Goal: Task Accomplishment & Management: Complete application form

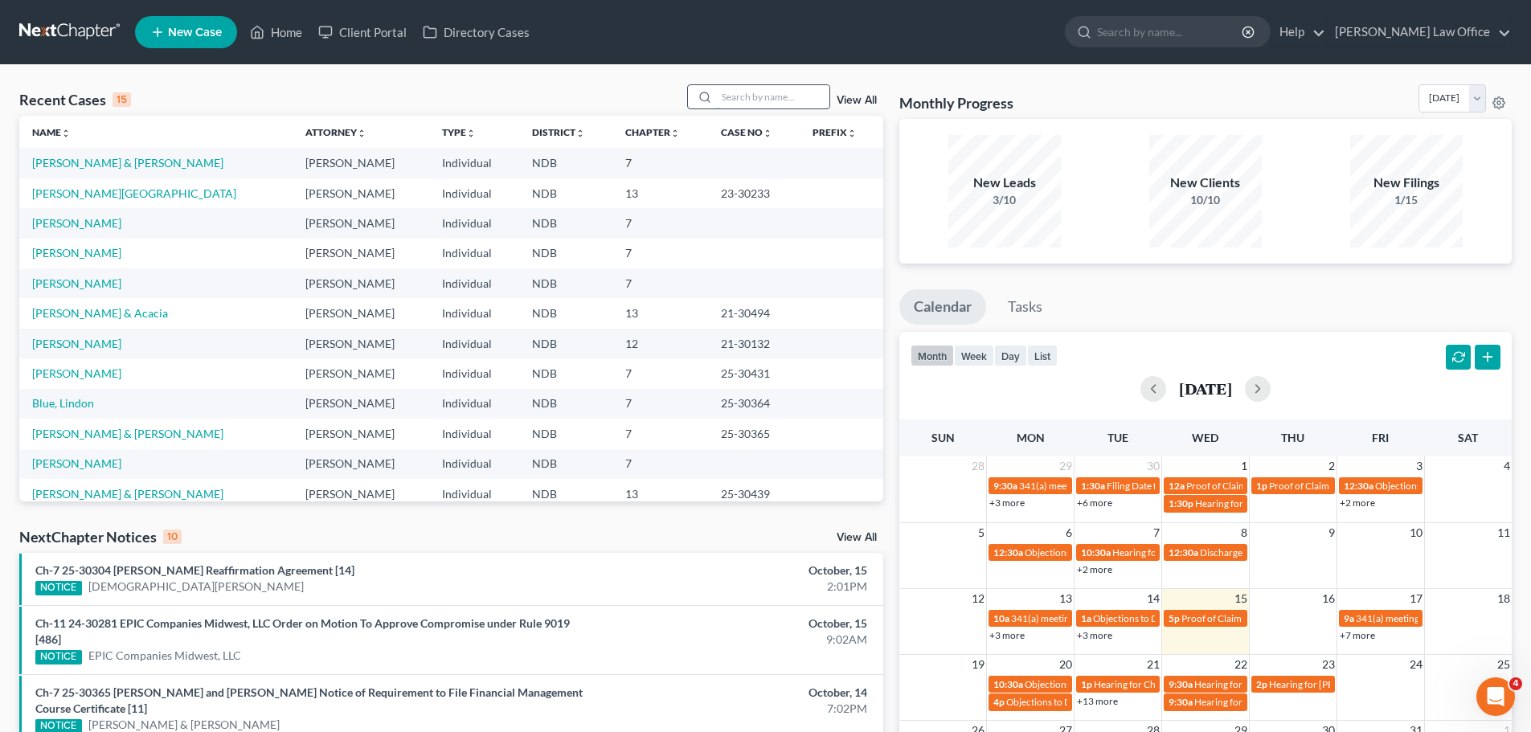
click at [741, 98] on input "search" at bounding box center [773, 96] width 113 height 23
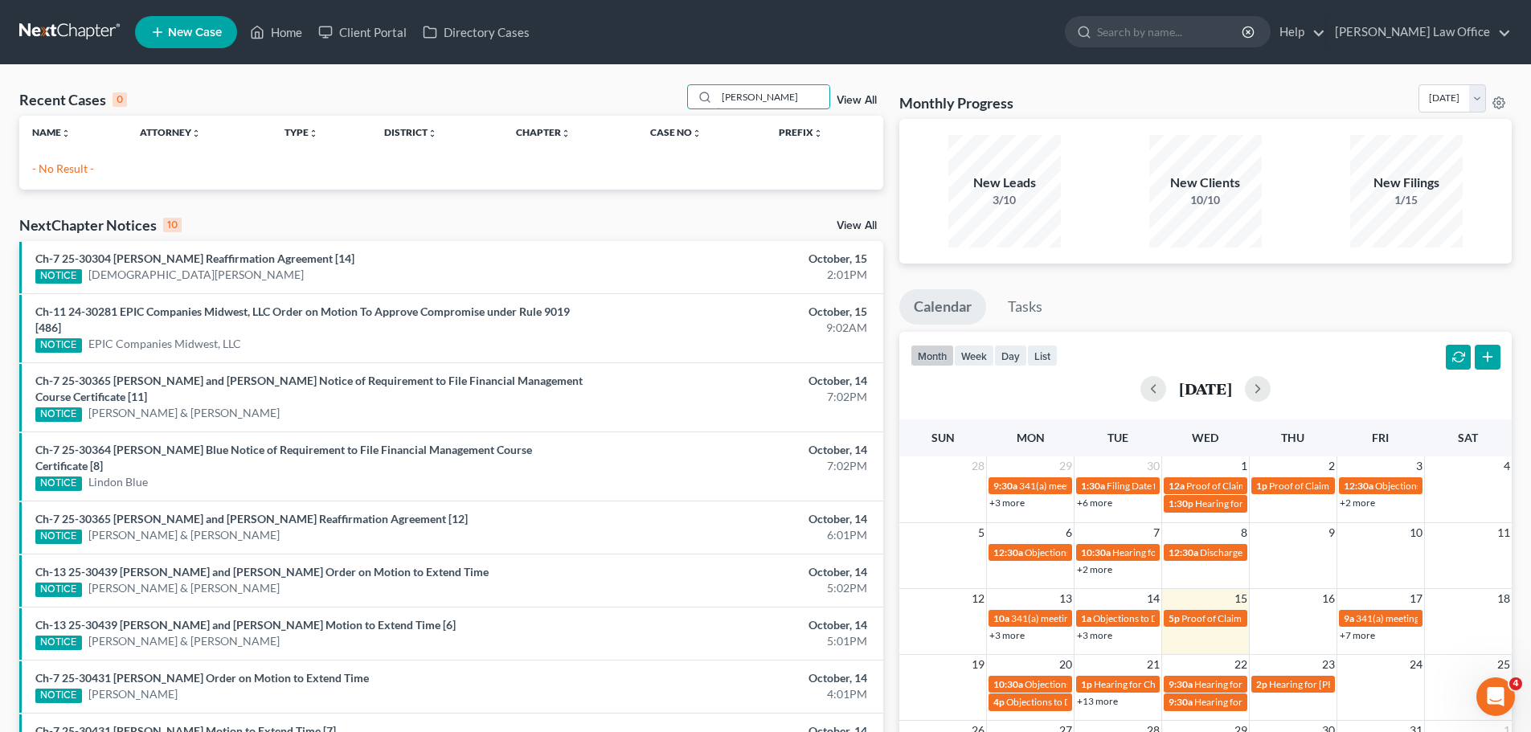
type input "knapp"
click at [180, 36] on span "New Case" at bounding box center [195, 33] width 54 height 12
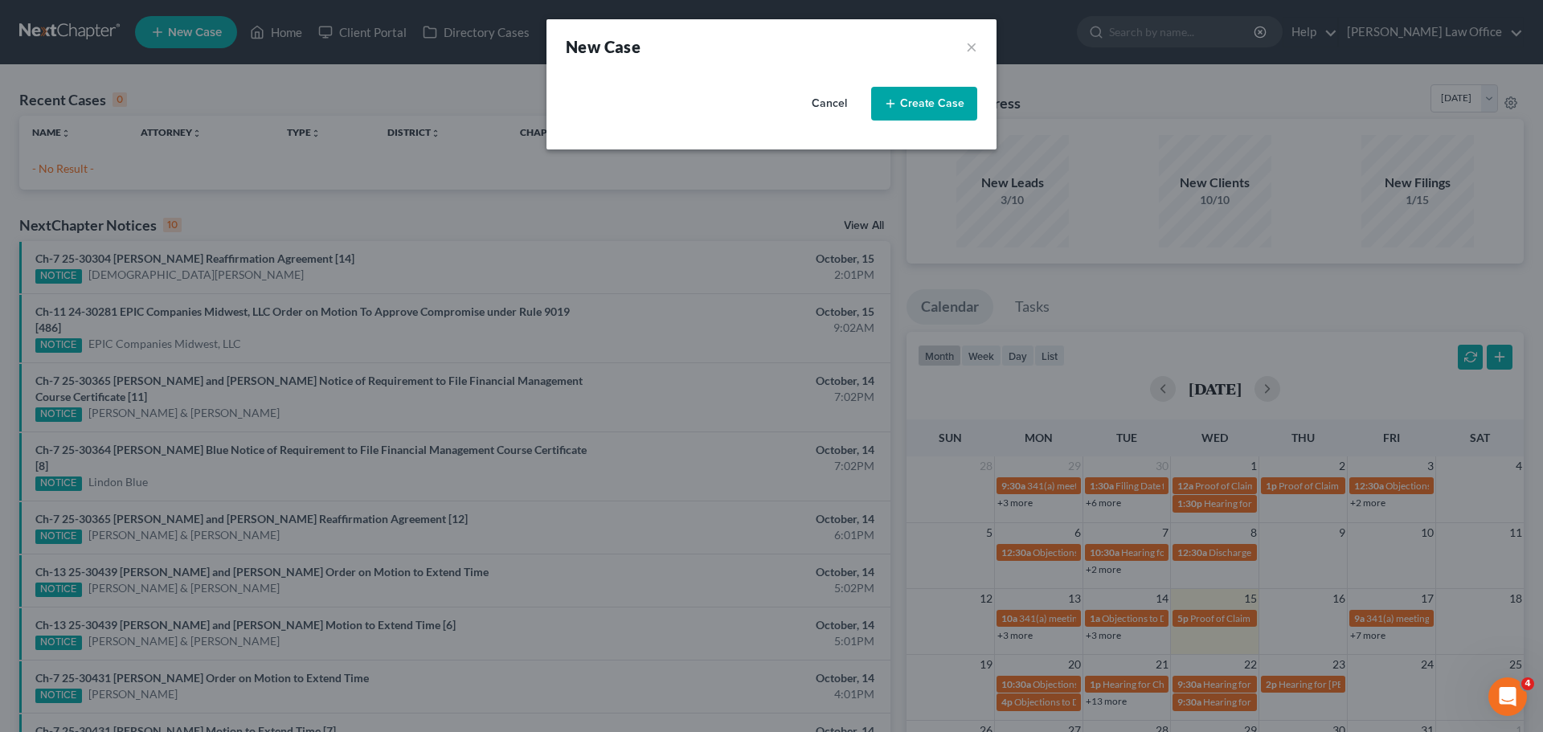
select select "60"
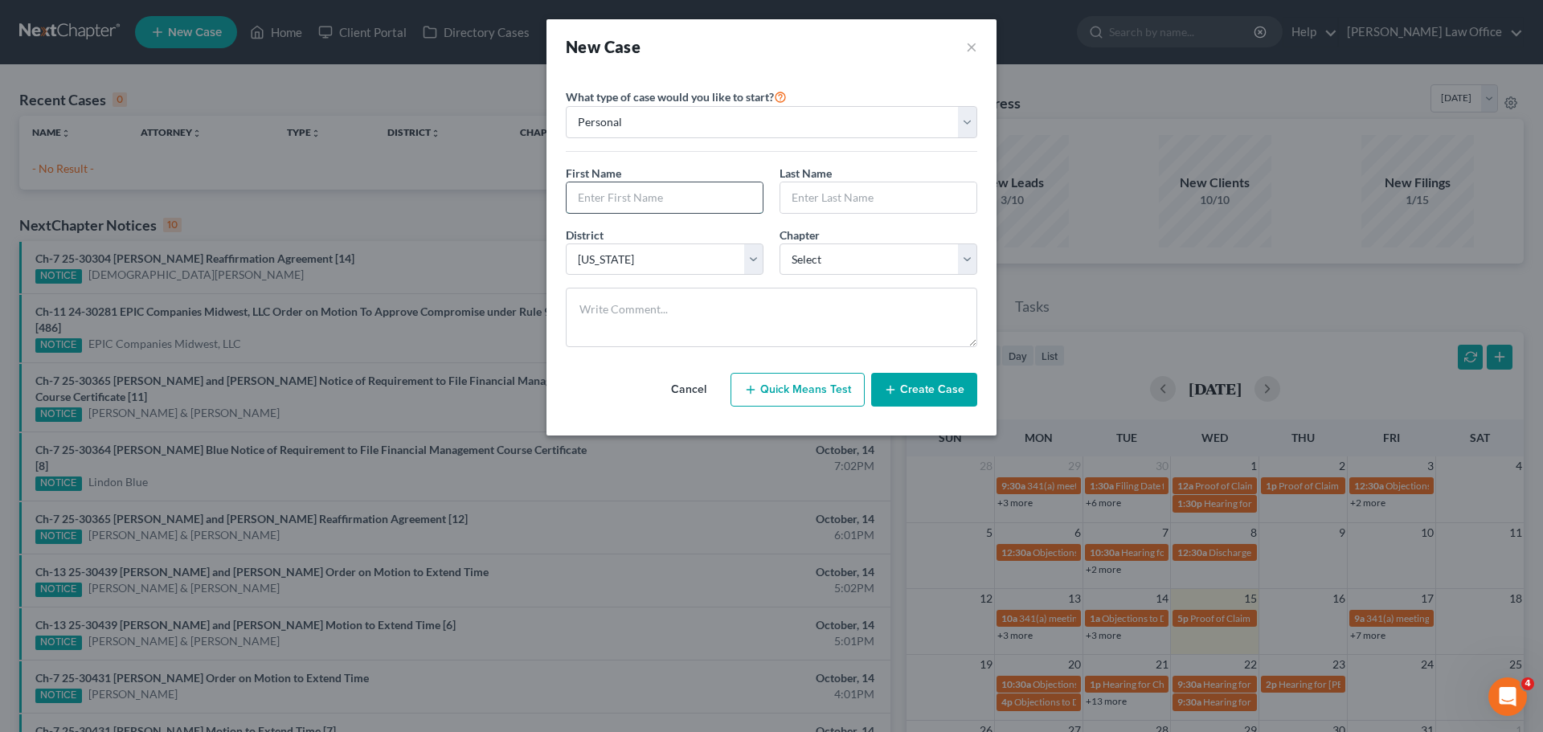
click at [645, 200] on input "text" at bounding box center [665, 197] width 196 height 31
type input "Peter"
type input "Knapp"
click at [746, 260] on select "Select 7 11 12 13" at bounding box center [879, 260] width 198 height 32
select select "3"
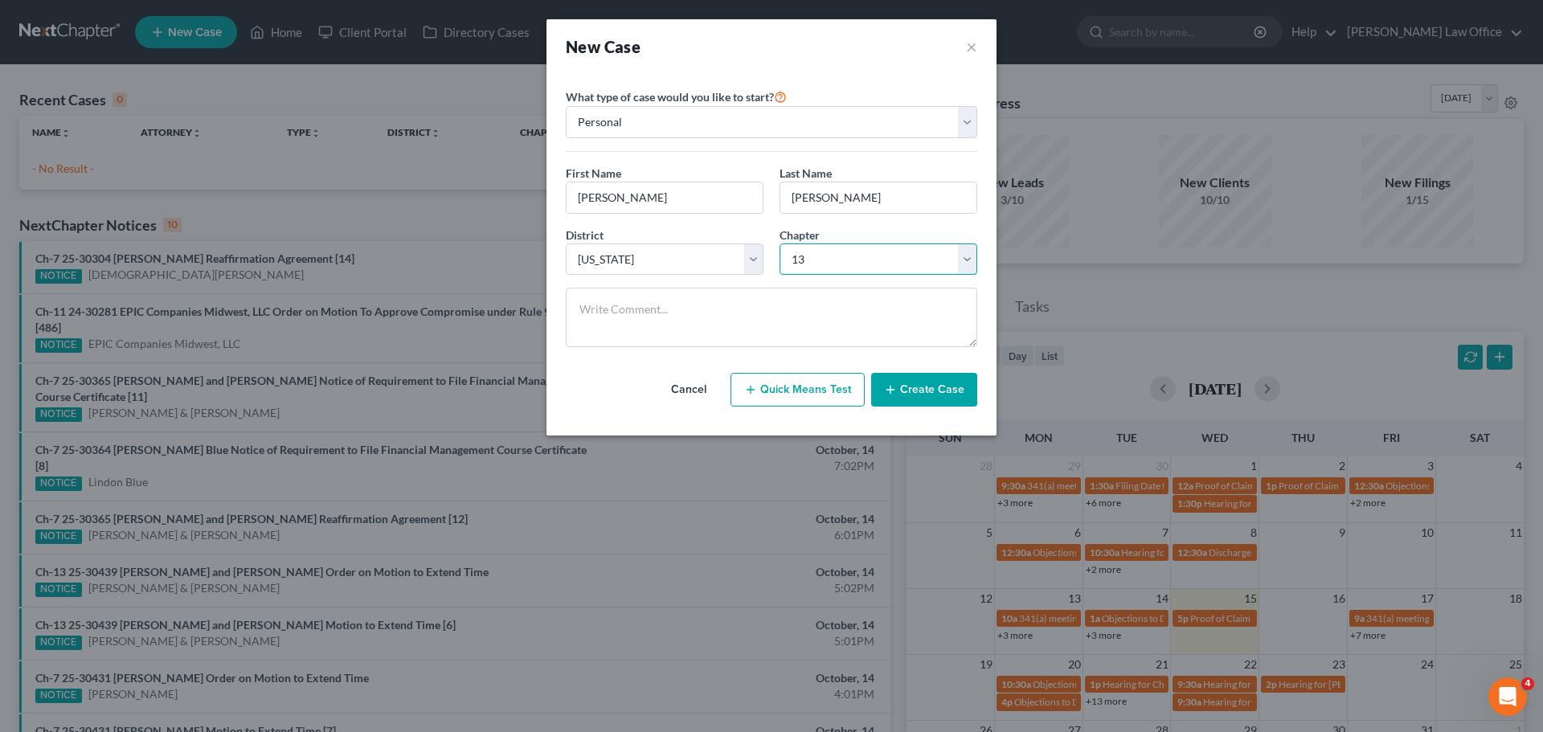
click at [746, 244] on select "Select 7 11 12 13" at bounding box center [879, 260] width 198 height 32
click at [593, 307] on textarea at bounding box center [771, 317] width 411 height 59
type textarea "3 Months behind in mortgage payments"
click at [746, 388] on button "Create Case" at bounding box center [924, 390] width 106 height 34
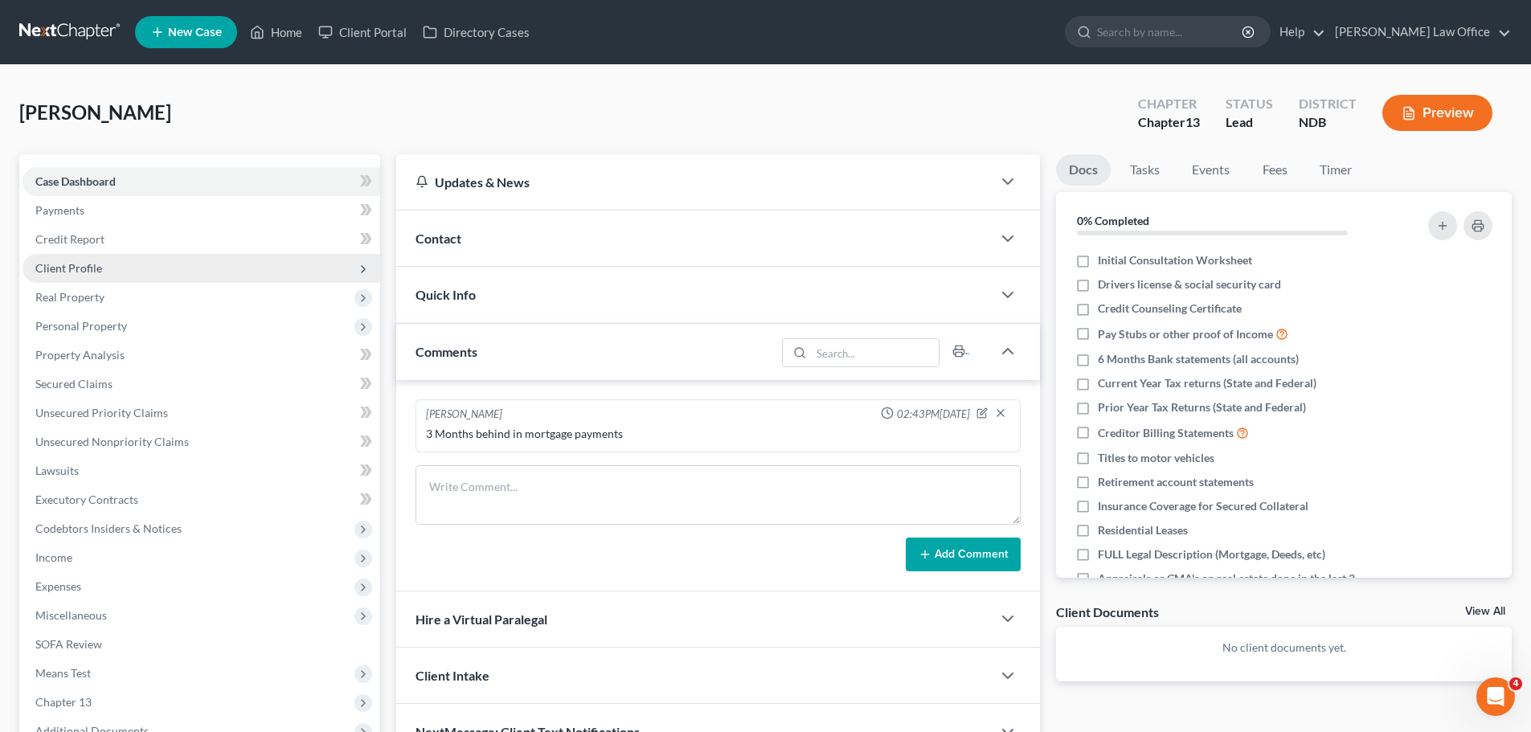
click at [68, 266] on span "Client Profile" at bounding box center [68, 268] width 67 height 14
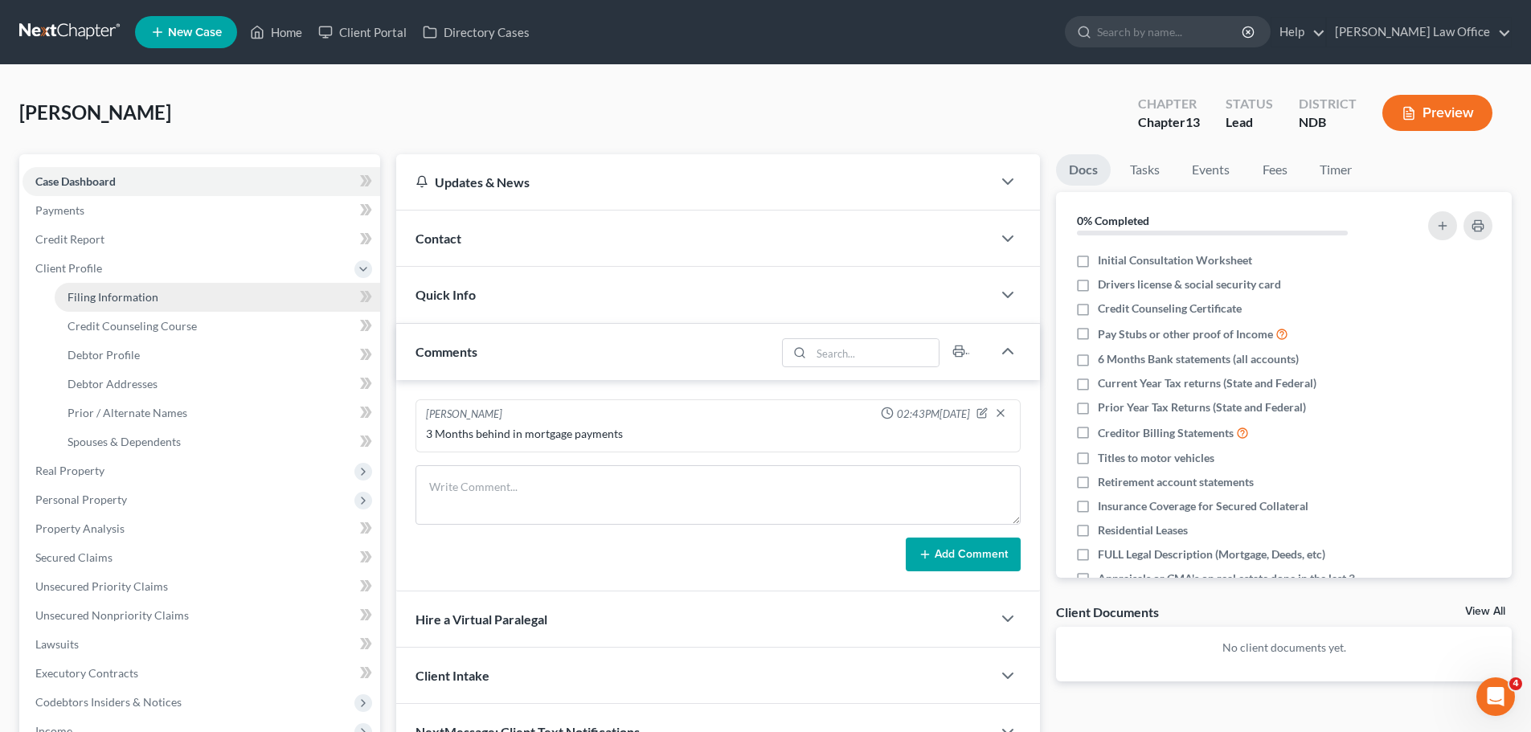
click at [129, 294] on span "Filing Information" at bounding box center [113, 297] width 91 height 14
select select "1"
select select "0"
select select "3"
select select "60"
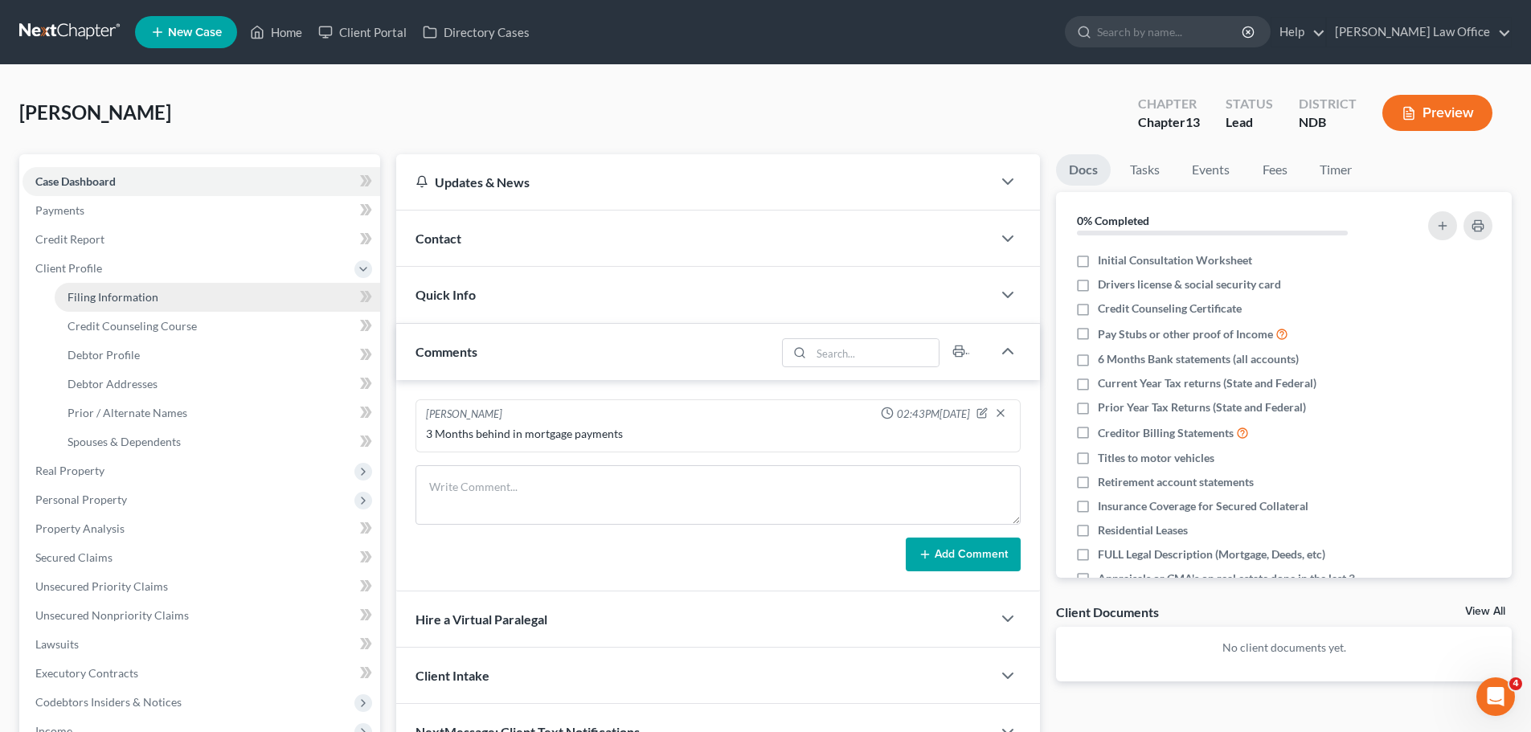
select select "29"
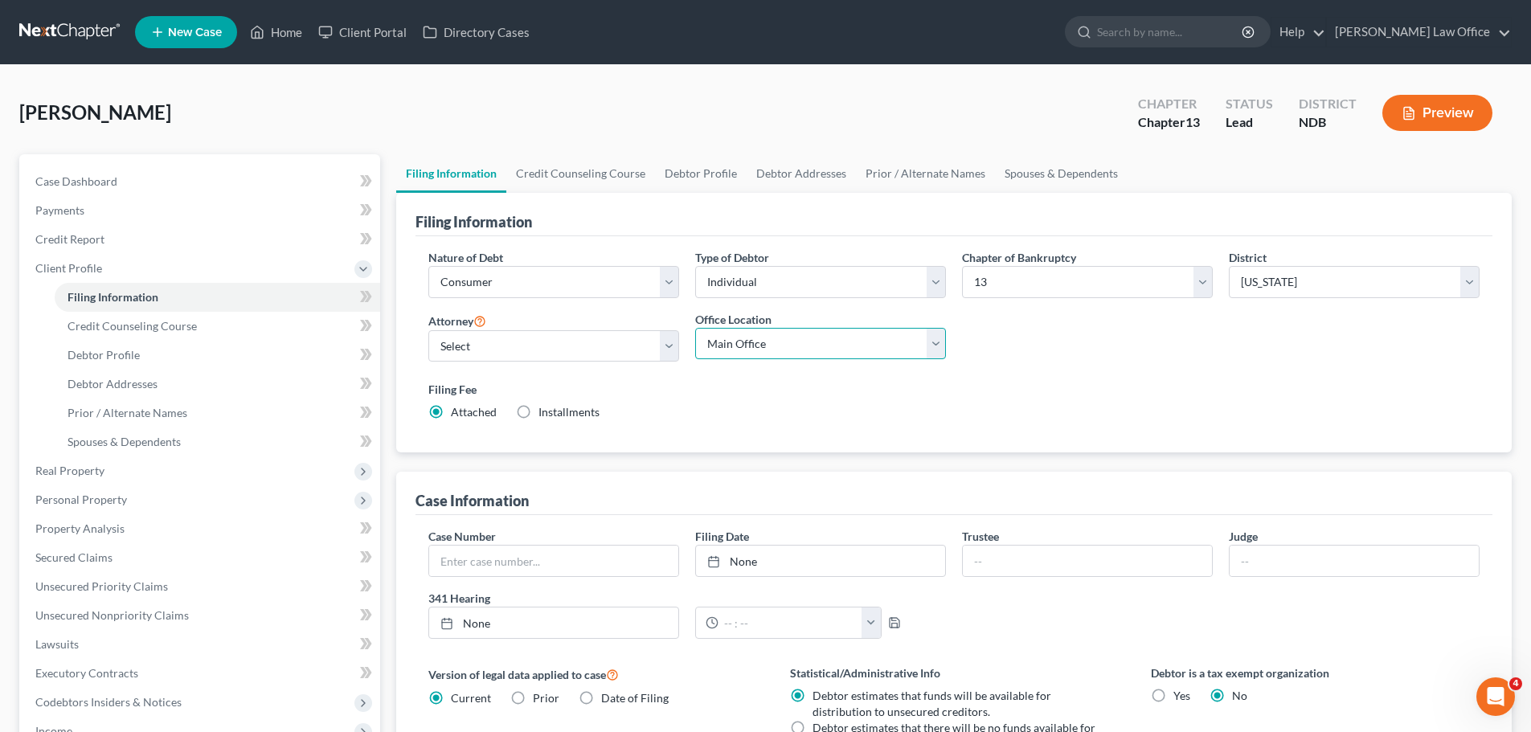
click at [746, 347] on select "Main Office Fargo Office" at bounding box center [820, 344] width 251 height 32
select select "0"
click at [695, 328] on select "Main Office Fargo Office" at bounding box center [820, 344] width 251 height 32
click at [664, 343] on select "Select Sara Diaz - NDB Sara Diaz - MNB Alan Sorensen - MNB Alan Sorensen - NDB …" at bounding box center [553, 346] width 251 height 32
select select "3"
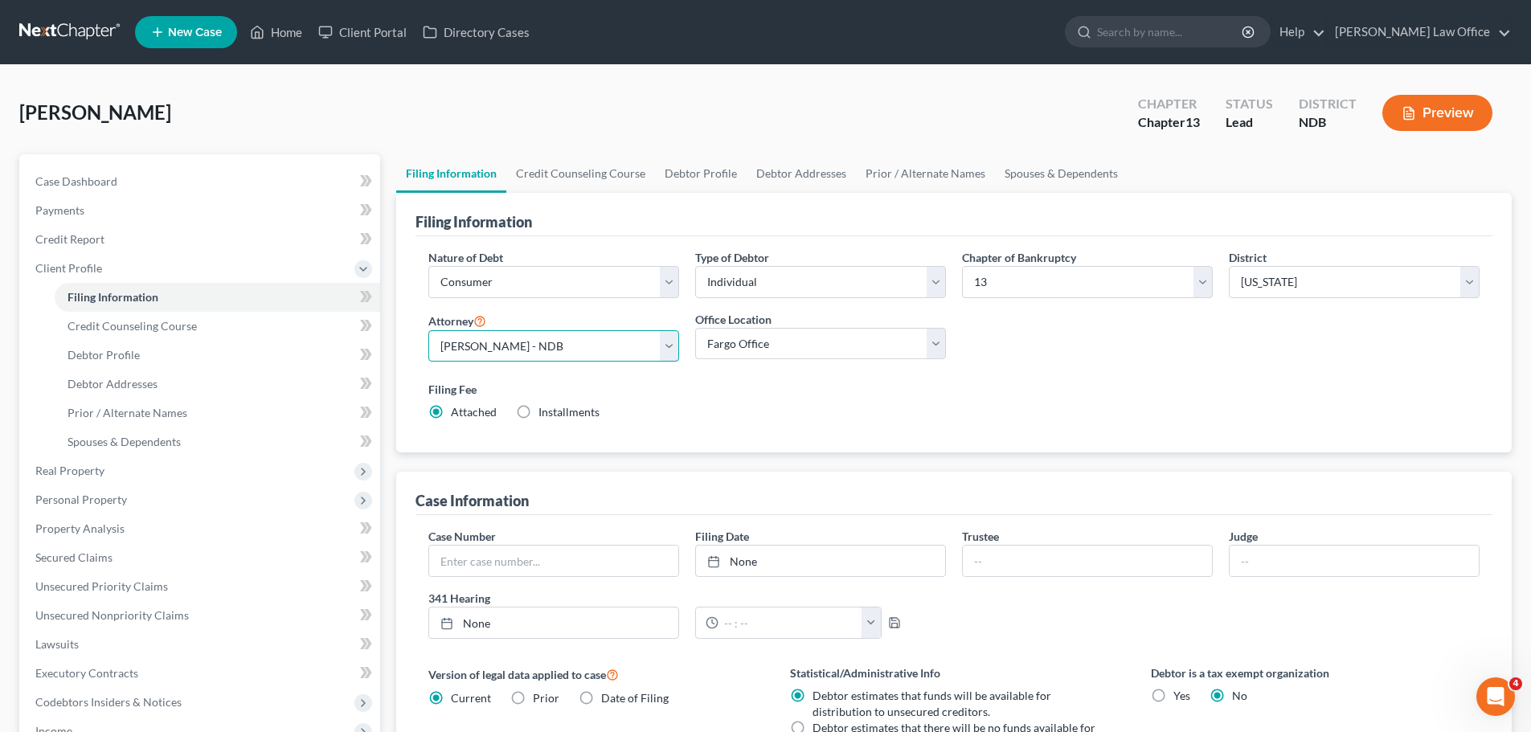
click at [428, 330] on select "Select Sara Diaz - NDB Sara Diaz - MNB Alan Sorensen - MNB Alan Sorensen - NDB …" at bounding box center [553, 346] width 251 height 32
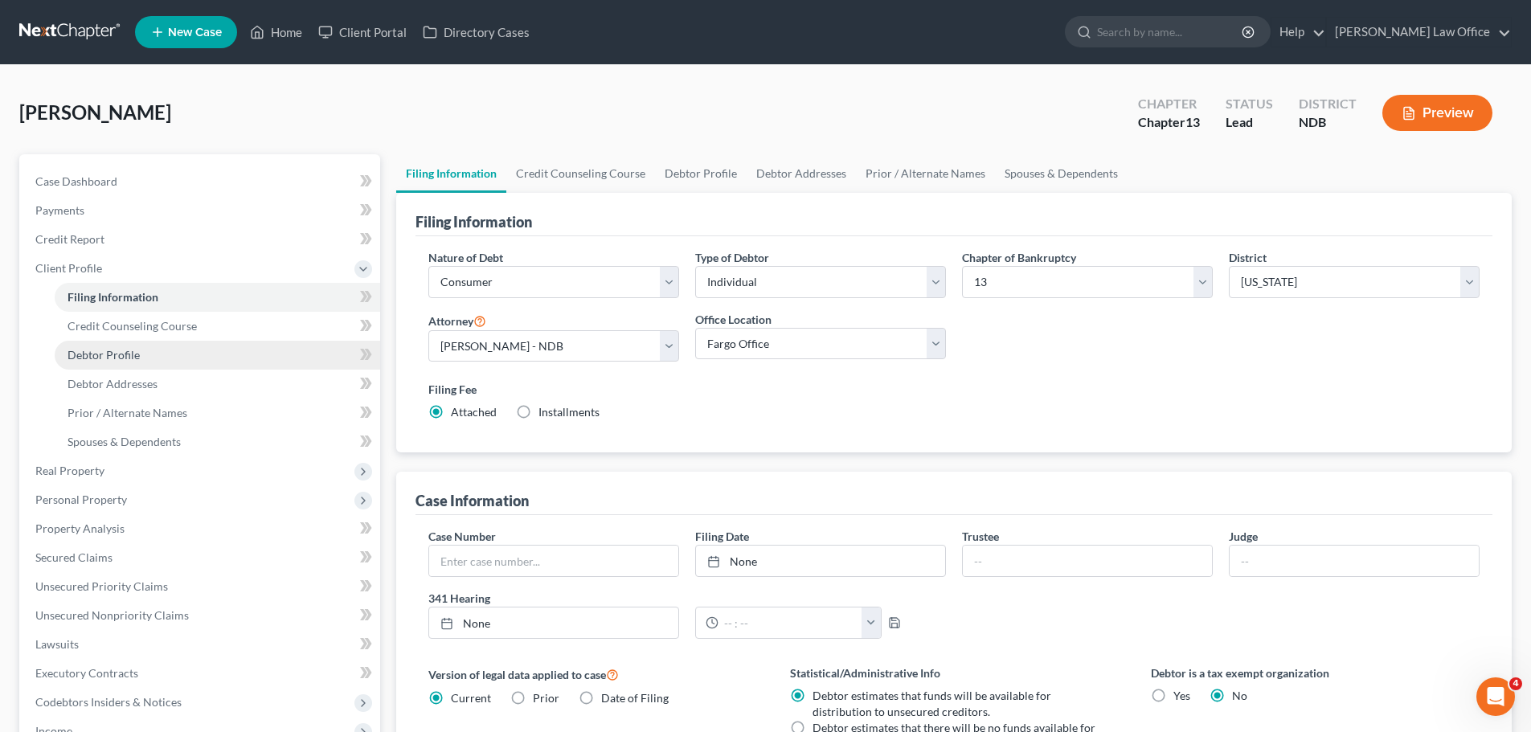
click at [108, 354] on span "Debtor Profile" at bounding box center [104, 355] width 72 height 14
select select "0"
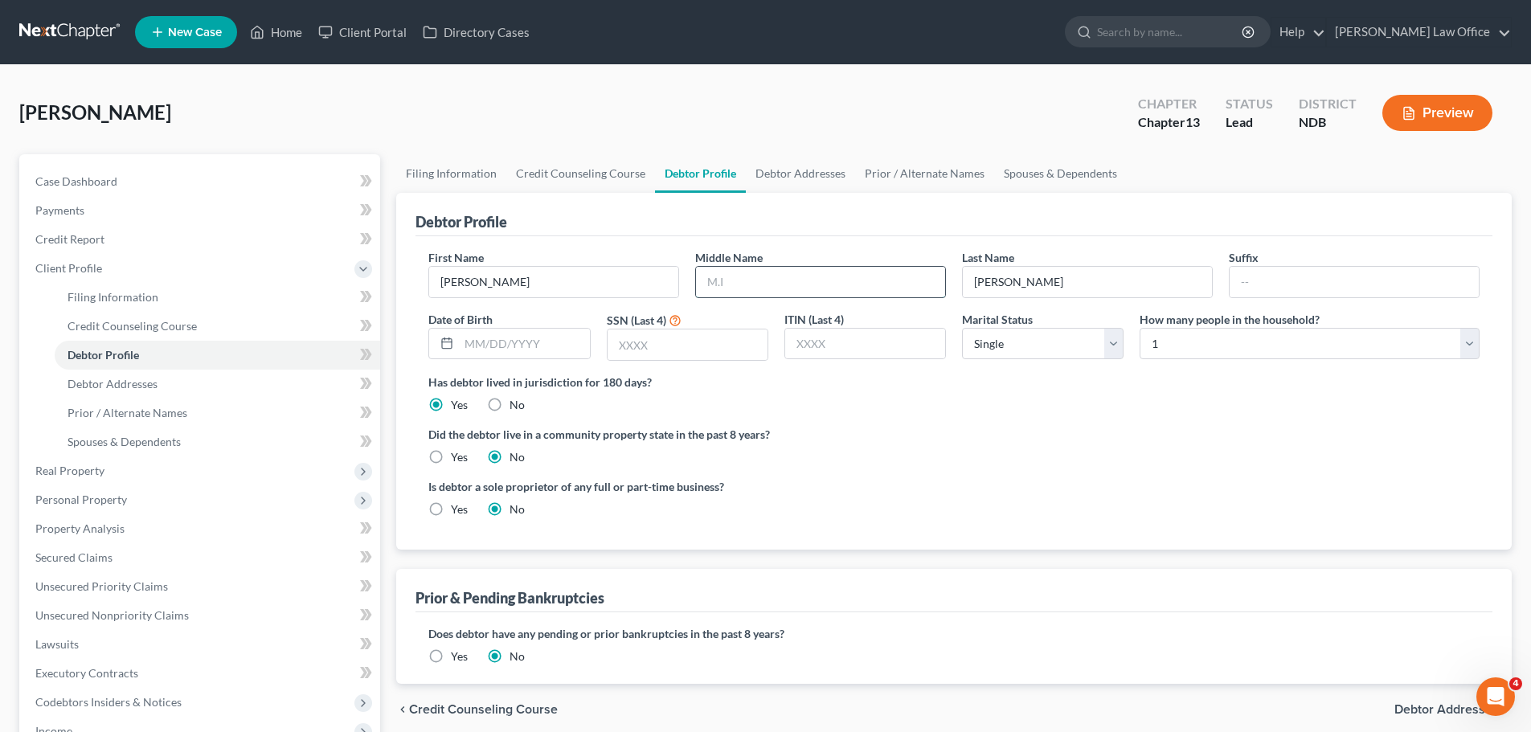
click at [719, 279] on input "text" at bounding box center [820, 282] width 249 height 31
type input "Charles"
click at [515, 330] on input "text" at bounding box center [524, 344] width 130 height 31
type input "02/12/87"
click at [676, 337] on input "text" at bounding box center [688, 345] width 160 height 31
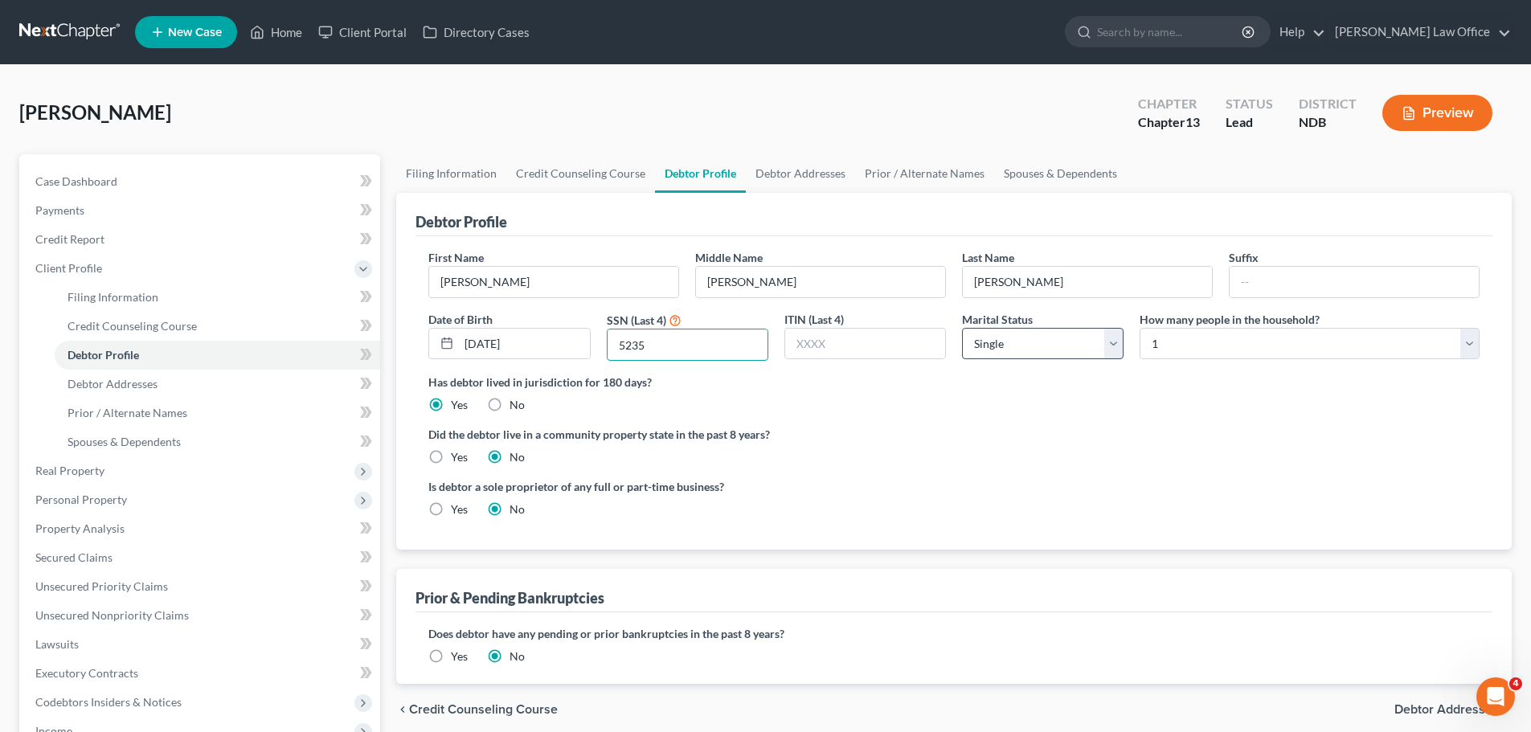
type input "5235"
click at [746, 345] on select "Select Single Married Separated Divorced Widowed" at bounding box center [1043, 344] width 162 height 32
select select "1"
click at [746, 328] on select "Select Single Married Separated Divorced Widowed" at bounding box center [1043, 344] width 162 height 32
click at [746, 342] on select "Select 1 2 3 4 5 6 7 8 9 10 11 12 13 14 15 16 17 18 19 20" at bounding box center [1310, 344] width 340 height 32
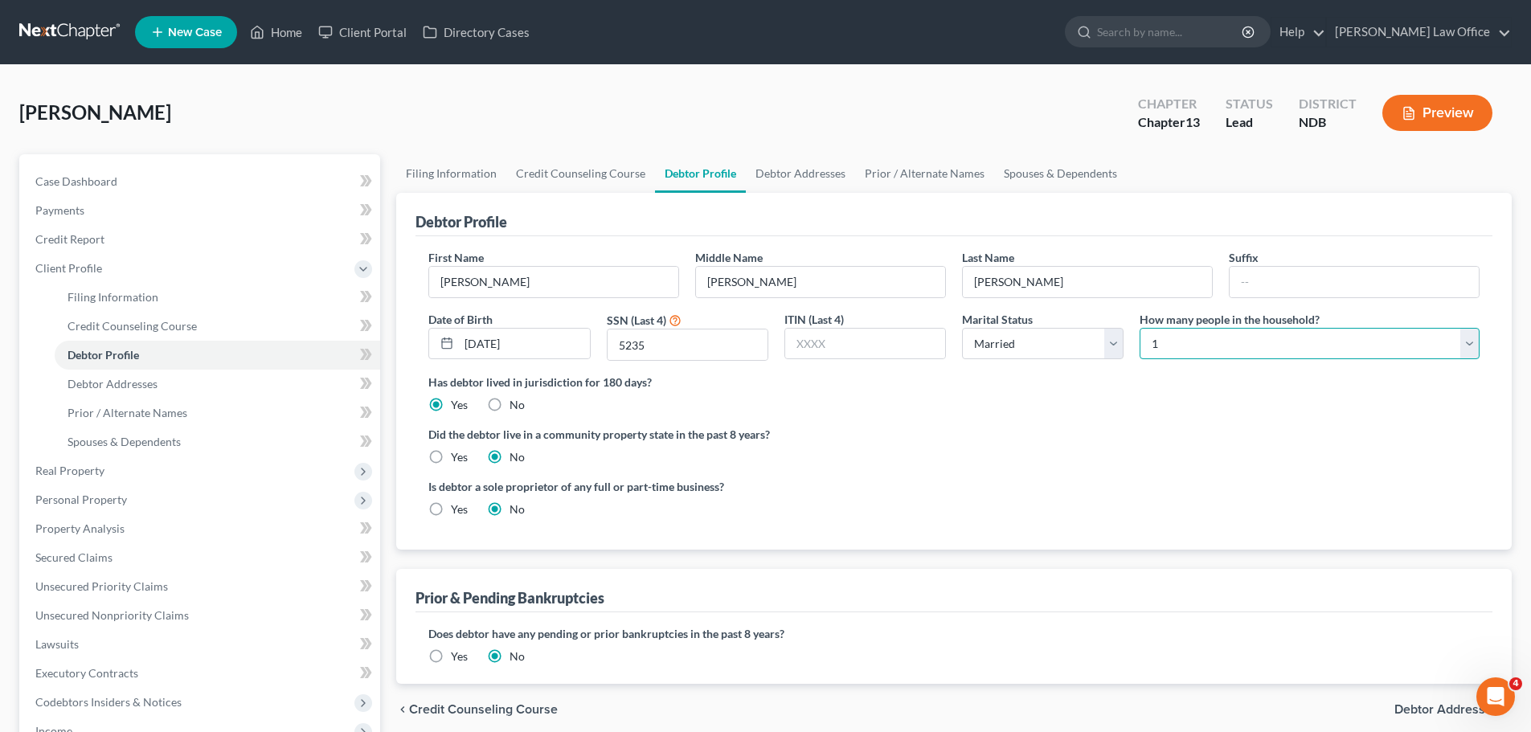
select select "5"
click at [746, 328] on select "Select 1 2 3 4 5 6 7 8 9 10 11 12 13 14 15 16 17 18 19 20" at bounding box center [1310, 344] width 340 height 32
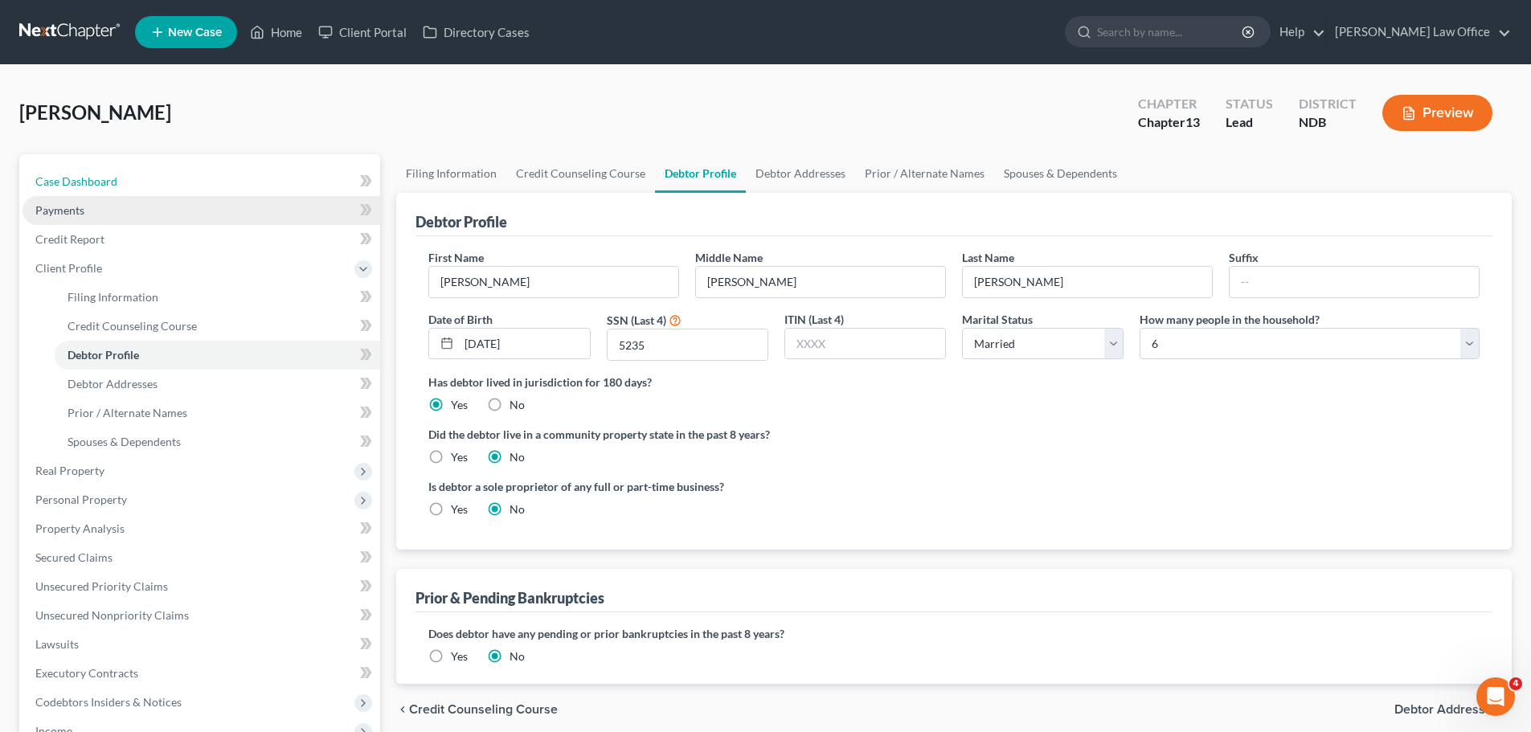
drag, startPoint x: 104, startPoint y: 179, endPoint x: 118, endPoint y: 207, distance: 31.3
click at [104, 180] on span "Case Dashboard" at bounding box center [76, 181] width 82 height 14
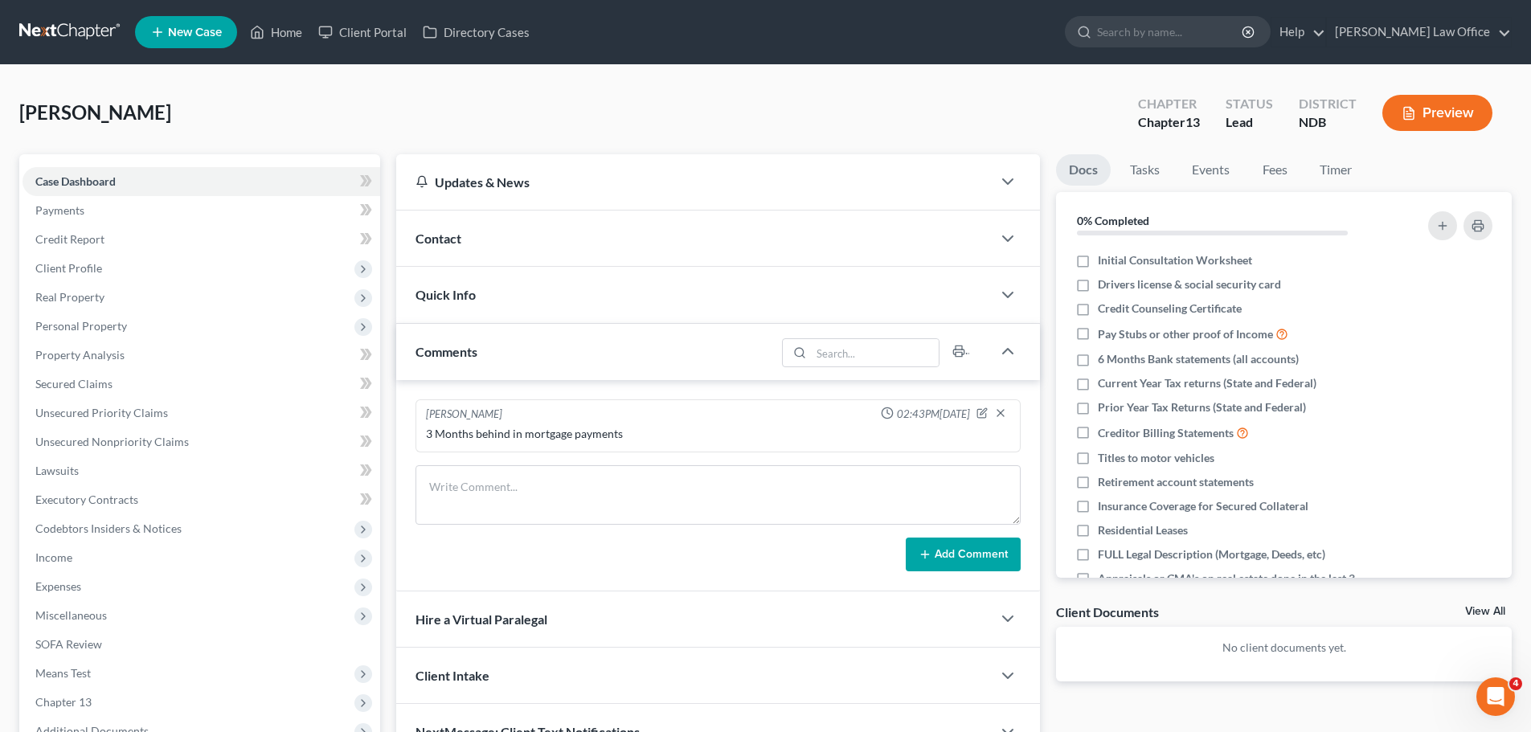
click at [428, 230] on div "Contact" at bounding box center [694, 238] width 596 height 55
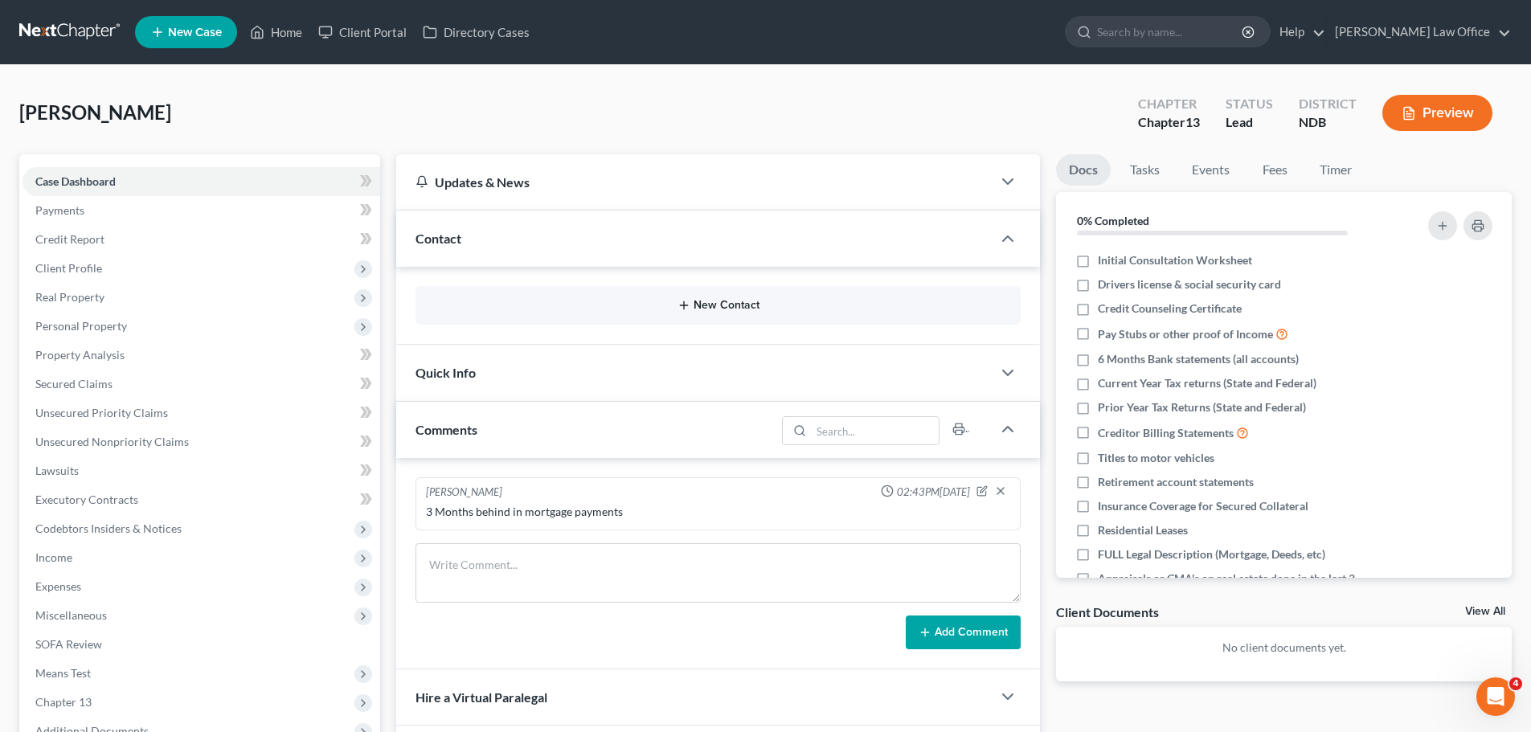
click at [694, 308] on button "New Contact" at bounding box center [717, 305] width 579 height 13
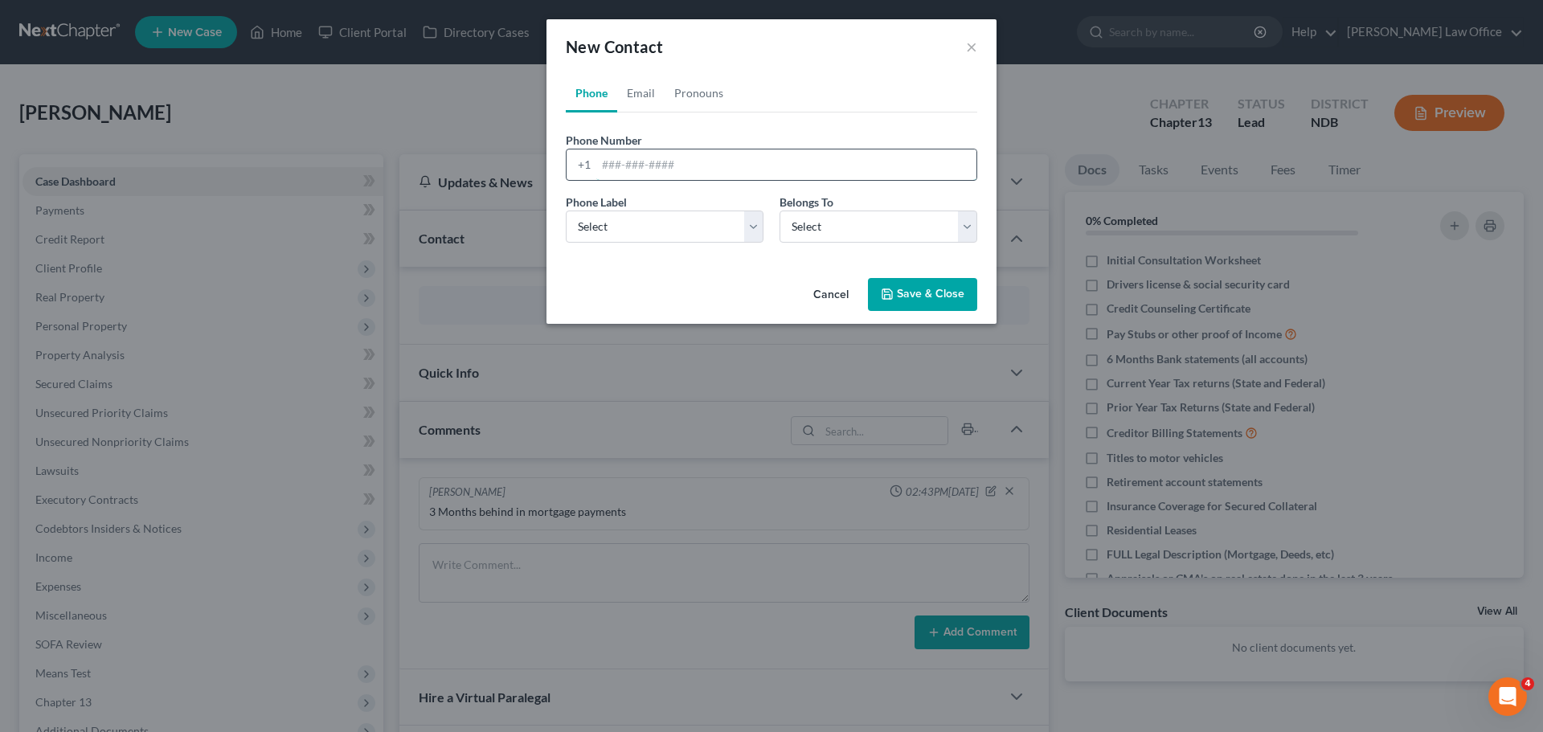
click at [615, 166] on input "tel" at bounding box center [786, 164] width 380 height 31
type input "218-452-5235"
click at [746, 223] on select "Select Mobile Home Work Other" at bounding box center [665, 227] width 198 height 32
select select "0"
click at [566, 211] on select "Select Mobile Home Work Other" at bounding box center [665, 227] width 198 height 32
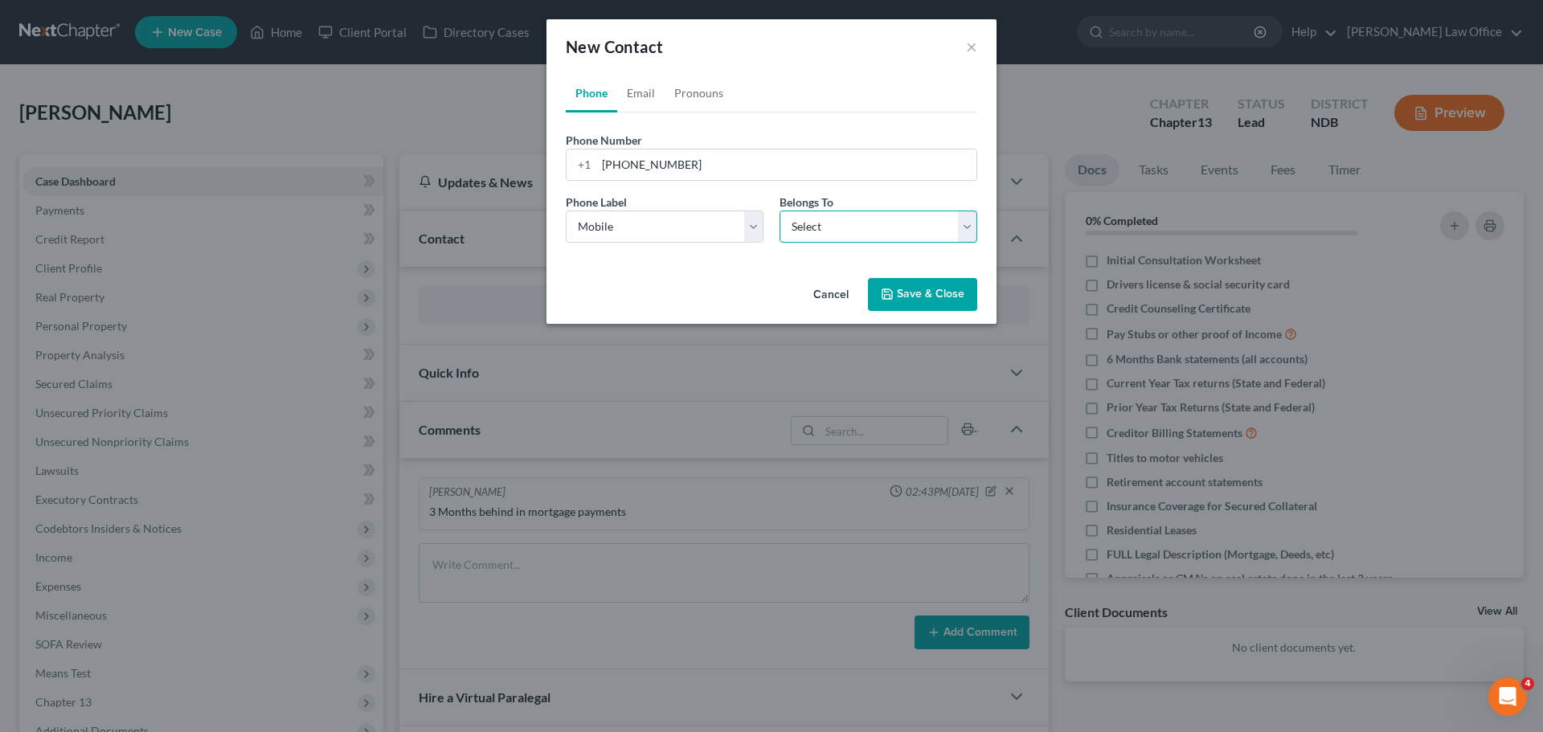
click at [746, 221] on select "Select Client Other" at bounding box center [879, 227] width 198 height 32
select select "0"
click at [746, 211] on select "Select Client Other" at bounding box center [879, 227] width 198 height 32
select select "0"
click at [645, 88] on link "Email" at bounding box center [640, 93] width 47 height 39
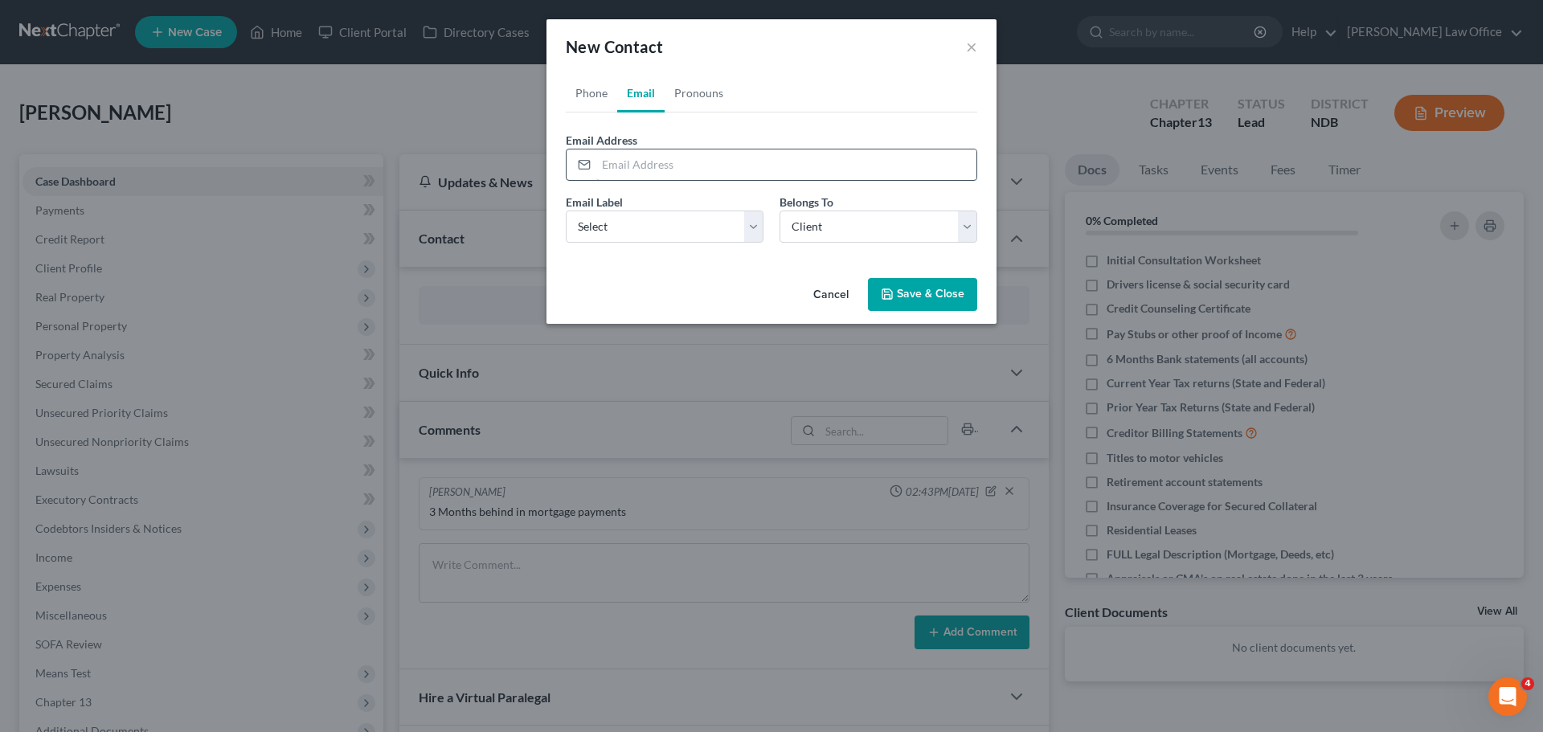
click at [644, 165] on input "email" at bounding box center [786, 164] width 380 height 31
type input "catdieselpwr@gmail.com"
click at [744, 227] on select "Select Home Work Other" at bounding box center [665, 227] width 198 height 32
select select "0"
click at [566, 211] on select "Select Home Work Other" at bounding box center [665, 227] width 198 height 32
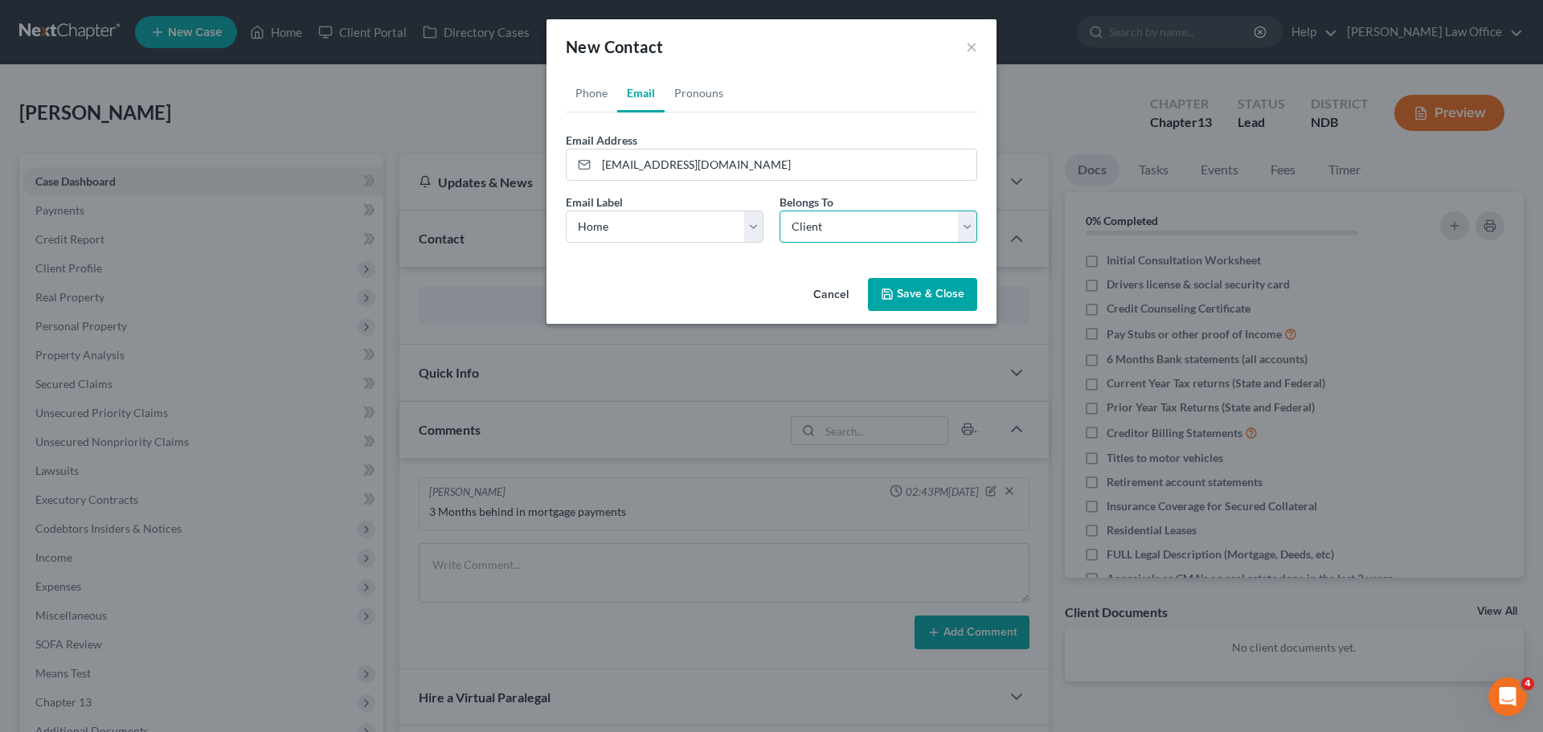
click at [746, 227] on select "Select Client Other" at bounding box center [879, 227] width 198 height 32
click at [746, 211] on select "Select Client Other" at bounding box center [879, 227] width 198 height 32
click at [746, 287] on button "Save & Close" at bounding box center [922, 295] width 109 height 34
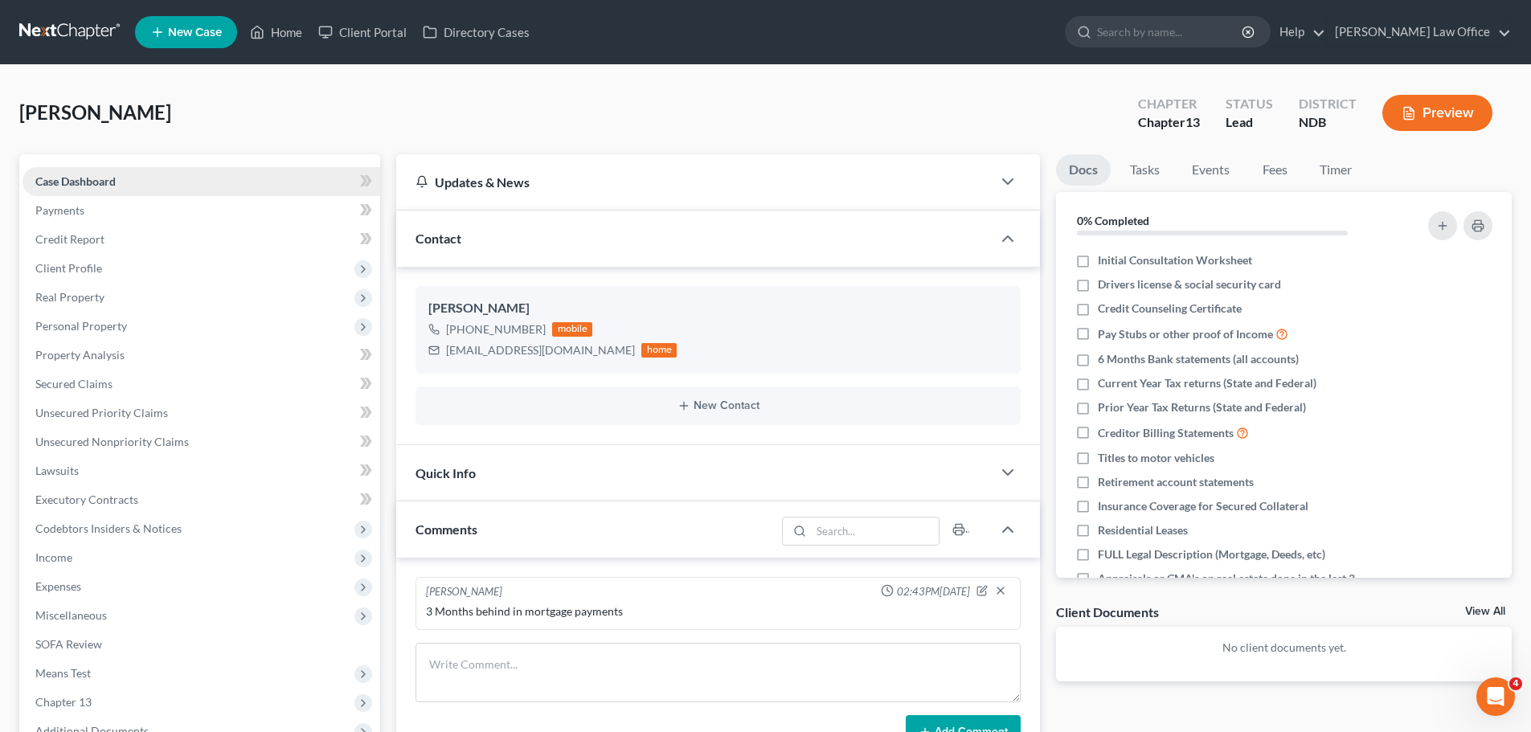
click at [71, 178] on span "Case Dashboard" at bounding box center [75, 181] width 80 height 14
click at [78, 268] on span "Client Profile" at bounding box center [68, 268] width 67 height 14
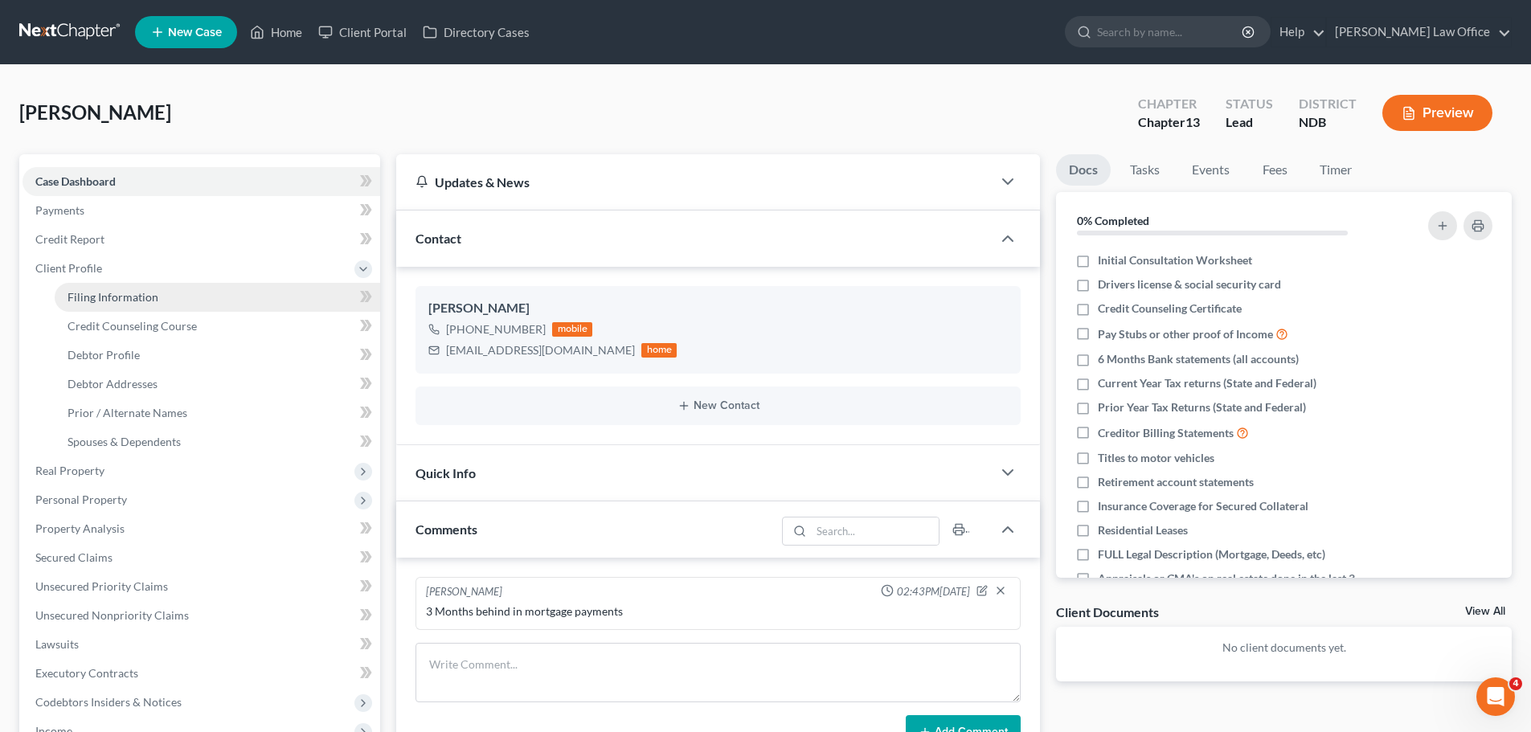
click at [105, 300] on span "Filing Information" at bounding box center [113, 297] width 91 height 14
select select "1"
select select "0"
select select "3"
select select "60"
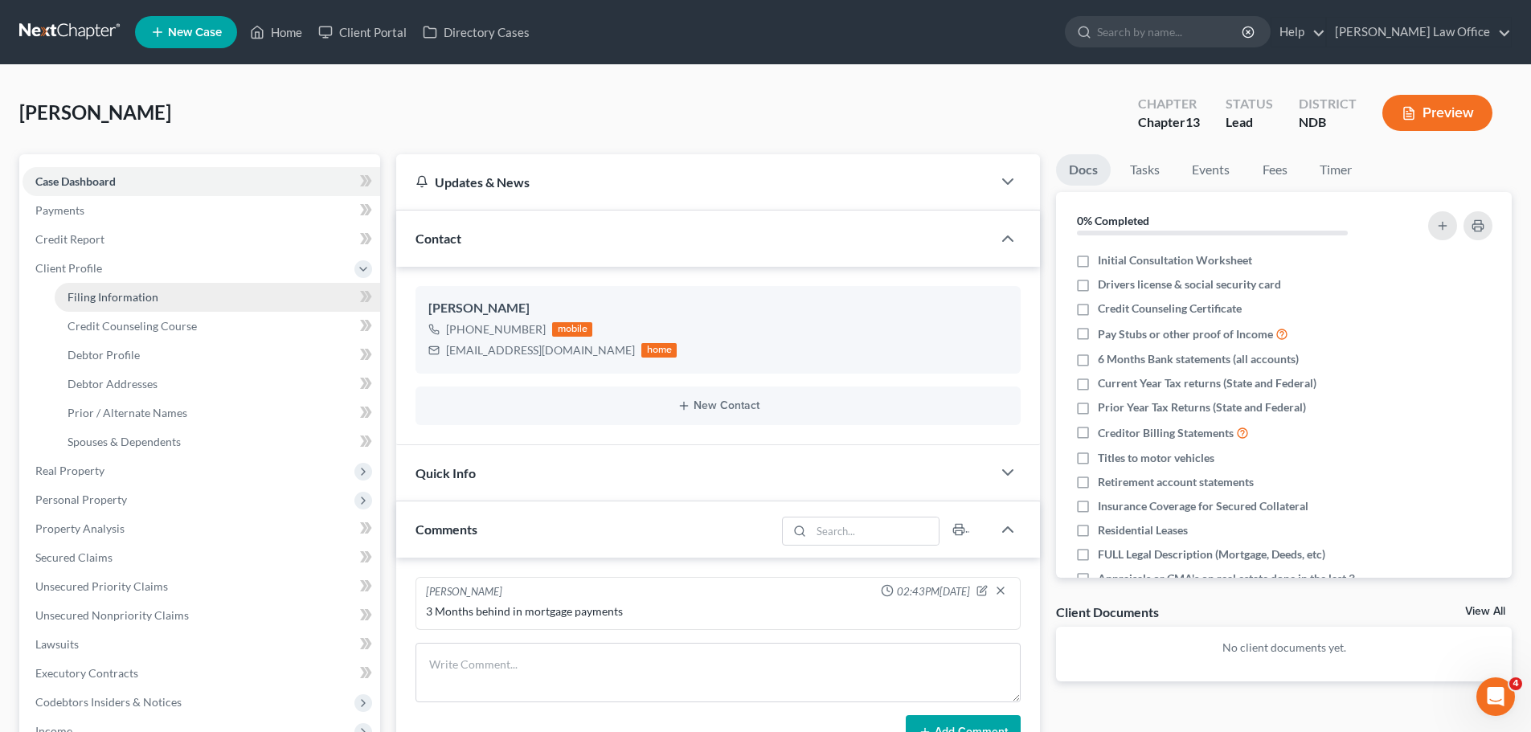
select select "3"
select select "0"
select select "29"
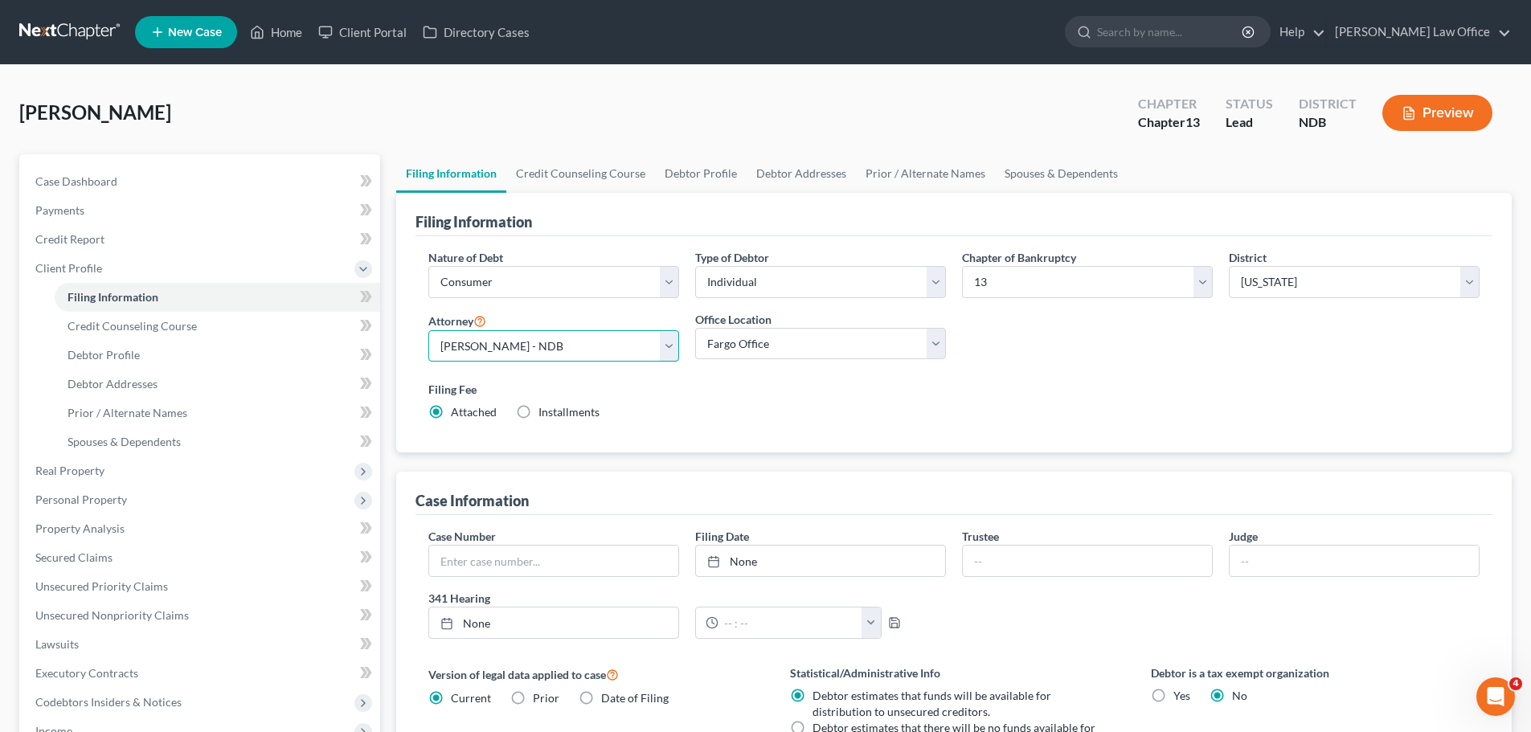
click at [665, 344] on select "Select Sara Diaz - NDB Sara Diaz - MNB Alan Sorensen - MNB Alan Sorensen - NDB …" at bounding box center [553, 346] width 251 height 32
select select "2"
click at [428, 330] on select "Select Sara Diaz - NDB Sara Diaz - MNB Alan Sorensen - MNB Alan Sorensen - NDB …" at bounding box center [553, 346] width 251 height 32
click at [746, 286] on select "Select Alabama - Middle Alabama - Northern Alabama - Southern Alaska Arizona Ar…" at bounding box center [1354, 282] width 251 height 32
select select "42"
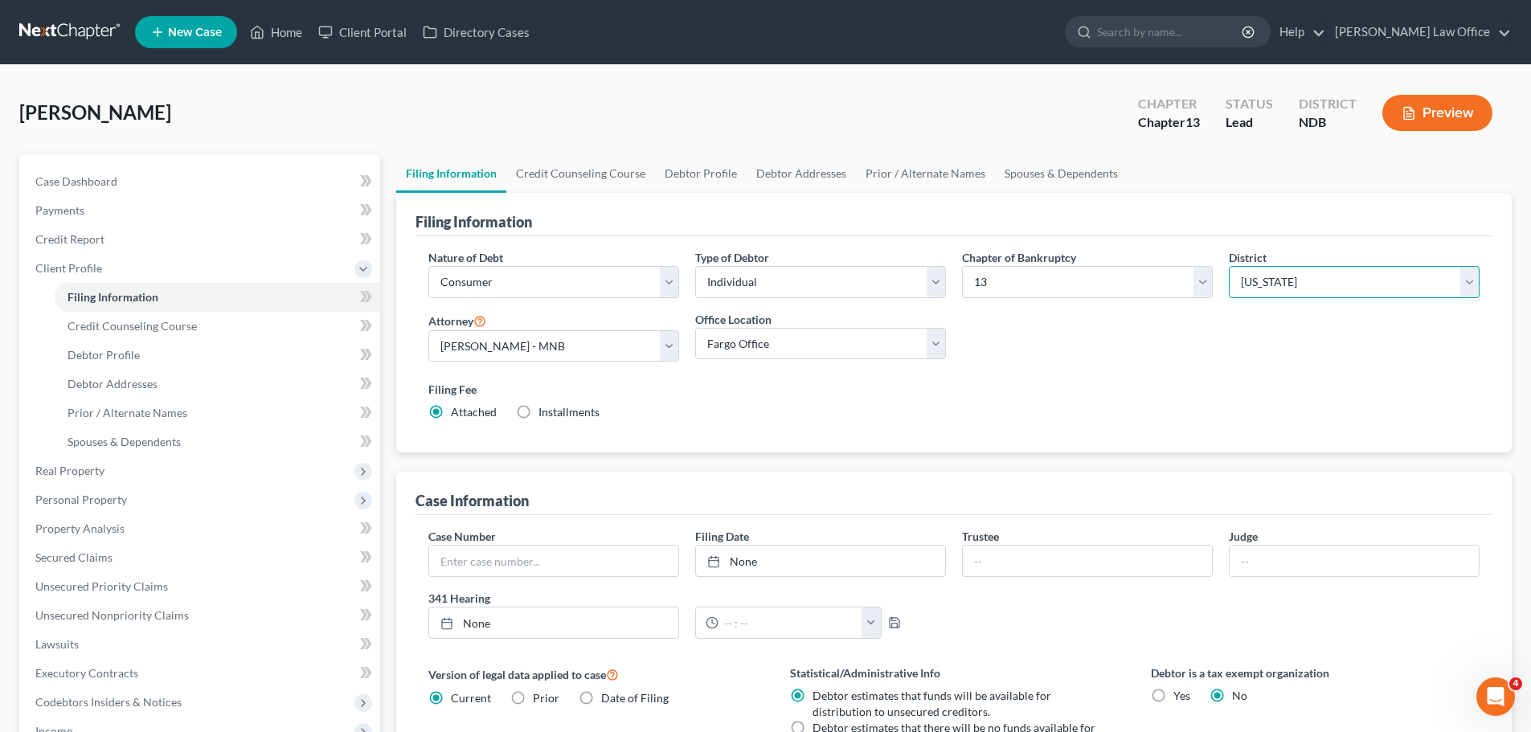
click at [746, 266] on select "Select Alabama - Middle Alabama - Northern Alabama - Southern Alaska Arizona Ar…" at bounding box center [1354, 282] width 251 height 32
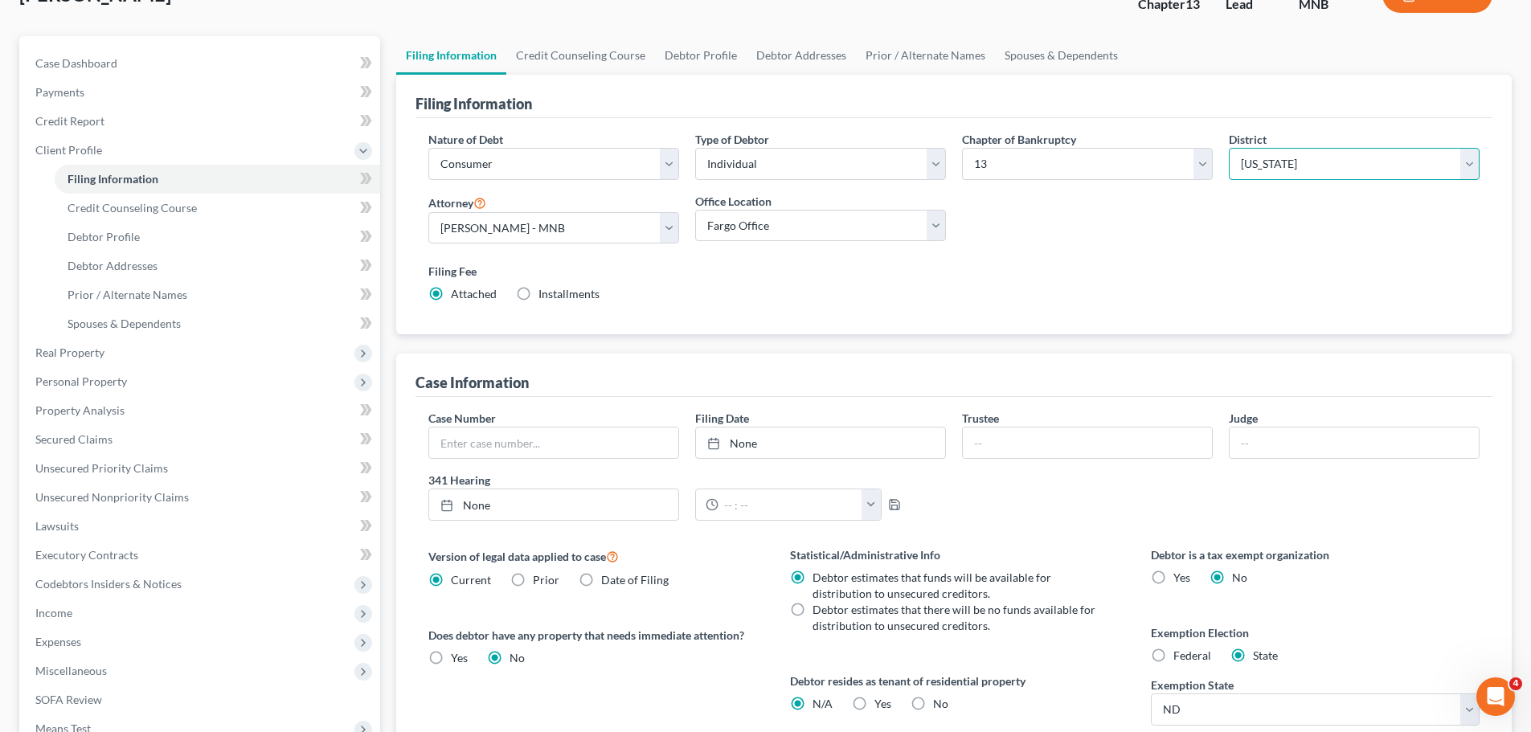
scroll to position [80, 0]
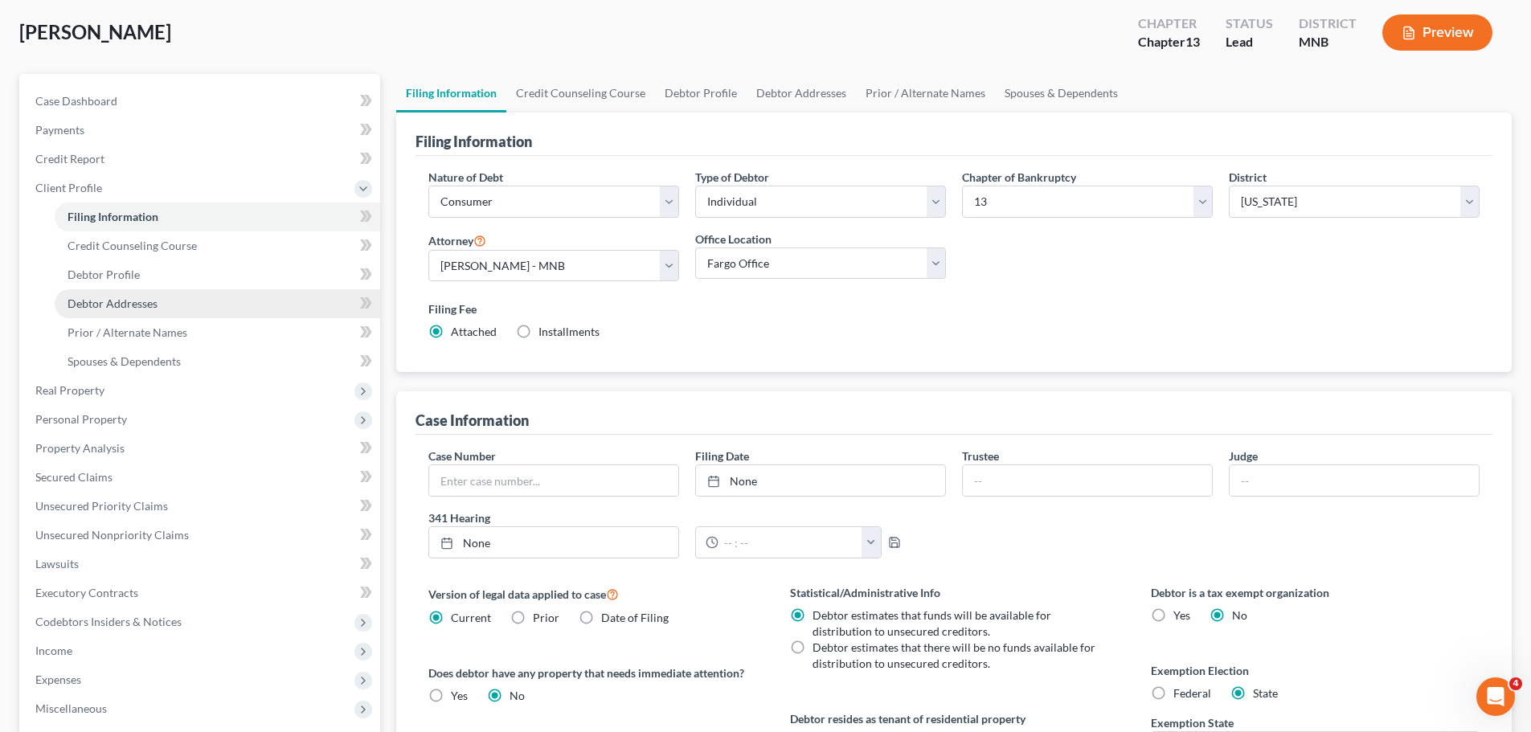
click at [104, 295] on link "Debtor Addresses" at bounding box center [217, 303] width 325 height 29
select select "0"
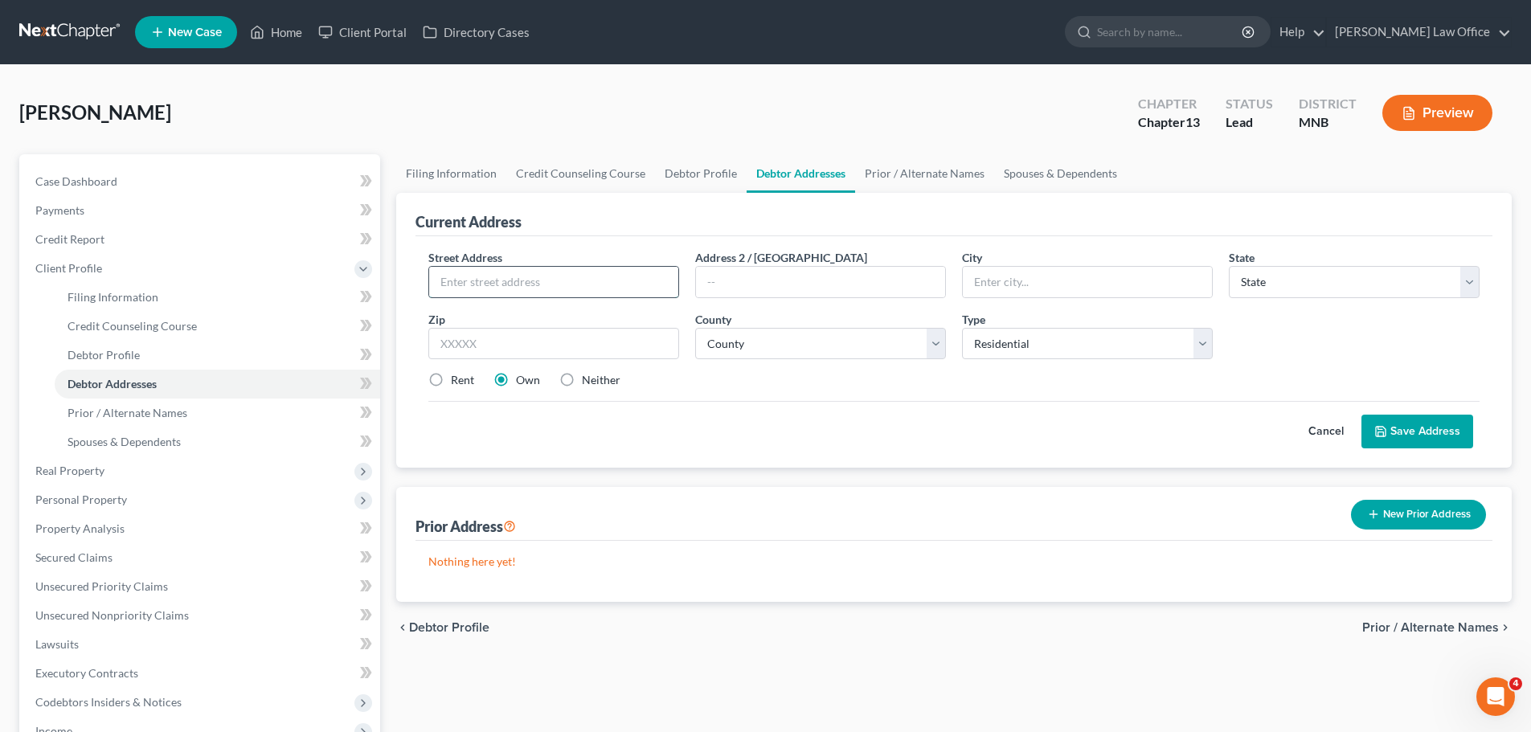
drag, startPoint x: 538, startPoint y: 290, endPoint x: 552, endPoint y: 294, distance: 15.0
click at [543, 291] on input "text" at bounding box center [553, 282] width 249 height 31
type input "2106 170th Street"
type input "56733"
type input "Kennedy"
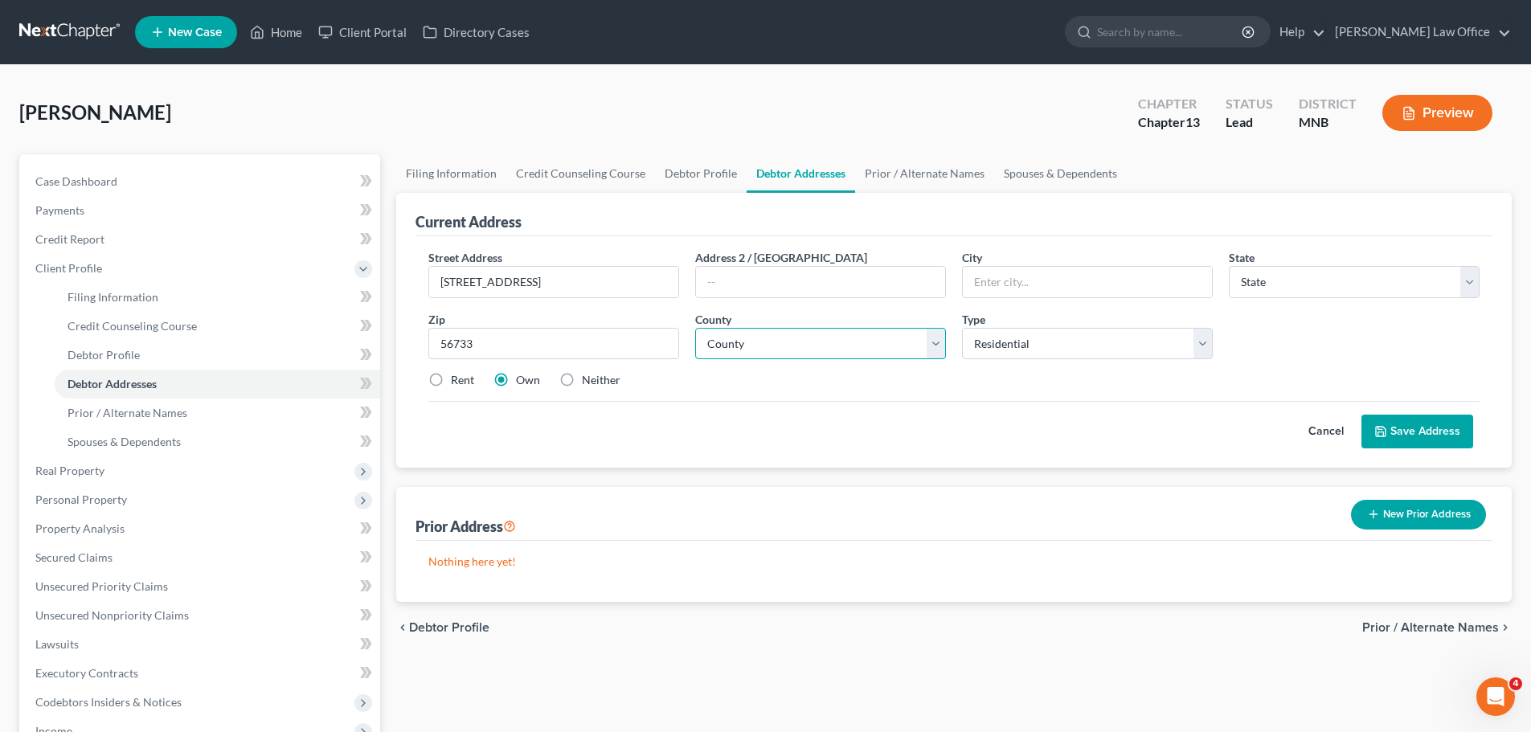
select select "24"
click at [746, 344] on select "County Aitkin County Anoka County Becker County Beltrami County Benton County B…" at bounding box center [820, 344] width 251 height 32
select select "34"
click at [695, 328] on select "County Aitkin County Anoka County Becker County Beltrami County Benton County B…" at bounding box center [820, 344] width 251 height 32
click at [746, 428] on button "Save Address" at bounding box center [1417, 432] width 112 height 34
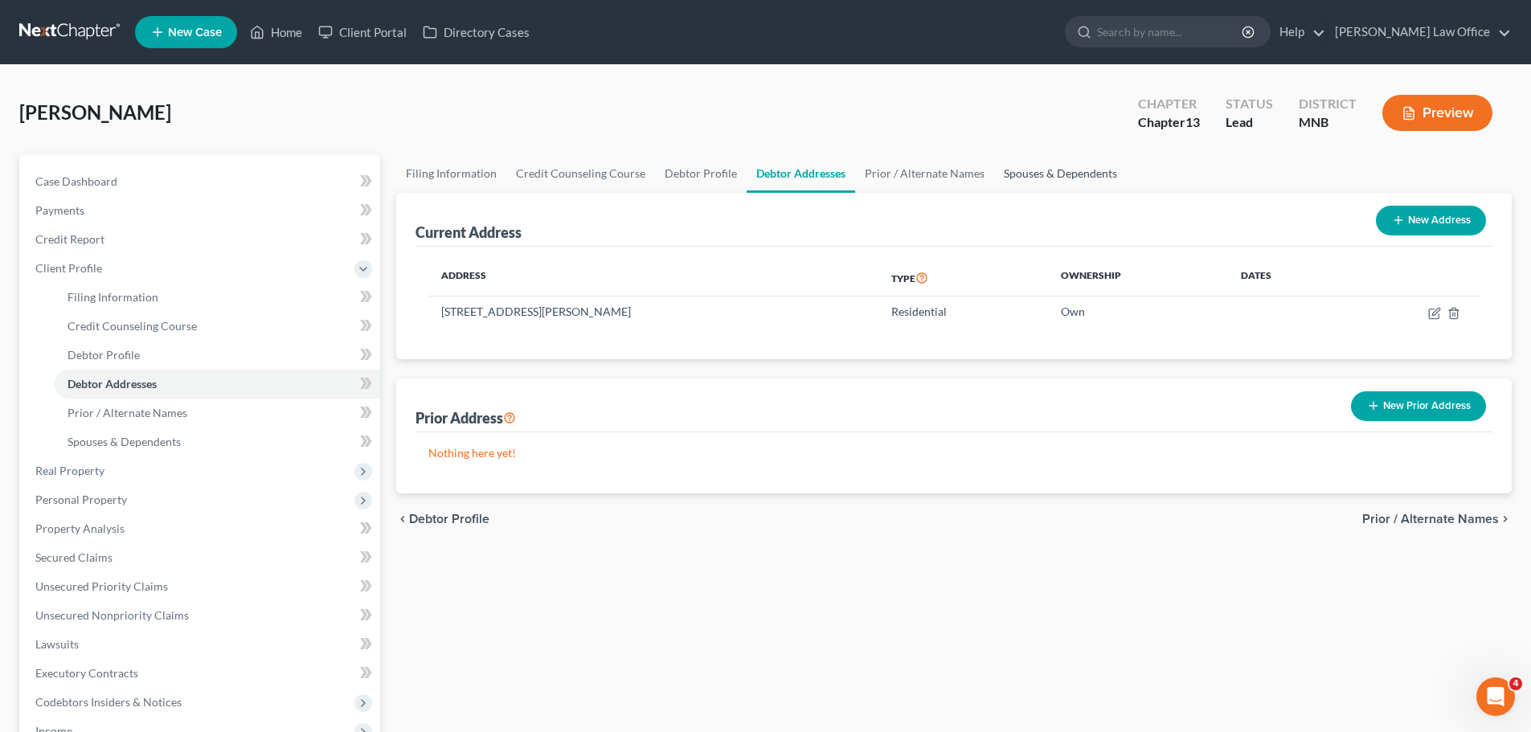
click at [746, 174] on link "Spouses & Dependents" at bounding box center [1060, 173] width 133 height 39
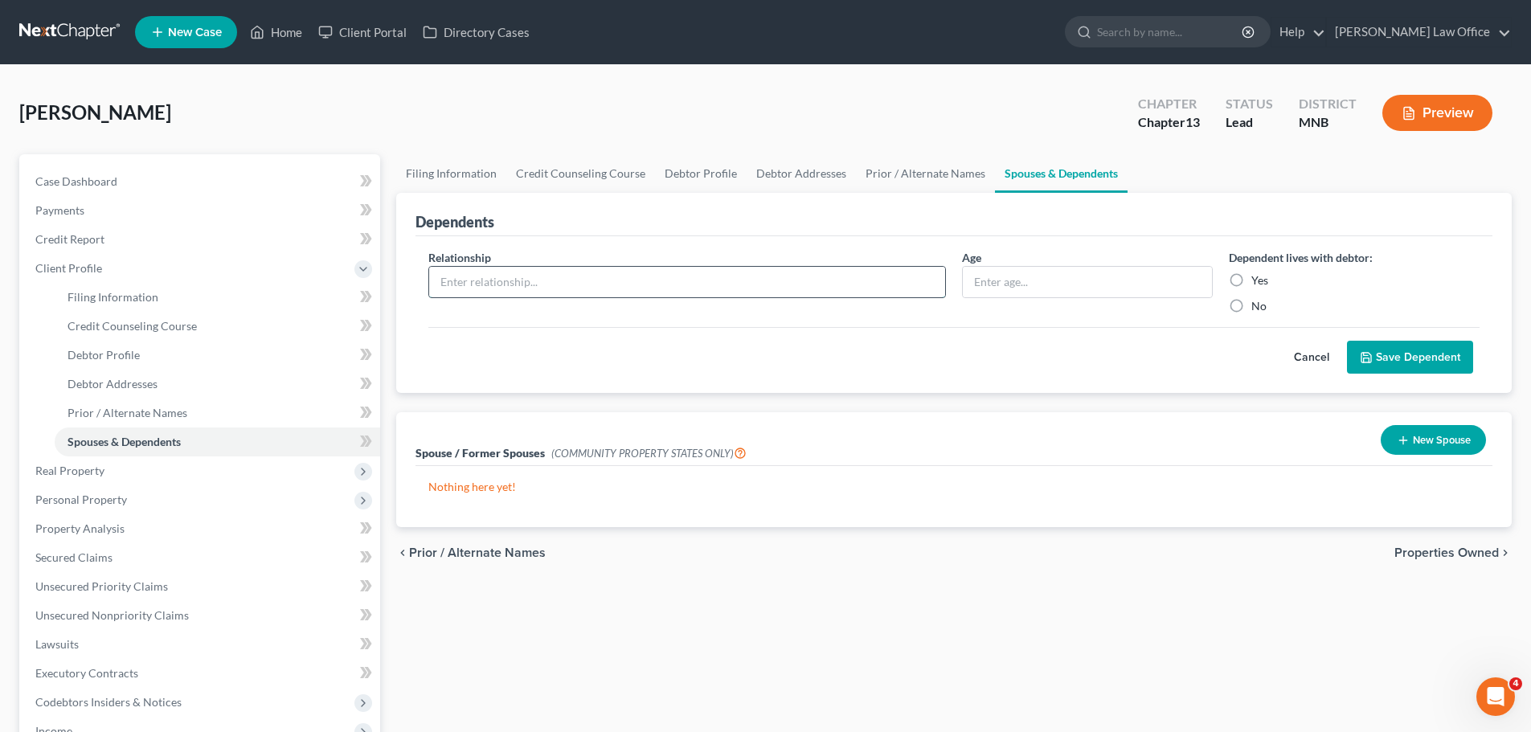
click at [505, 288] on input "text" at bounding box center [687, 282] width 516 height 31
type input "Daughter"
click at [746, 279] on input "text" at bounding box center [1087, 282] width 249 height 31
type input "11"
click at [746, 281] on label "Yes" at bounding box center [1259, 280] width 17 height 16
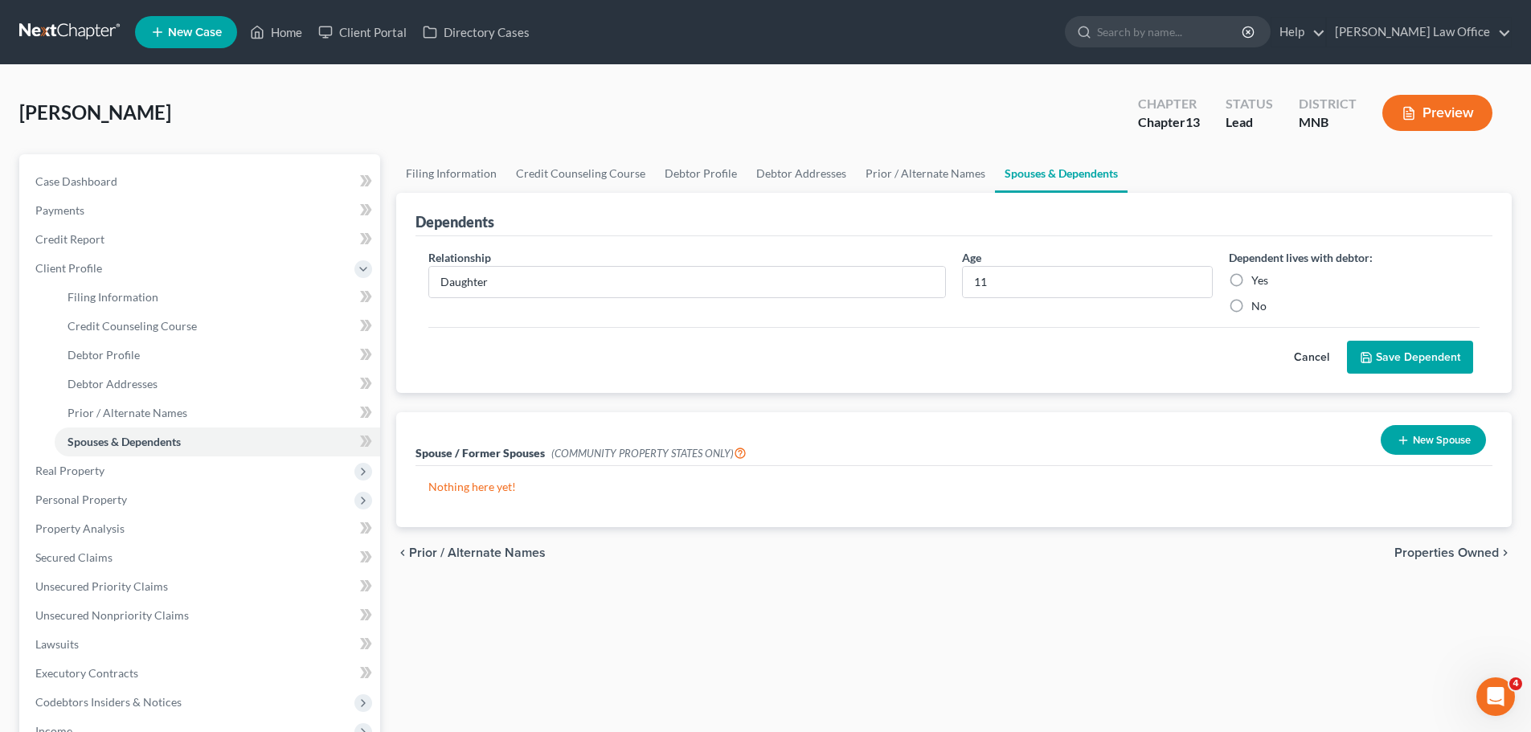
click at [746, 281] on input "Yes" at bounding box center [1263, 277] width 10 height 10
radio input "true"
click at [746, 354] on button "Save Dependent" at bounding box center [1410, 358] width 126 height 34
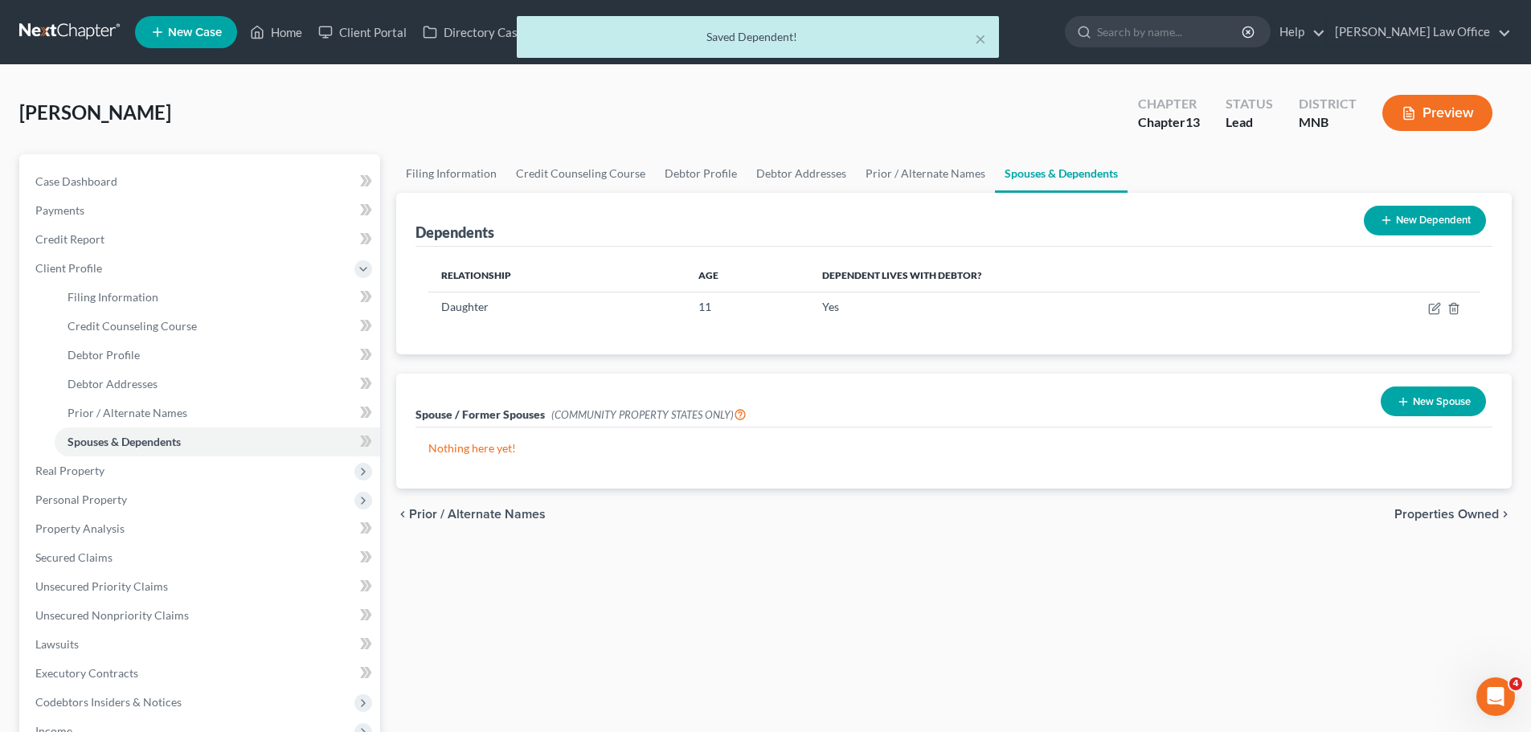
click at [746, 211] on button "New Dependent" at bounding box center [1425, 221] width 122 height 30
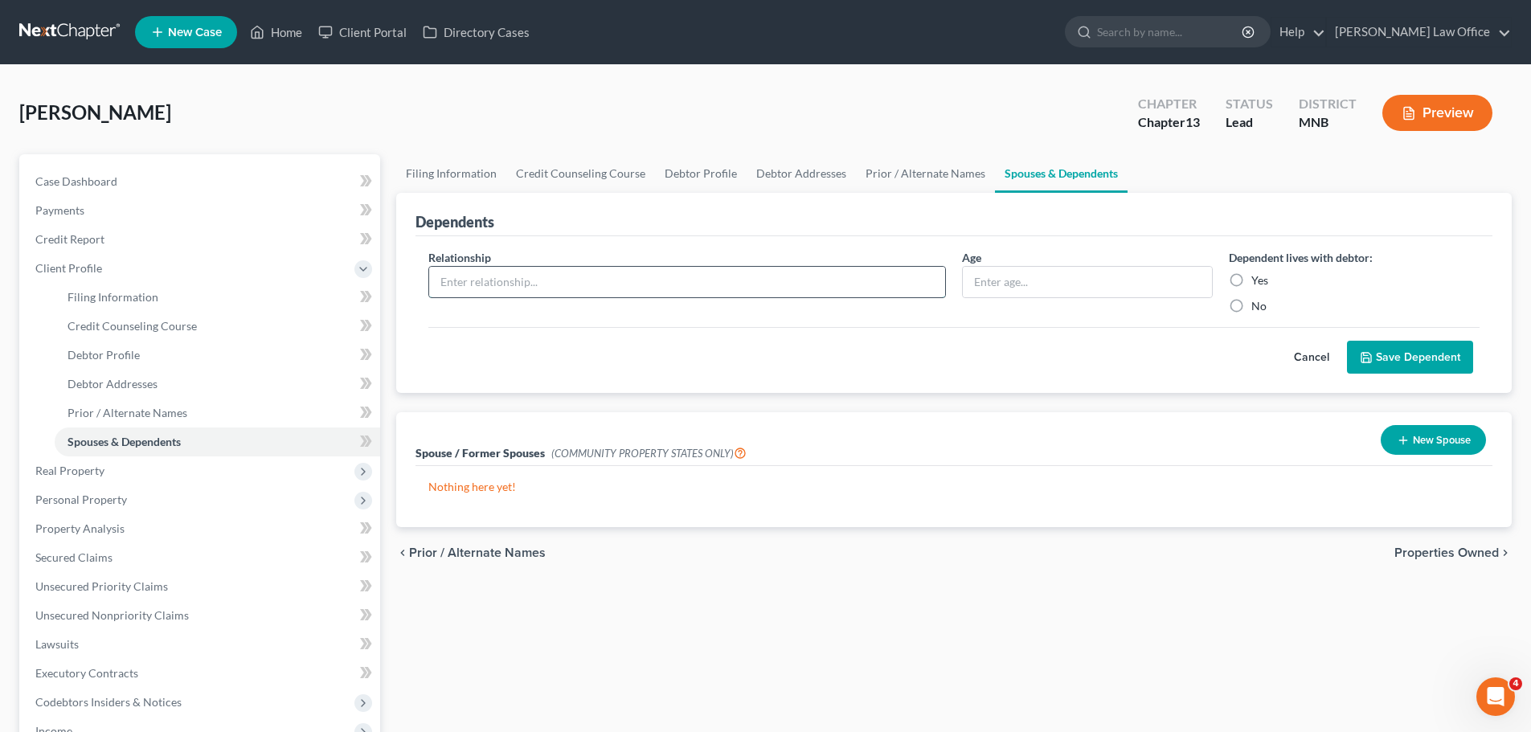
click at [465, 280] on input "text" at bounding box center [687, 282] width 516 height 31
type input "Daughter"
click at [746, 280] on input "text" at bounding box center [1087, 282] width 249 height 31
type input "5"
drag, startPoint x: 1234, startPoint y: 277, endPoint x: 1238, endPoint y: 286, distance: 9.4
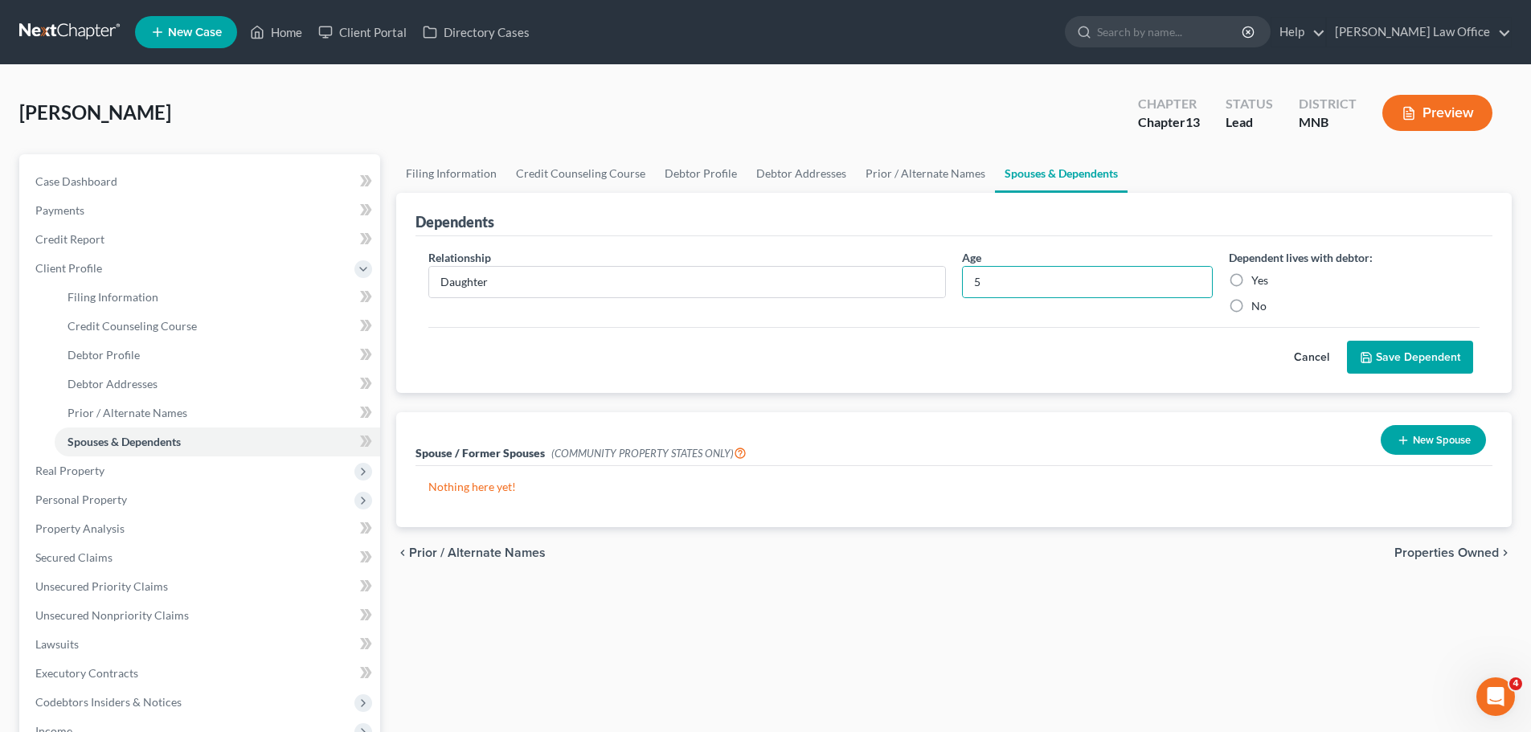
click at [746, 278] on label "Yes" at bounding box center [1259, 280] width 17 height 16
click at [746, 278] on input "Yes" at bounding box center [1263, 277] width 10 height 10
radio input "true"
click at [746, 355] on button "Save Dependent" at bounding box center [1410, 358] width 126 height 34
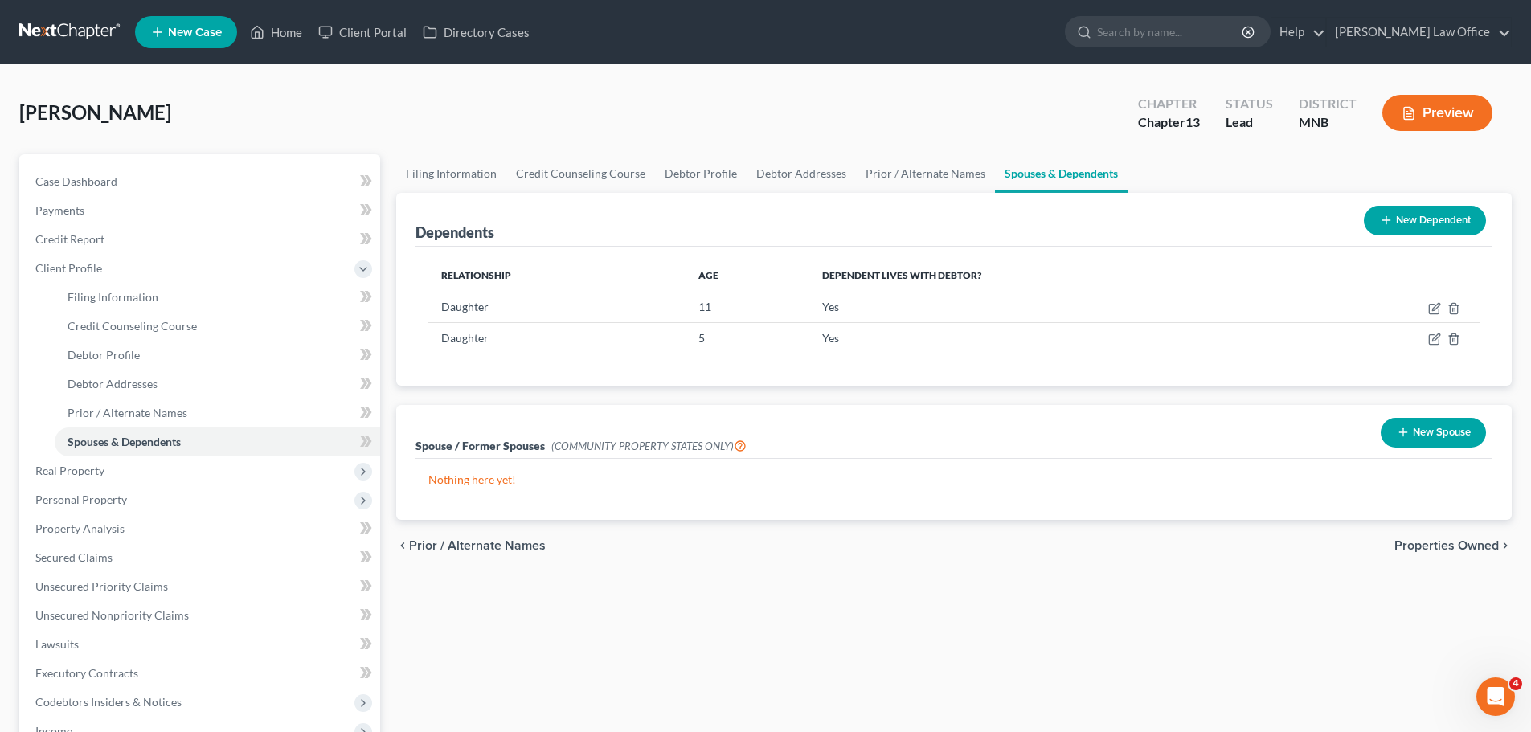
drag, startPoint x: 1429, startPoint y: 217, endPoint x: 1421, endPoint y: 214, distance: 8.7
click at [746, 215] on button "New Dependent" at bounding box center [1425, 221] width 122 height 30
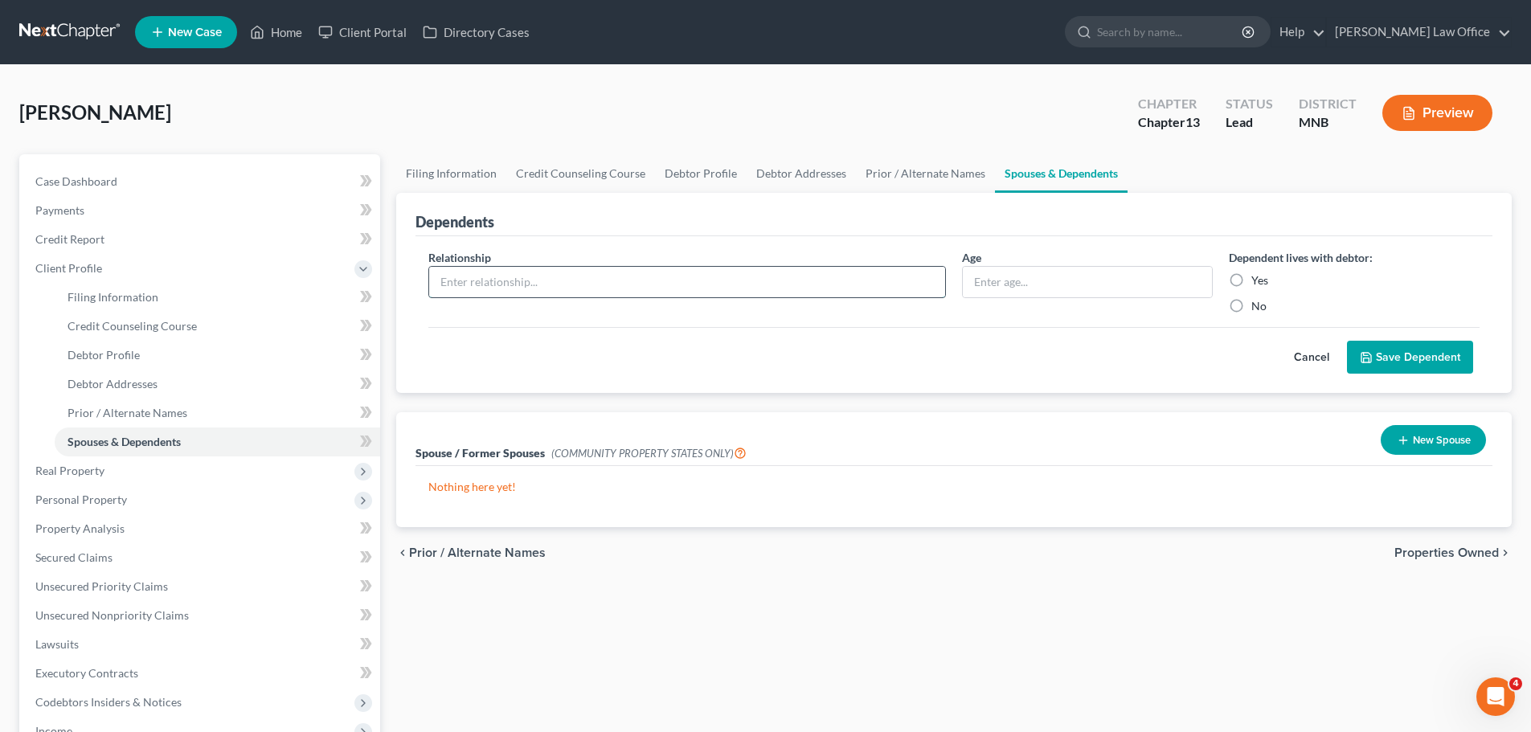
click at [464, 285] on input "text" at bounding box center [687, 282] width 516 height 31
type input "Son"
click at [746, 281] on input "text" at bounding box center [1087, 282] width 249 height 31
type input "9"
click at [746, 280] on label "Yes" at bounding box center [1259, 280] width 17 height 16
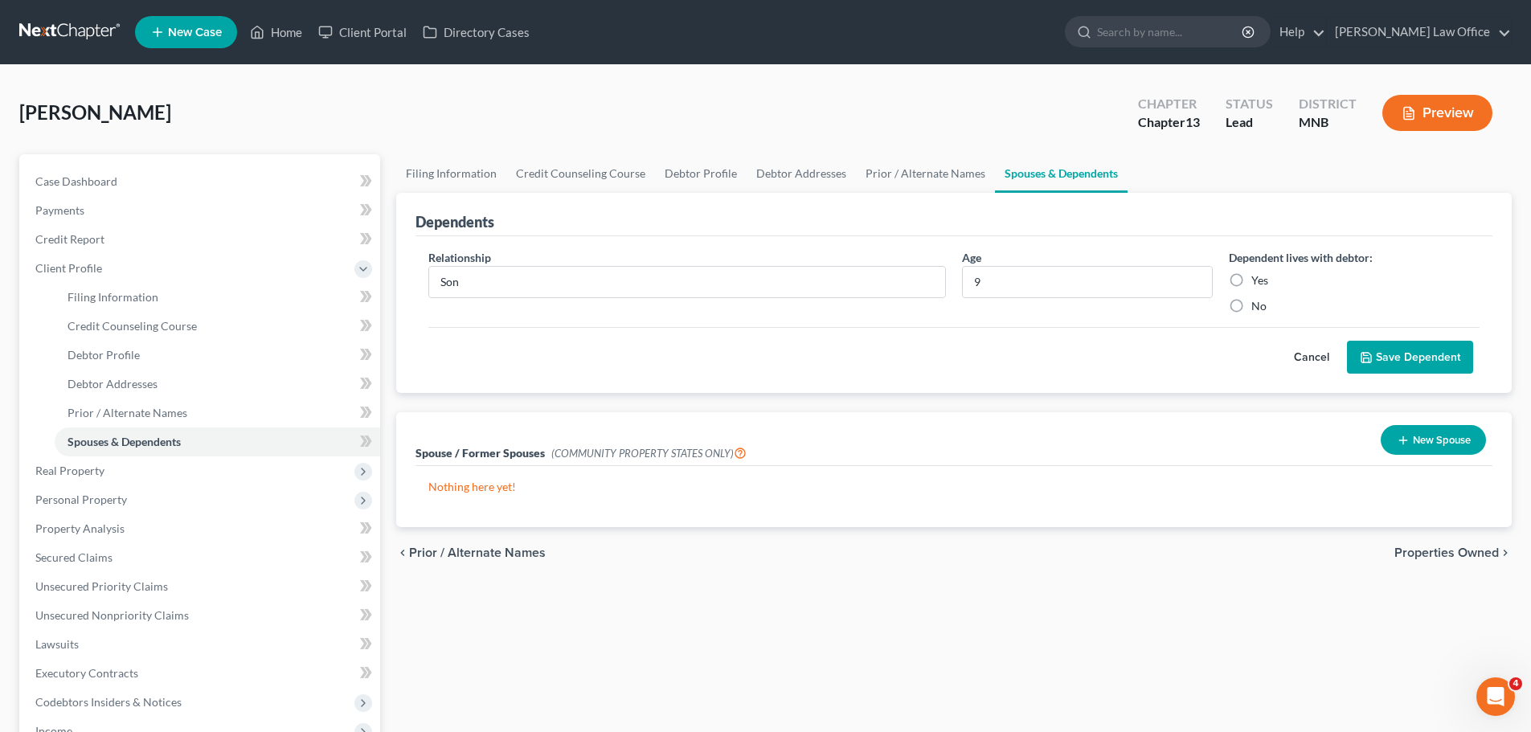
click at [746, 280] on input "Yes" at bounding box center [1263, 277] width 10 height 10
radio input "true"
click at [746, 356] on button "Save Dependent" at bounding box center [1410, 358] width 126 height 34
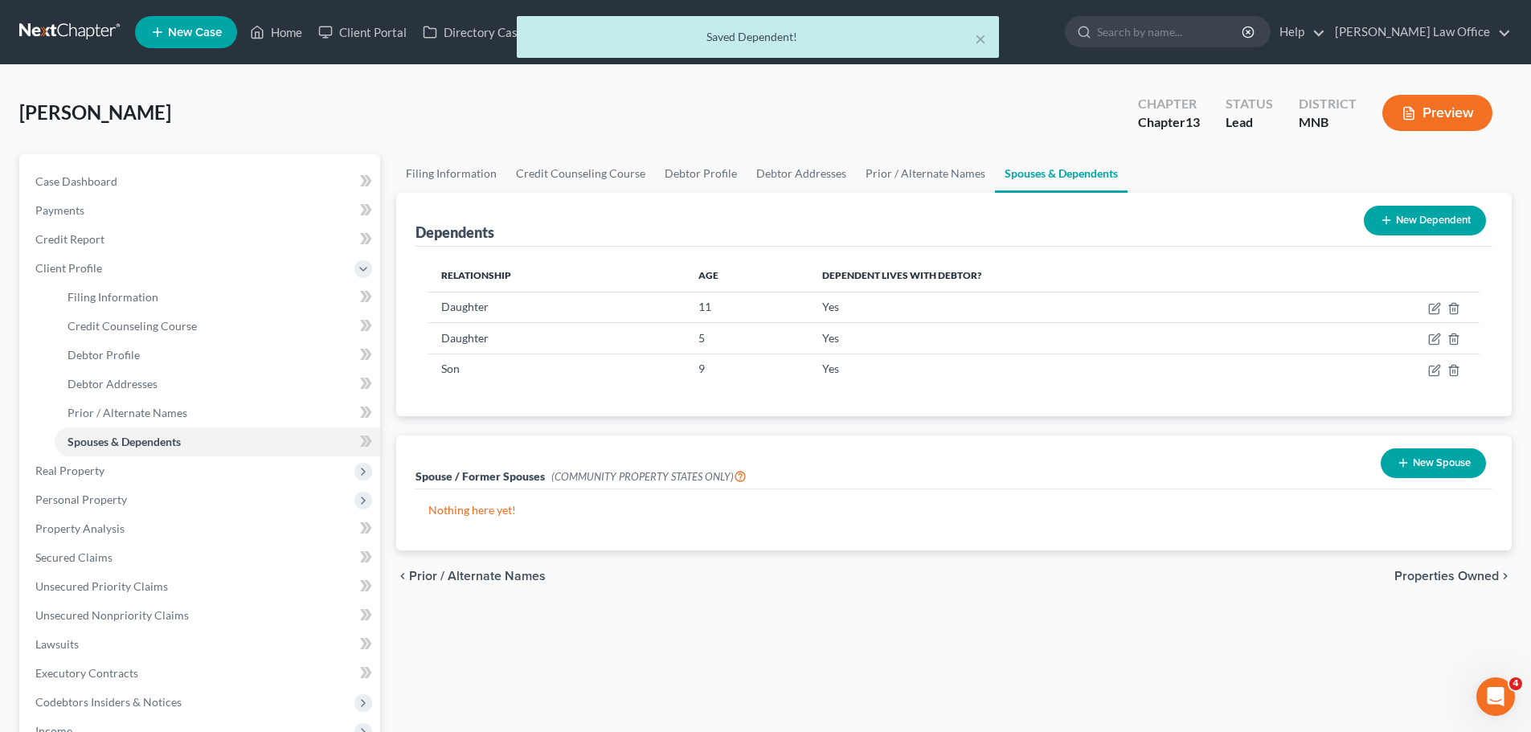
click at [746, 219] on button "New Dependent" at bounding box center [1425, 221] width 122 height 30
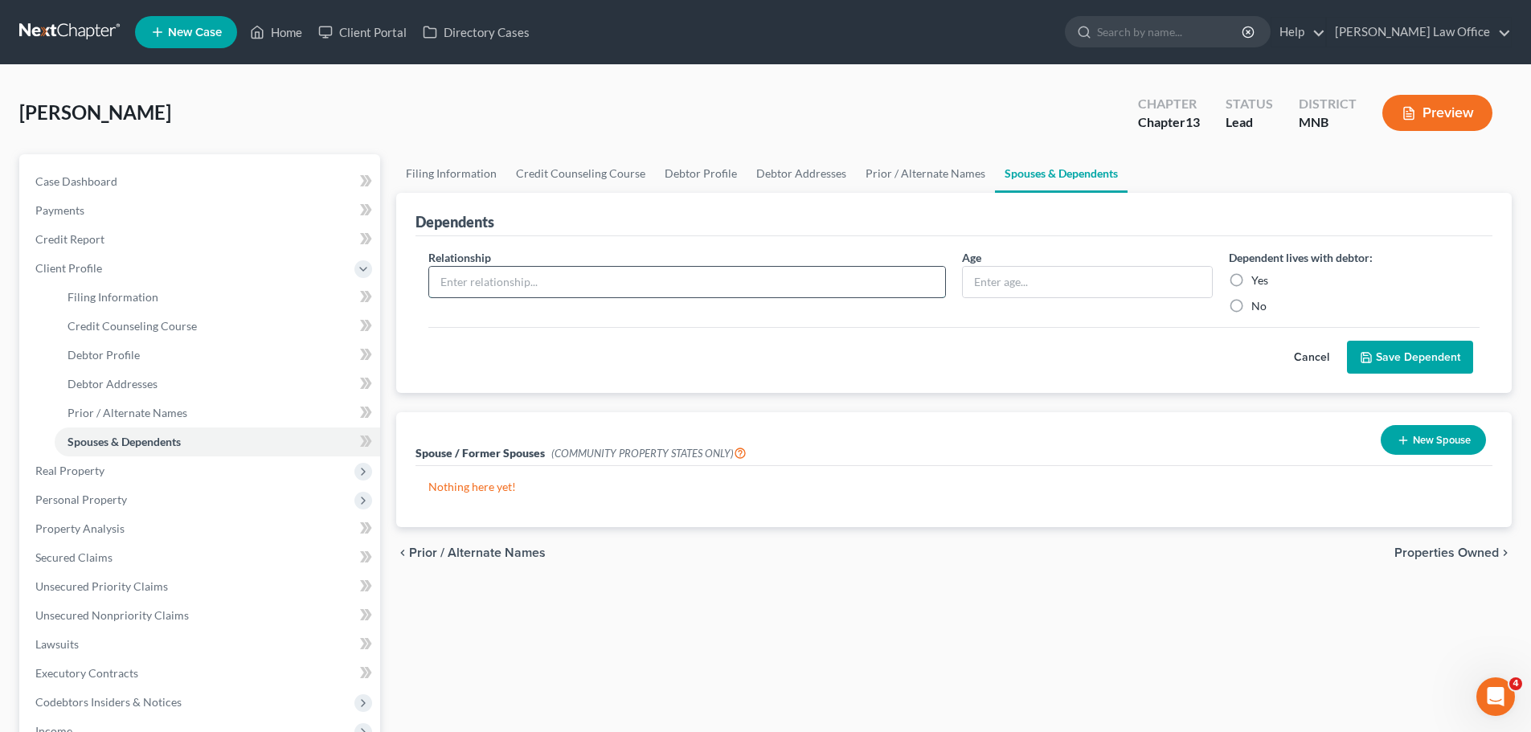
click at [491, 284] on input "text" at bounding box center [687, 282] width 516 height 31
type input "Son"
click at [746, 282] on input "text" at bounding box center [1087, 282] width 249 height 31
type input "9"
drag, startPoint x: 1237, startPoint y: 280, endPoint x: 1246, endPoint y: 288, distance: 11.9
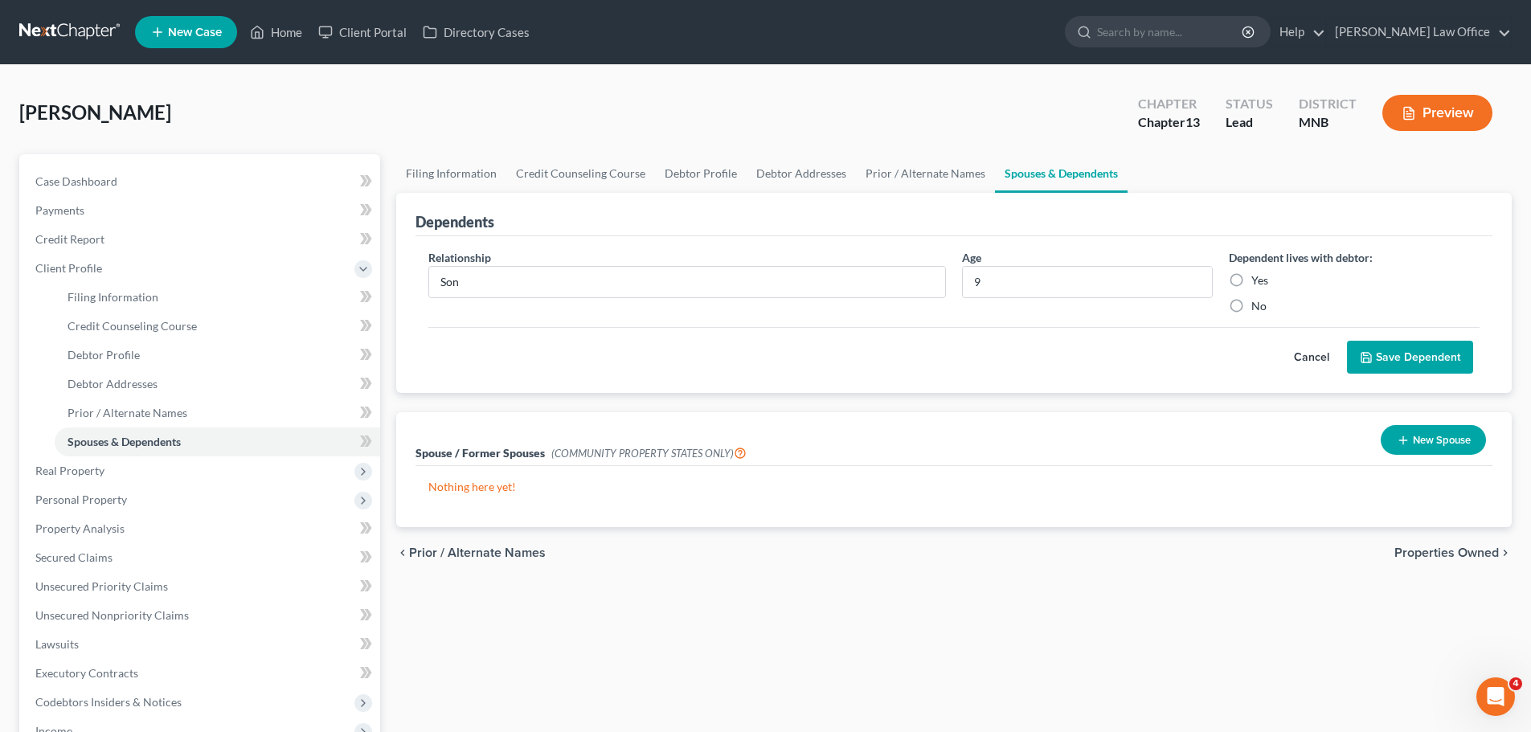
click at [746, 280] on label "Yes" at bounding box center [1259, 280] width 17 height 16
click at [746, 280] on input "Yes" at bounding box center [1263, 277] width 10 height 10
radio input "true"
click at [746, 354] on button "Save Dependent" at bounding box center [1410, 358] width 126 height 34
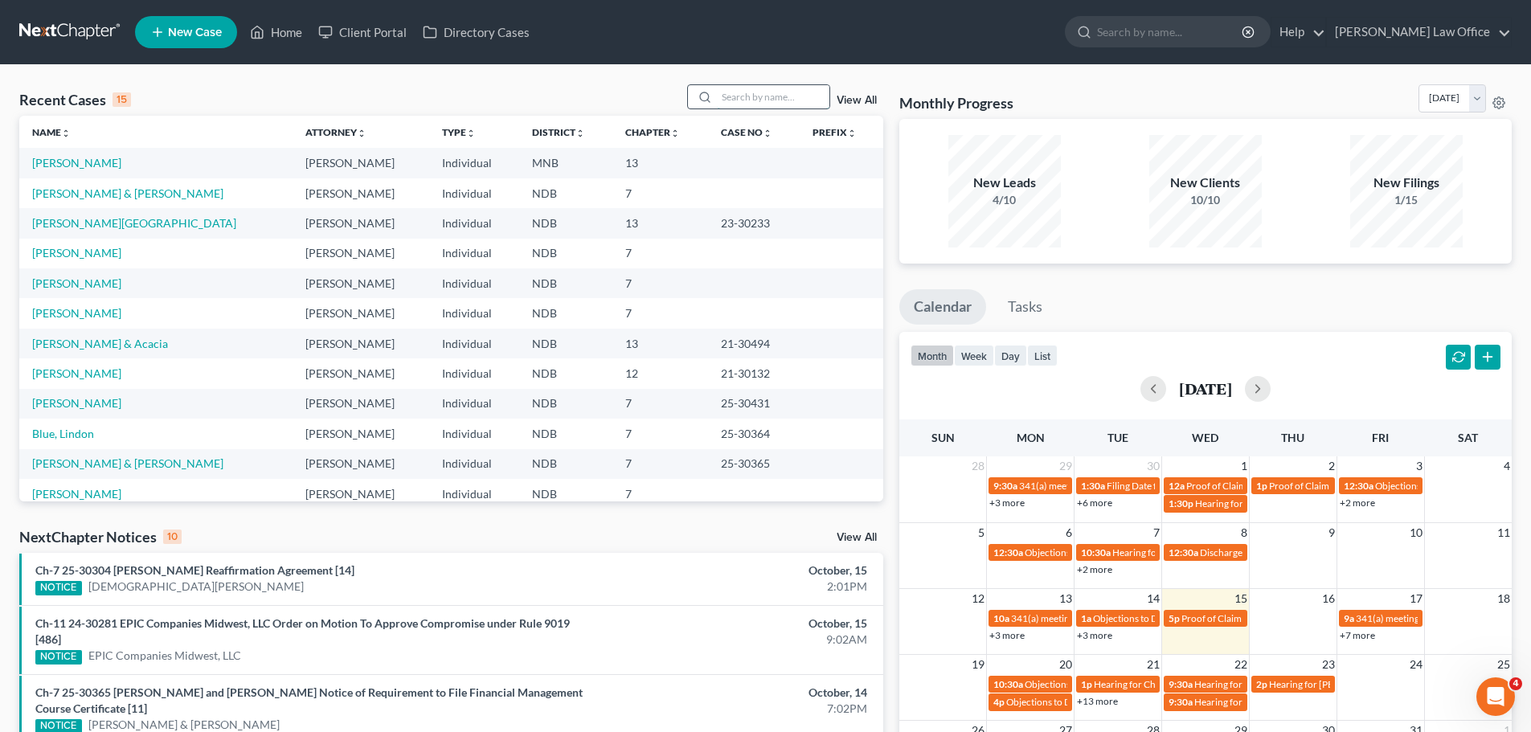
click at [746, 103] on input "search" at bounding box center [773, 96] width 113 height 23
type input "hubert"
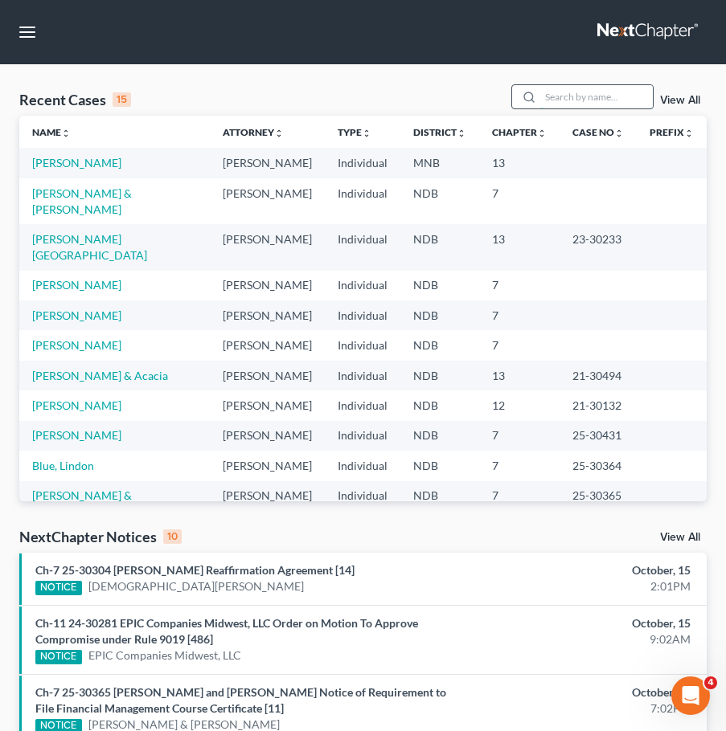
click at [600, 92] on input "search" at bounding box center [596, 96] width 113 height 23
type input "hubert"
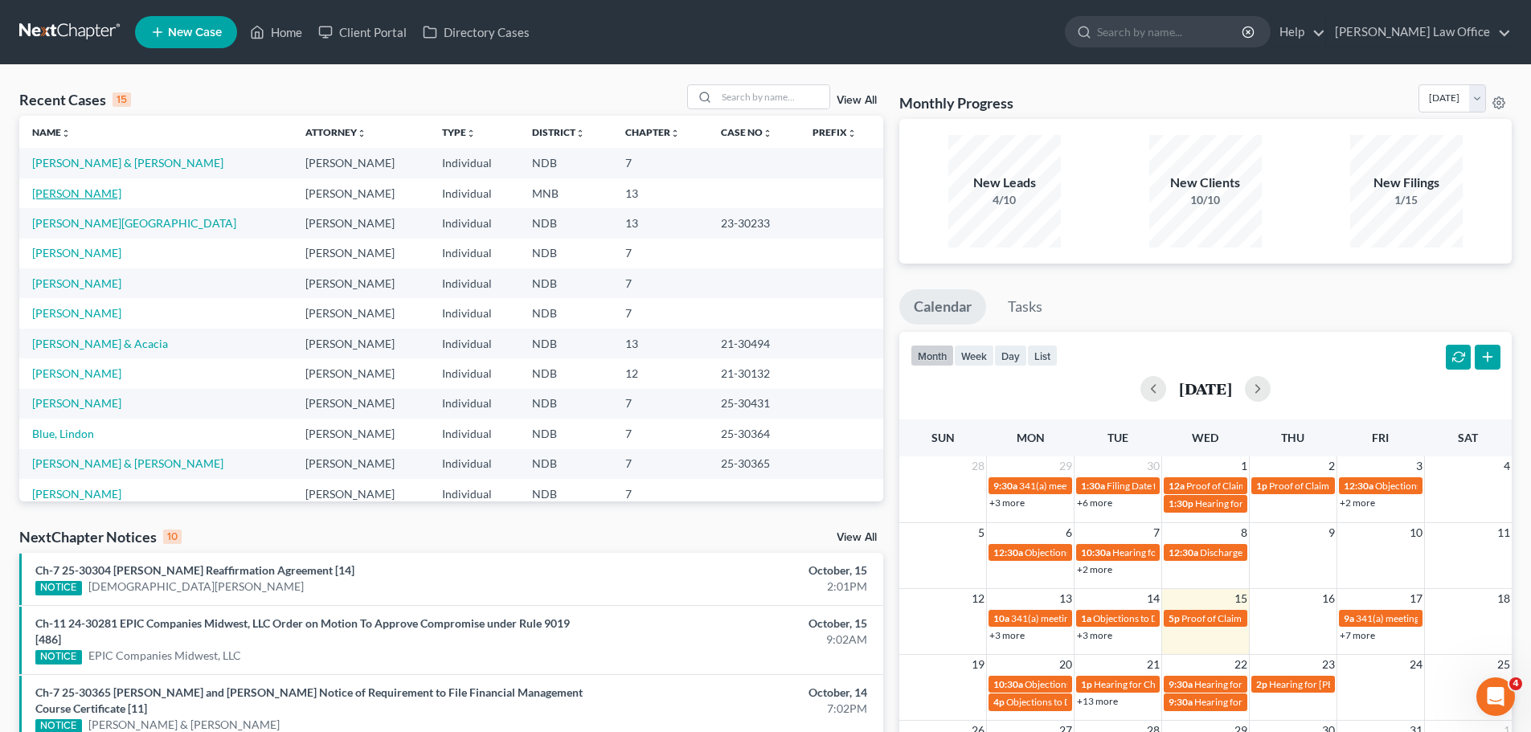
click at [67, 194] on link "[PERSON_NAME]" at bounding box center [76, 193] width 89 height 14
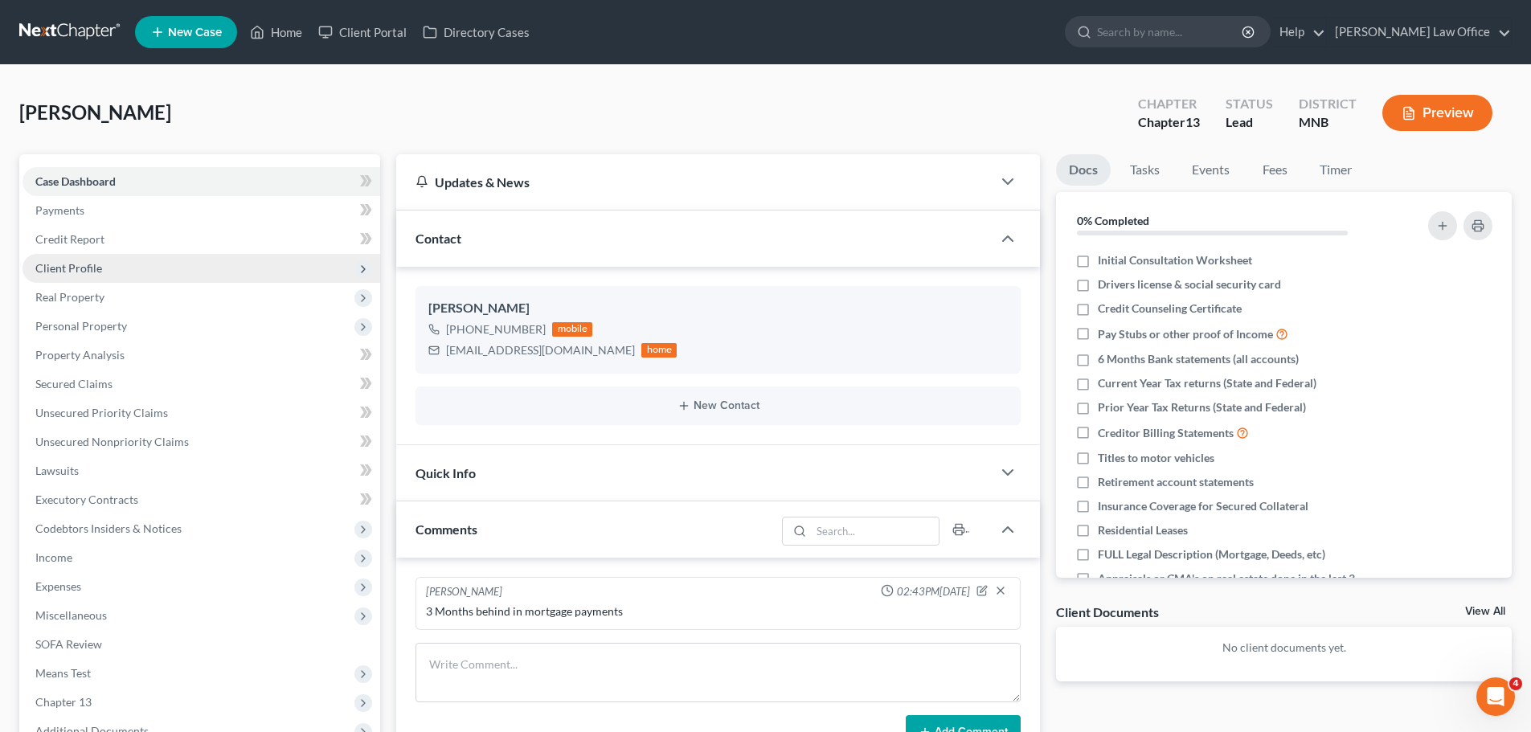
click at [76, 270] on span "Client Profile" at bounding box center [68, 268] width 67 height 14
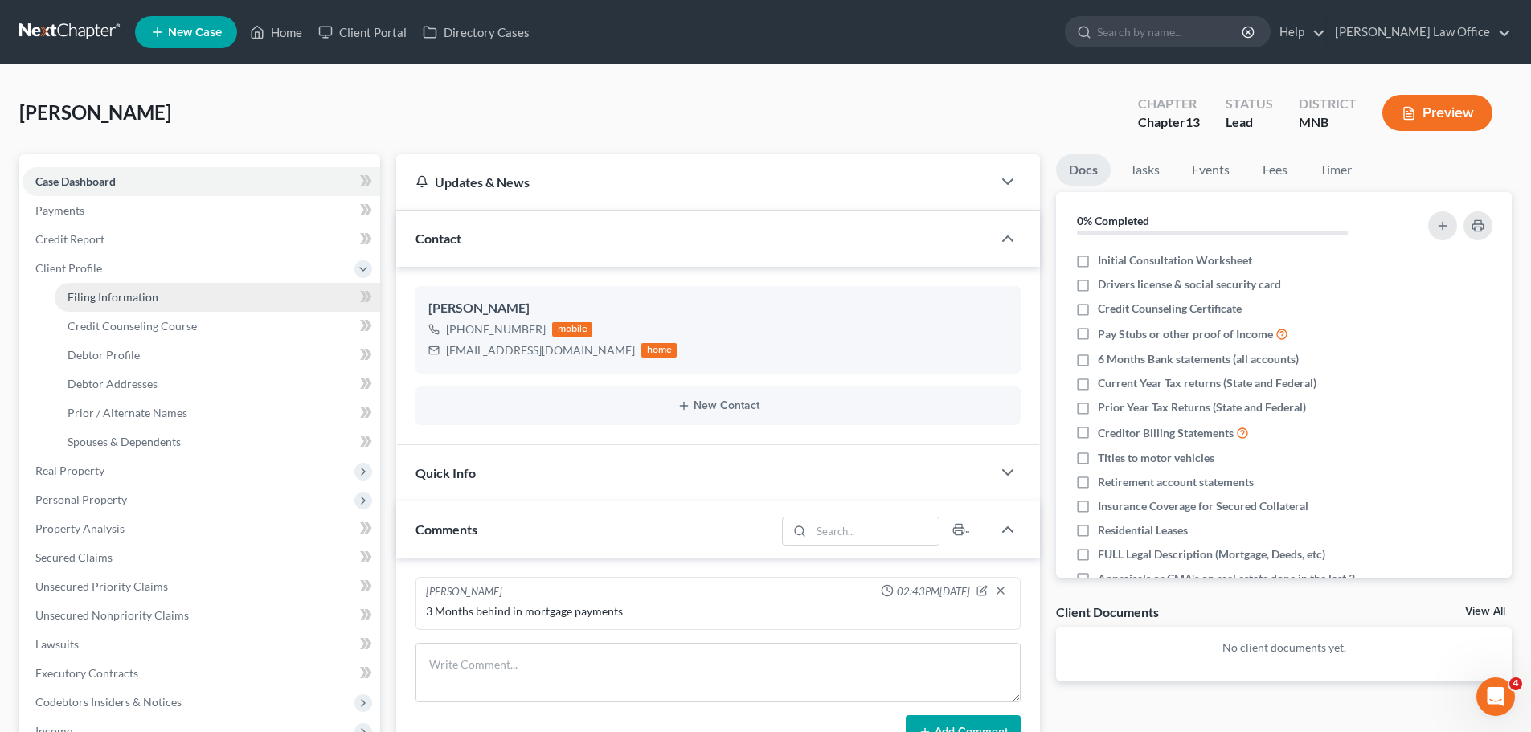
click at [115, 293] on span "Filing Information" at bounding box center [113, 297] width 91 height 14
select select "1"
select select "0"
select select "3"
select select "0"
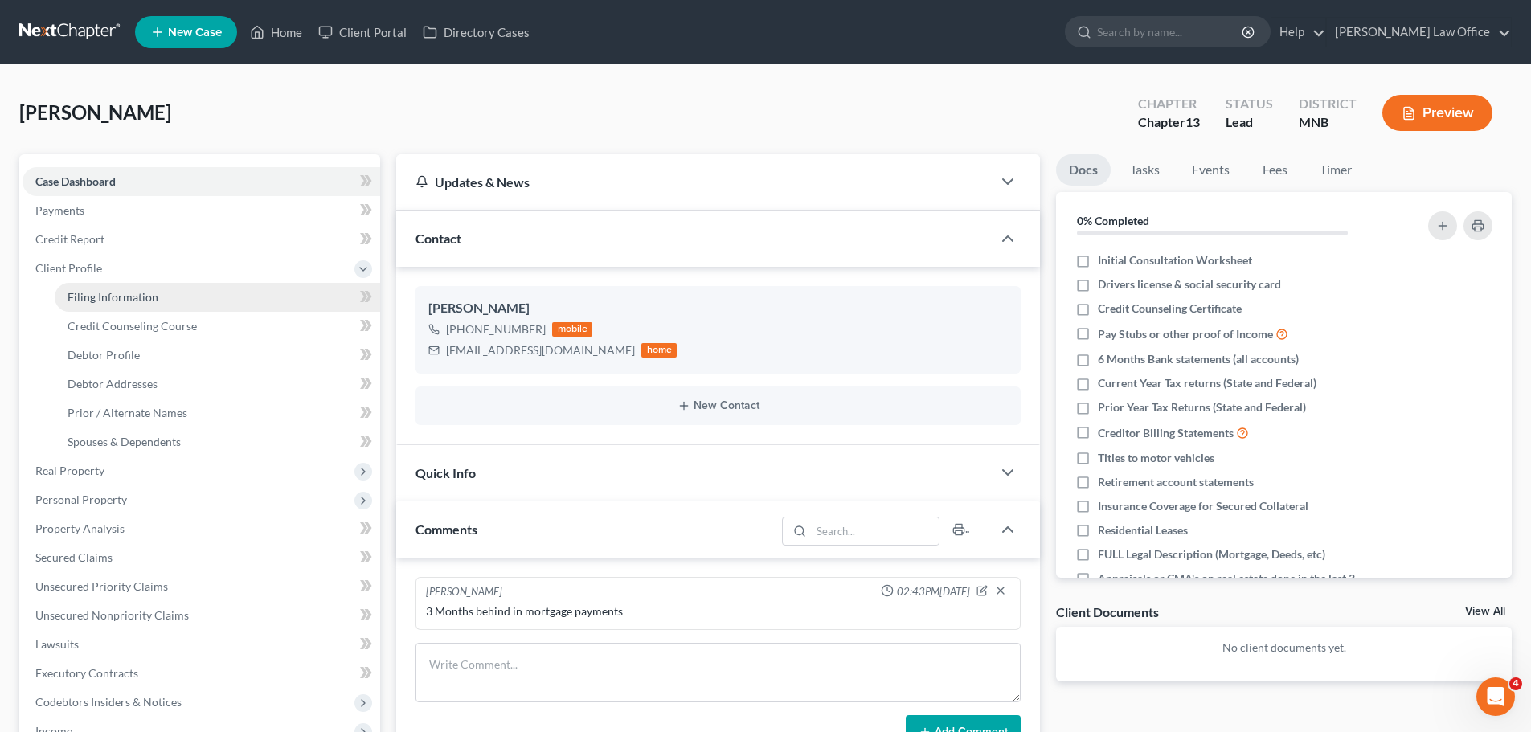
select select "29"
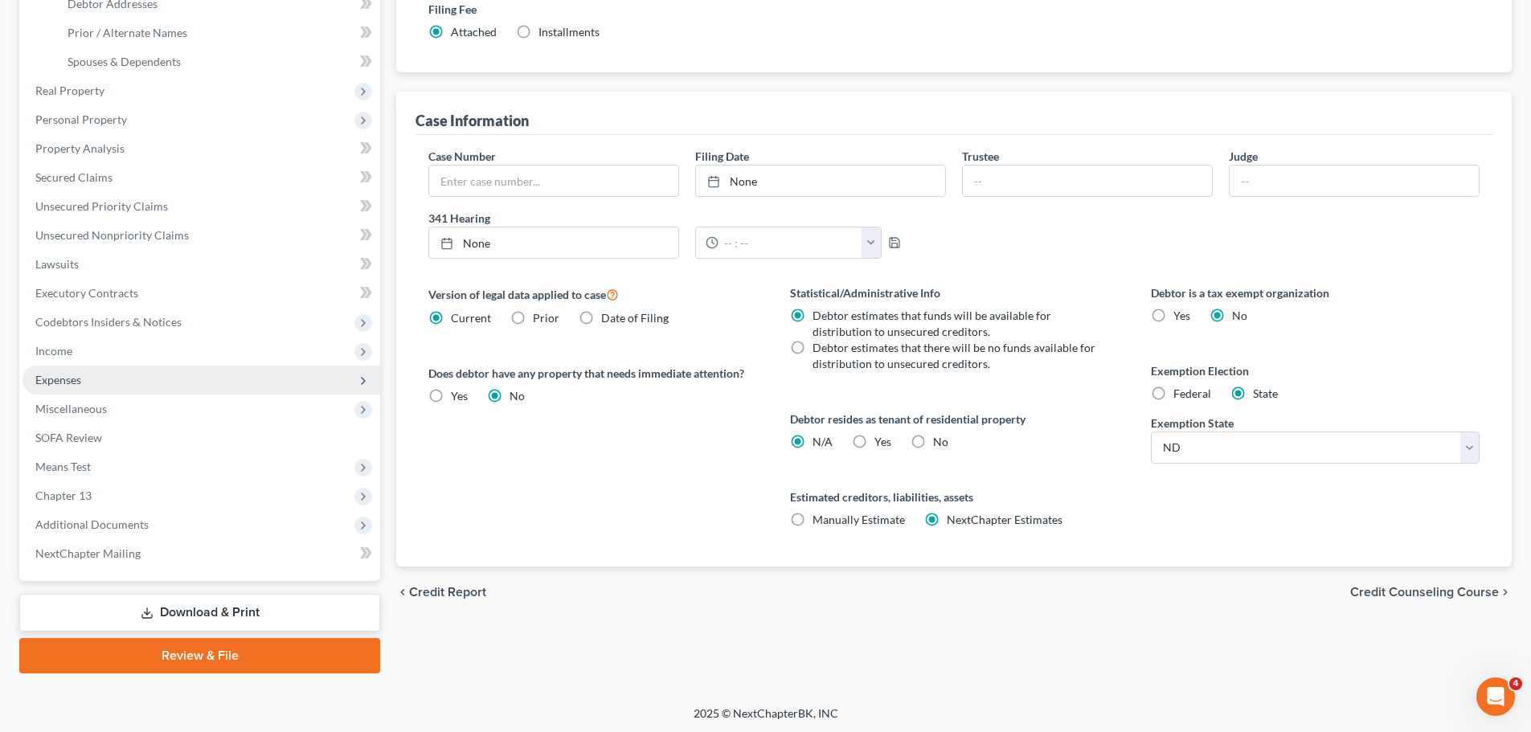
scroll to position [383, 0]
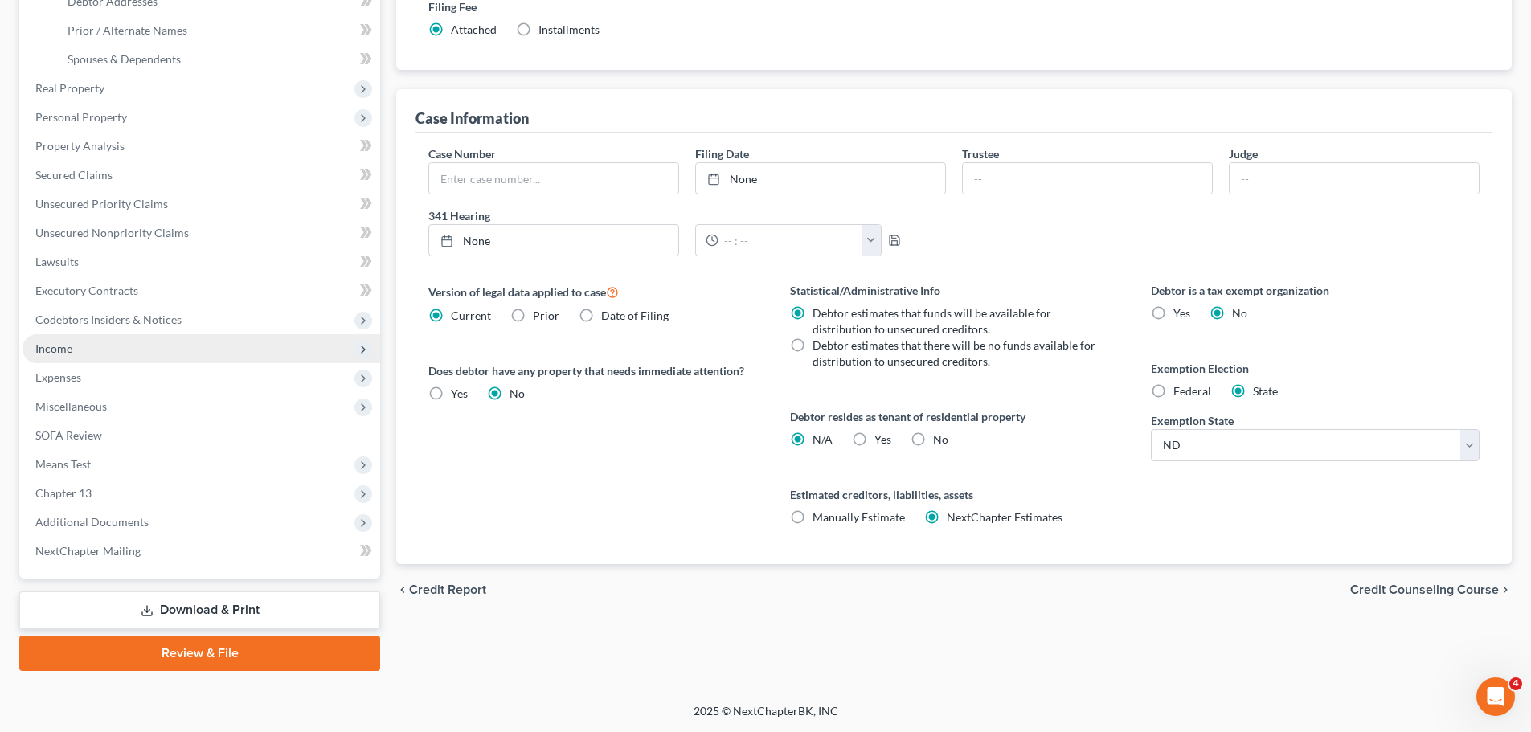
click at [59, 354] on span "Income" at bounding box center [53, 349] width 37 height 14
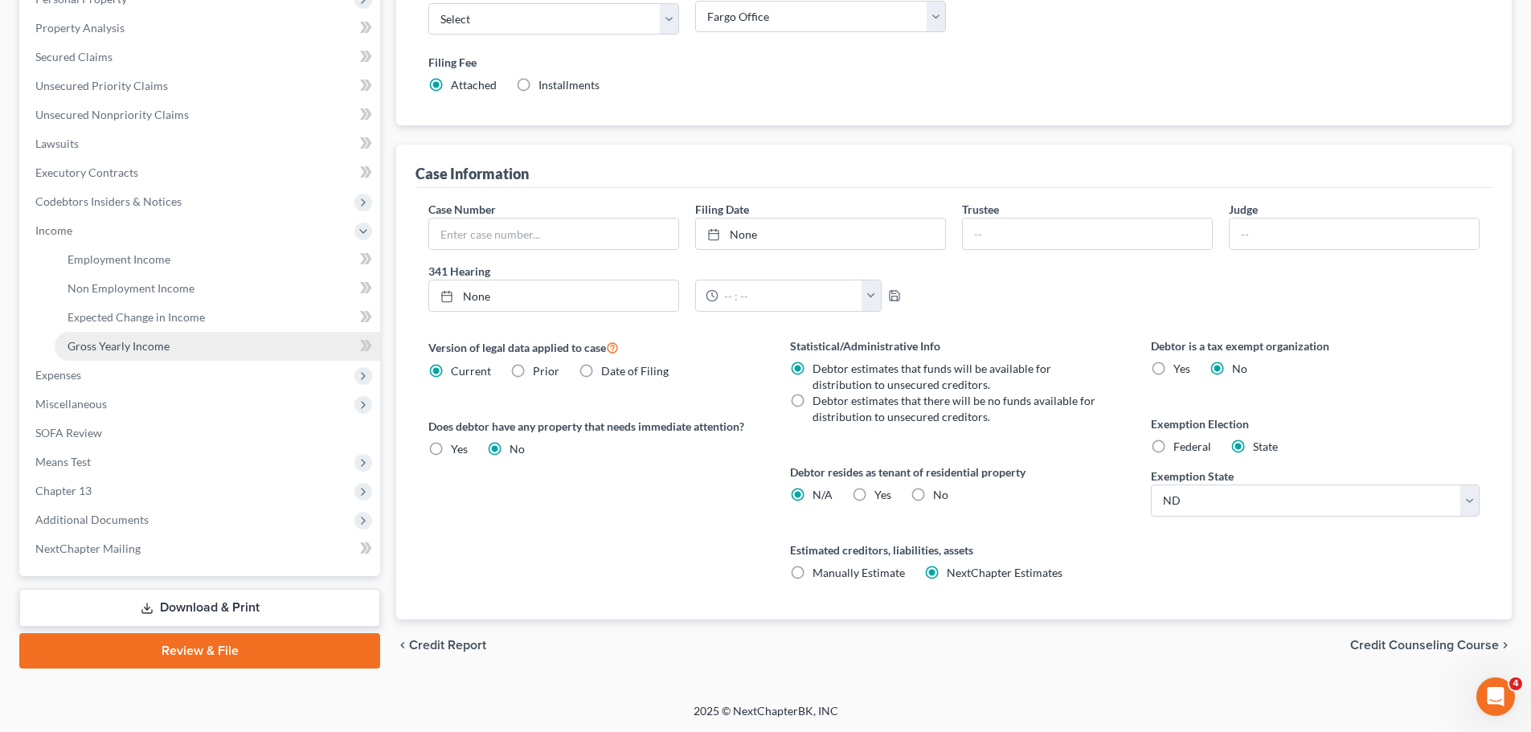
scroll to position [325, 0]
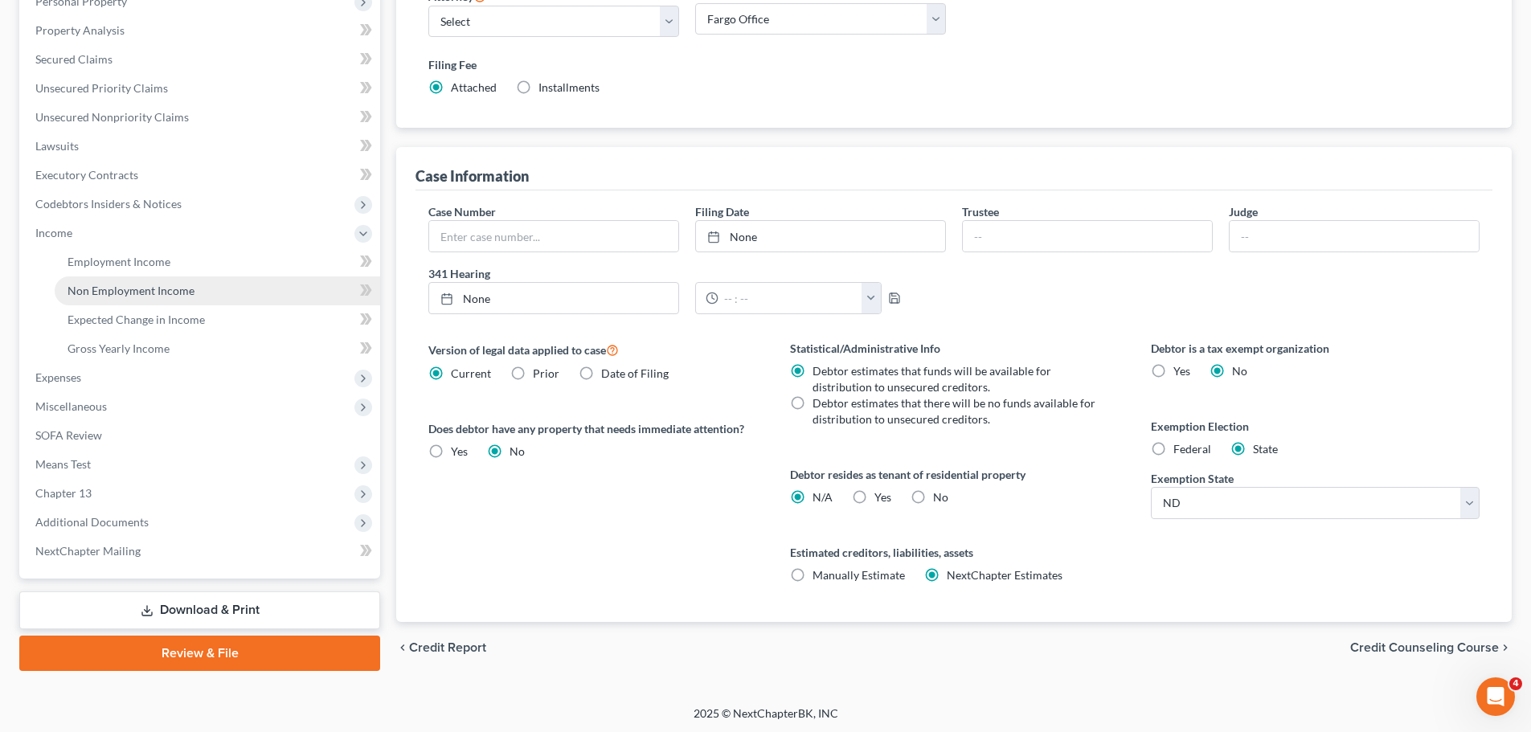
click at [140, 295] on span "Non Employment Income" at bounding box center [131, 291] width 127 height 14
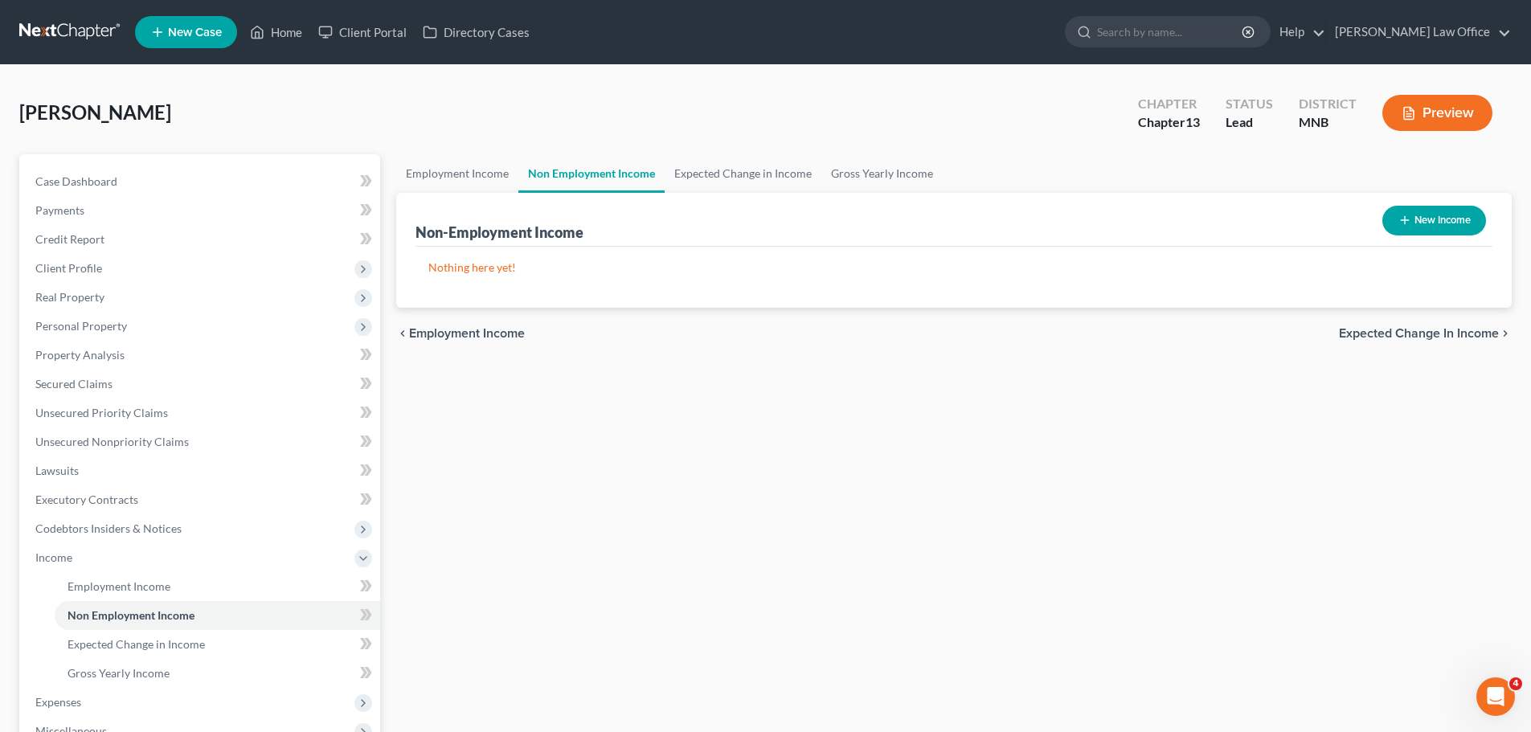
click at [1440, 217] on button "New Income" at bounding box center [1434, 221] width 104 height 30
select select "0"
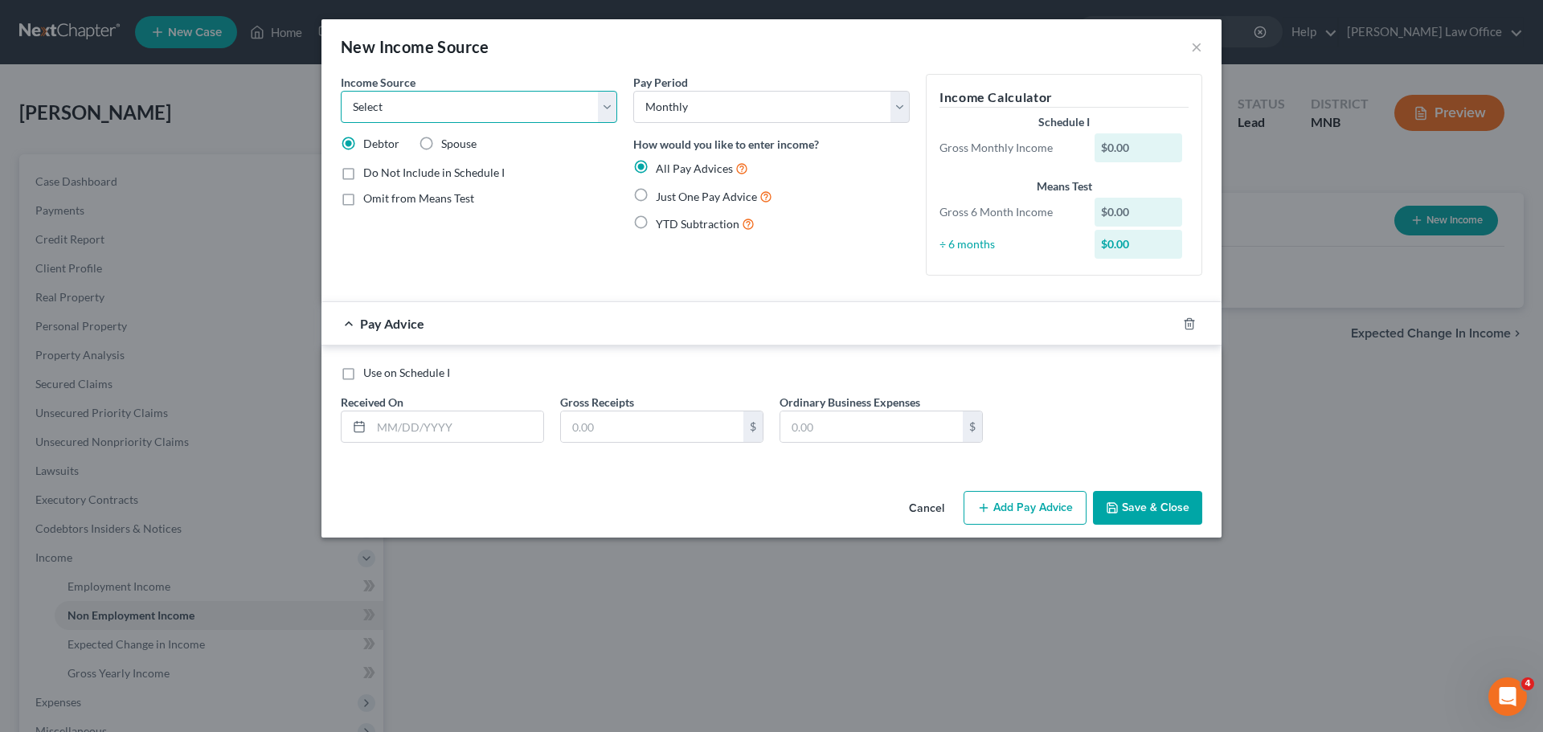
click at [611, 114] on select "Select Unemployment Disability (from employer) Pension Retirement Social Securi…" at bounding box center [479, 107] width 276 height 32
click at [341, 91] on select "Select Unemployment Disability (from employer) Pension Retirement Social Securi…" at bounding box center [479, 107] width 276 height 32
click at [608, 107] on select "Select Unemployment Disability (from employer) Pension Retirement Social Securi…" at bounding box center [479, 107] width 276 height 32
select select "5"
click at [341, 91] on select "Select Unemployment Disability (from employer) Pension Retirement Social Securi…" at bounding box center [479, 107] width 276 height 32
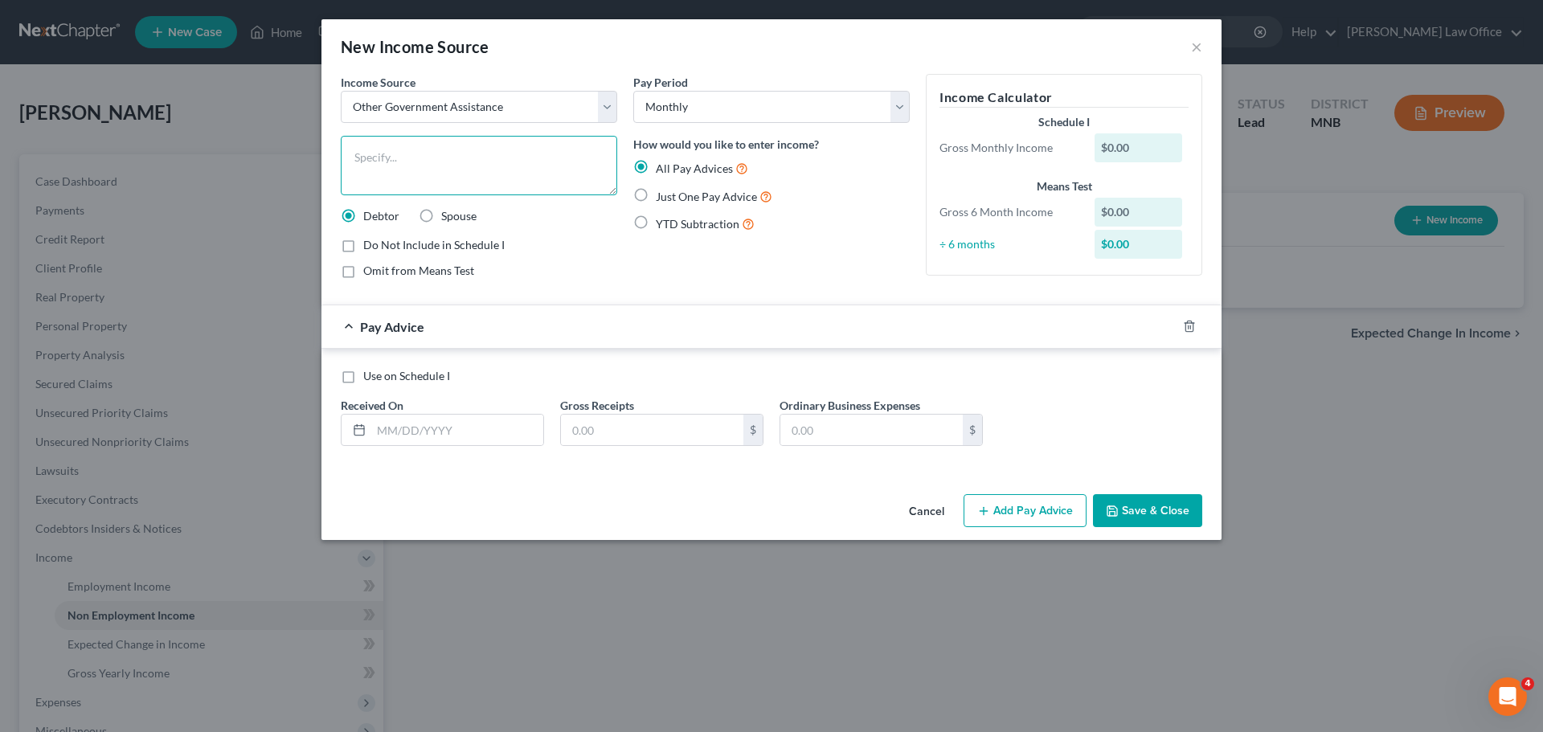
click at [376, 154] on textarea at bounding box center [479, 165] width 276 height 59
type textarea "SNAP Benefits"
click at [656, 195] on label "Just One Pay Advice" at bounding box center [714, 196] width 117 height 18
click at [662, 195] on input "Just One Pay Advice" at bounding box center [667, 192] width 10 height 10
radio input "true"
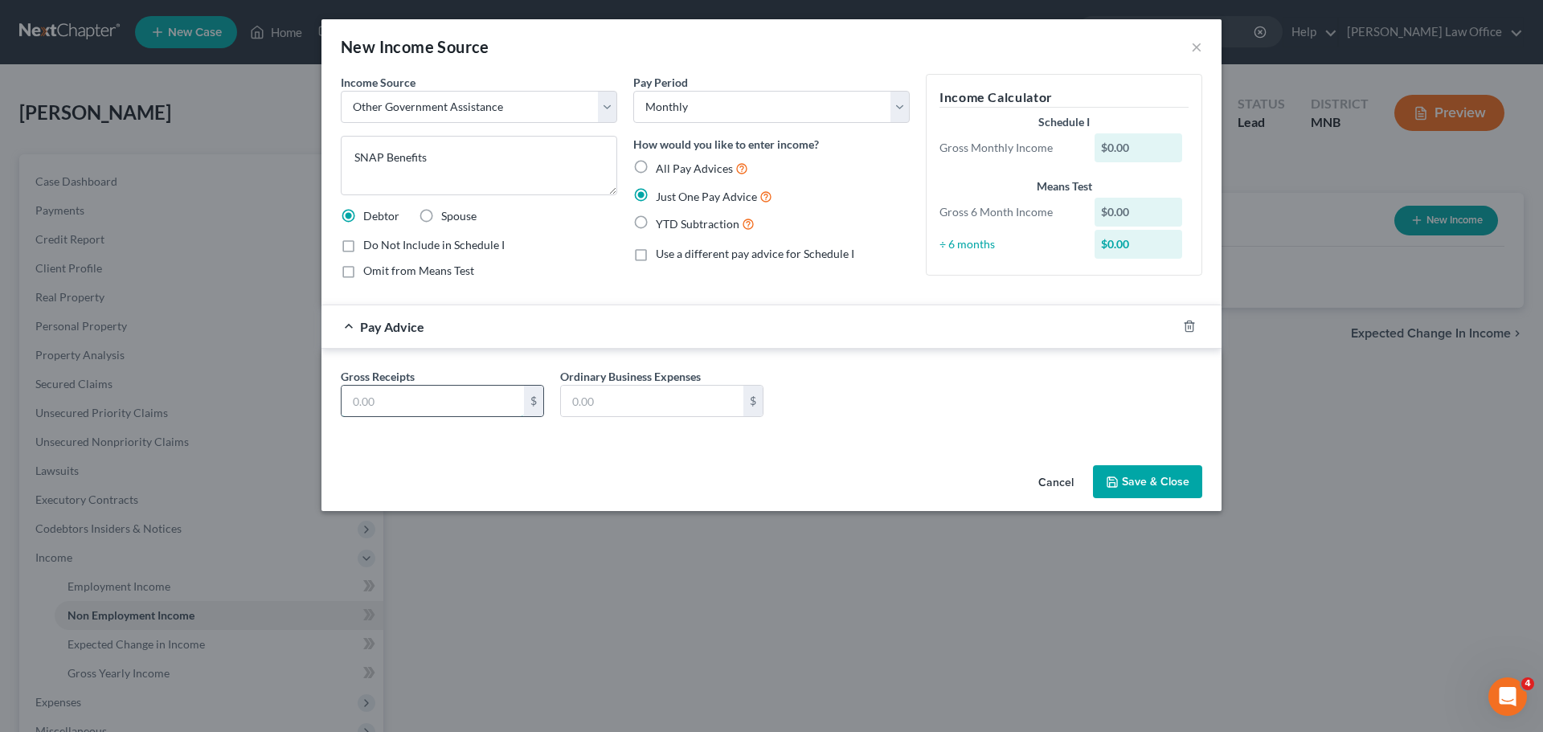
click at [380, 397] on input "text" at bounding box center [433, 401] width 182 height 31
type input "620.00"
click at [1165, 473] on button "Save & Close" at bounding box center [1147, 482] width 109 height 34
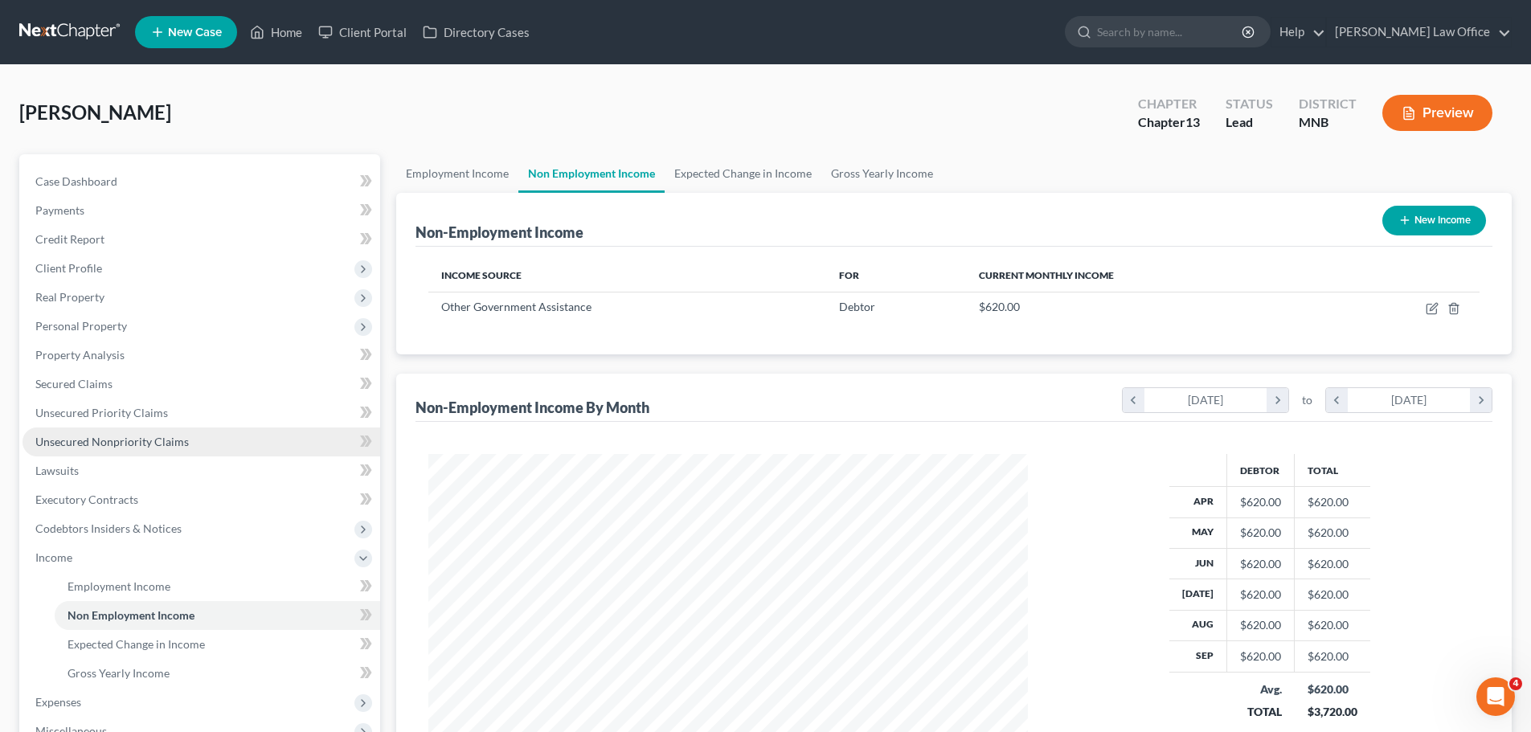
scroll to position [80, 0]
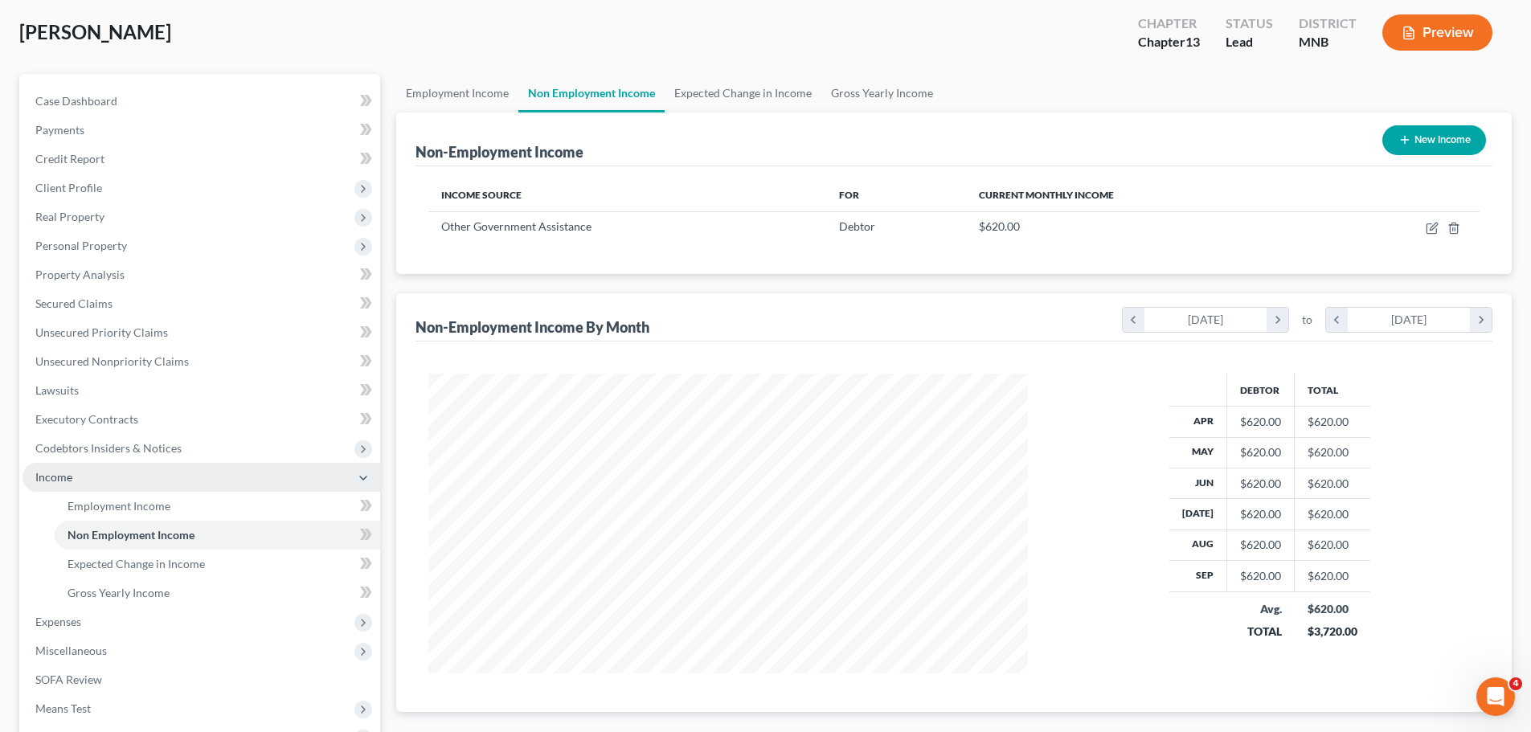
click at [52, 479] on span "Income" at bounding box center [53, 477] width 37 height 14
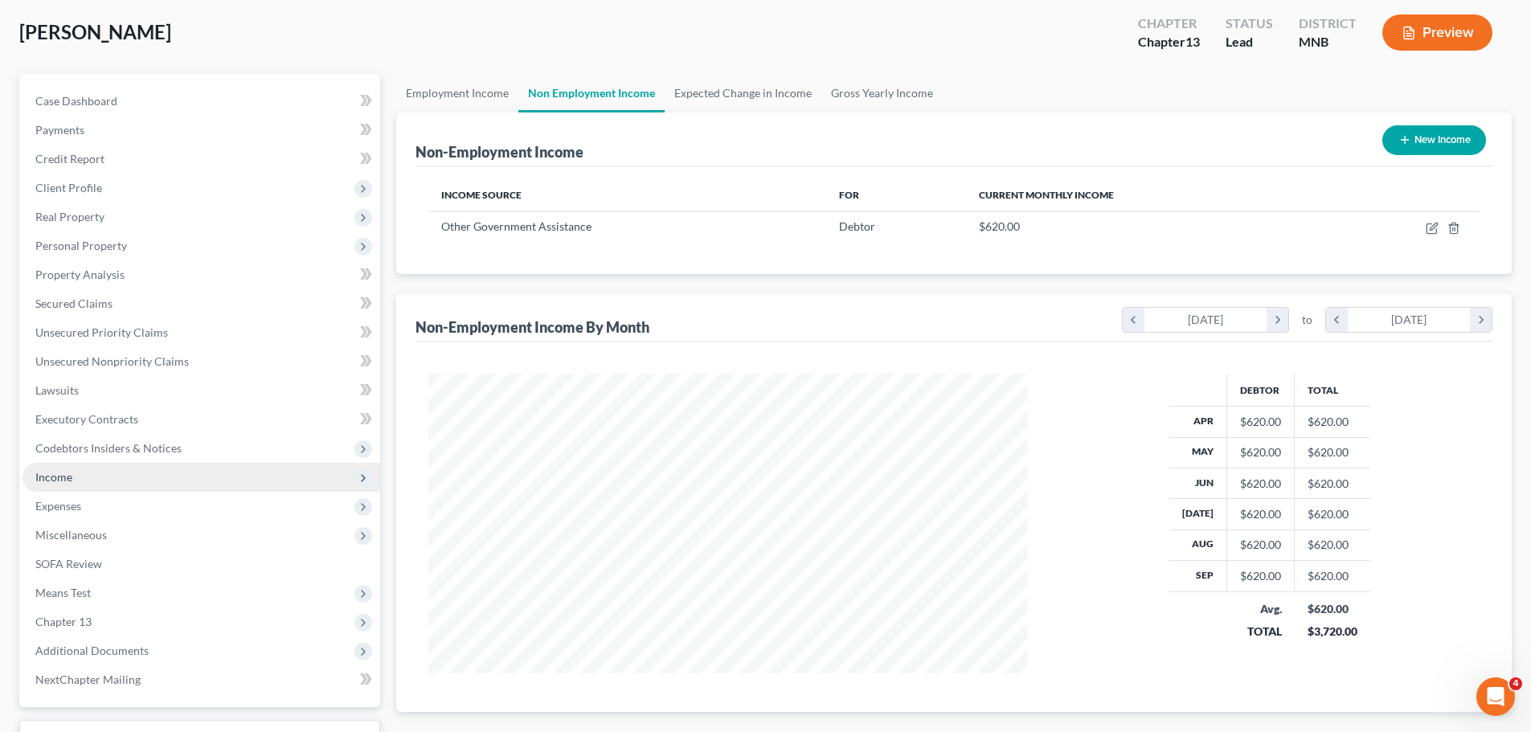
click at [56, 476] on span "Income" at bounding box center [53, 477] width 37 height 14
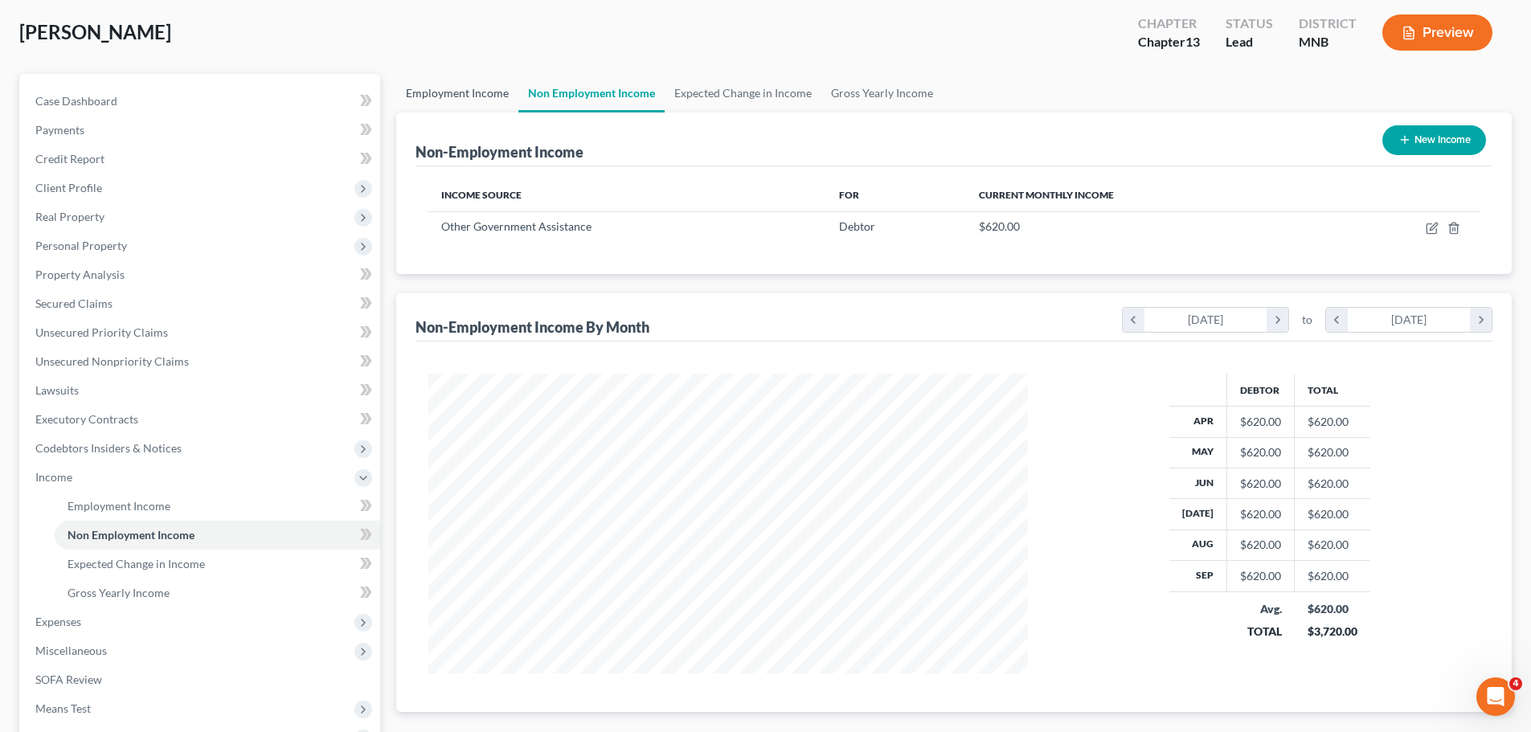
click at [473, 92] on link "Employment Income" at bounding box center [457, 93] width 122 height 39
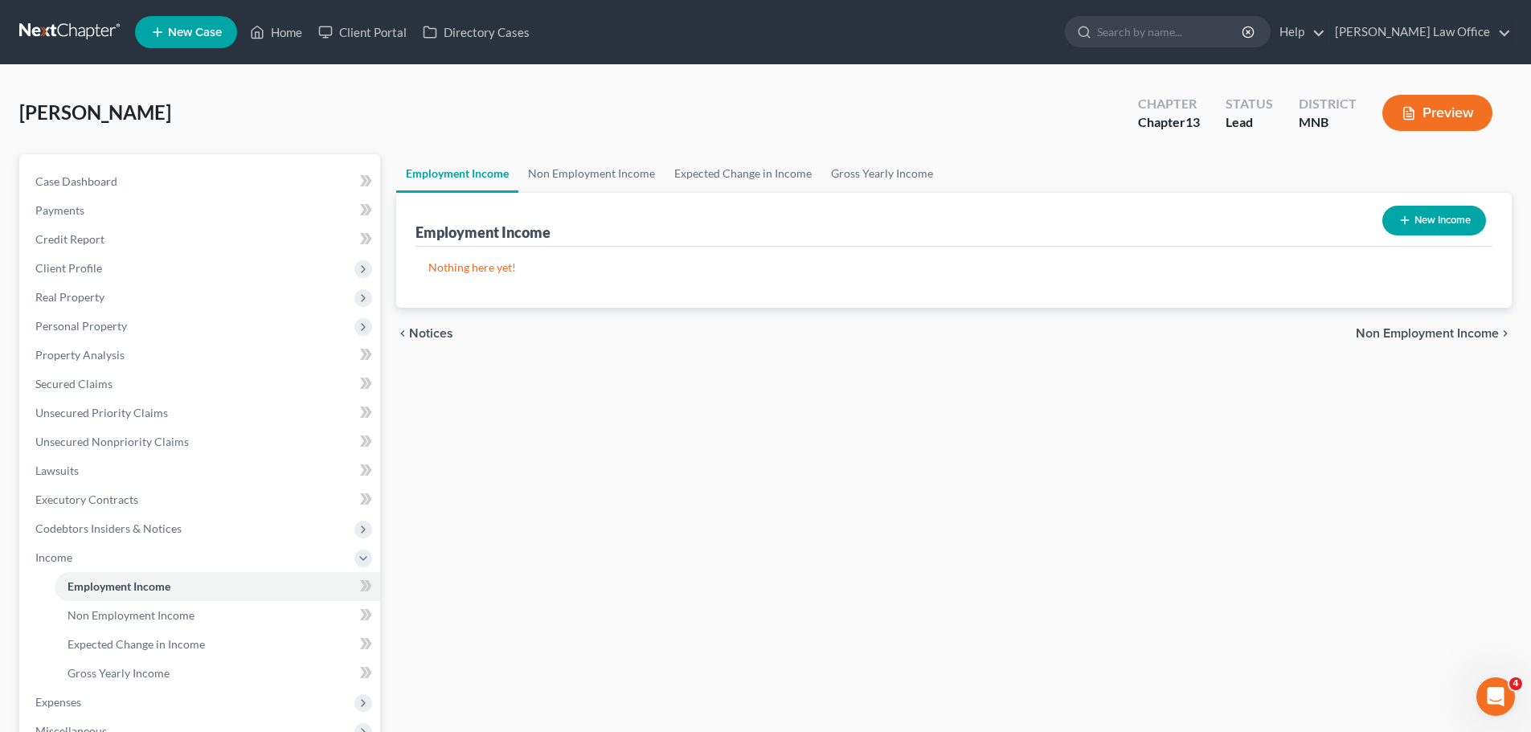
click at [1432, 215] on button "New Income" at bounding box center [1434, 221] width 104 height 30
select select "0"
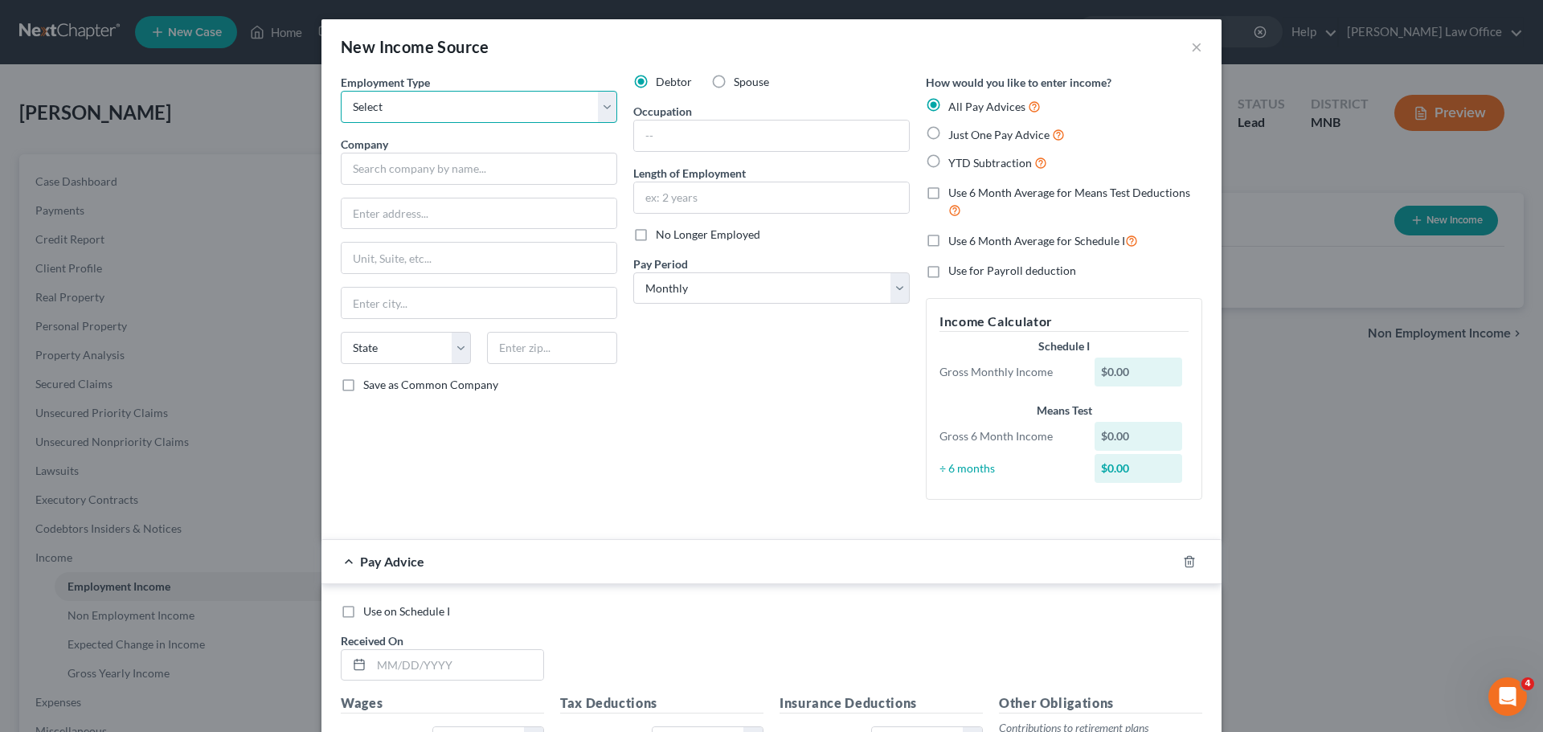
click at [600, 109] on select "Select Full or Part Time Employment Self Employment" at bounding box center [479, 107] width 276 height 32
select select "0"
click at [341, 91] on select "Select Full or Part Time Employment Self Employment" at bounding box center [479, 107] width 276 height 32
click at [405, 171] on input "text" at bounding box center [479, 169] width 276 height 32
type input "Kraulik Excavating"
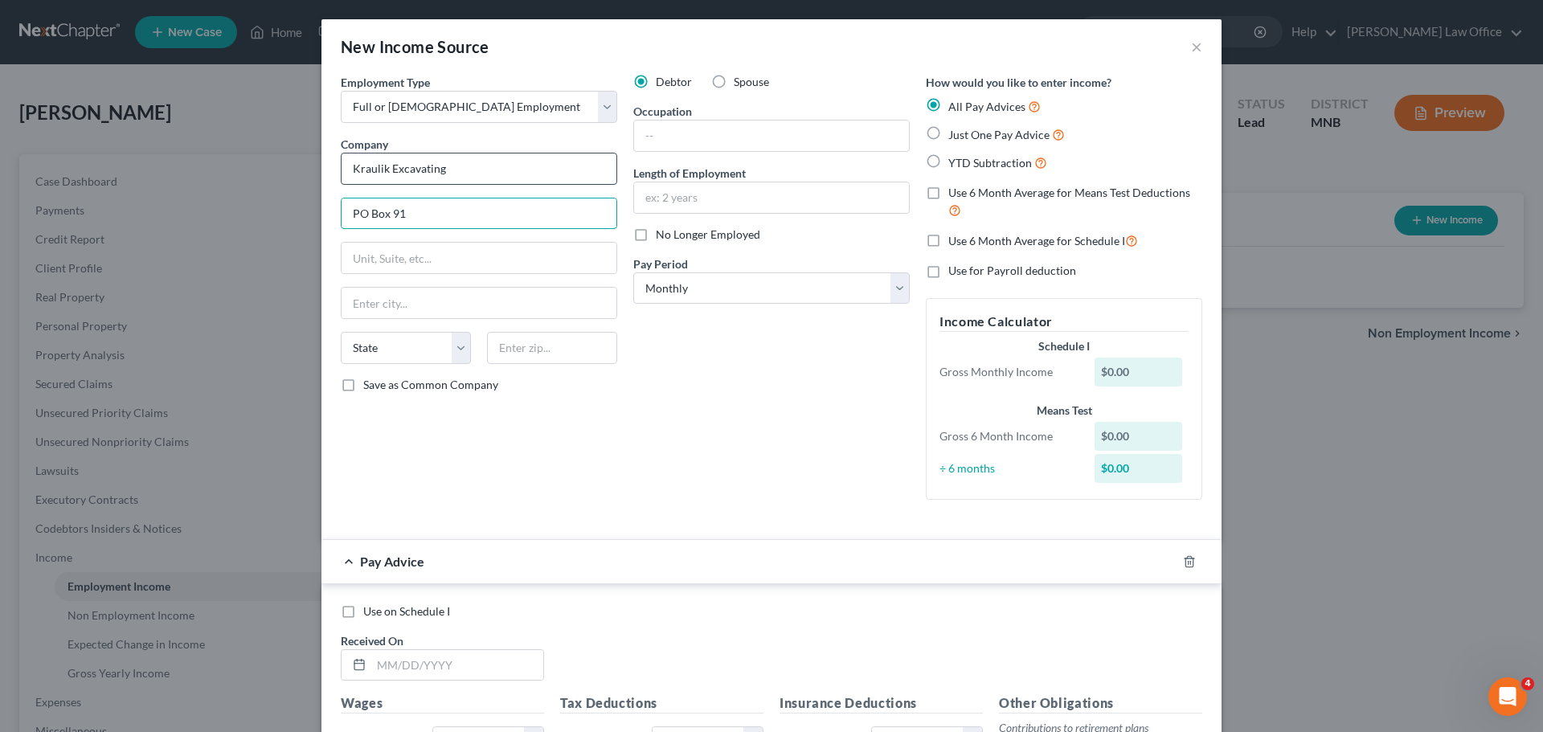
type input "PO Box 91"
type input "56732"
type input "Karlstad"
select select "24"
drag, startPoint x: 342, startPoint y: 381, endPoint x: 353, endPoint y: 389, distance: 13.8
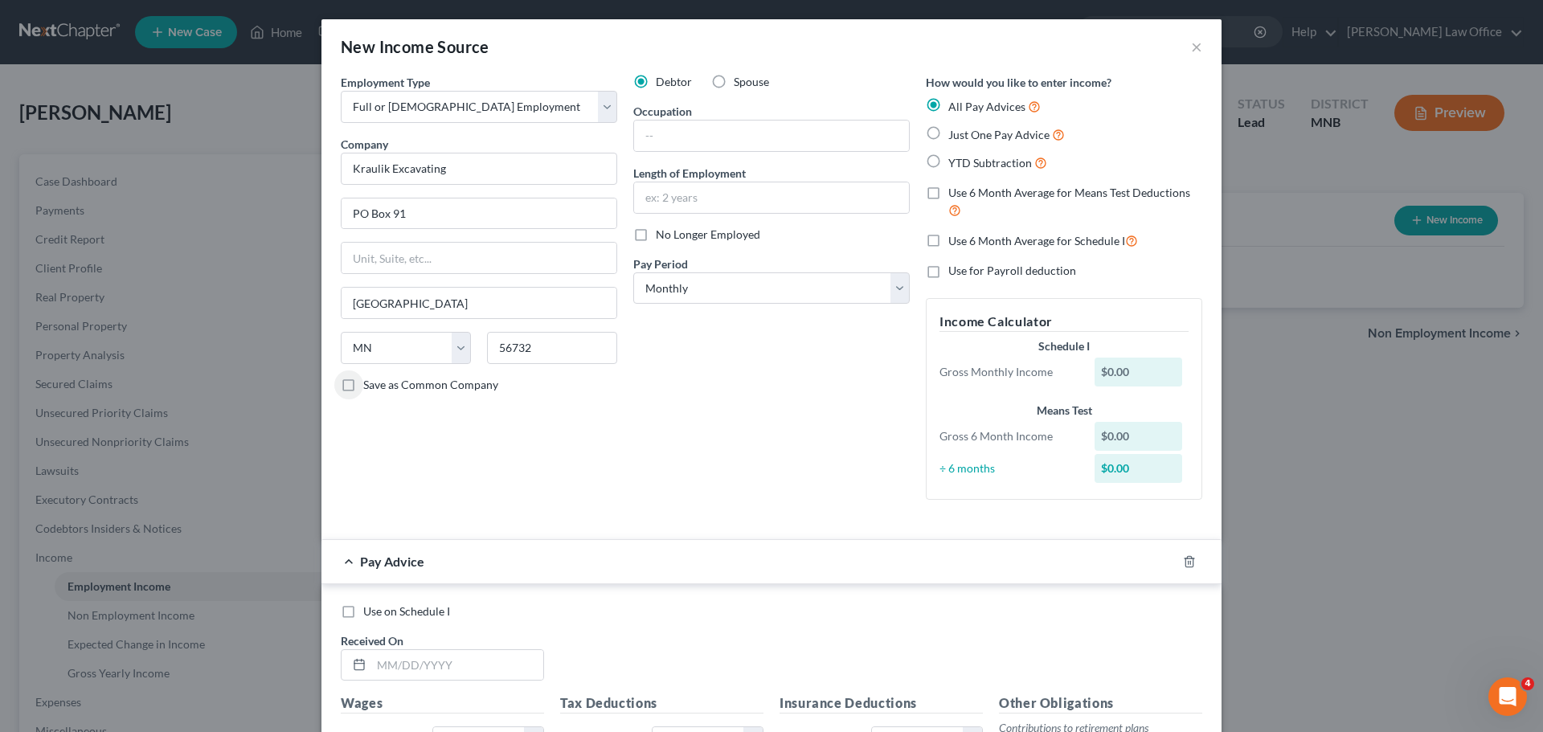
click at [363, 384] on label "Save as Common Company" at bounding box center [430, 385] width 135 height 16
click at [370, 384] on input "Save as Common Company" at bounding box center [375, 382] width 10 height 10
checkbox input "true"
click at [666, 133] on input "text" at bounding box center [771, 136] width 275 height 31
type input "Heavy Equipment Operator"
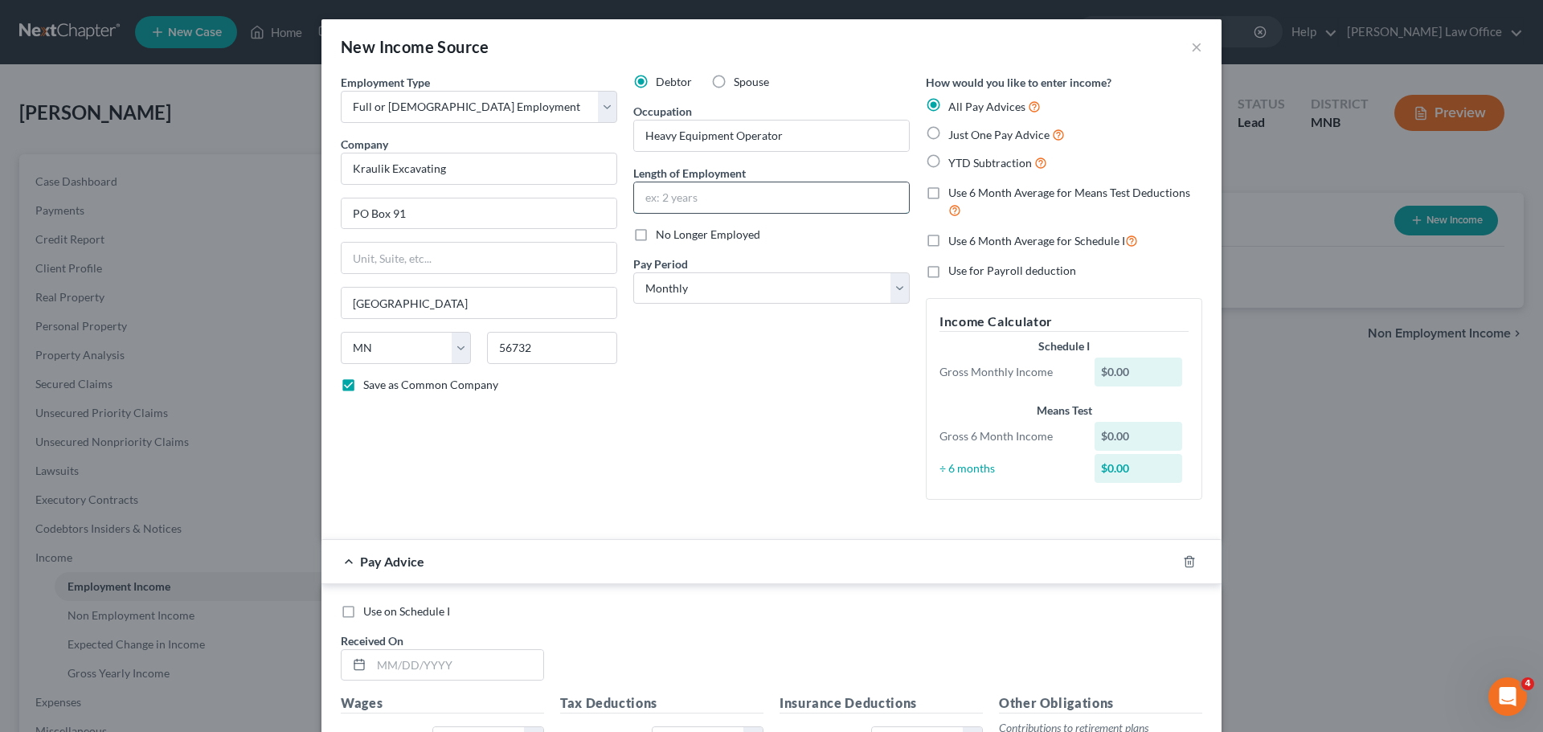
click at [687, 207] on input "text" at bounding box center [771, 197] width 275 height 31
type input "10 years"
click at [896, 293] on select "Select Monthly Twice Monthly Every Other Week Weekly" at bounding box center [771, 288] width 276 height 32
select select "2"
click at [633, 272] on select "Select Monthly Twice Monthly Every Other Week Weekly" at bounding box center [771, 288] width 276 height 32
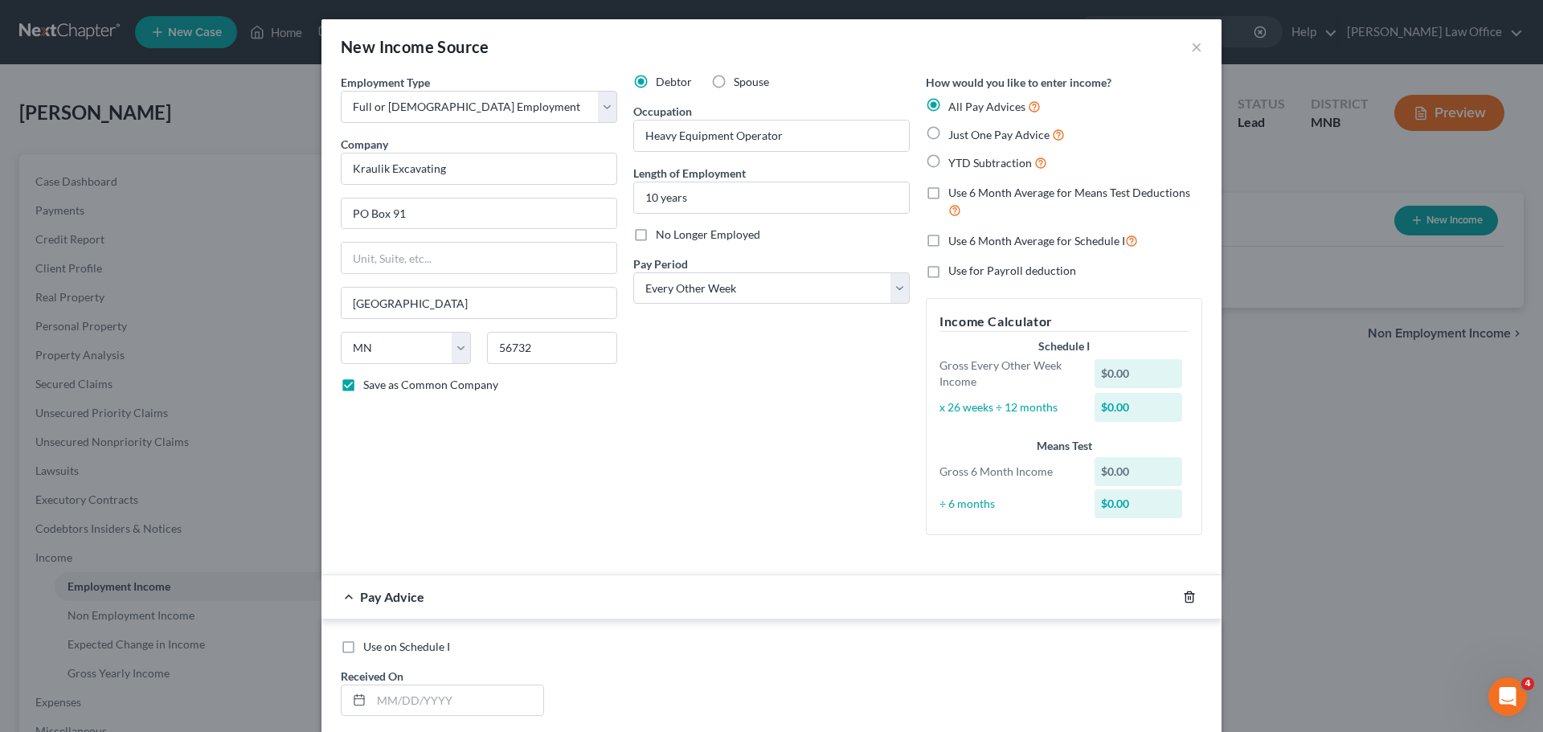
click at [1185, 600] on icon "button" at bounding box center [1189, 597] width 13 height 13
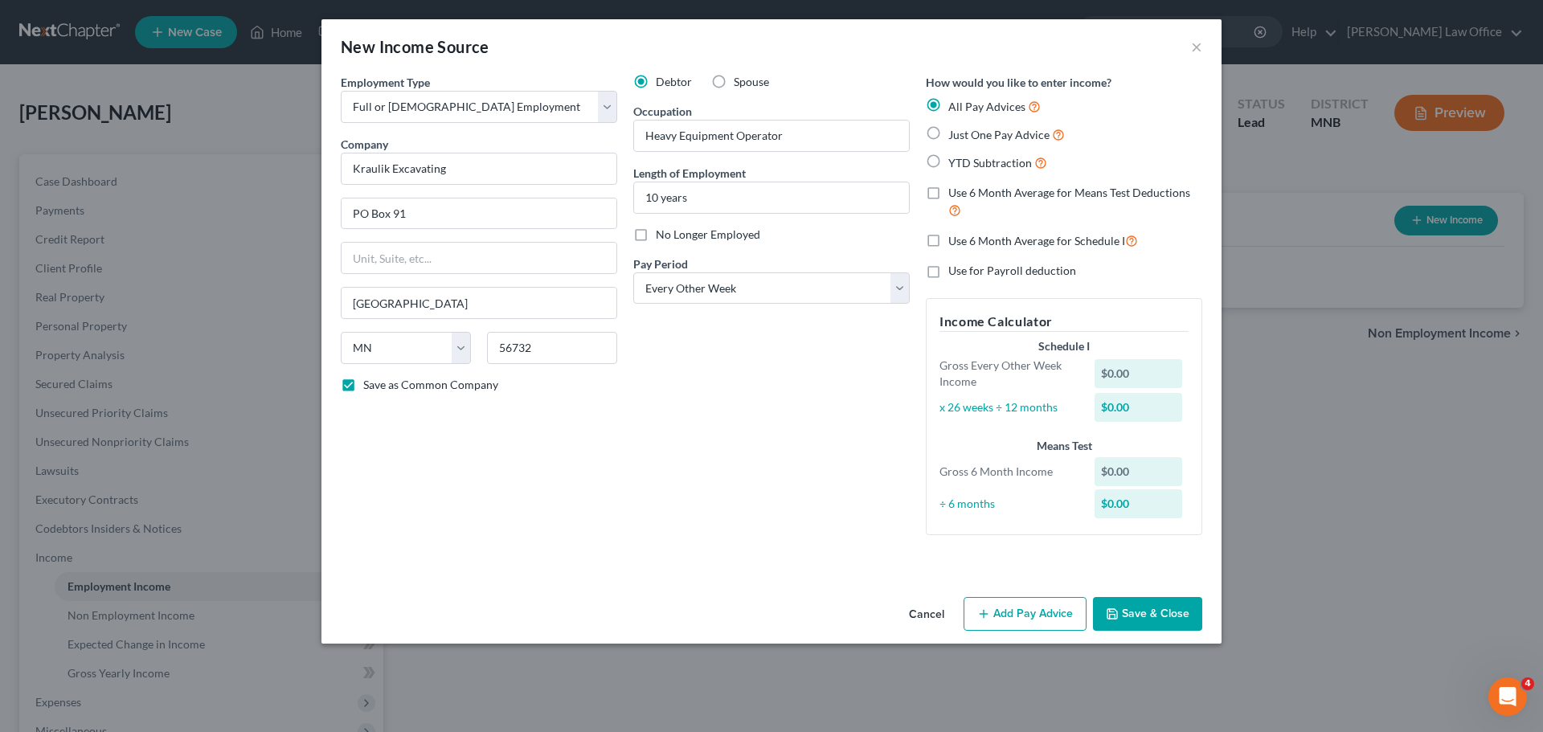
click at [1164, 609] on button "Save & Close" at bounding box center [1147, 614] width 109 height 34
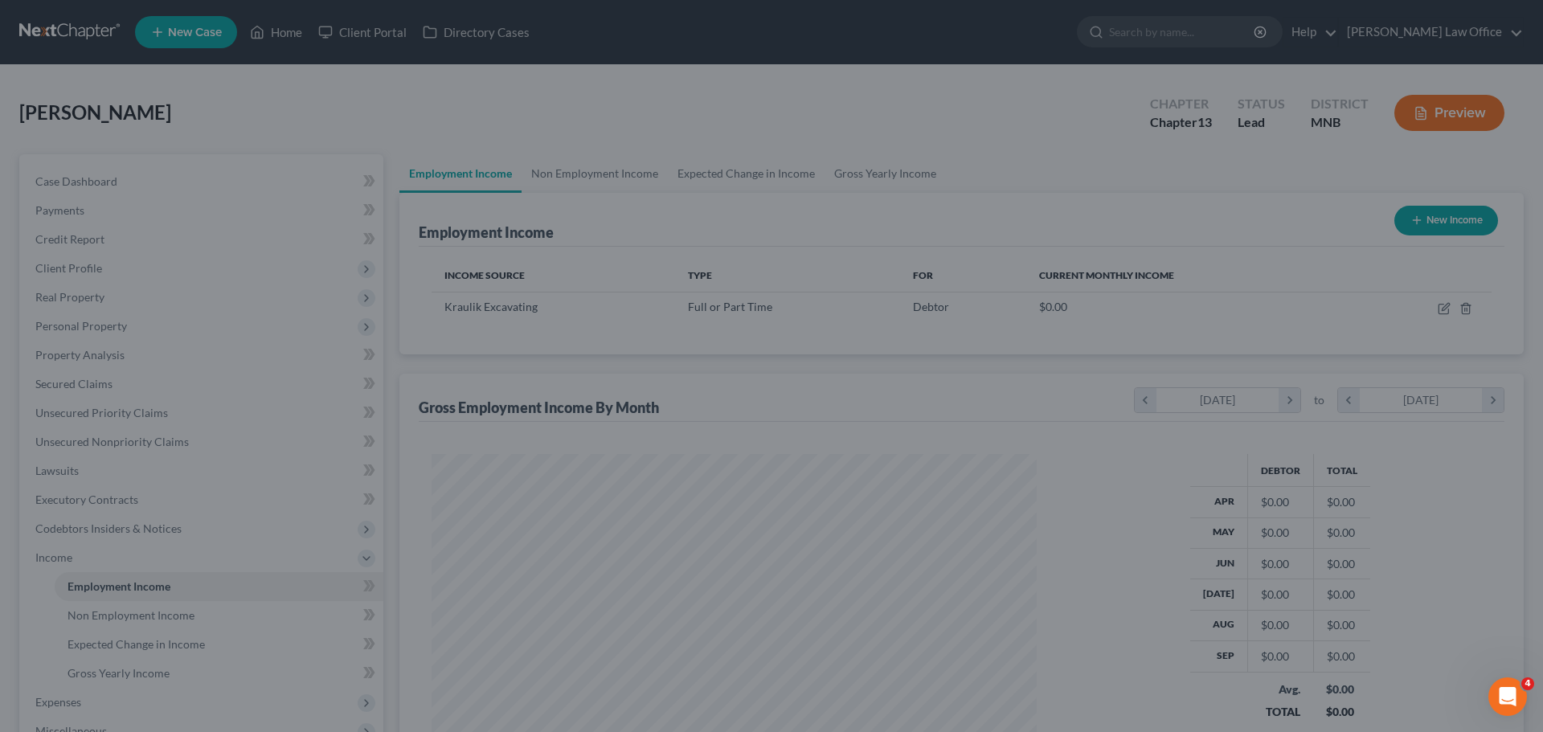
scroll to position [300, 632]
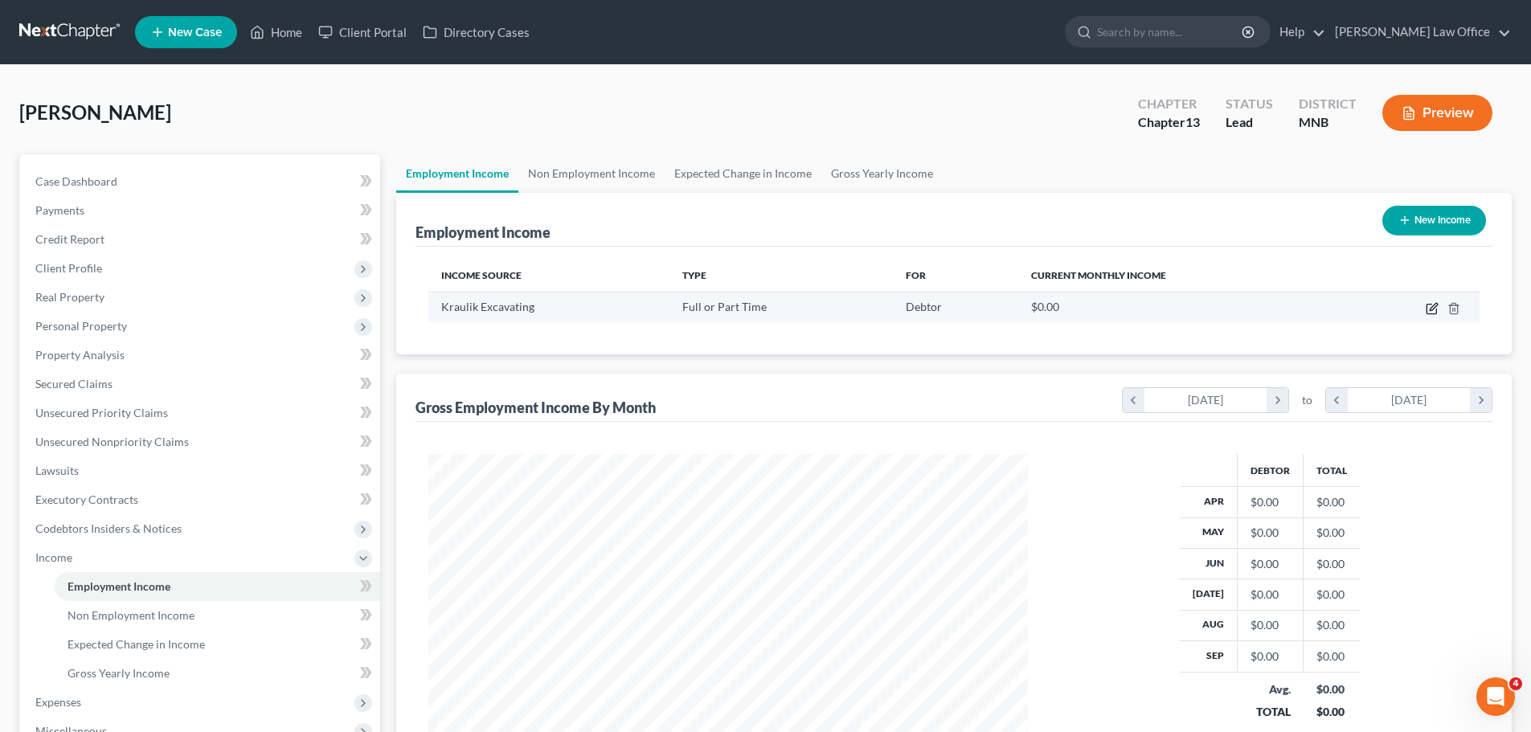
click at [1431, 309] on icon "button" at bounding box center [1433, 306] width 7 height 7
select select "0"
select select "24"
select select "2"
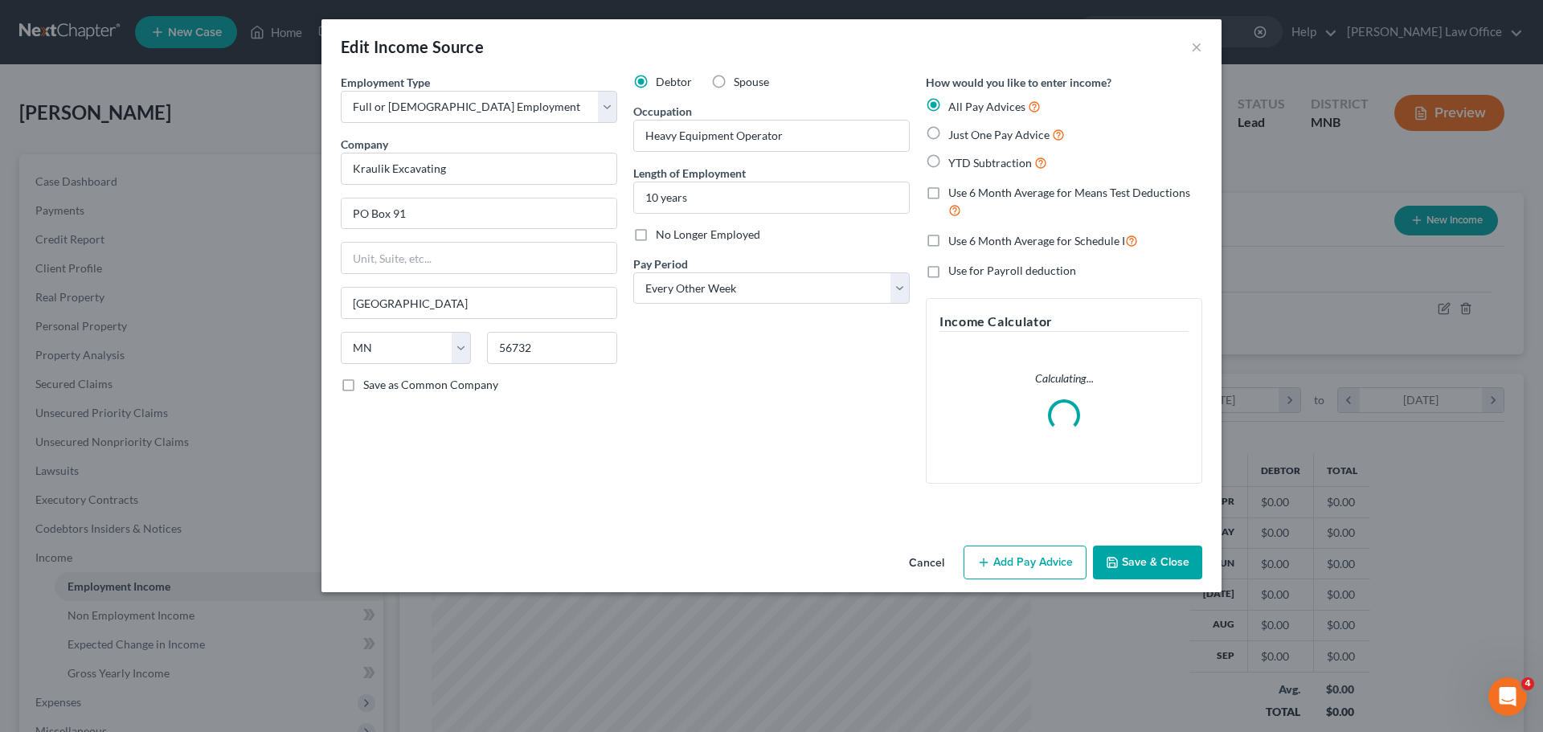
scroll to position [302, 637]
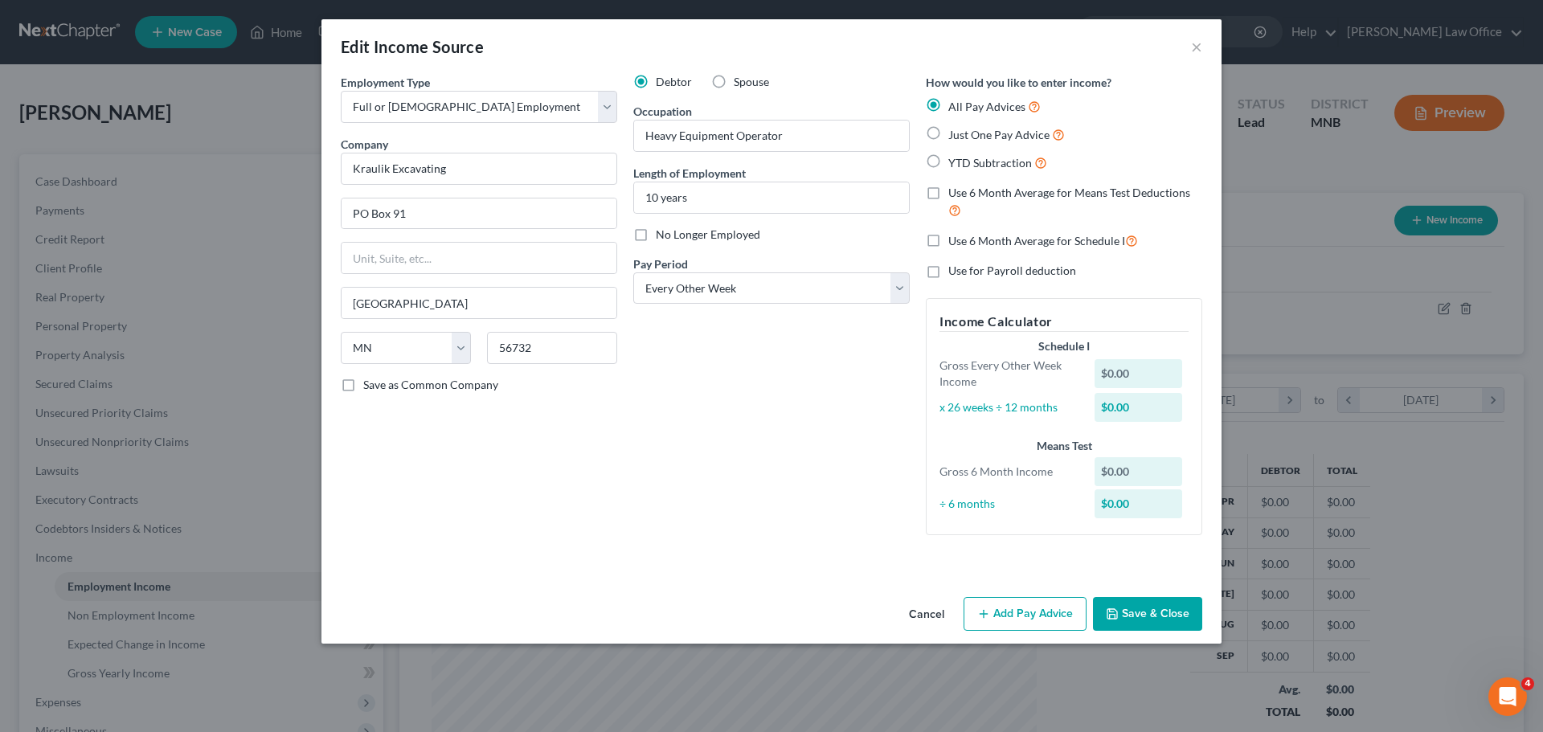
click at [1024, 555] on div "Employment Type * Select Full or Part Time Employment Self Employment Company *…" at bounding box center [772, 318] width 878 height 488
click at [1030, 610] on button "Add Pay Advice" at bounding box center [1025, 614] width 123 height 34
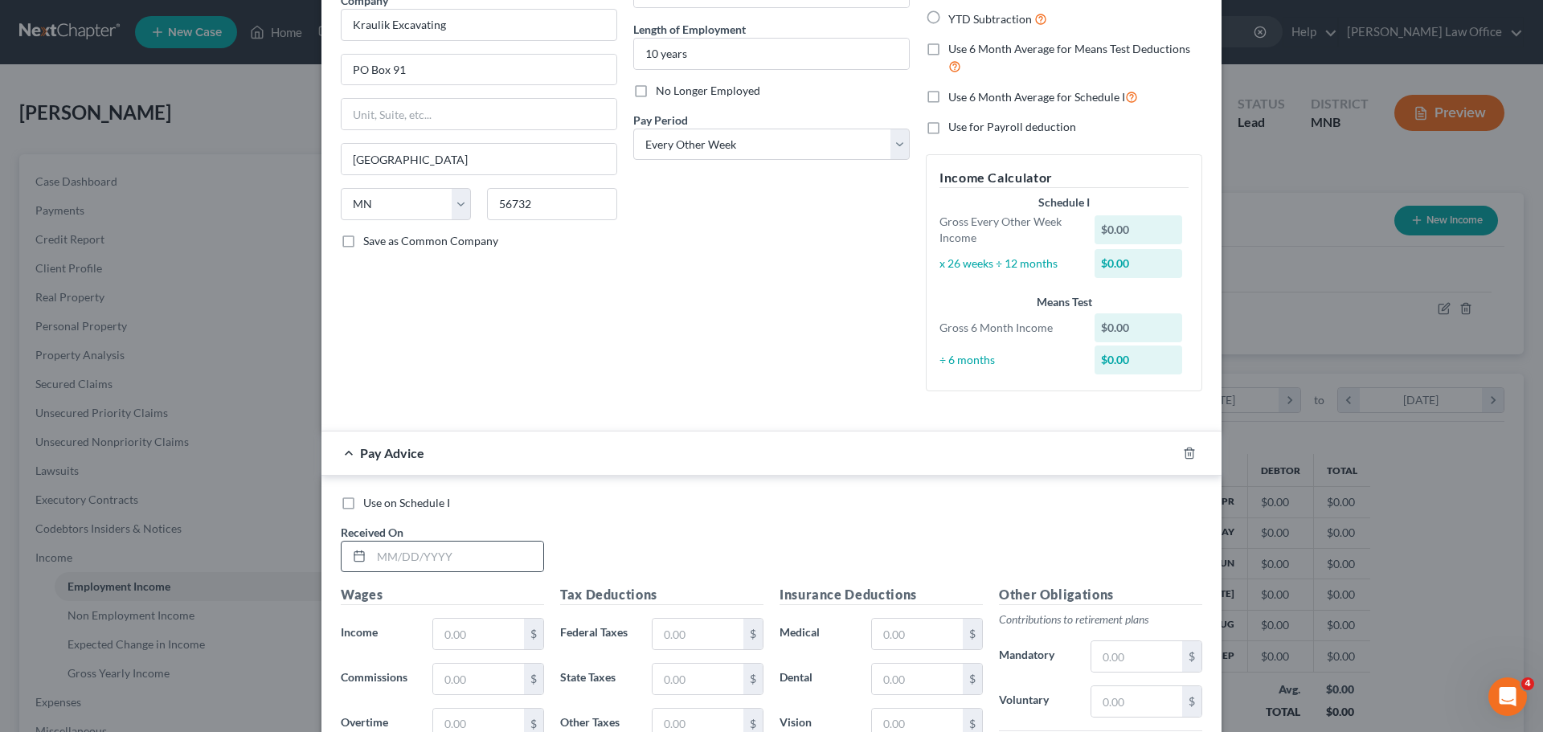
scroll to position [321, 0]
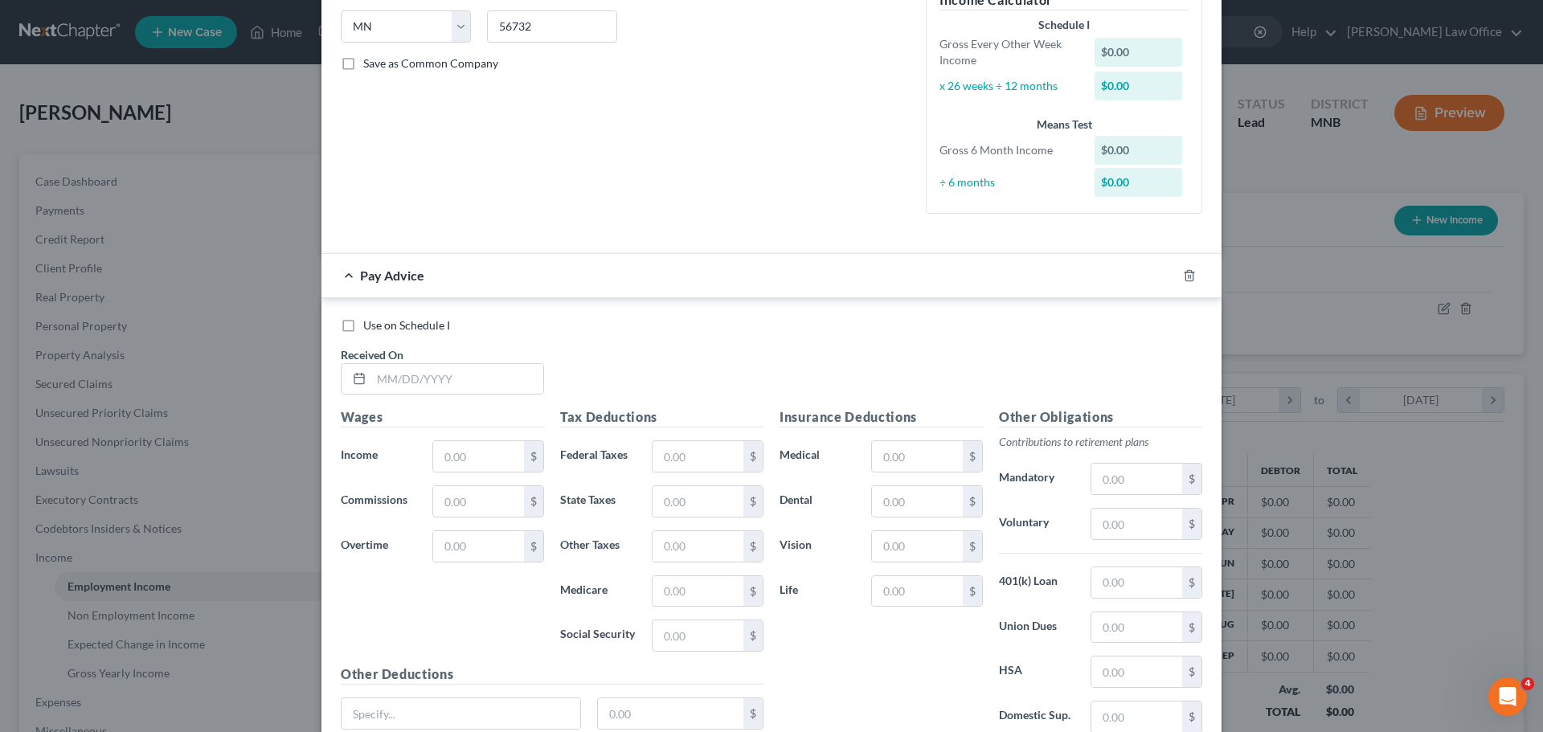
click at [363, 327] on label "Use on Schedule I" at bounding box center [406, 325] width 87 height 16
click at [370, 327] on input "Use on Schedule I" at bounding box center [375, 322] width 10 height 10
checkbox input "true"
click at [380, 383] on input "text" at bounding box center [457, 379] width 172 height 31
type input "05/15/25"
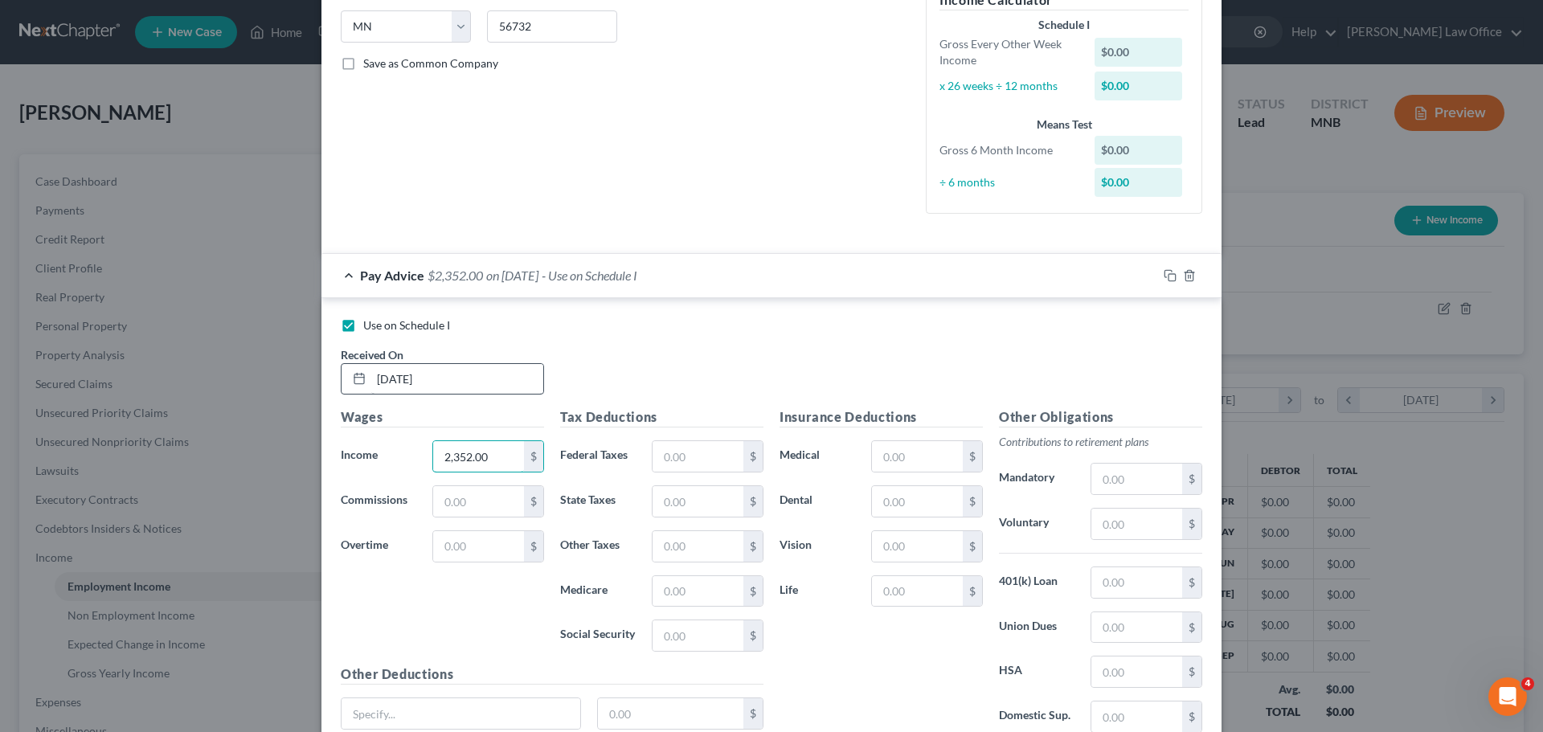
type input "2,352.00"
type input "125.00"
type input "64.00"
type input "34.10"
type input "145.82"
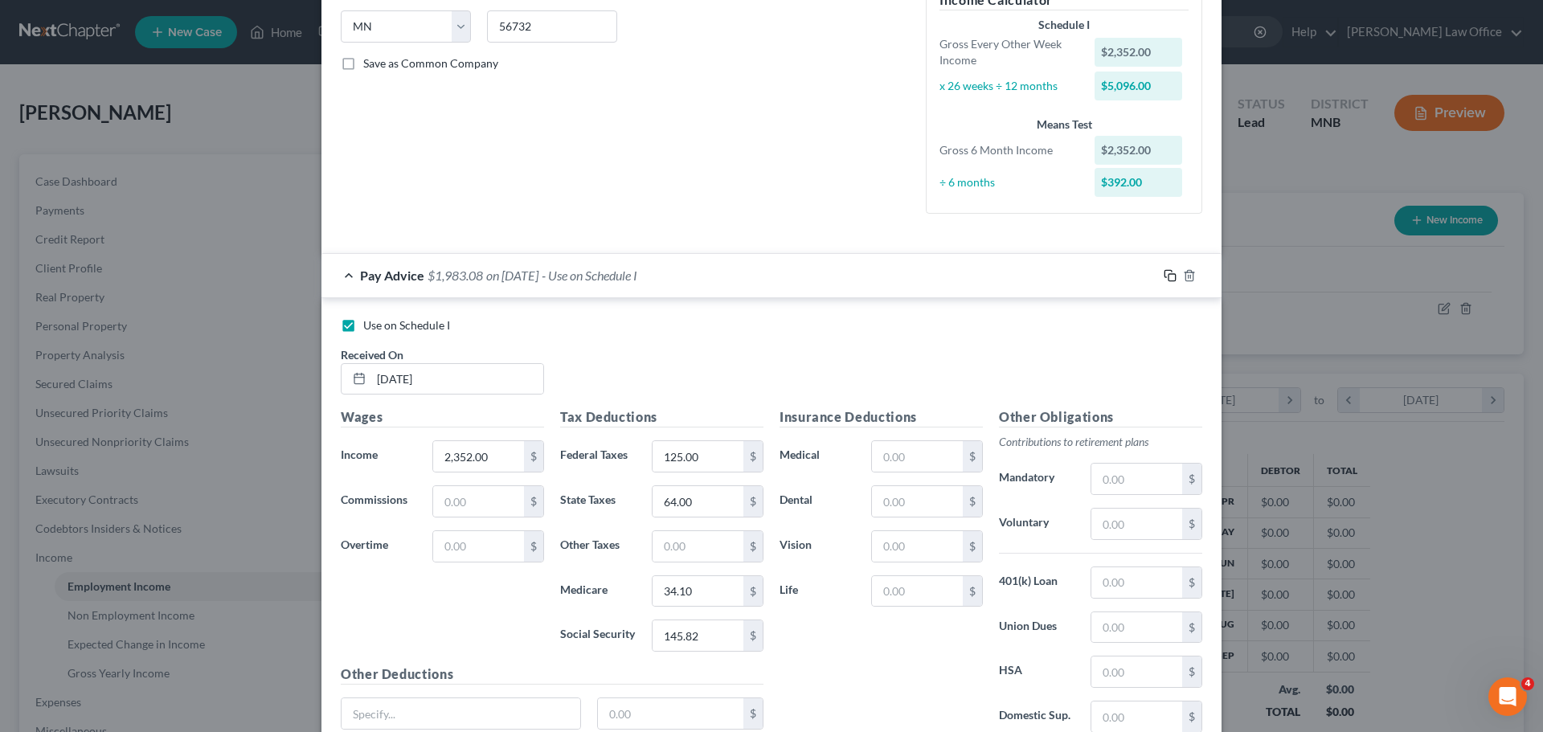
click at [1164, 269] on icon "button" at bounding box center [1170, 275] width 13 height 13
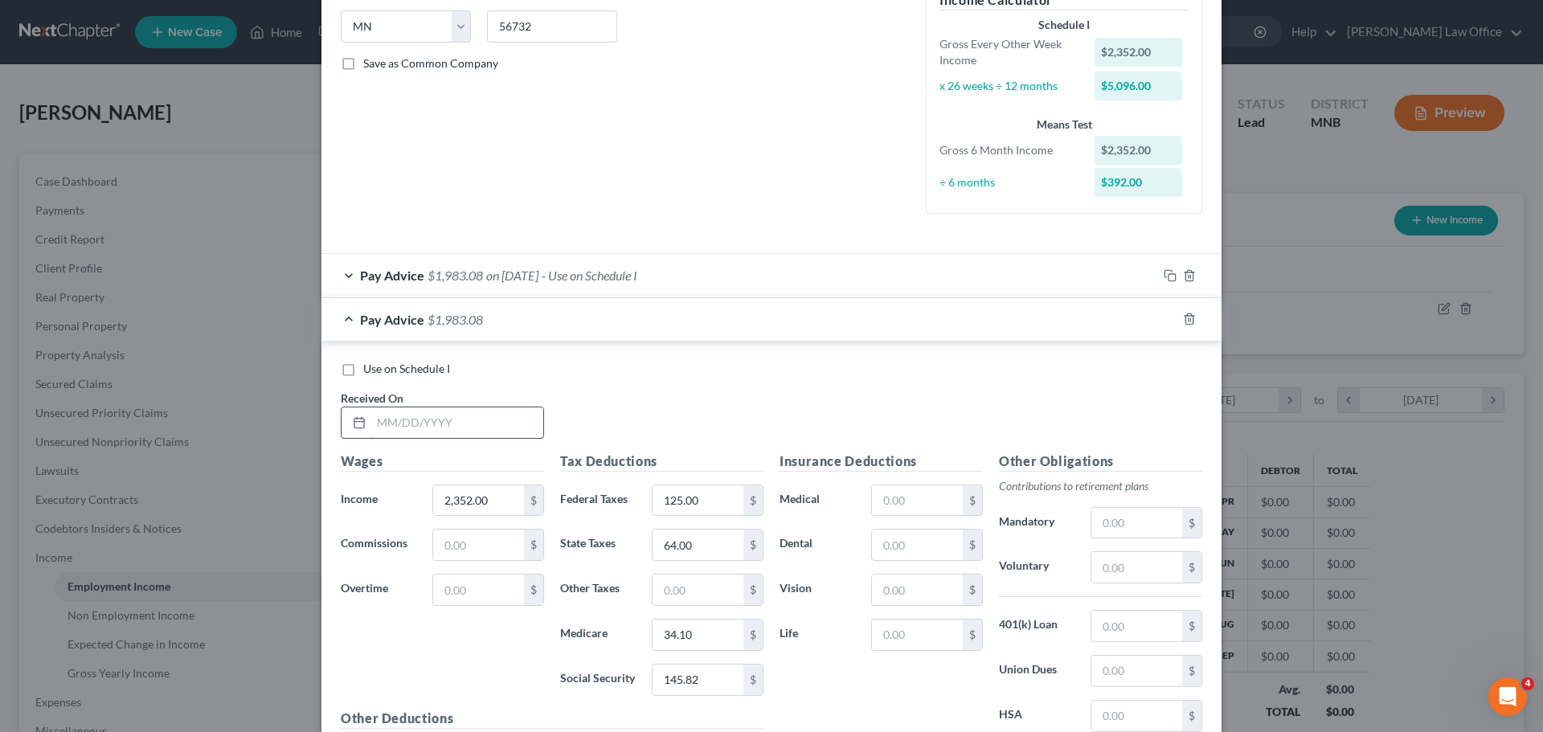
click at [415, 419] on input "text" at bounding box center [457, 422] width 172 height 31
type input "05/29/25"
type input "2,632.00"
type input "159.00"
type input "79.00"
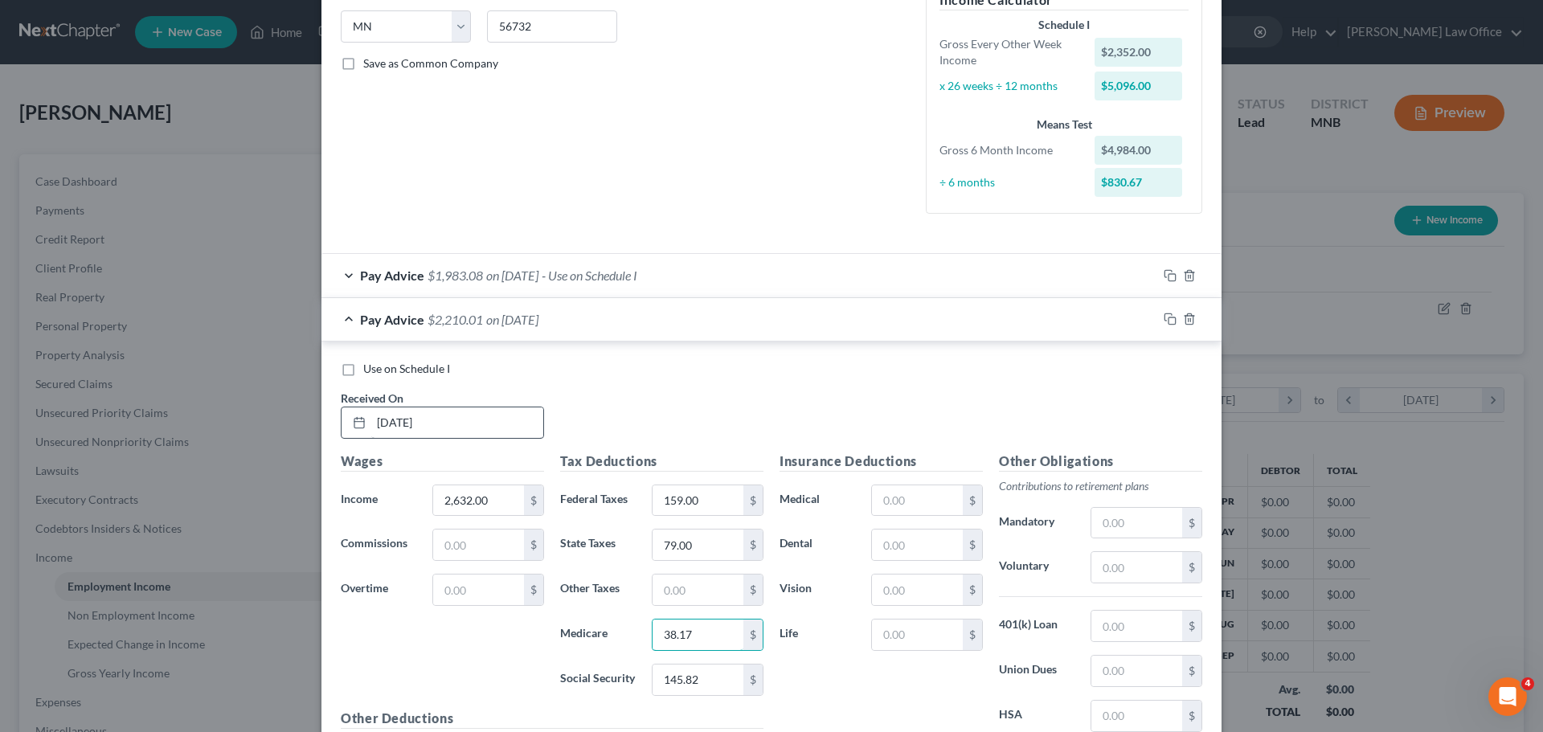
type input "38.17"
type input "163.19"
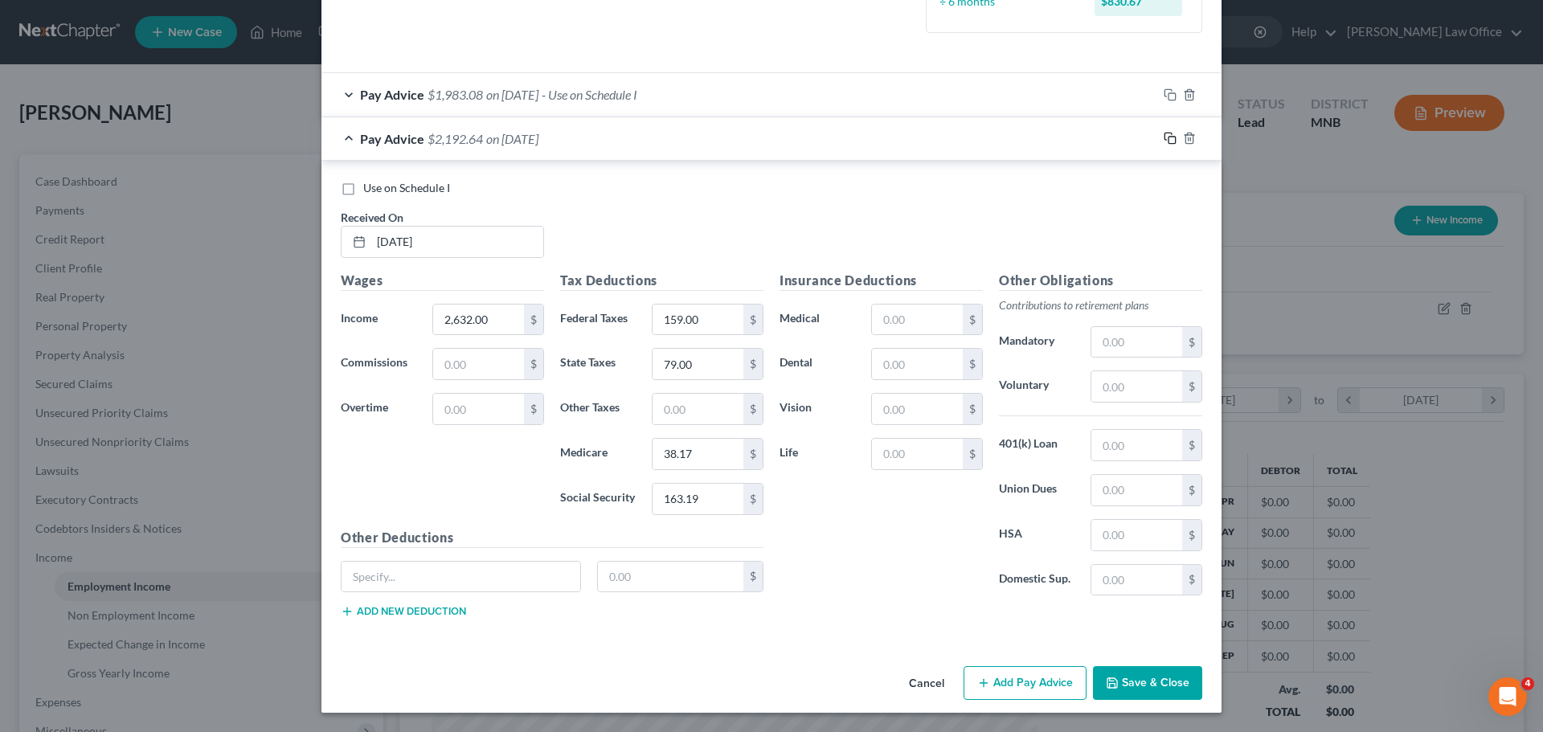
click at [1164, 135] on icon "button" at bounding box center [1170, 138] width 13 height 13
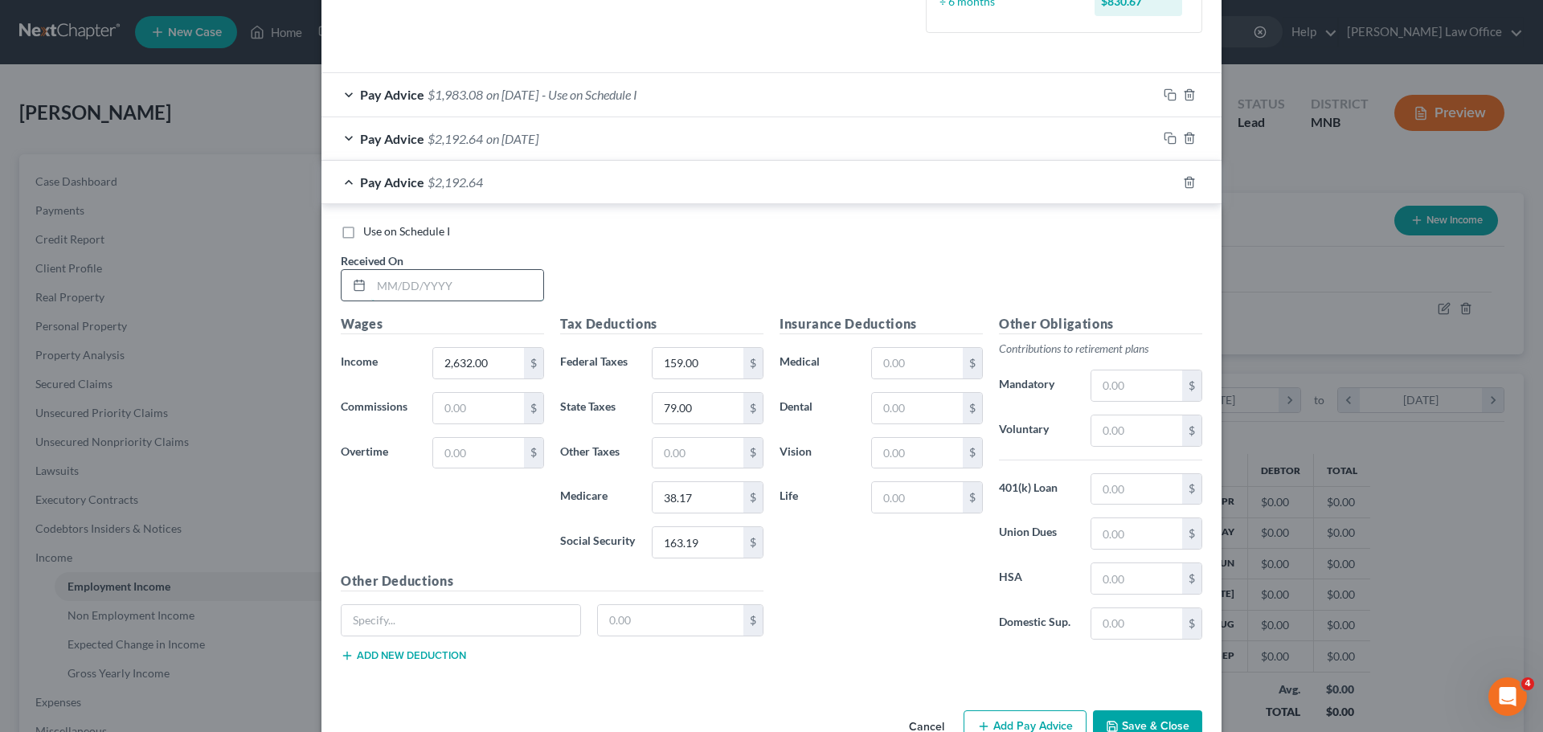
click at [451, 280] on input "text" at bounding box center [457, 285] width 172 height 31
type input "06/12/25"
type input "3,458.00"
type input "258.00"
type input "130.00"
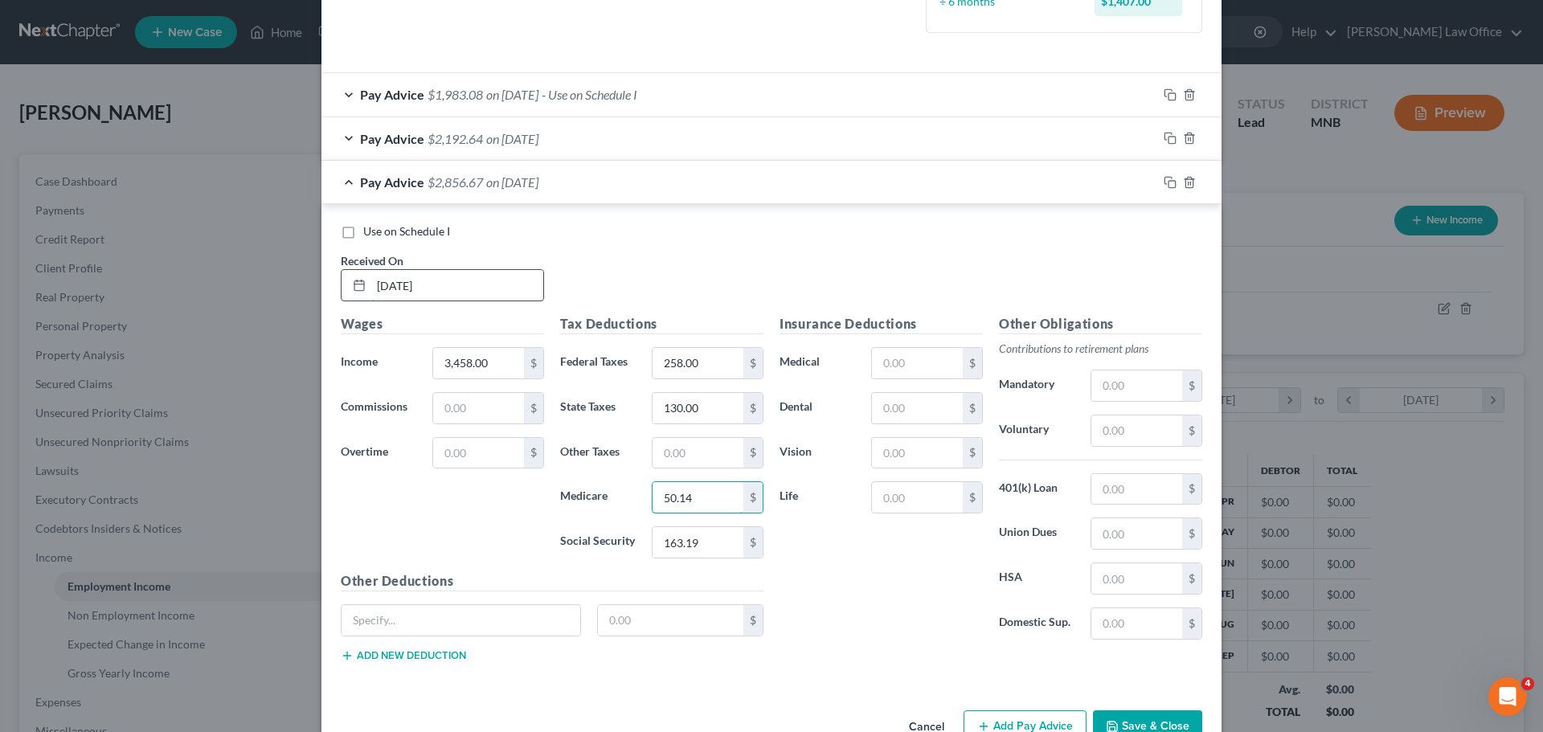
type input "50.14"
type input "214.39"
click at [1165, 182] on icon "button" at bounding box center [1170, 182] width 13 height 13
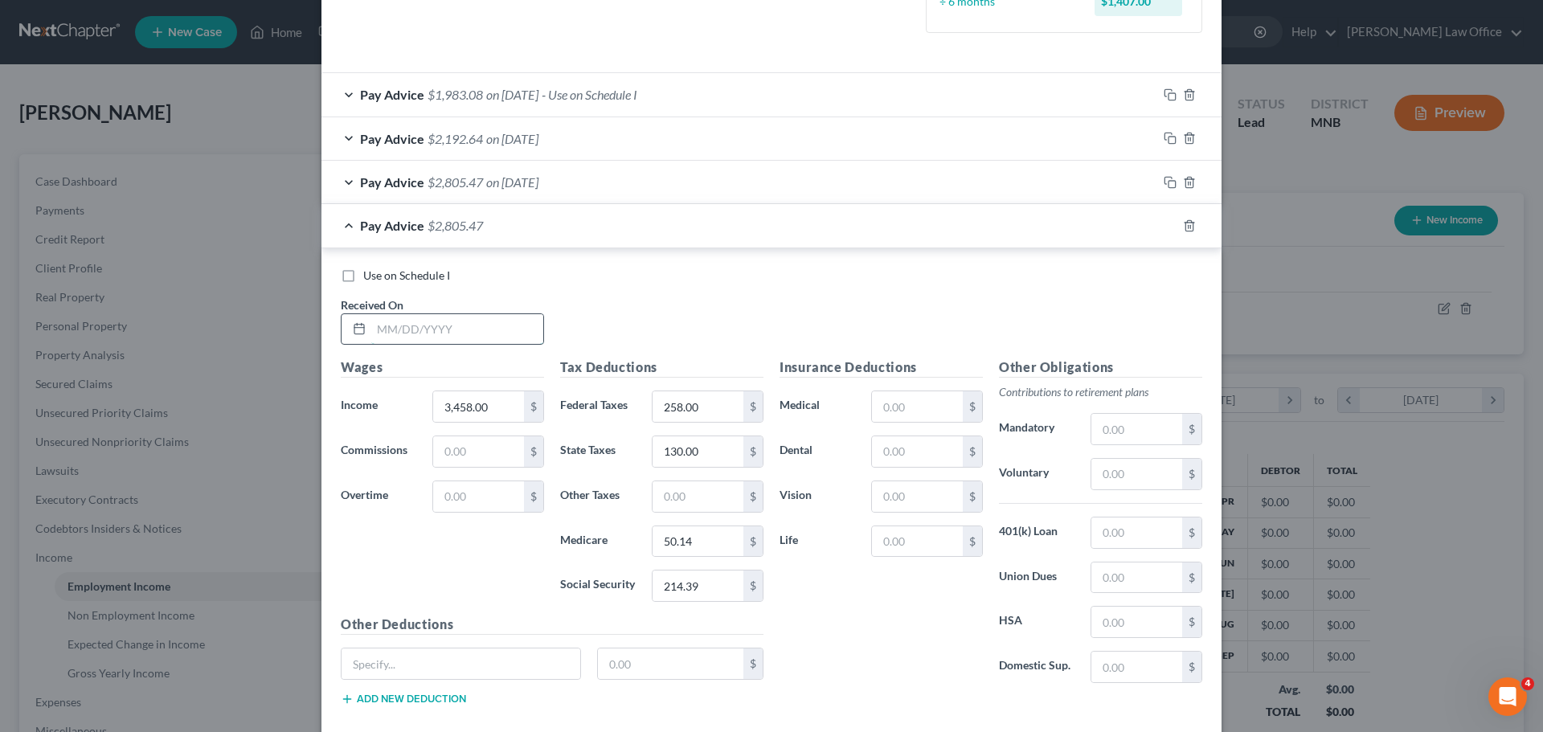
click at [444, 333] on input "text" at bounding box center [457, 329] width 172 height 31
type input "06/26/25"
type input "1,708.00"
type input "55.00"
type input "30.00"
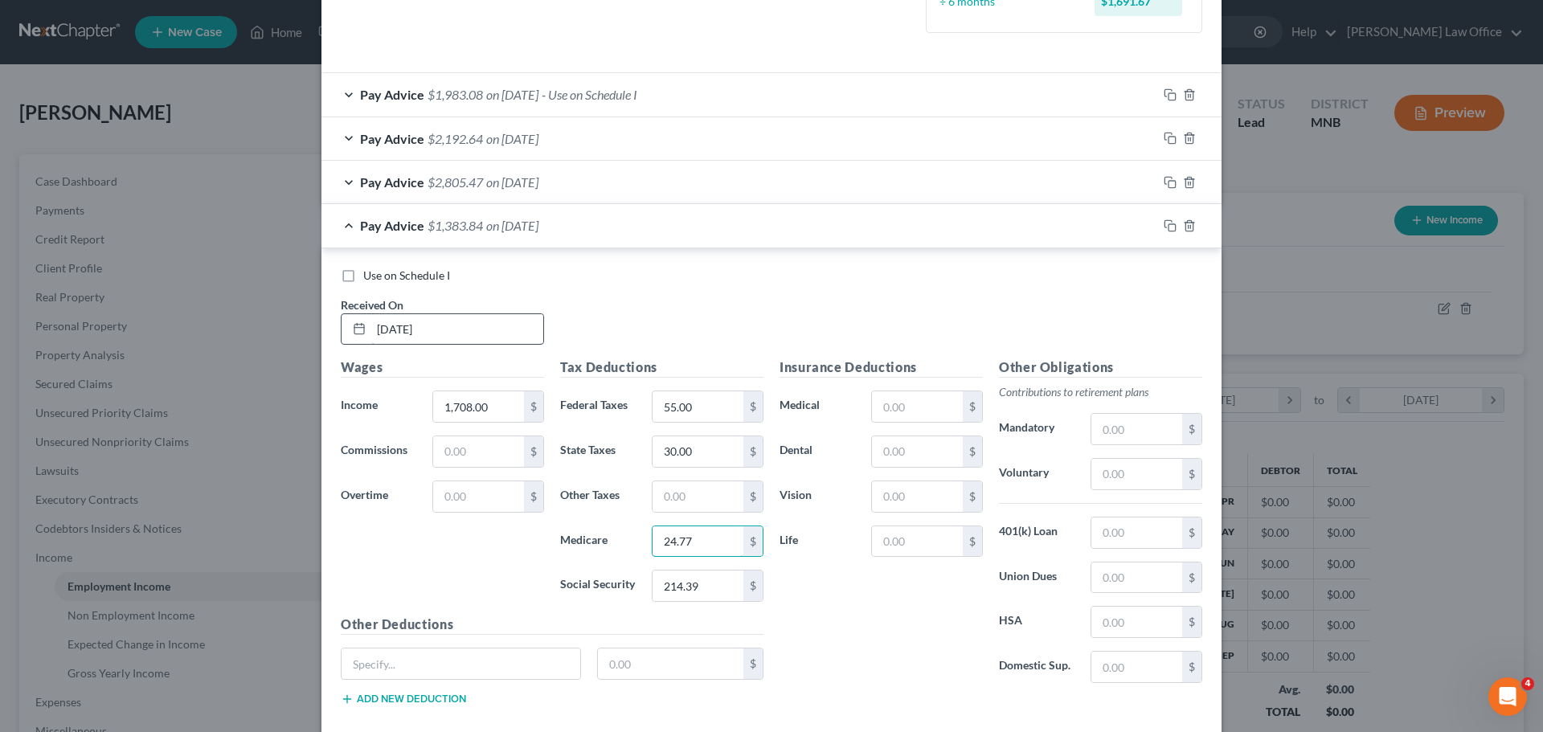
type input "24.77"
type input "105.90"
click at [1164, 225] on icon "button" at bounding box center [1170, 225] width 13 height 13
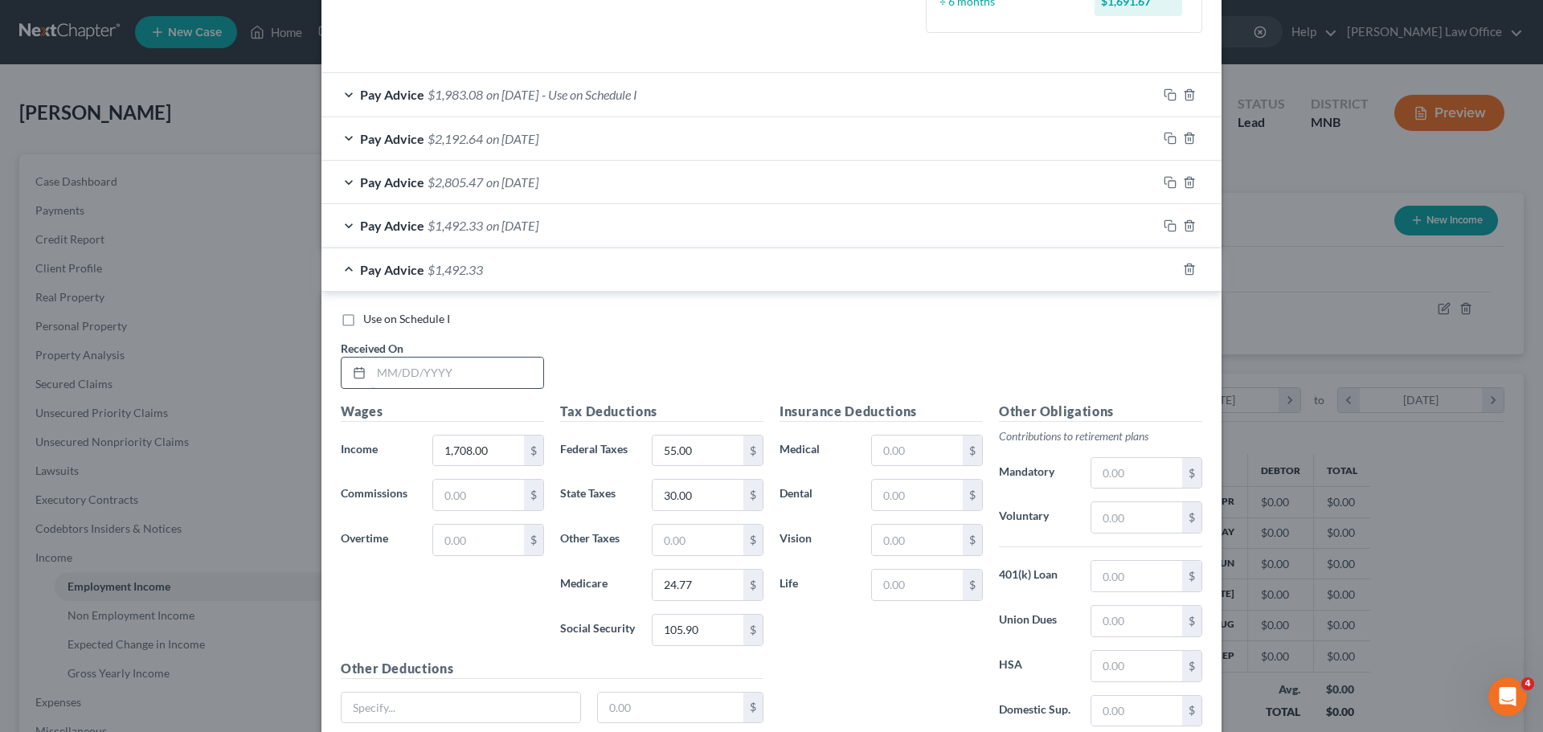
click at [378, 380] on input "text" at bounding box center [457, 373] width 172 height 31
click at [416, 366] on input "text" at bounding box center [457, 373] width 172 height 31
type input "07/10/25"
type input "2,996.00"
type input "203.00"
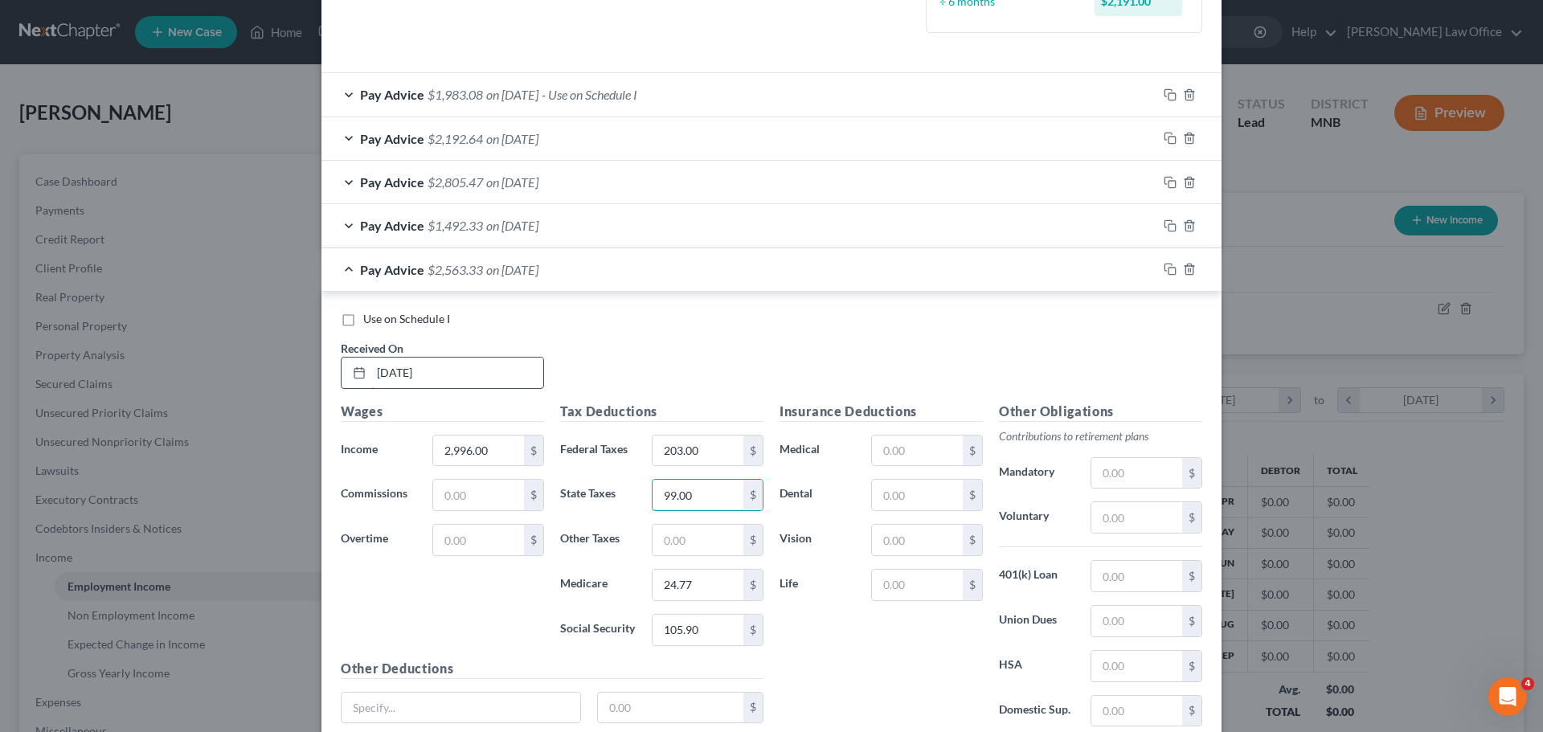
type input "99.00"
type input "43.44"
type input "185.75"
click at [1164, 268] on icon "button" at bounding box center [1170, 269] width 13 height 13
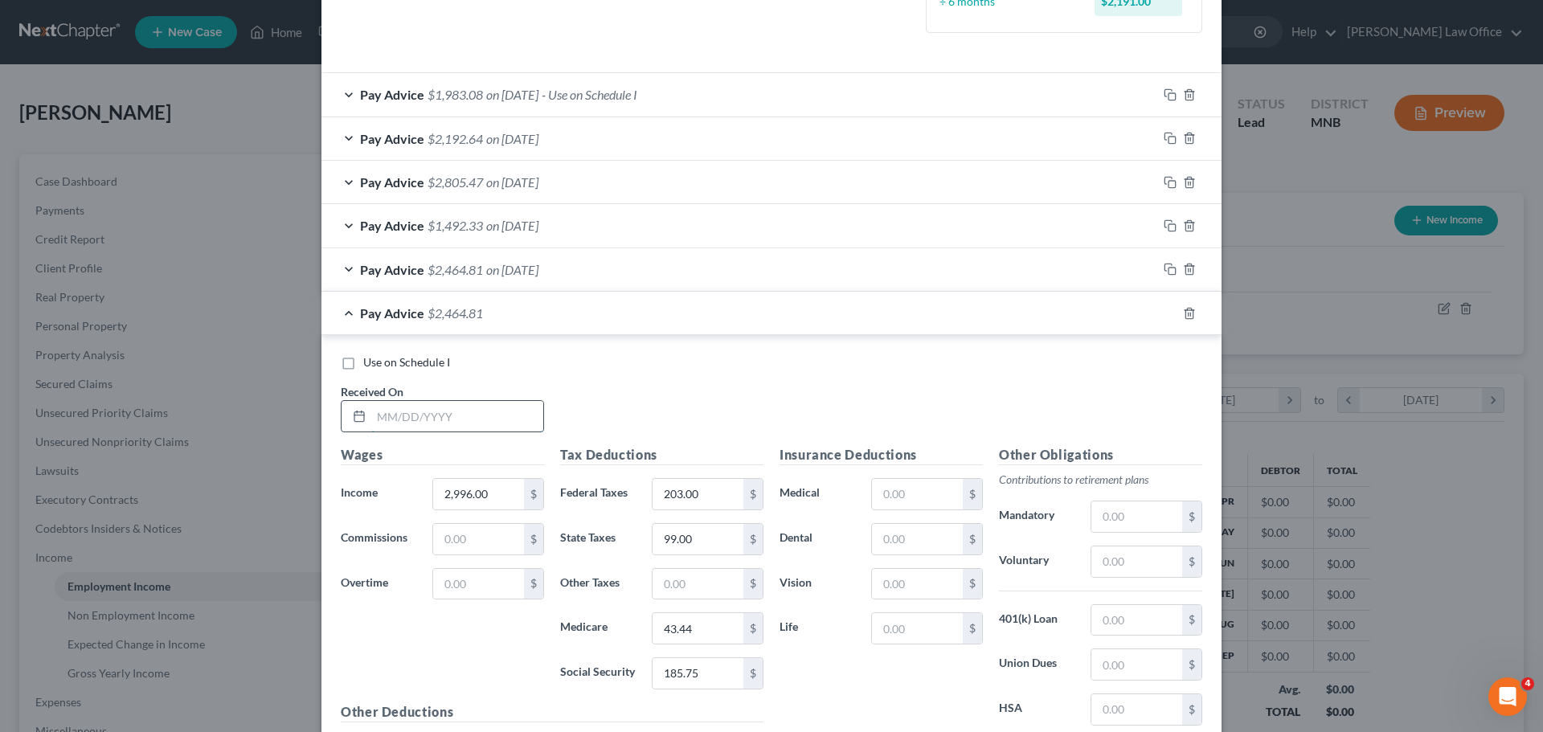
click at [403, 416] on input "text" at bounding box center [457, 416] width 172 height 31
type input "07/24/25"
type input "3,185.00"
type input "225.00"
type input "112.00"
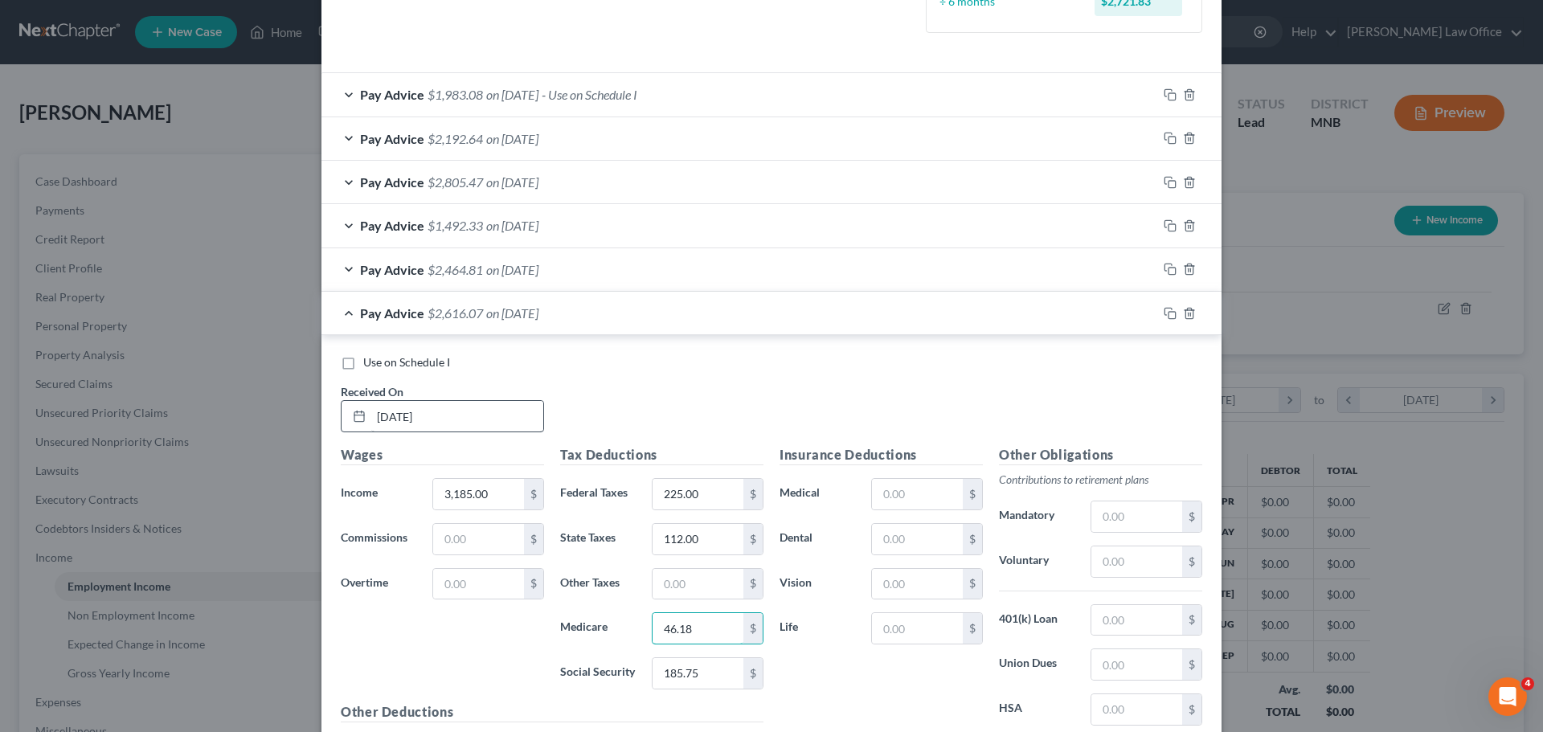
type input "46.18"
type input "197.47"
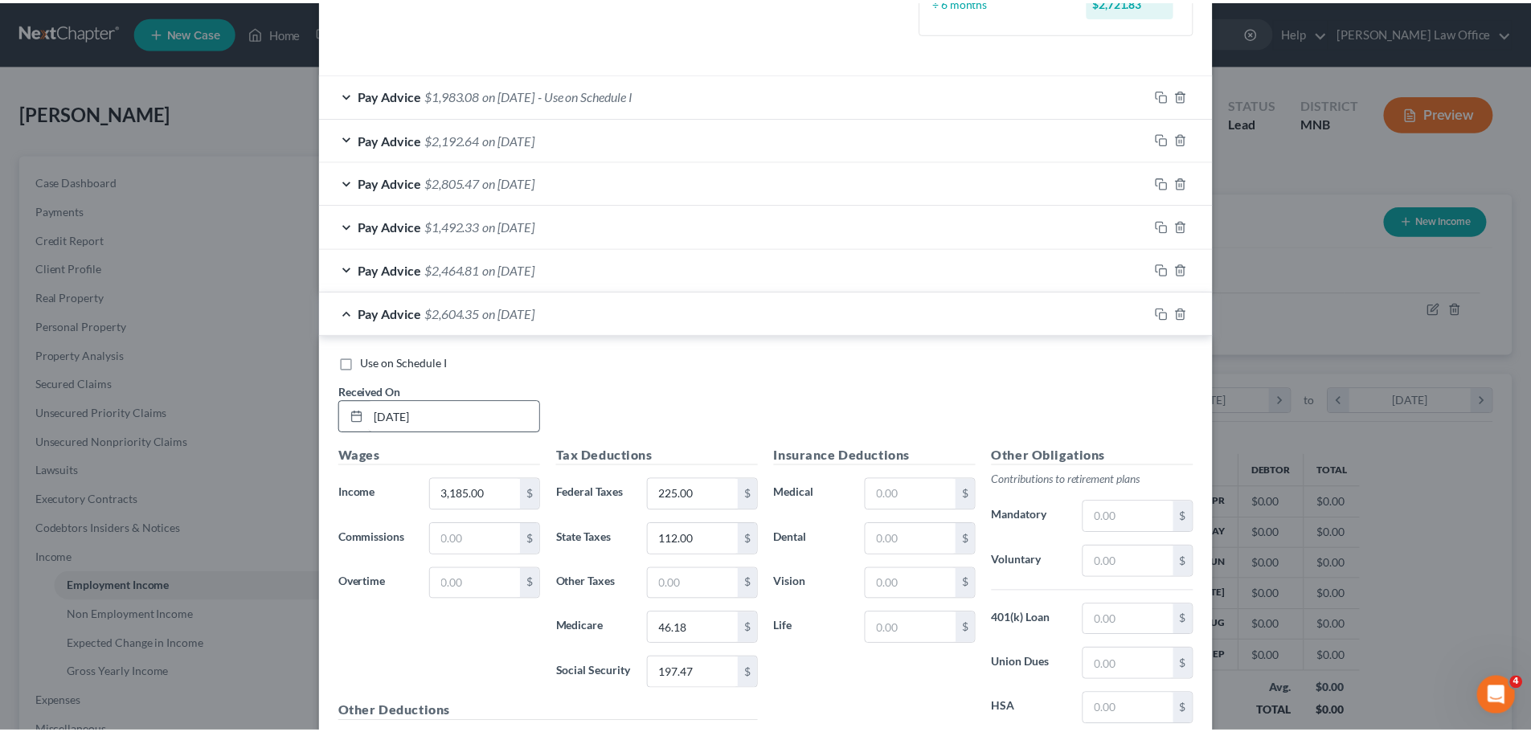
scroll to position [677, 0]
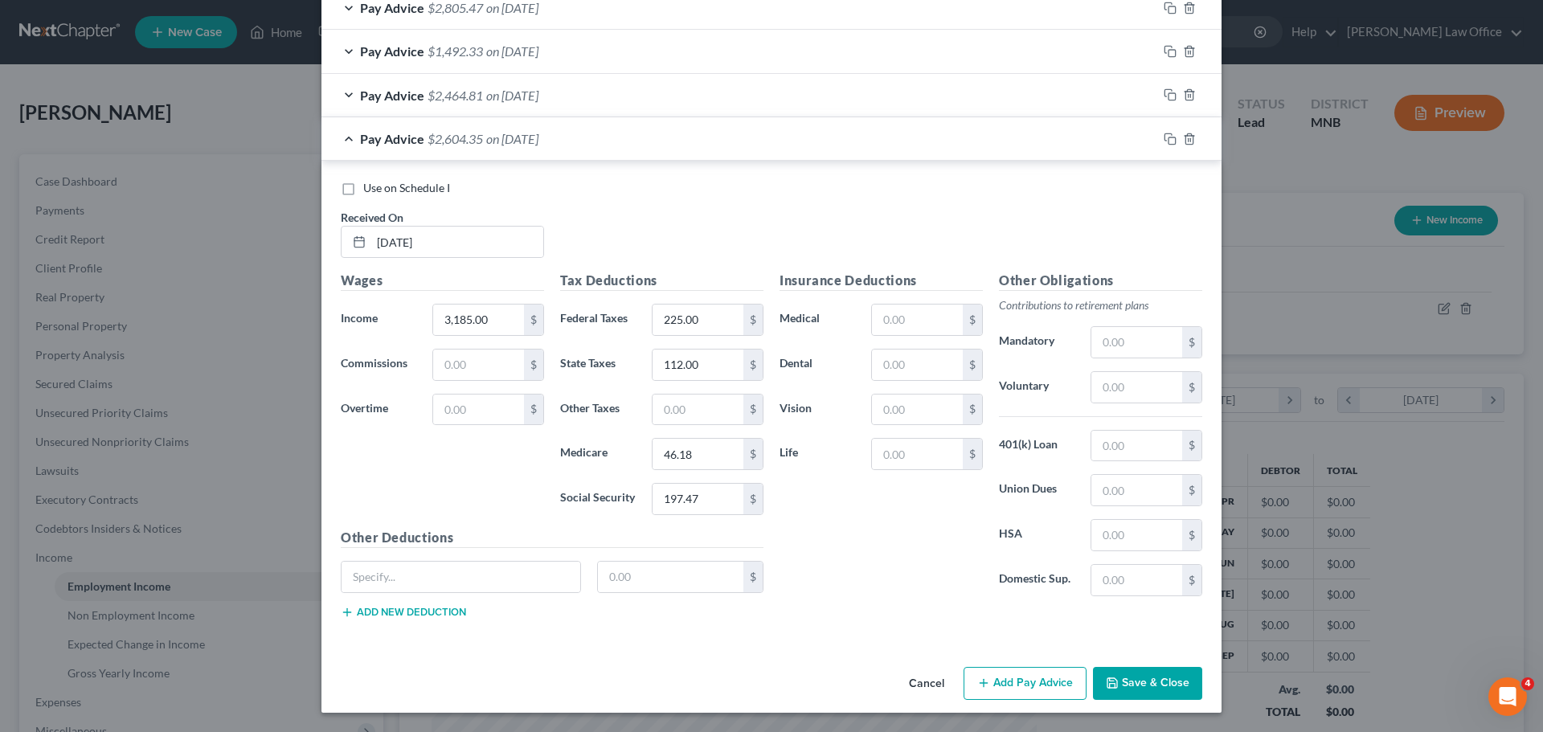
click at [1128, 686] on button "Save & Close" at bounding box center [1147, 684] width 109 height 34
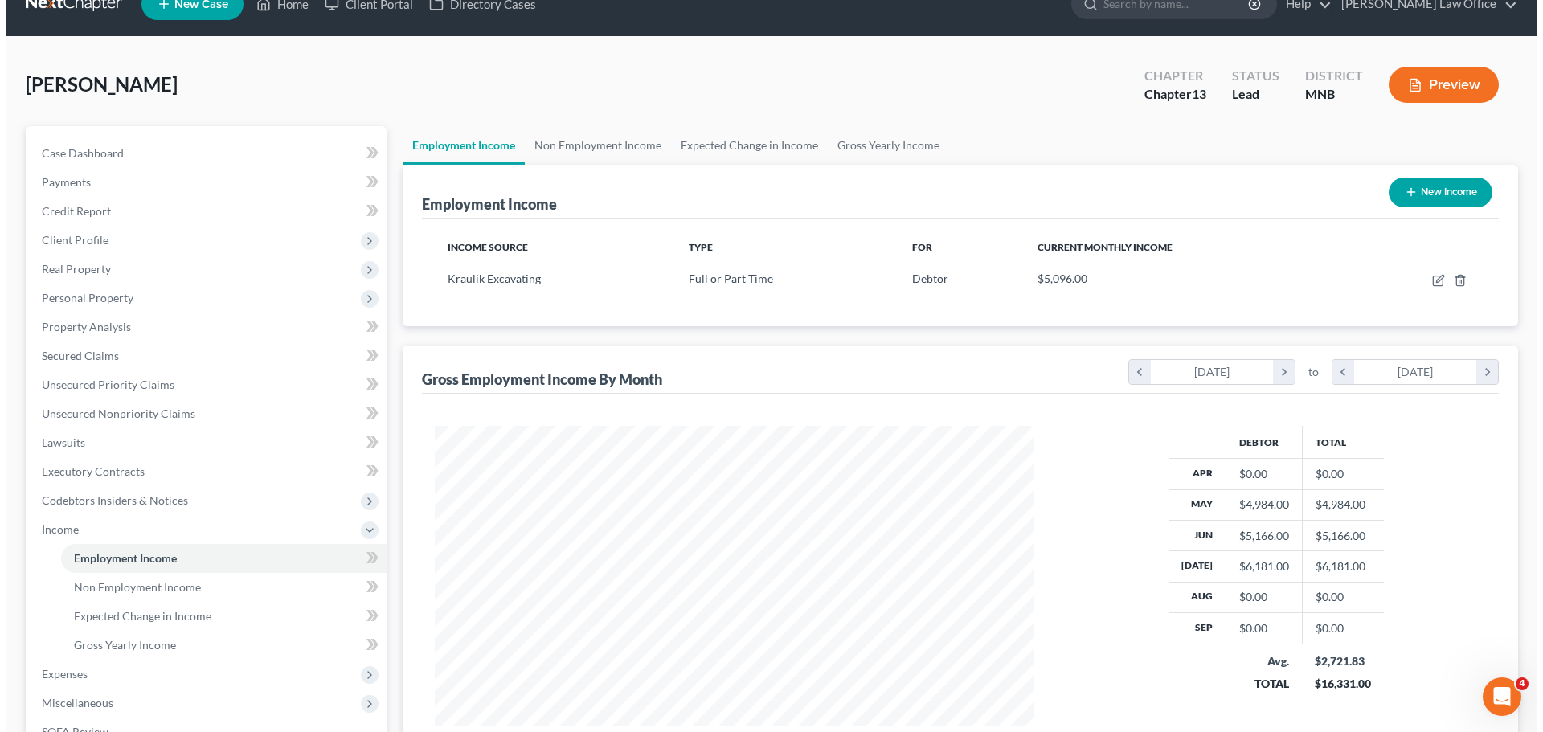
scroll to position [0, 0]
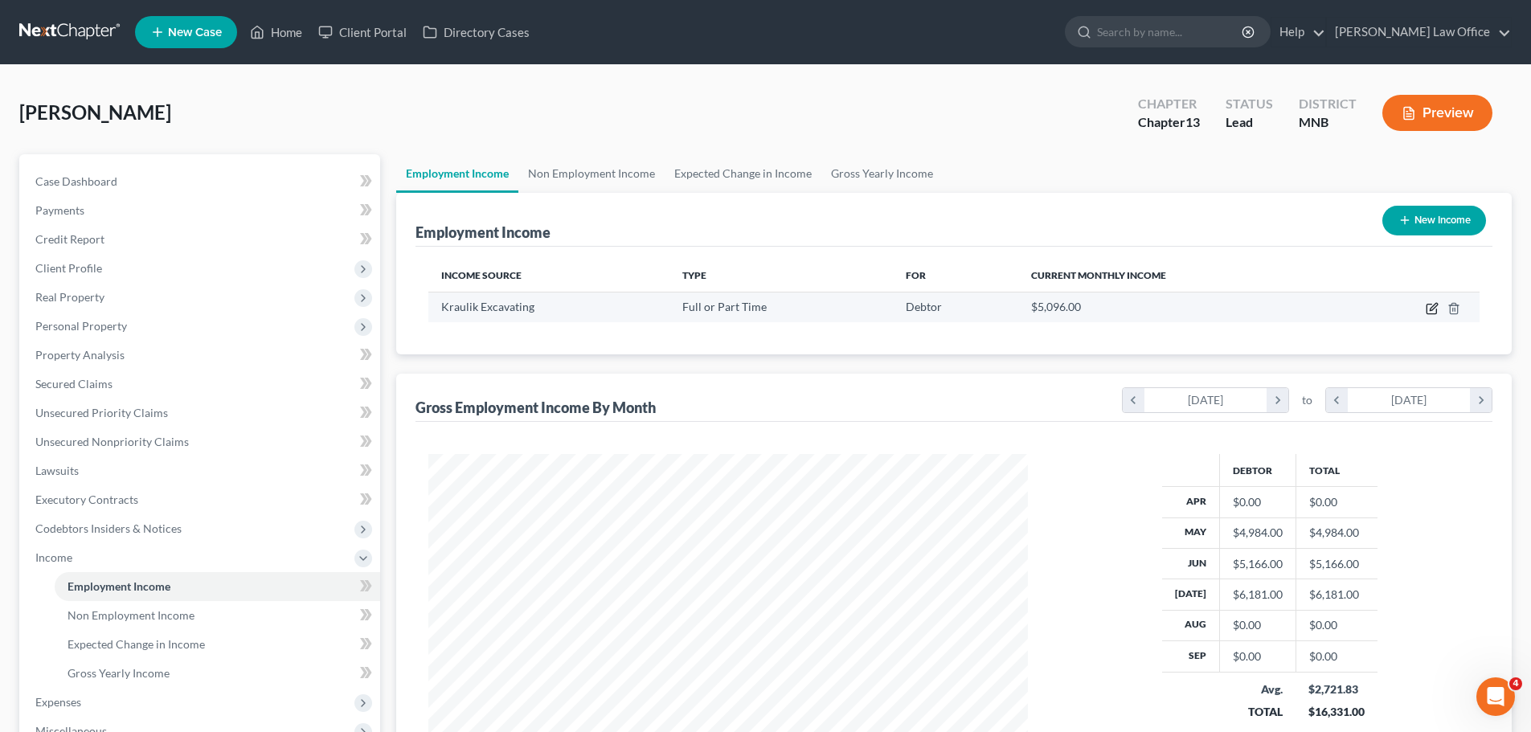
click at [1435, 309] on icon "button" at bounding box center [1432, 308] width 13 height 13
select select "0"
select select "24"
select select "2"
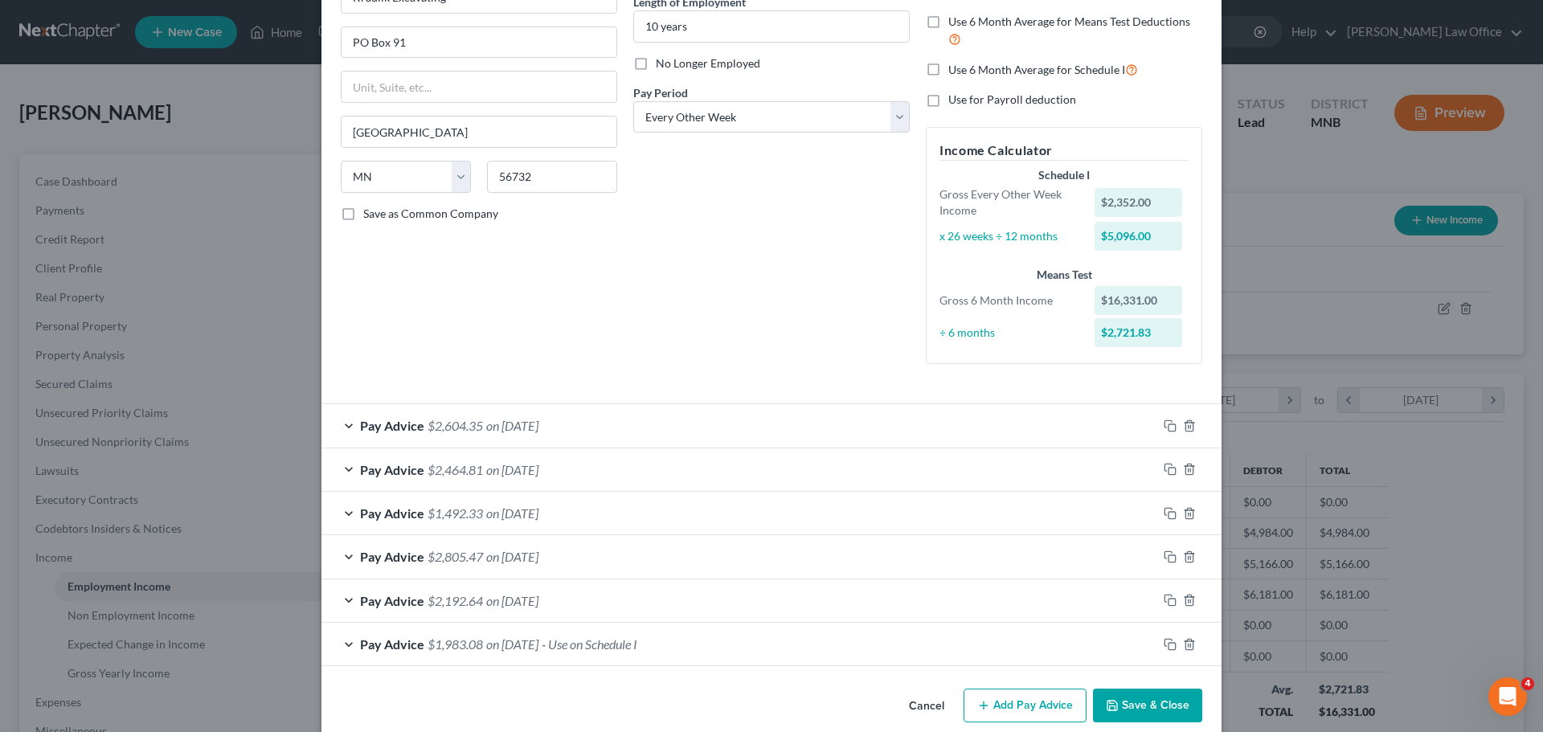
scroll to position [194, 0]
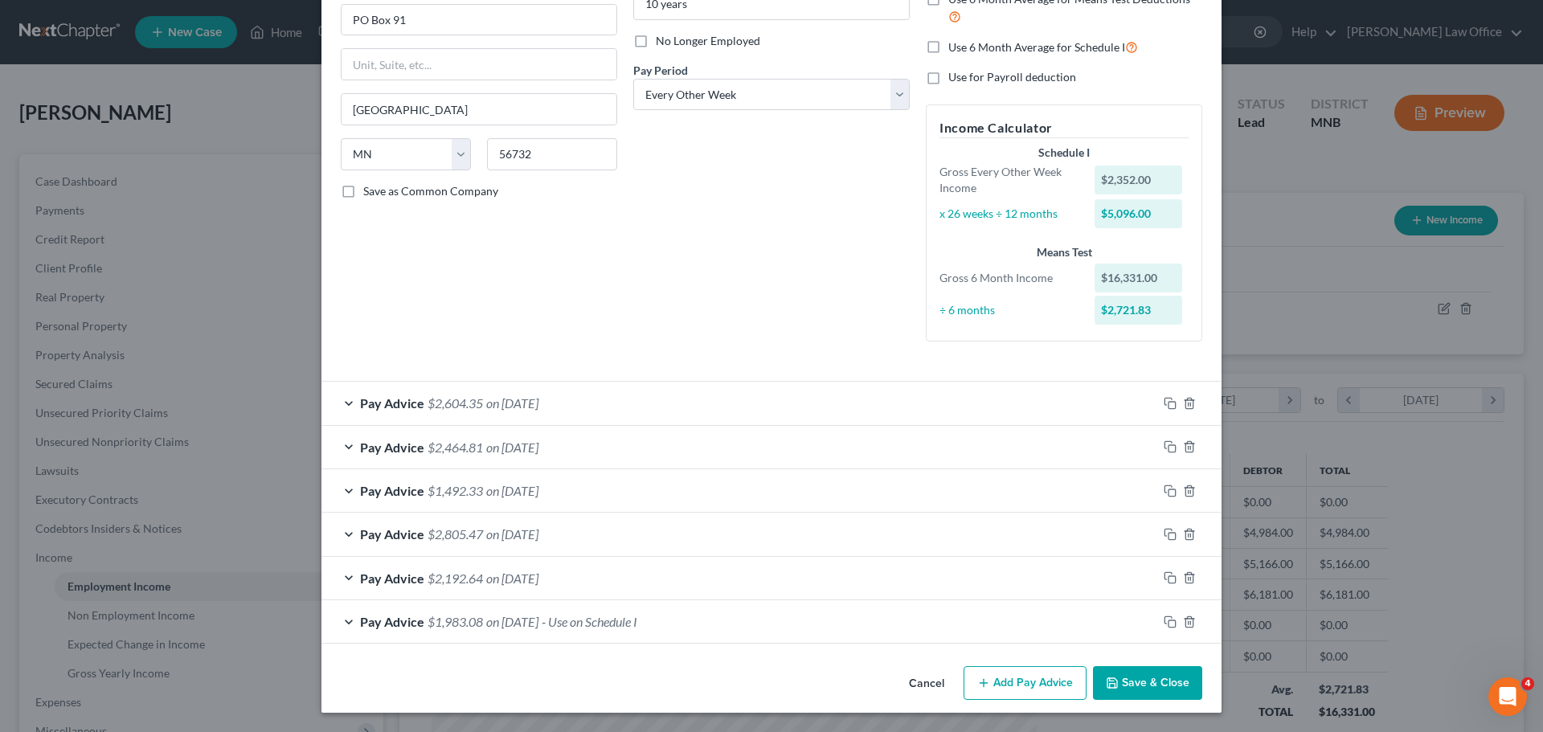
click at [1018, 681] on button "Add Pay Advice" at bounding box center [1025, 683] width 123 height 34
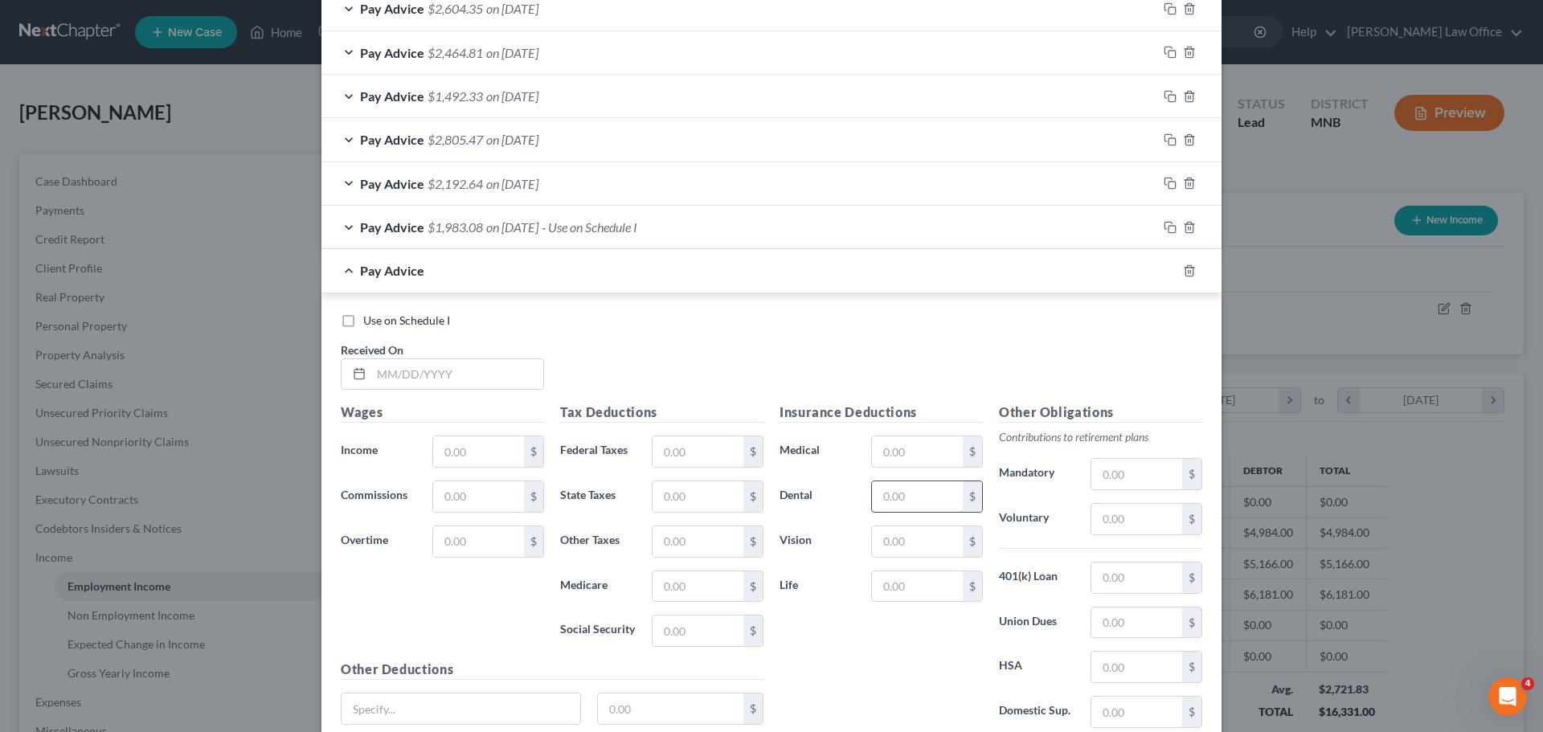
scroll to position [596, 0]
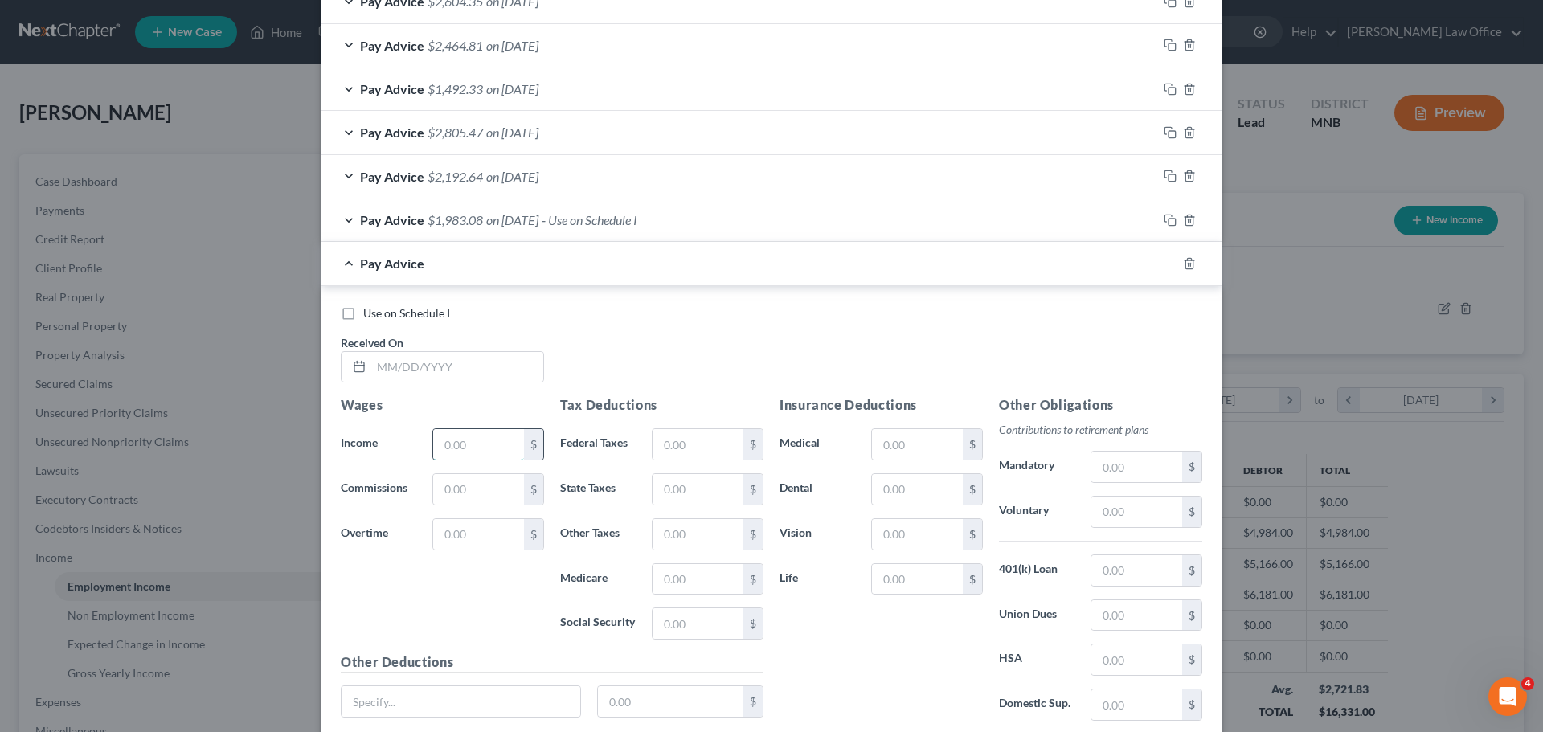
click at [436, 446] on input "text" at bounding box center [478, 444] width 91 height 31
type input "3,605.00"
click at [424, 366] on input "text" at bounding box center [457, 367] width 172 height 31
click at [409, 365] on input "text" at bounding box center [457, 367] width 172 height 31
type input "08/07/2025"
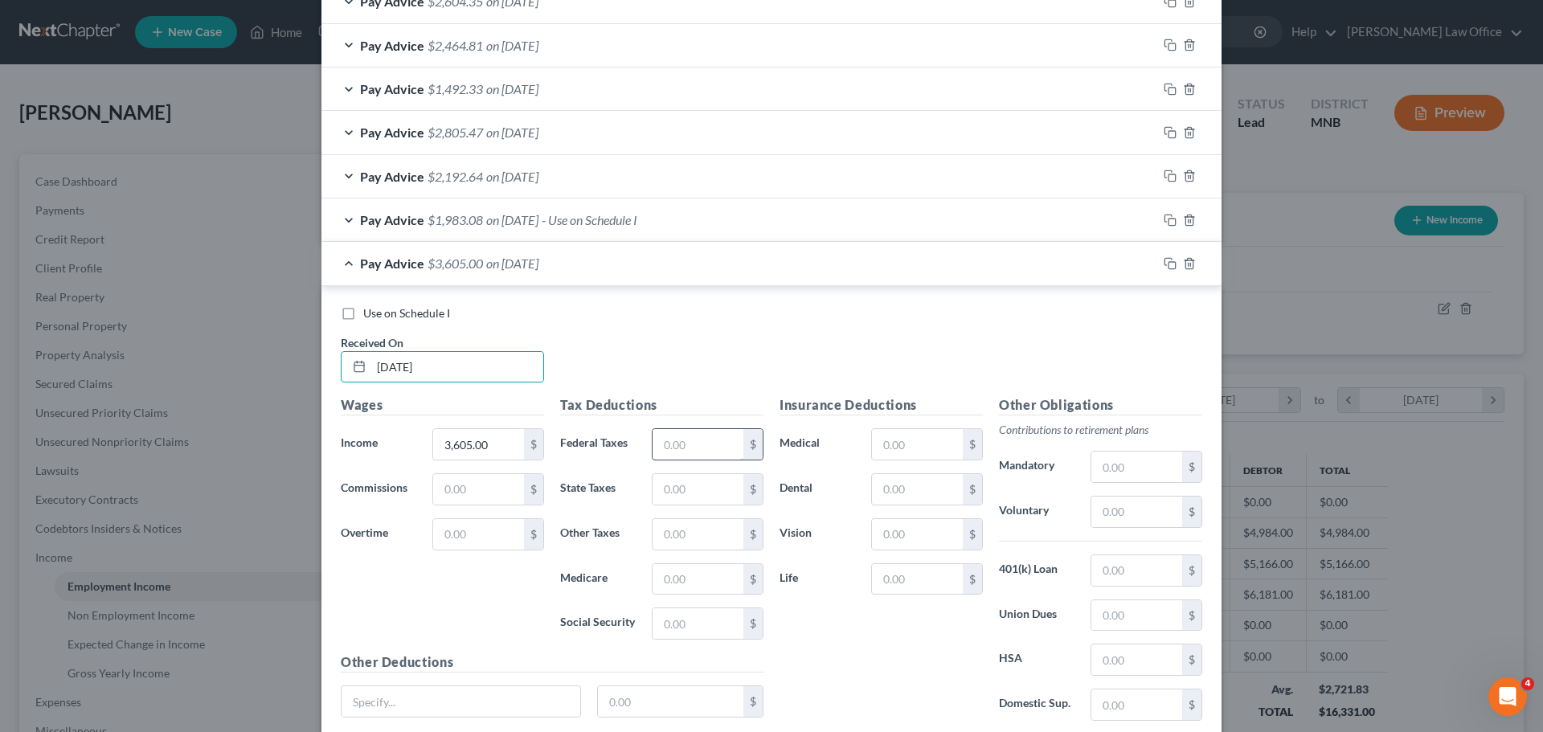
click at [686, 450] on input "text" at bounding box center [698, 444] width 91 height 31
type input "276.00"
click at [685, 487] on input "text" at bounding box center [698, 489] width 91 height 31
type input "140.00"
type input "52.27"
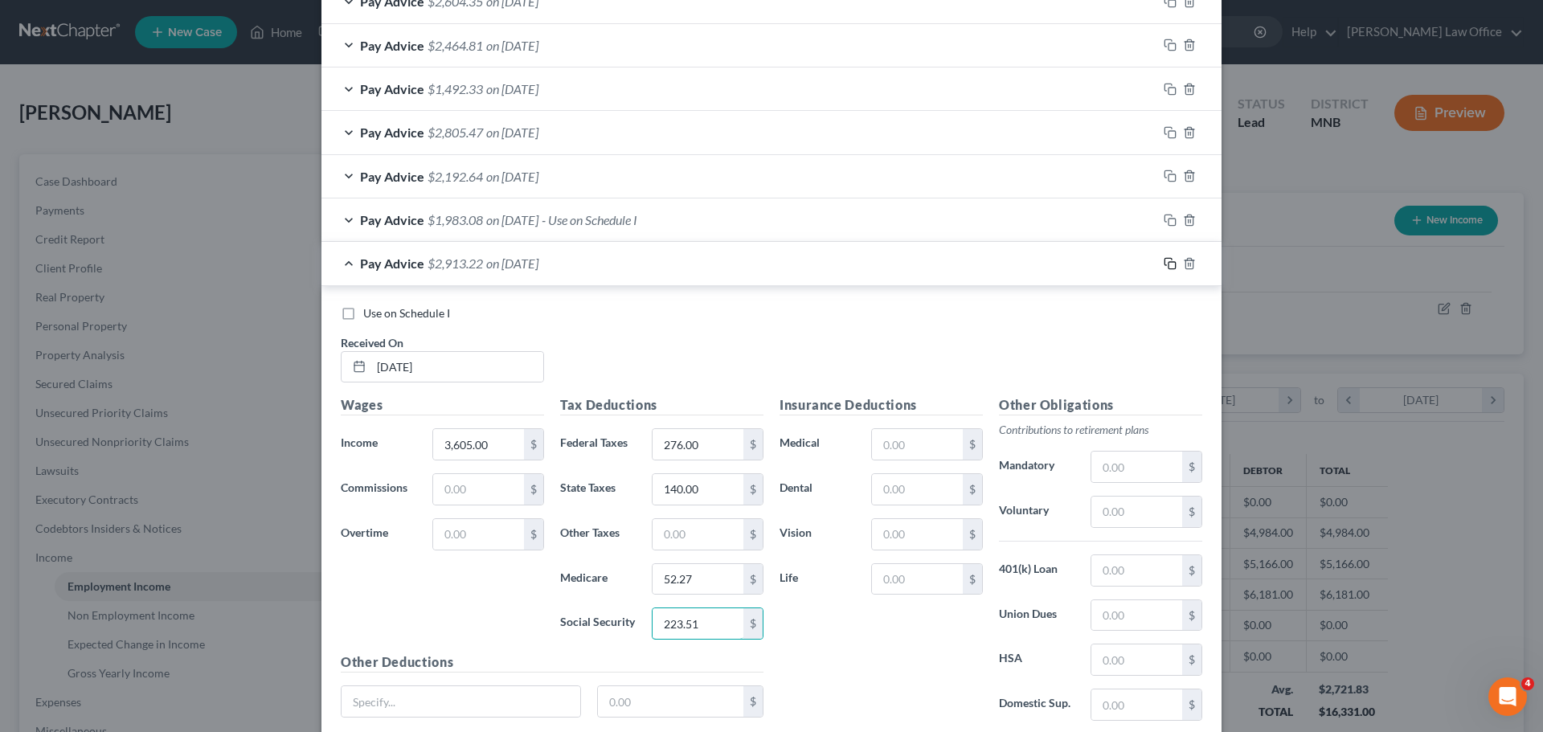
type input "223.51"
click at [1165, 259] on icon "button" at bounding box center [1168, 261] width 7 height 7
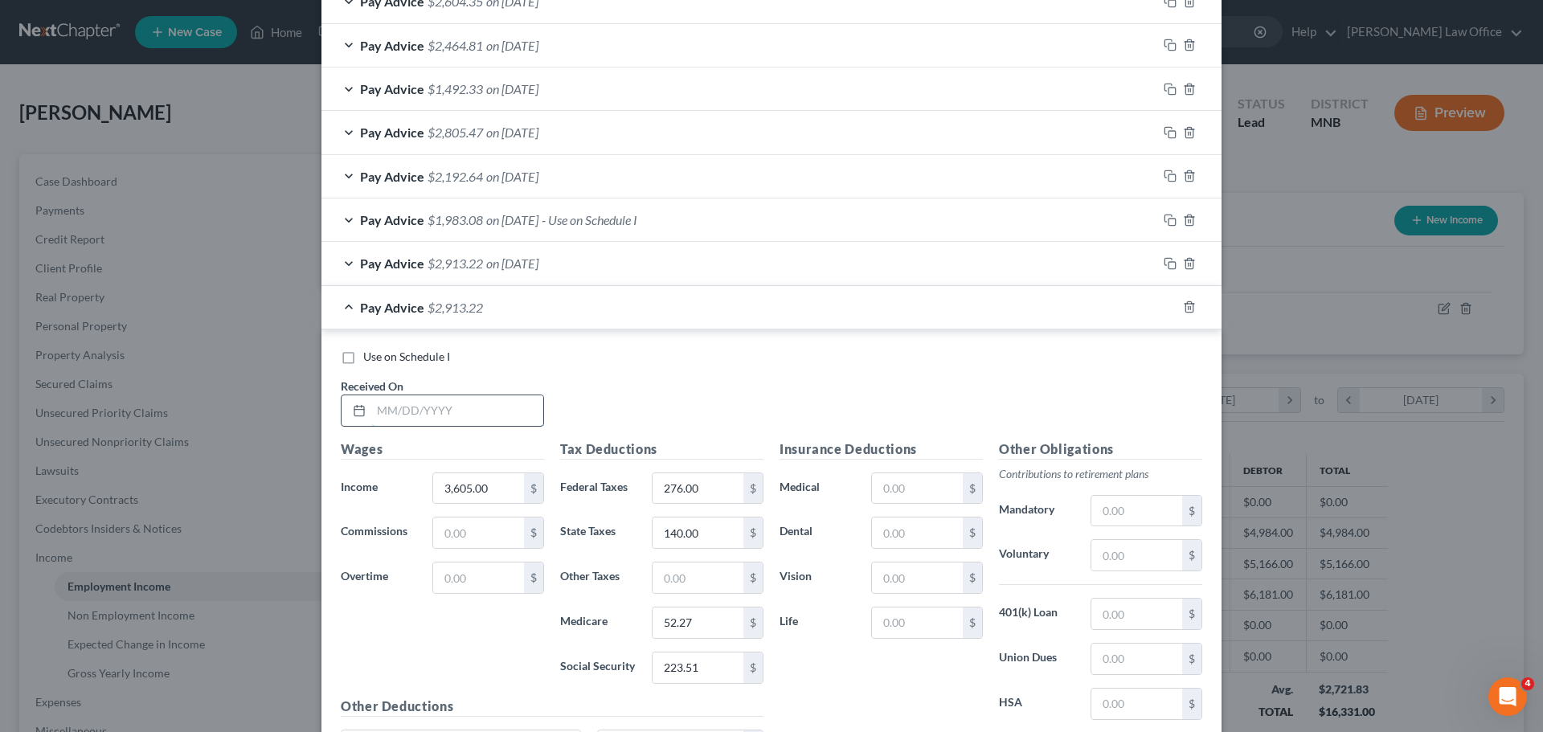
click at [396, 419] on input "text" at bounding box center [457, 410] width 172 height 31
type input "08/21/2025"
type input "3,542.00"
type input "268.00"
type input "136.00"
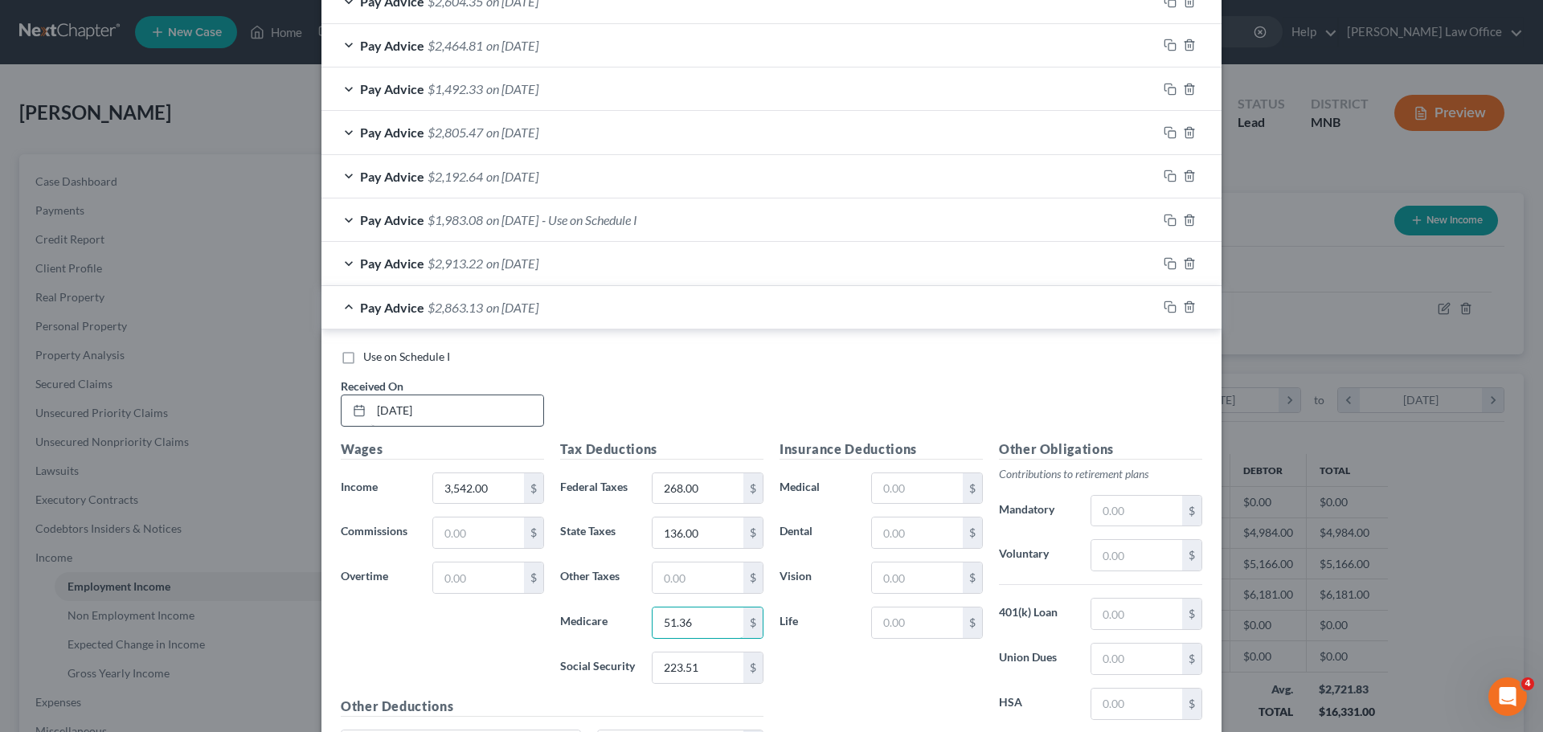
type input "51.36"
type input "219.61"
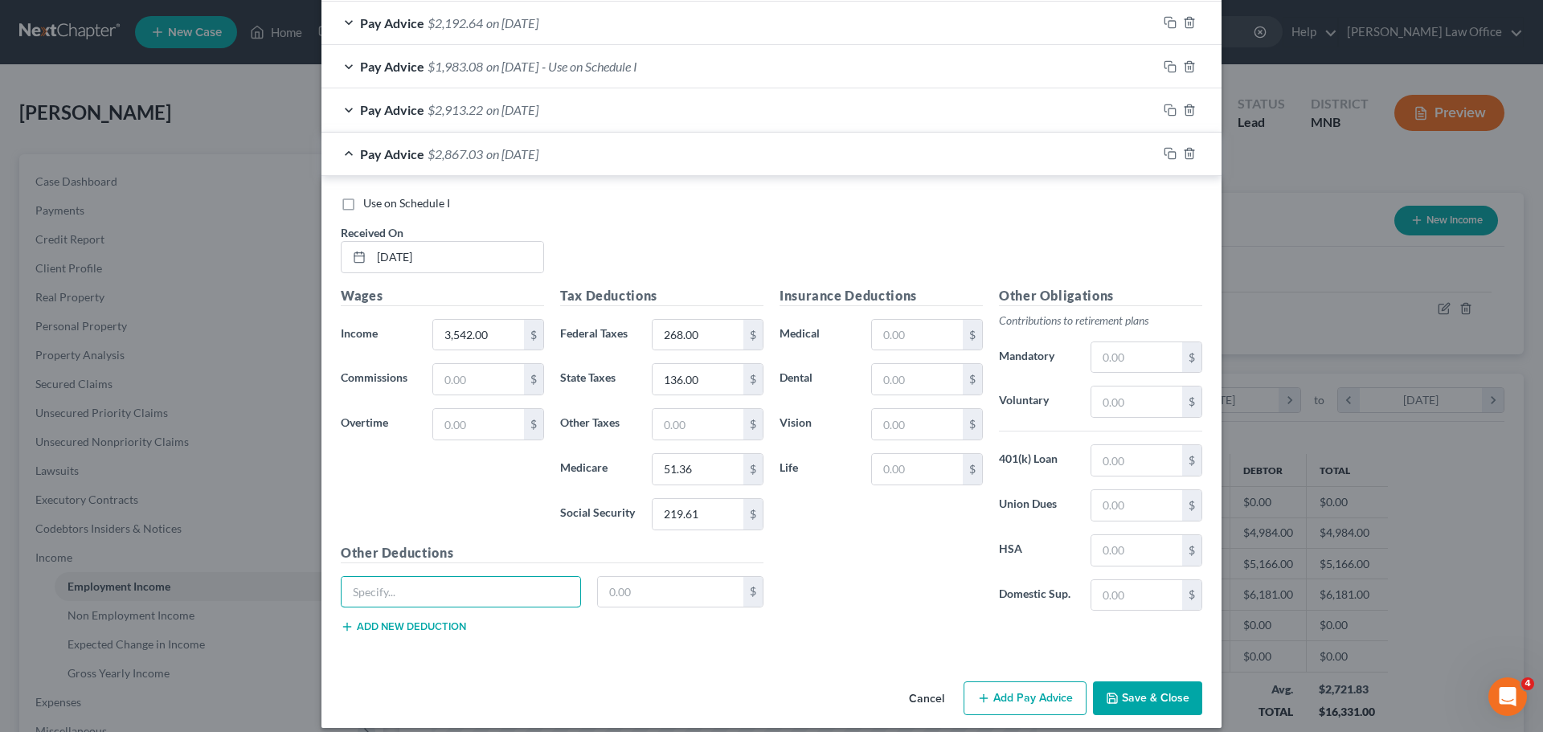
scroll to position [764, 0]
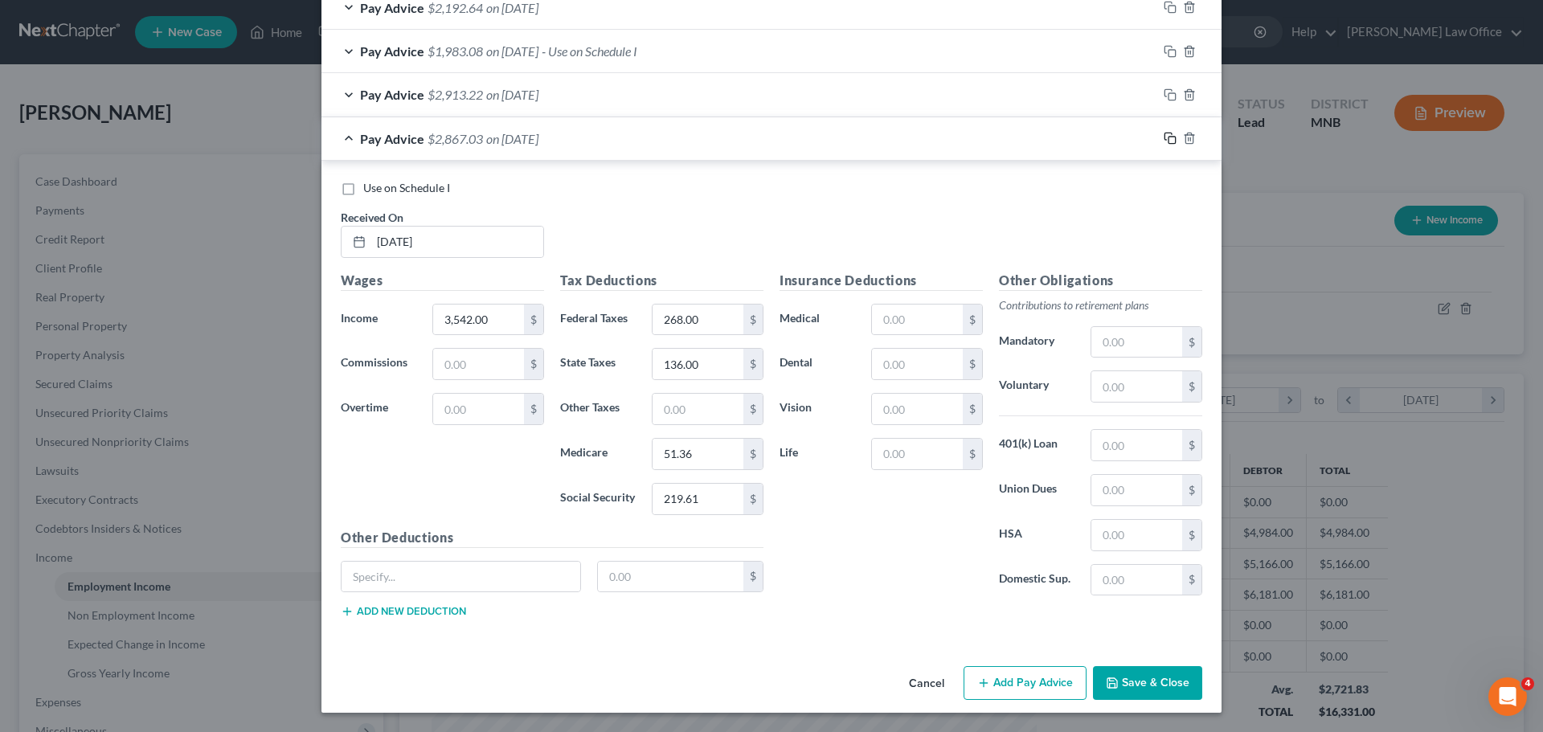
drag, startPoint x: 1164, startPoint y: 137, endPoint x: 1149, endPoint y: 147, distance: 17.8
click at [1164, 137] on icon "button" at bounding box center [1170, 138] width 13 height 13
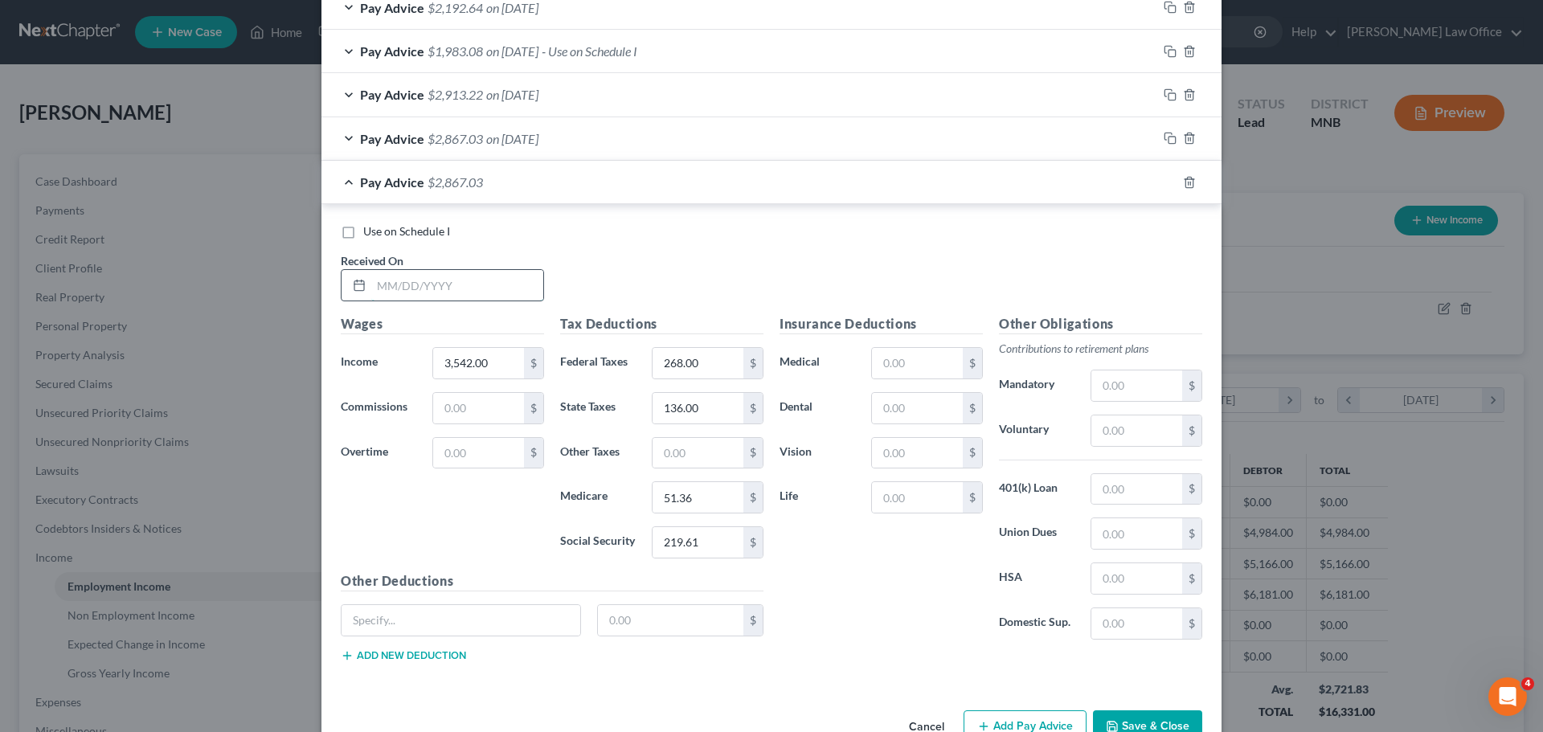
click at [420, 283] on input "text" at bounding box center [457, 285] width 172 height 31
type input "09/04/25"
type input "3,248.00"
click at [693, 356] on input "233" at bounding box center [698, 363] width 91 height 31
type input "233.00"
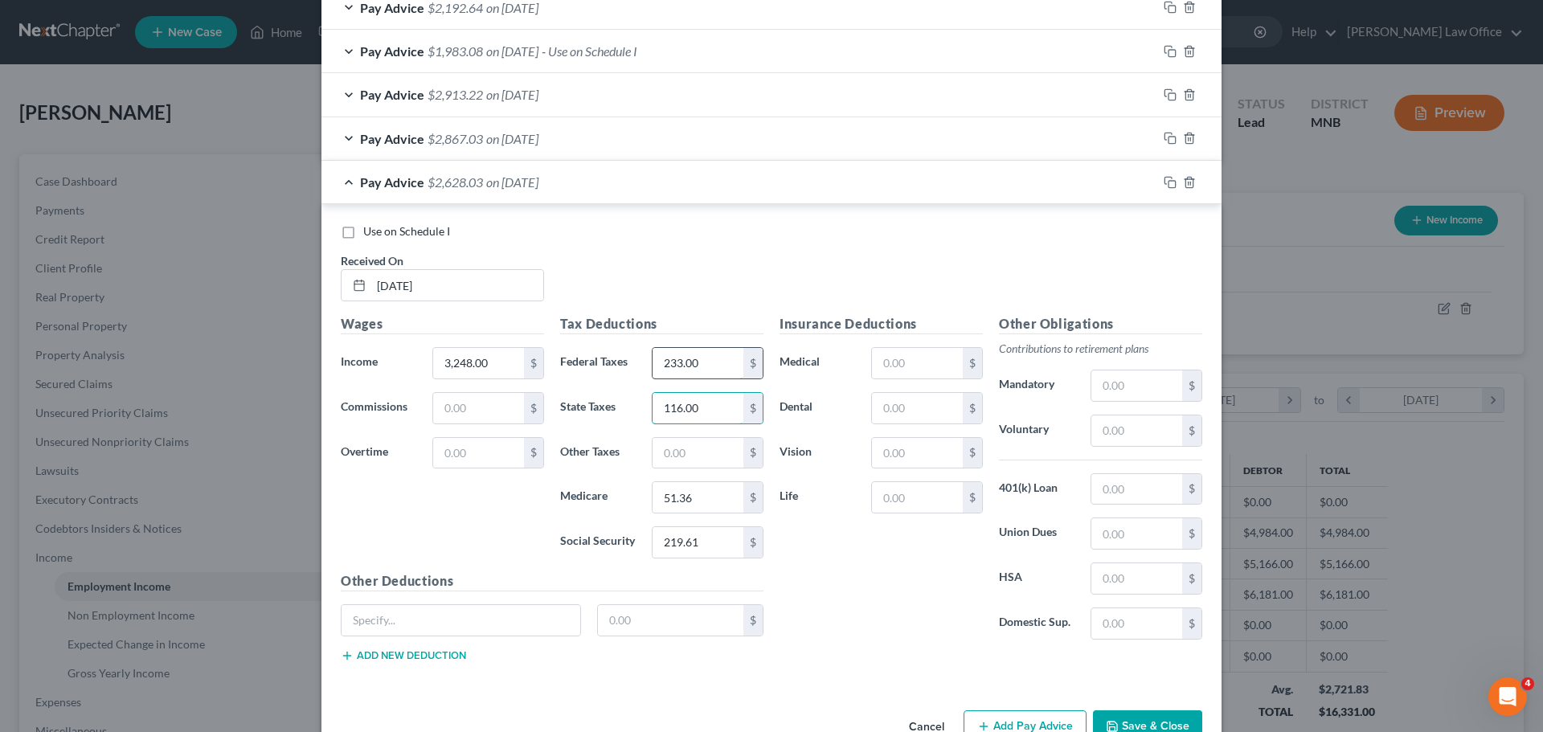
type input "116.00"
type input "47.10"
type input "201.37"
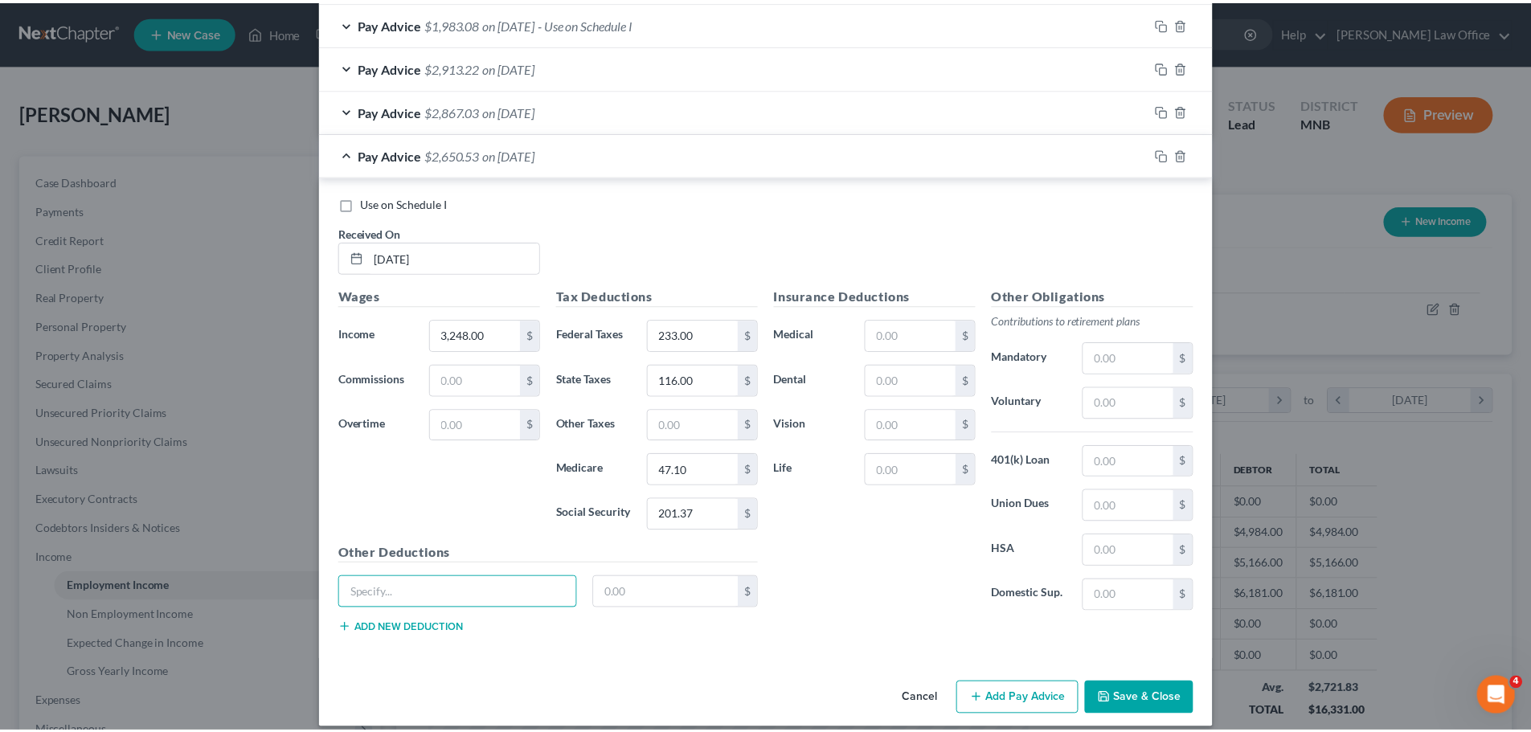
scroll to position [808, 0]
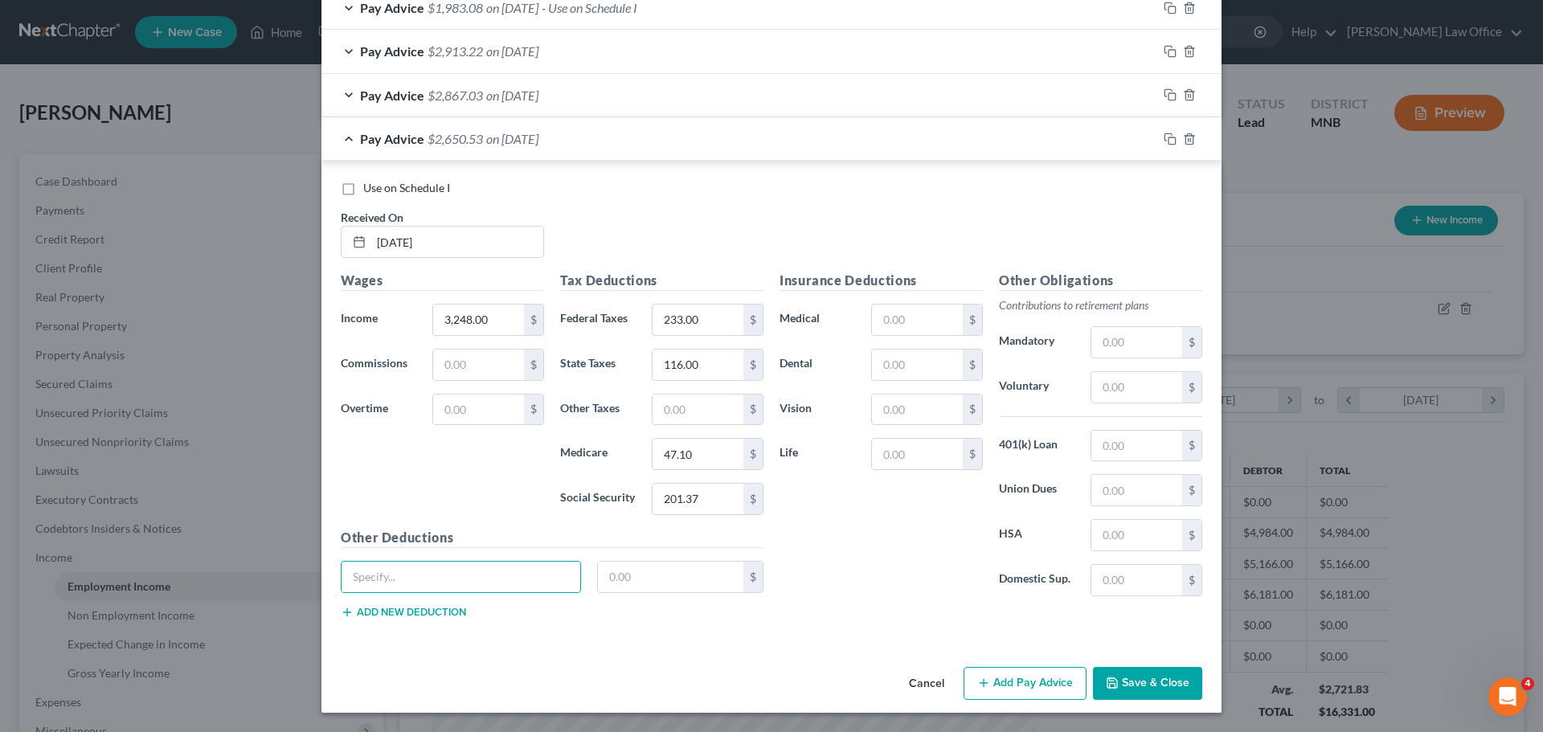
click at [1136, 674] on button "Save & Close" at bounding box center [1147, 684] width 109 height 34
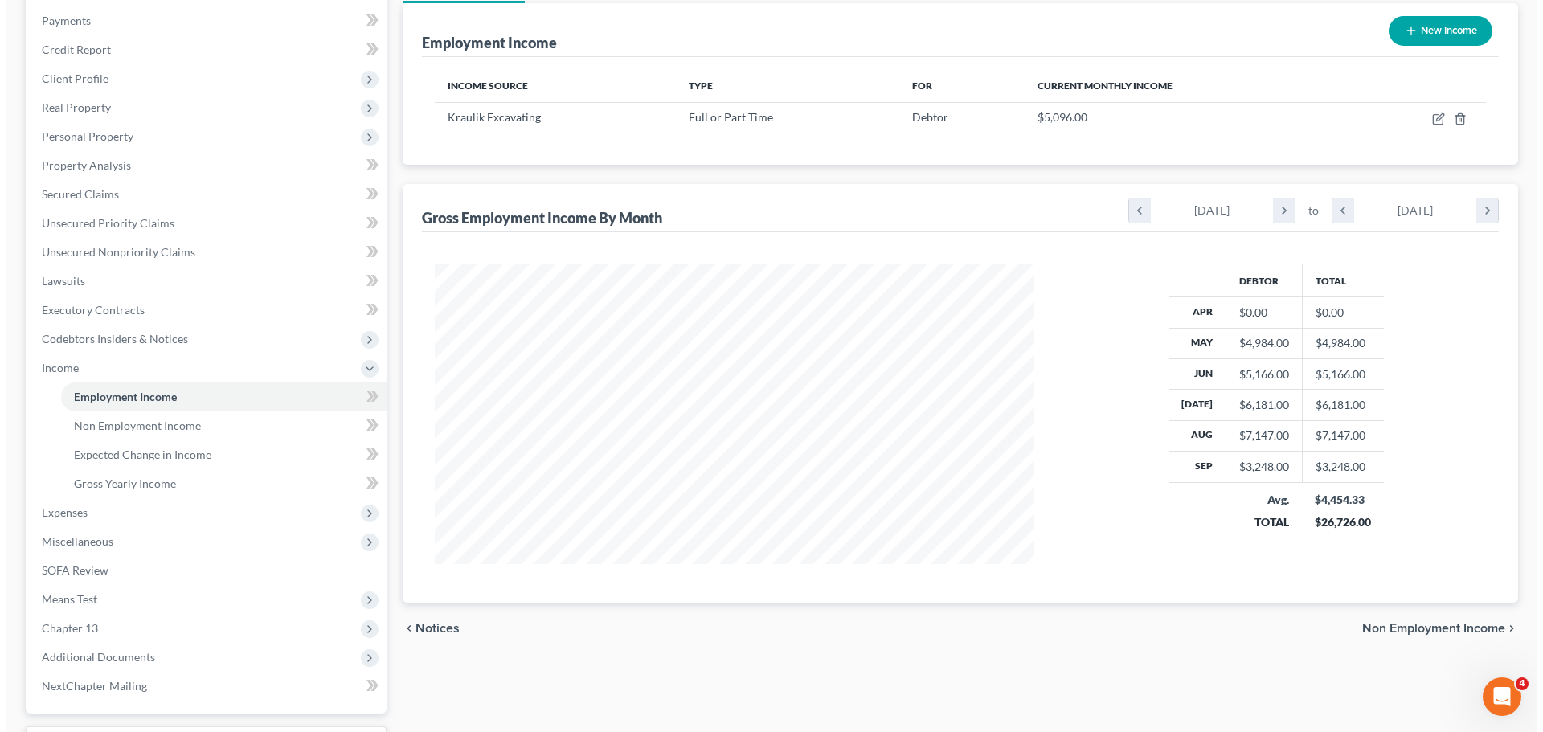
scroll to position [80, 0]
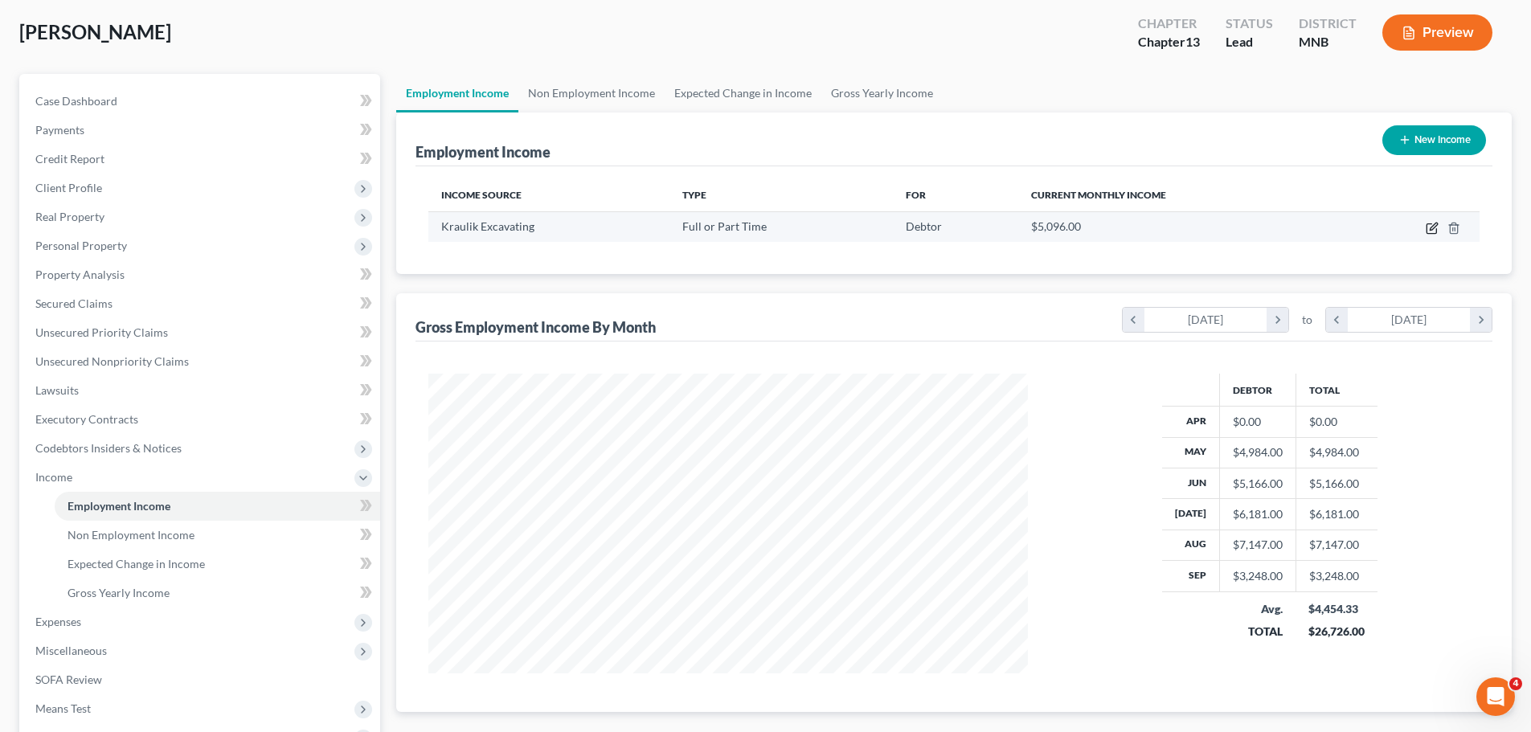
click at [1431, 225] on icon "button" at bounding box center [1432, 228] width 13 height 13
select select "0"
select select "24"
select select "2"
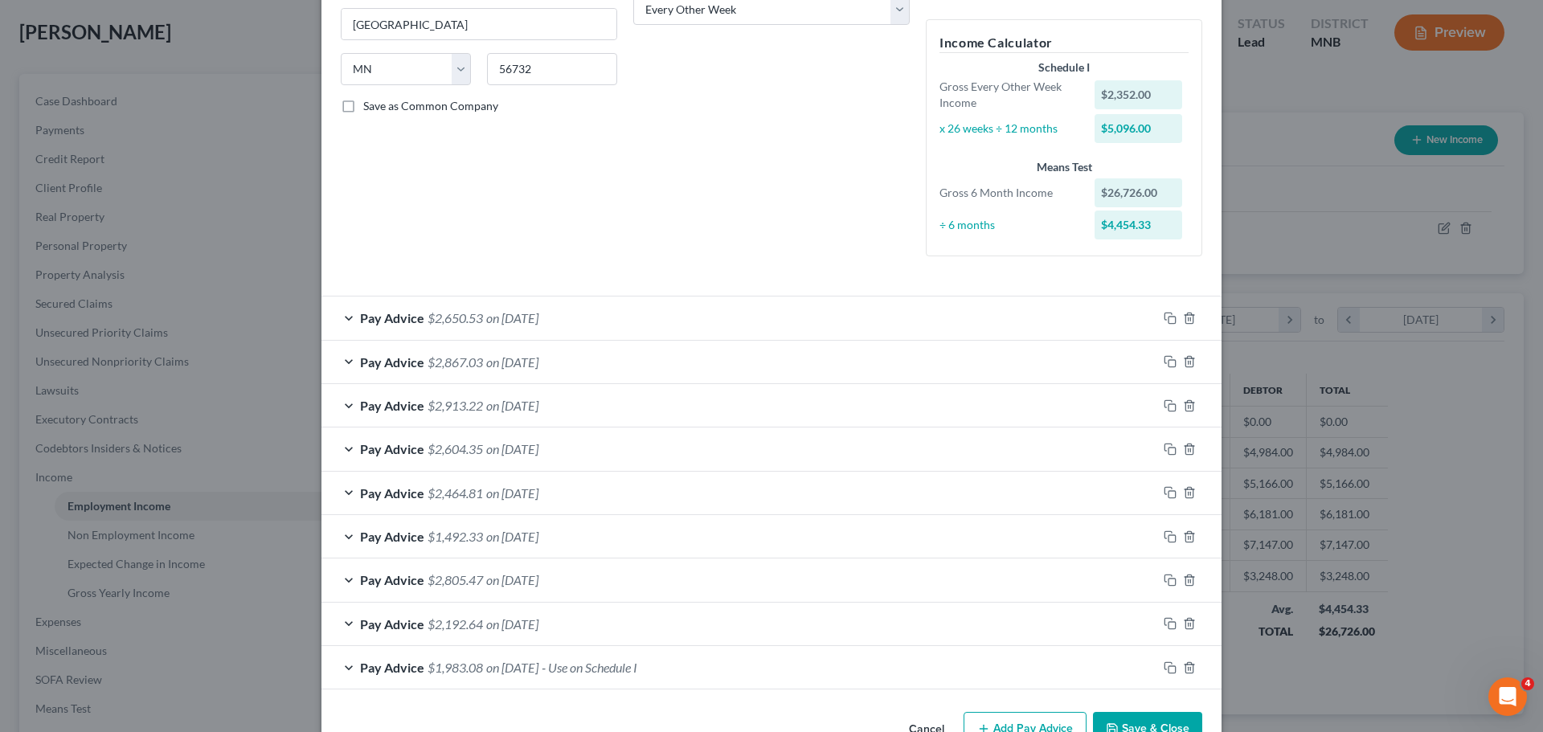
scroll to position [325, 0]
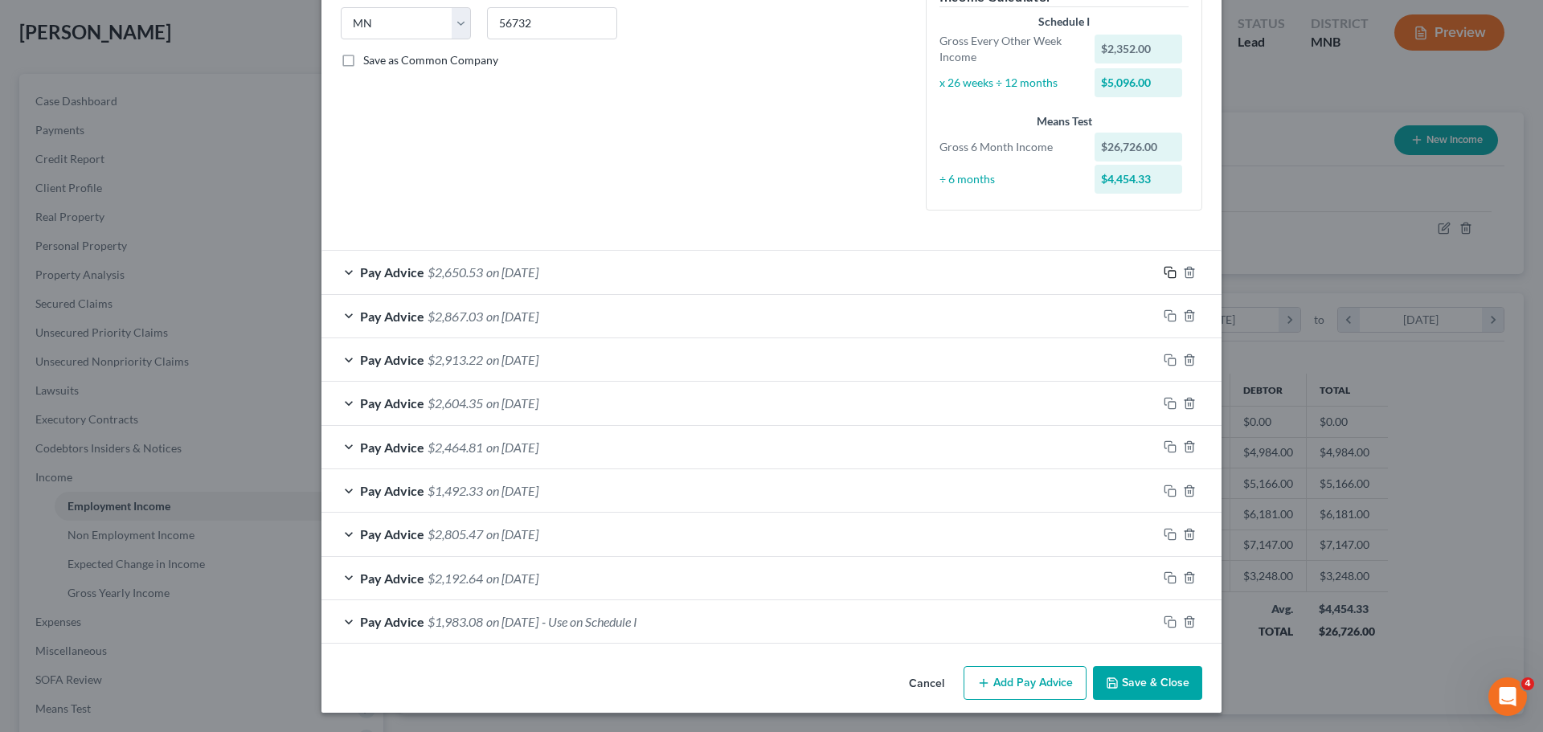
click at [1166, 269] on icon "button" at bounding box center [1170, 272] width 13 height 13
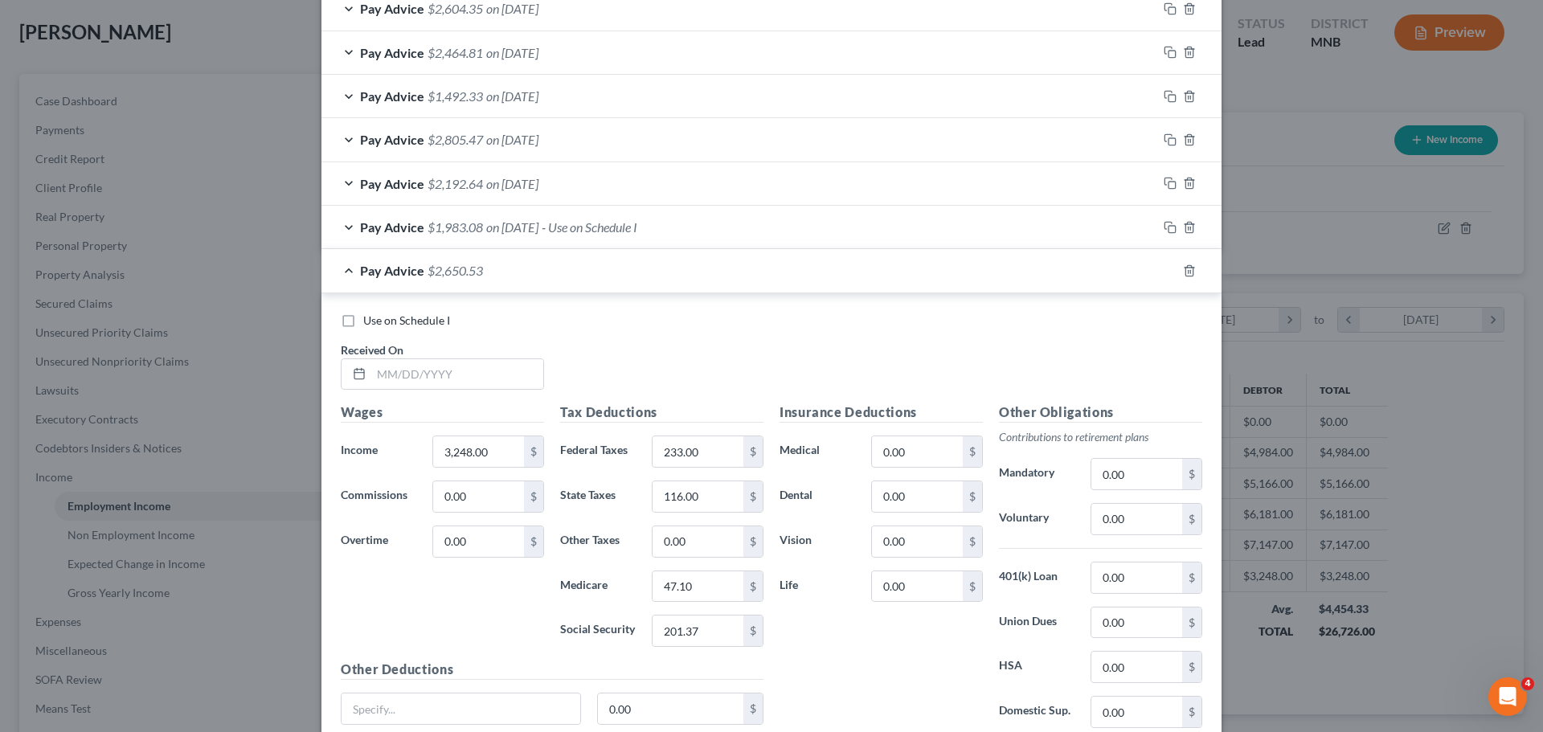
scroll to position [727, 0]
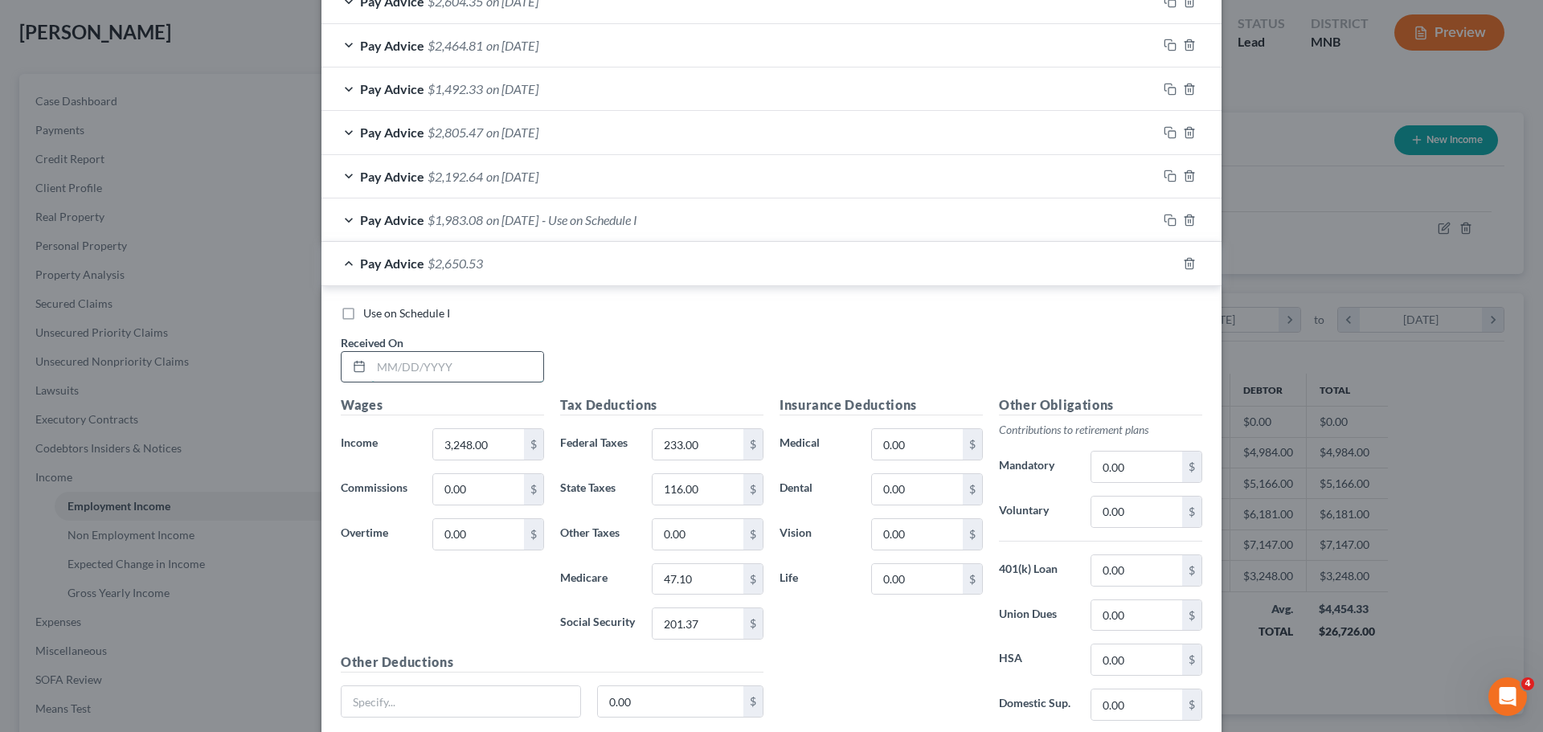
click at [416, 371] on input "text" at bounding box center [457, 367] width 172 height 31
click at [467, 365] on input "text" at bounding box center [457, 367] width 172 height 31
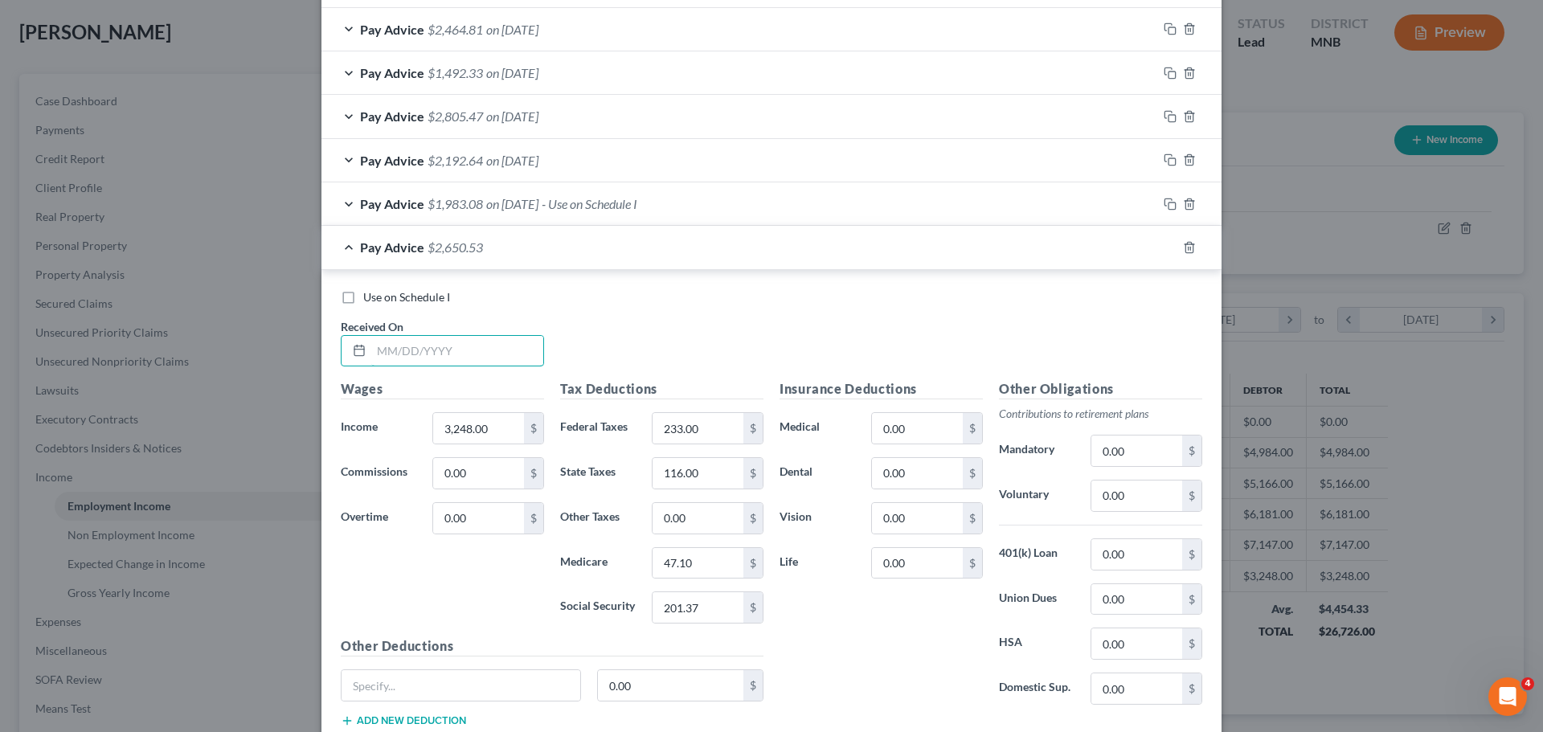
scroll to position [807, 0]
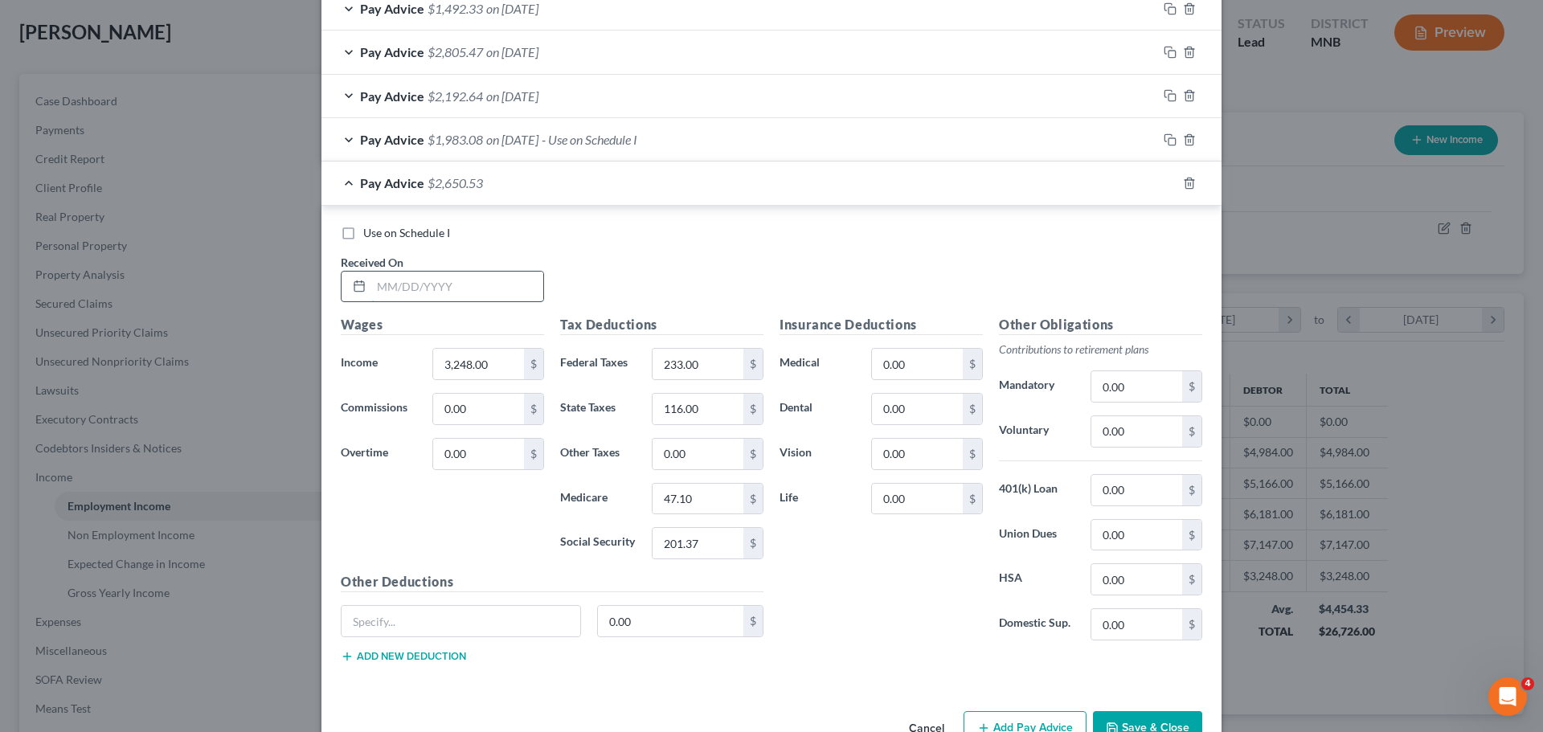
click at [409, 287] on input "text" at bounding box center [457, 287] width 172 height 31
type input "09/18/25"
click at [500, 365] on input "3,248.00" at bounding box center [478, 364] width 91 height 31
type input "2,674.00"
type input "164.00"
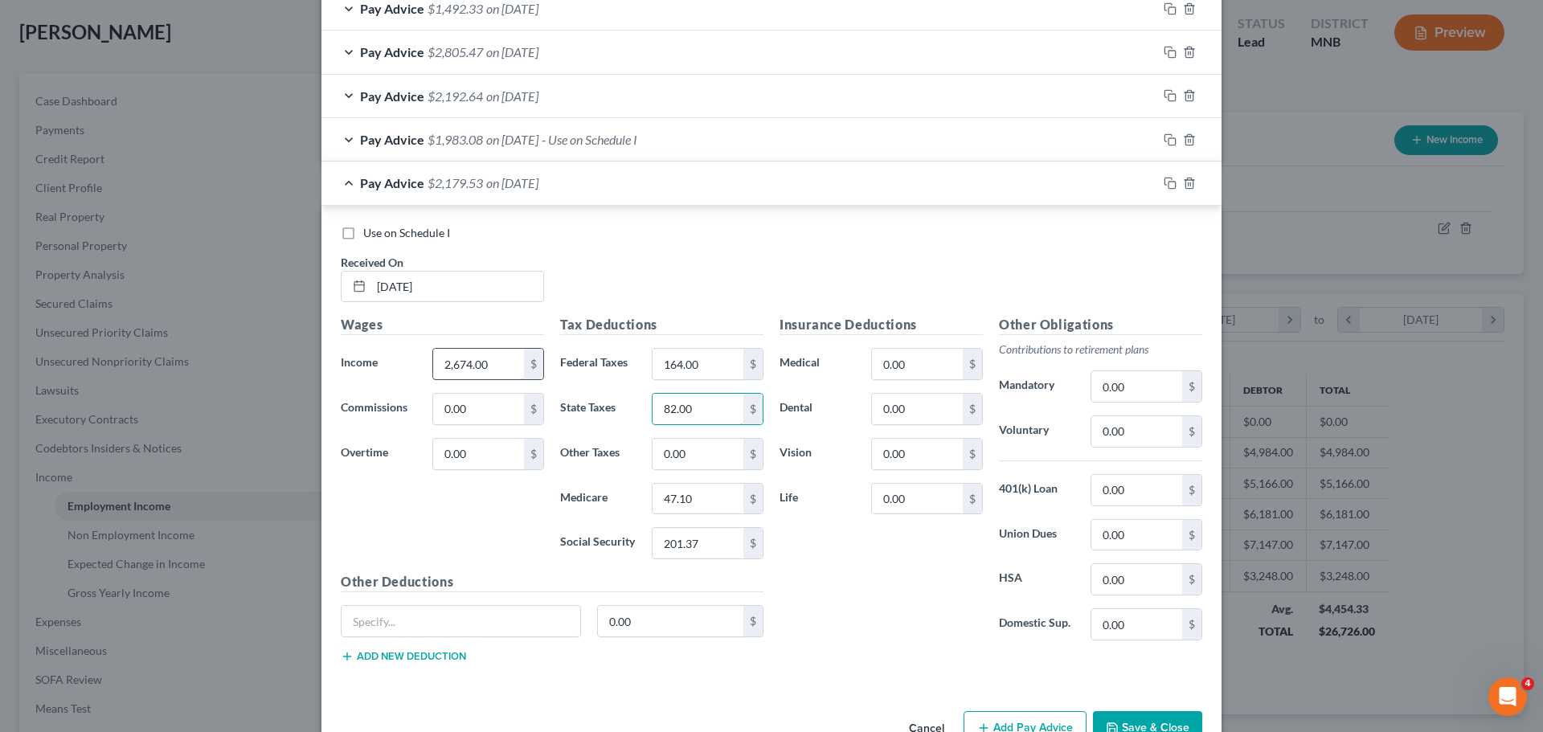
type input "82.00"
type input "38.77"
type input "165.76"
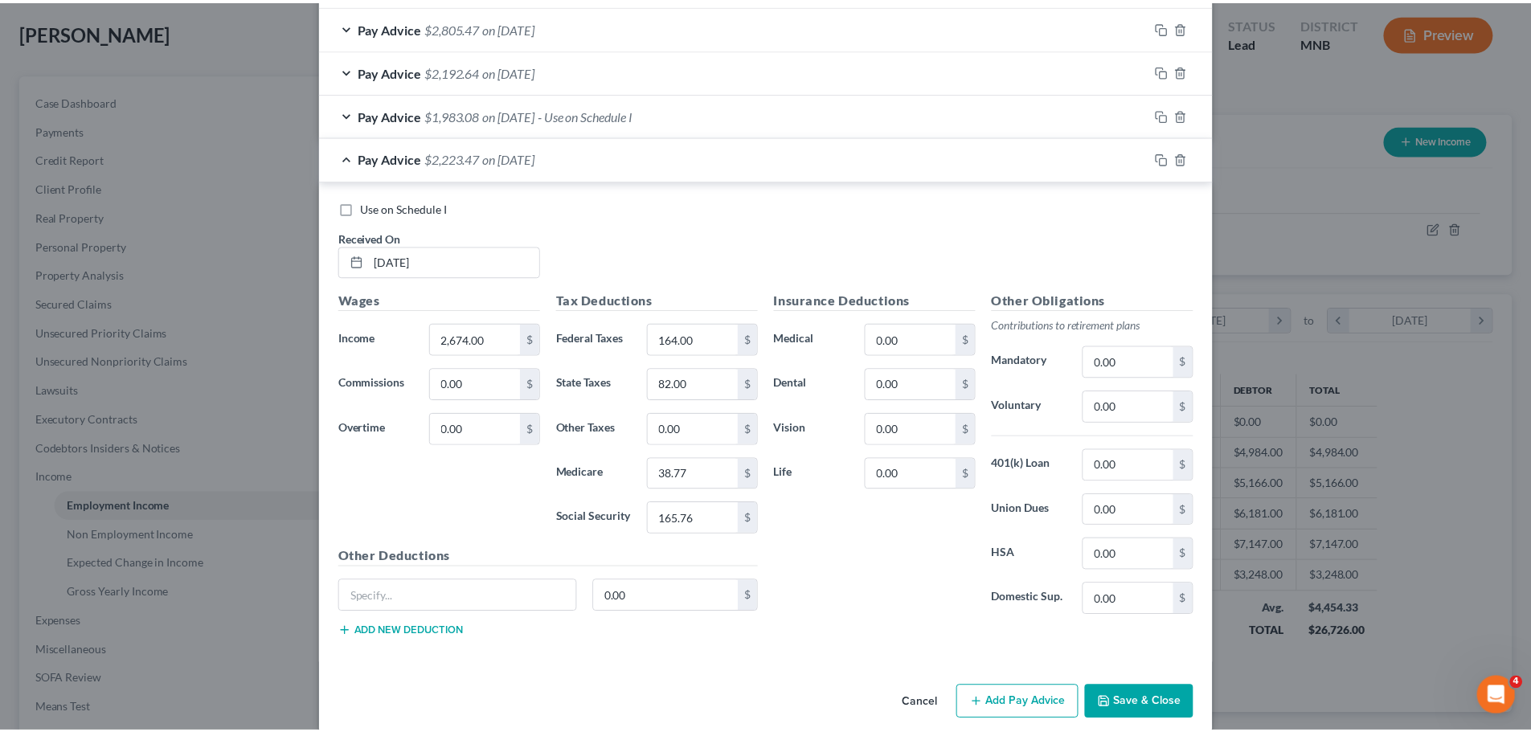
scroll to position [852, 0]
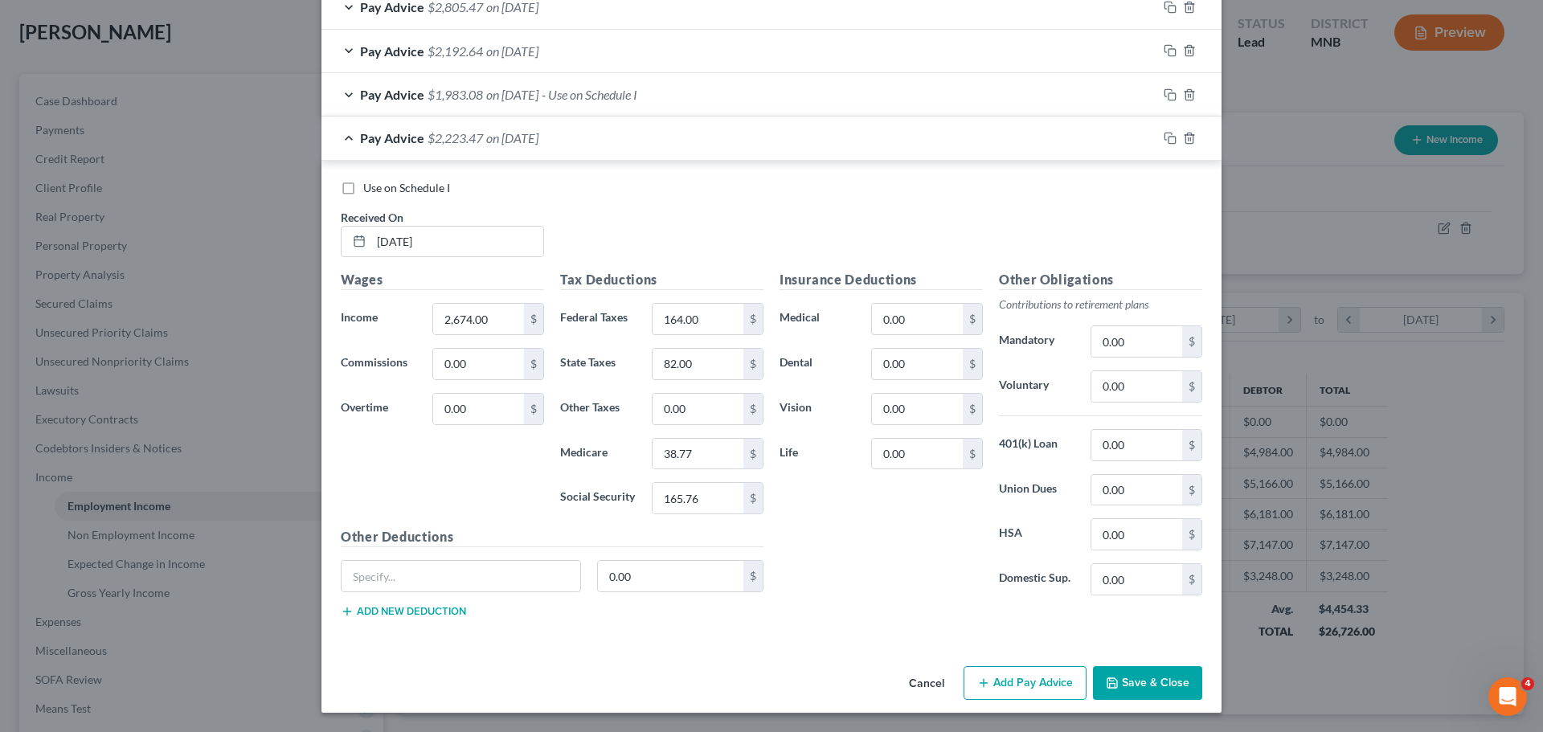
click at [1111, 684] on button "Save & Close" at bounding box center [1147, 683] width 109 height 34
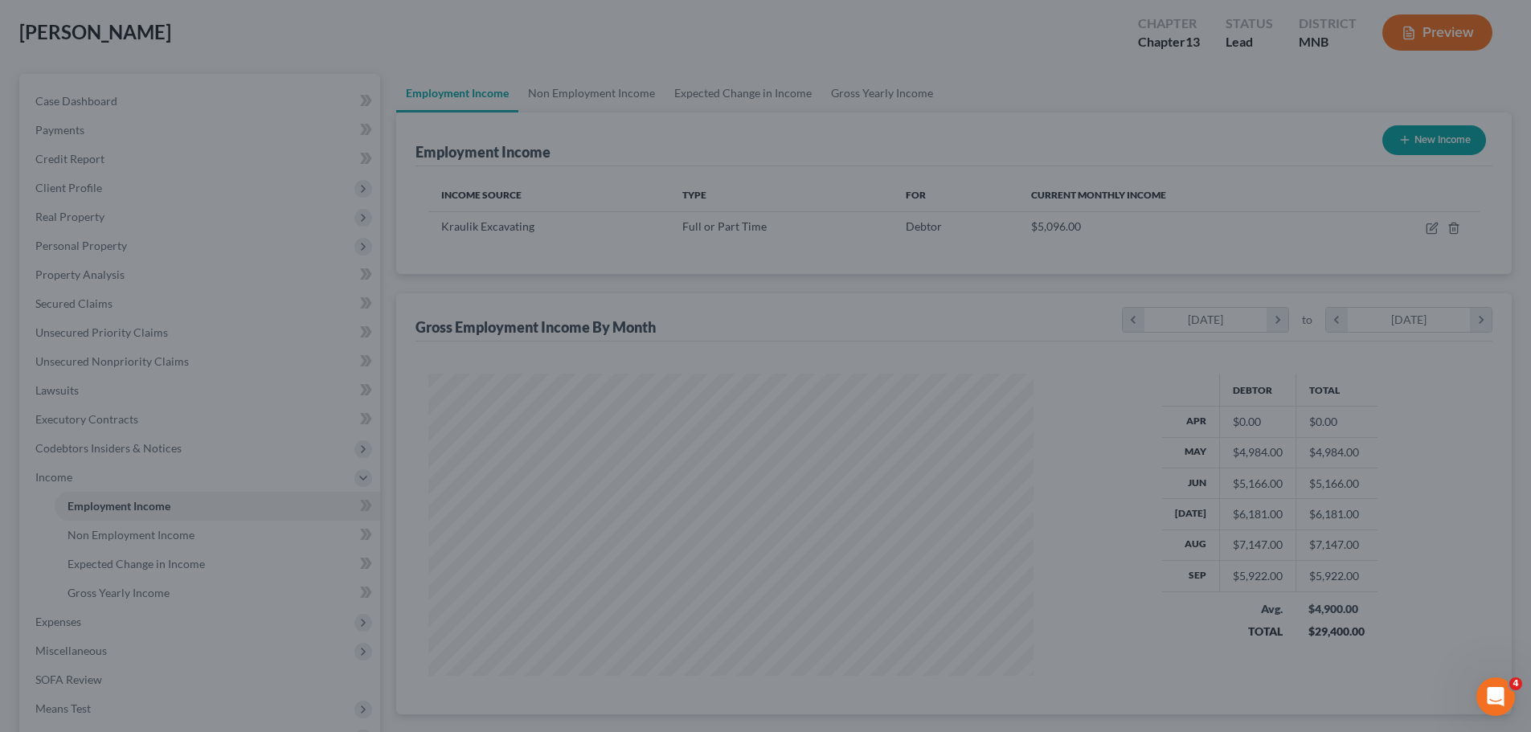
scroll to position [803383, 803051]
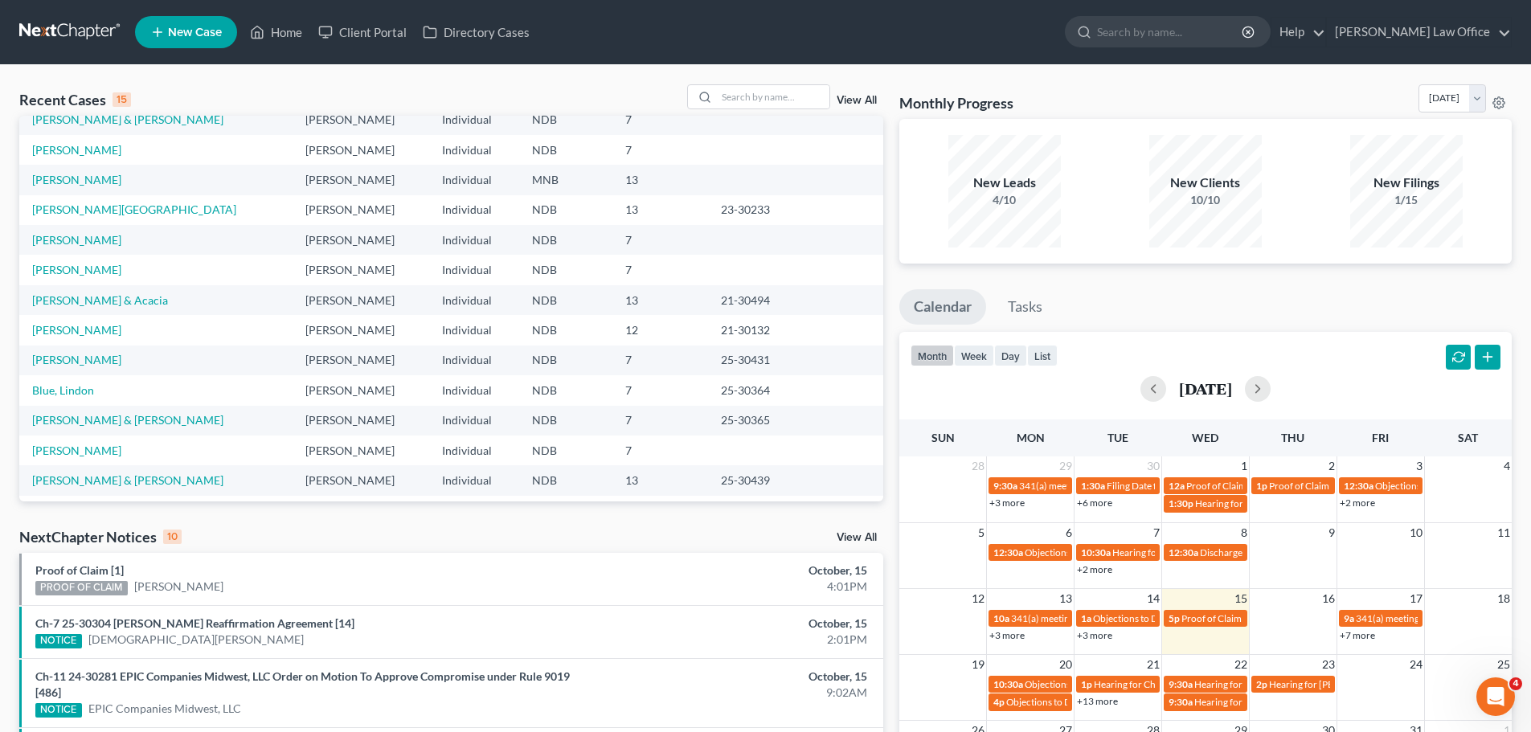
scroll to position [80, 0]
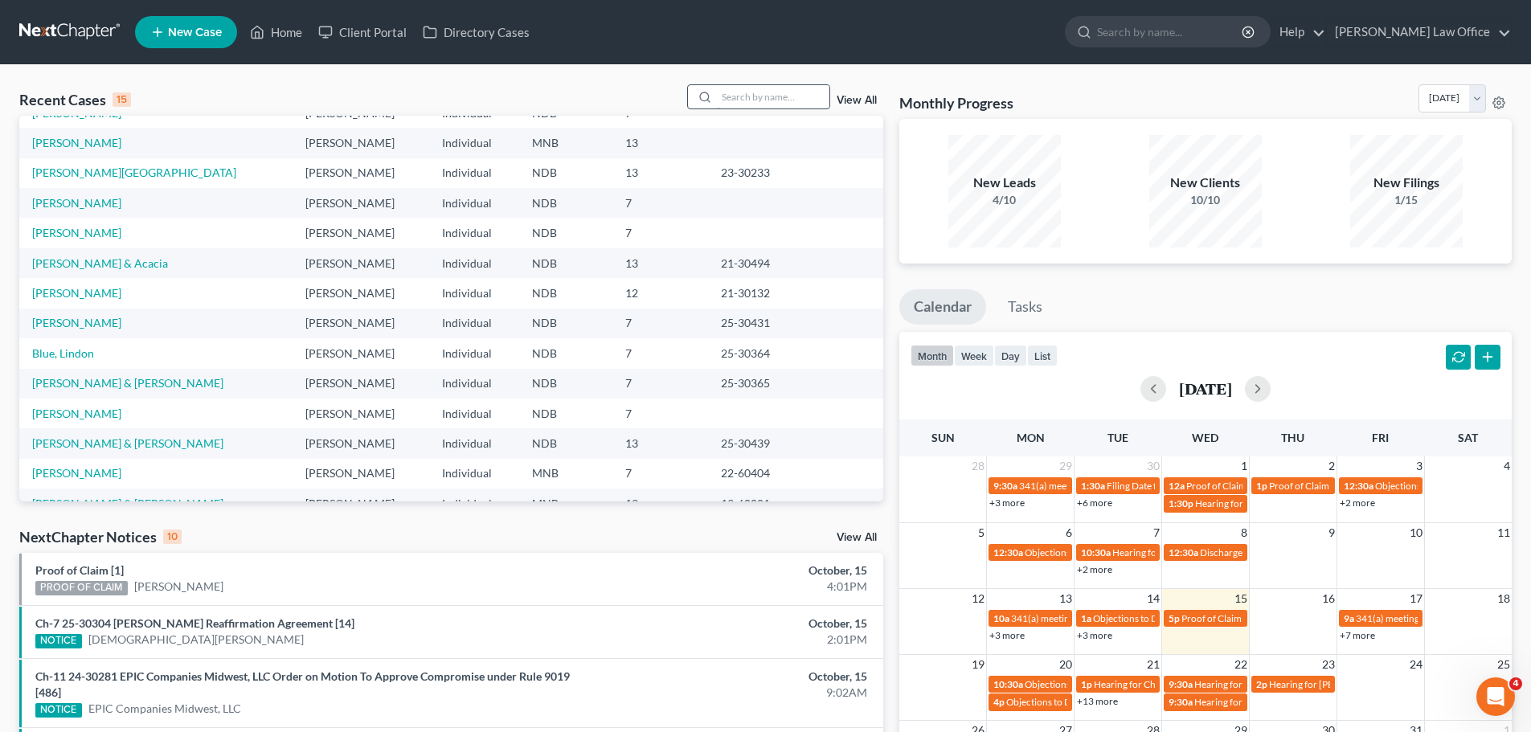
click at [737, 100] on input "search" at bounding box center [773, 96] width 113 height 23
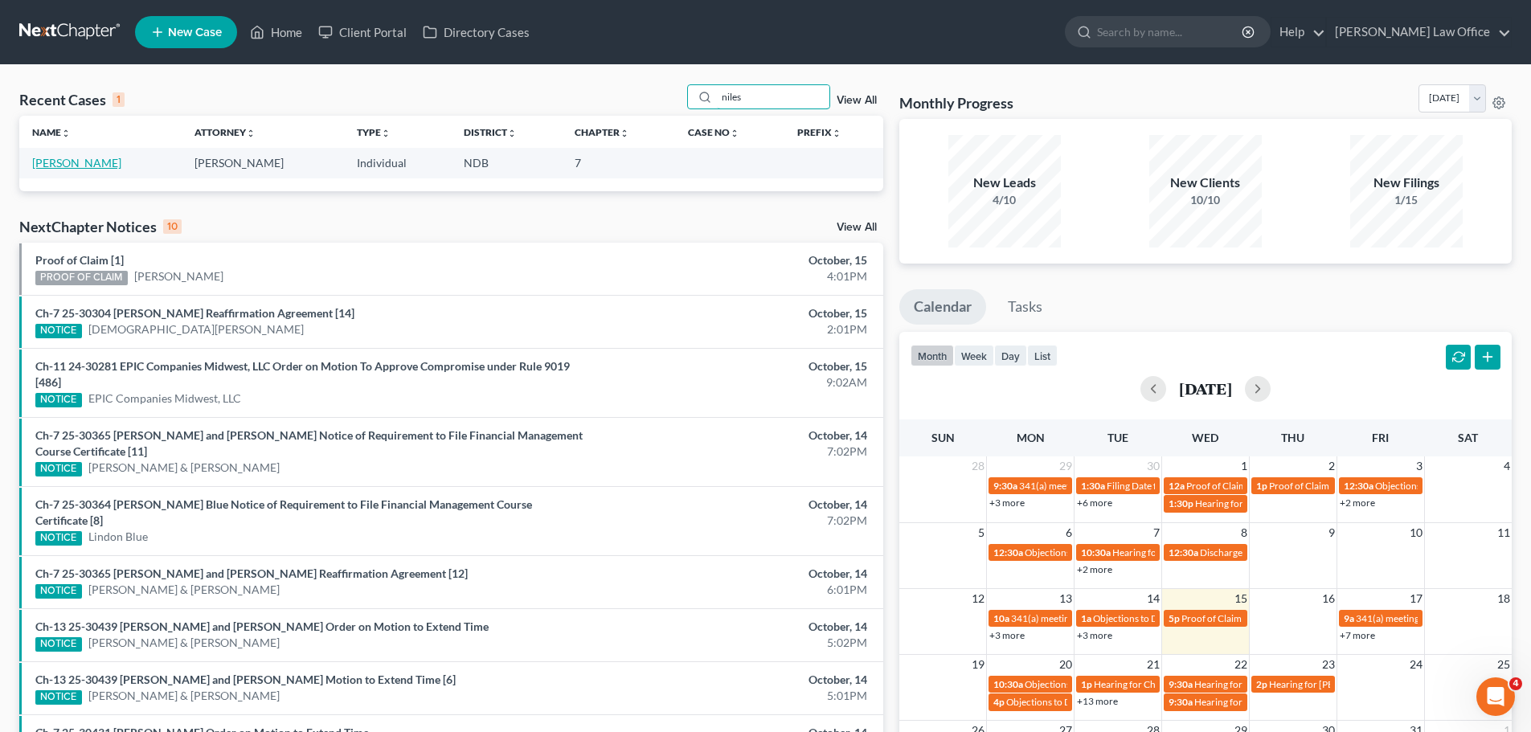
type input "niles"
click at [59, 164] on link "[PERSON_NAME]" at bounding box center [76, 163] width 89 height 14
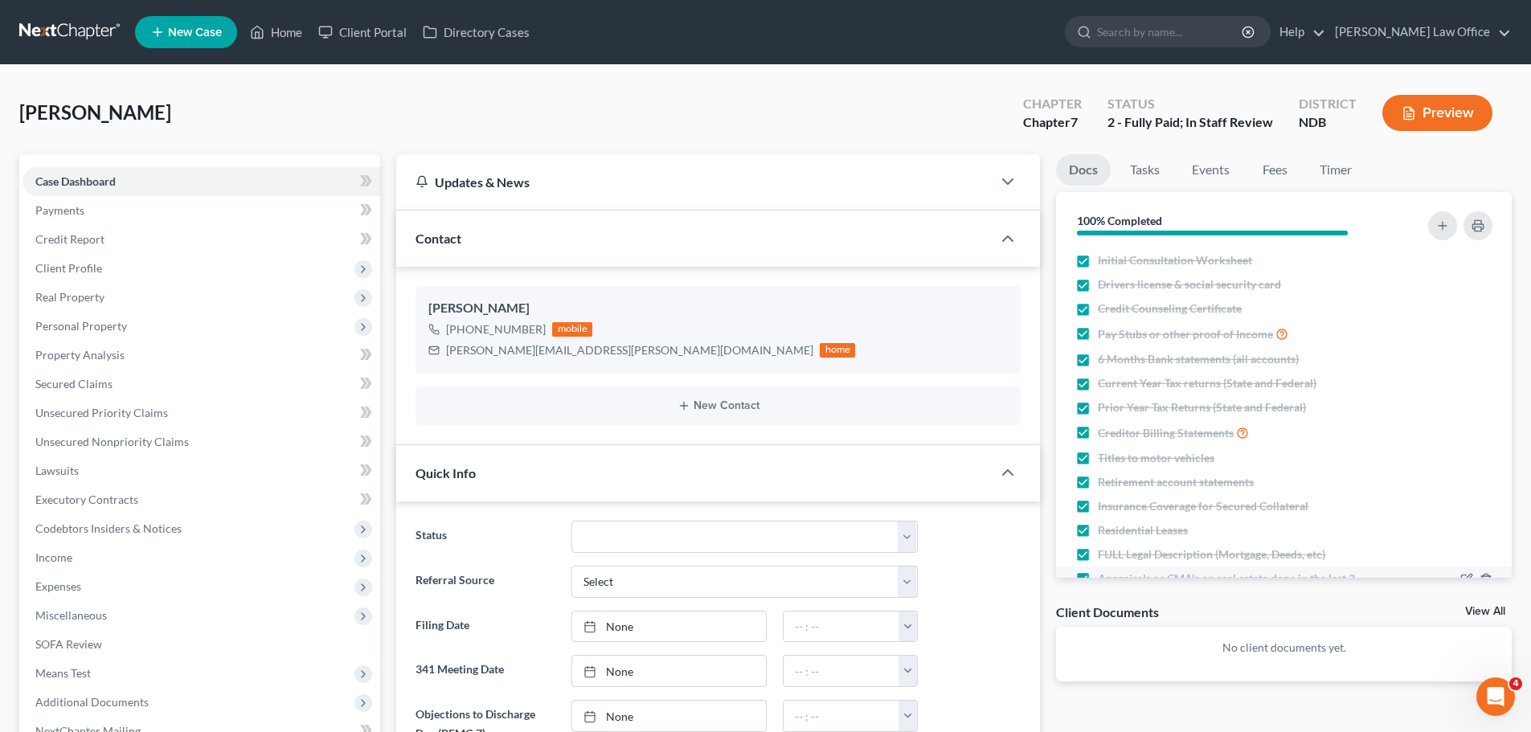
scroll to position [96, 0]
click at [737, 170] on link "Timer" at bounding box center [1336, 169] width 58 height 31
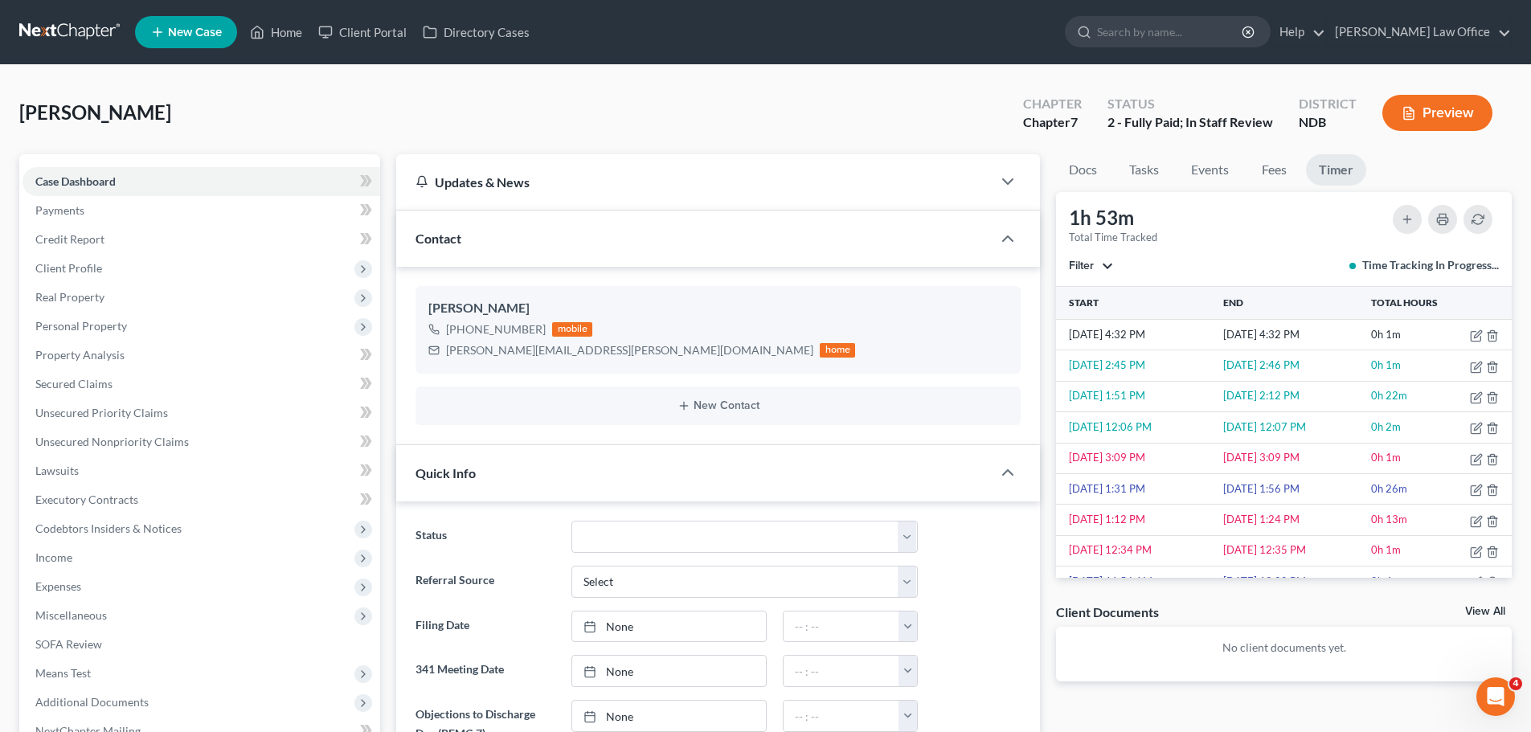
click at [737, 268] on button "Filter" at bounding box center [1091, 265] width 44 height 11
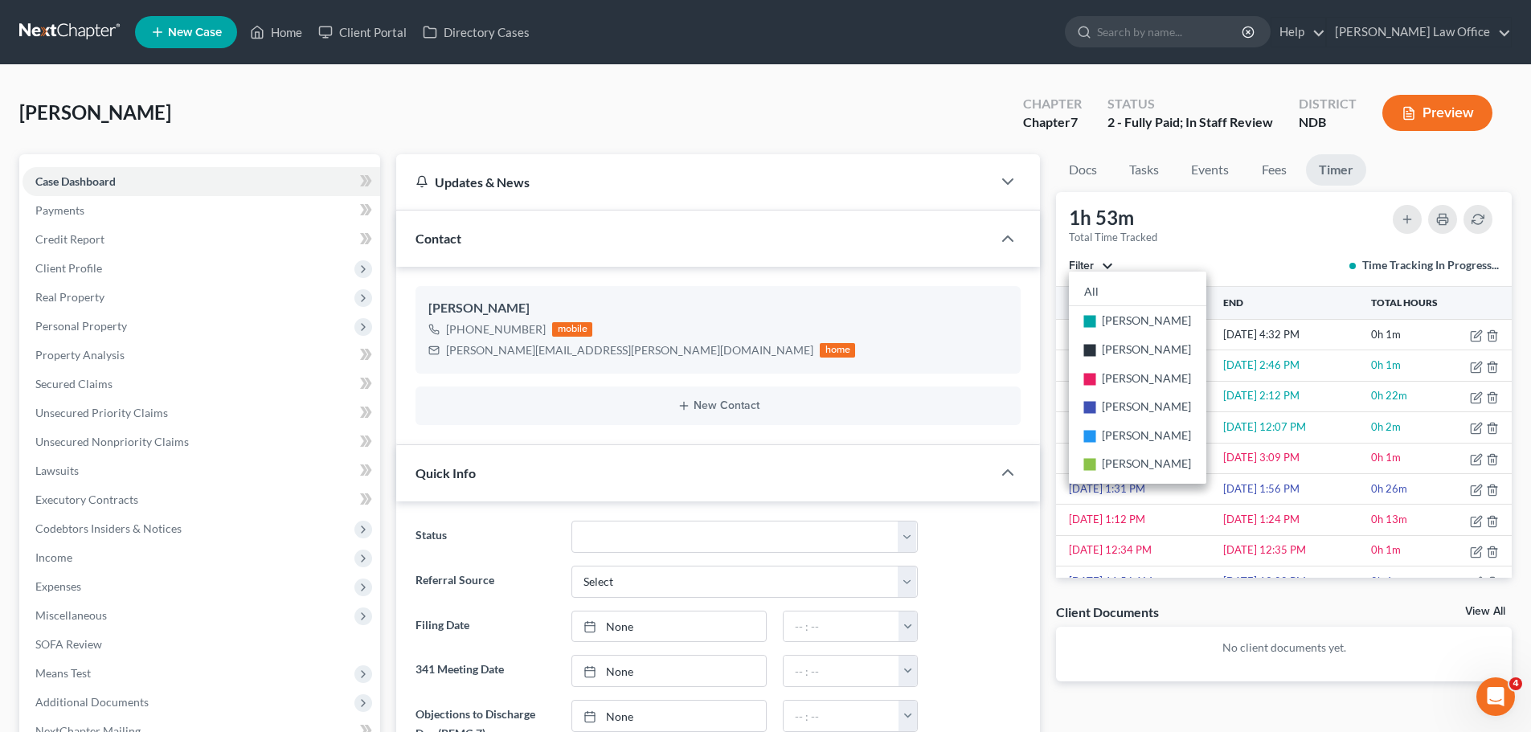
click at [737, 248] on div "1h 53m Total Time Tracked Filter All stop [PERSON_NAME] stop [PERSON_NAME] stop…" at bounding box center [1284, 239] width 456 height 95
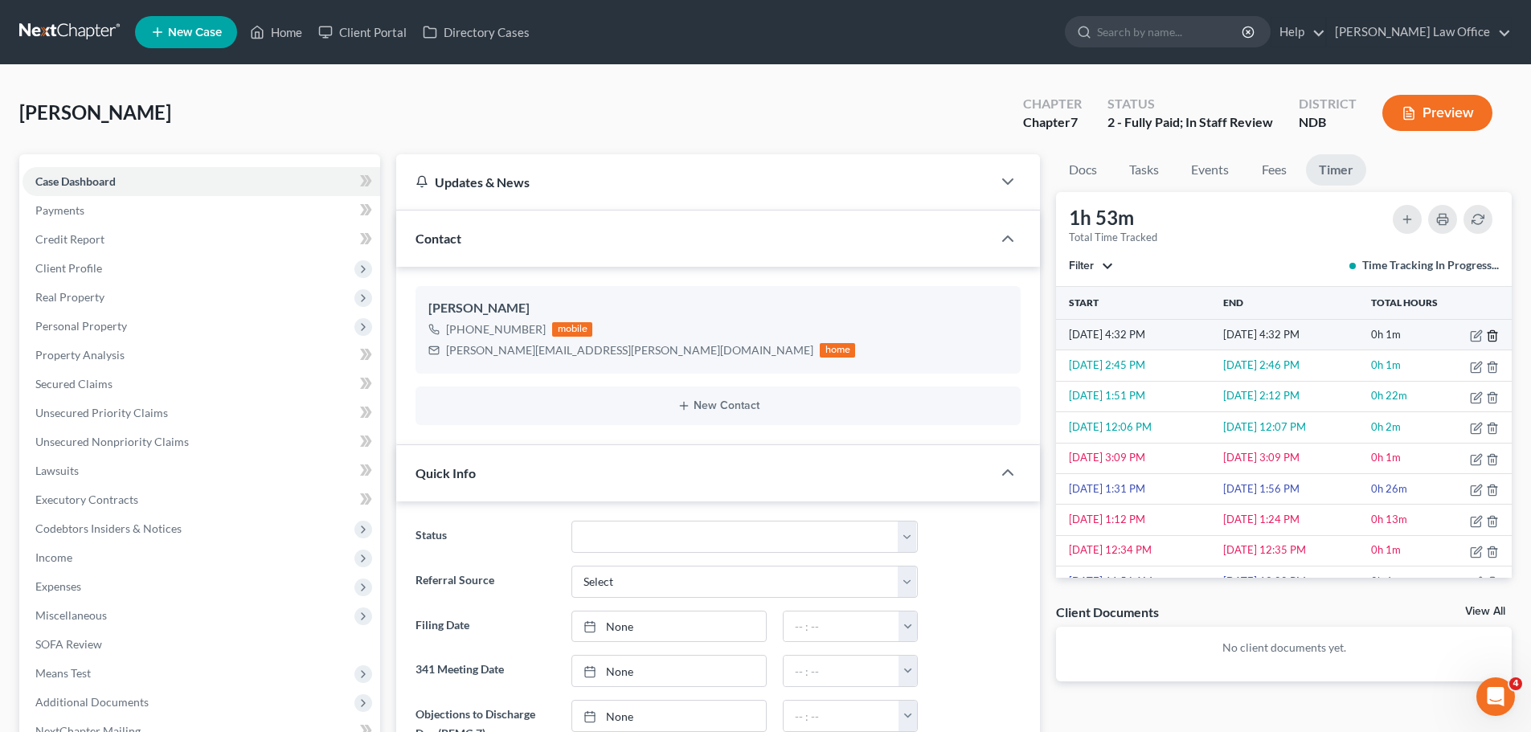
click at [737, 330] on icon "button" at bounding box center [1492, 336] width 13 height 13
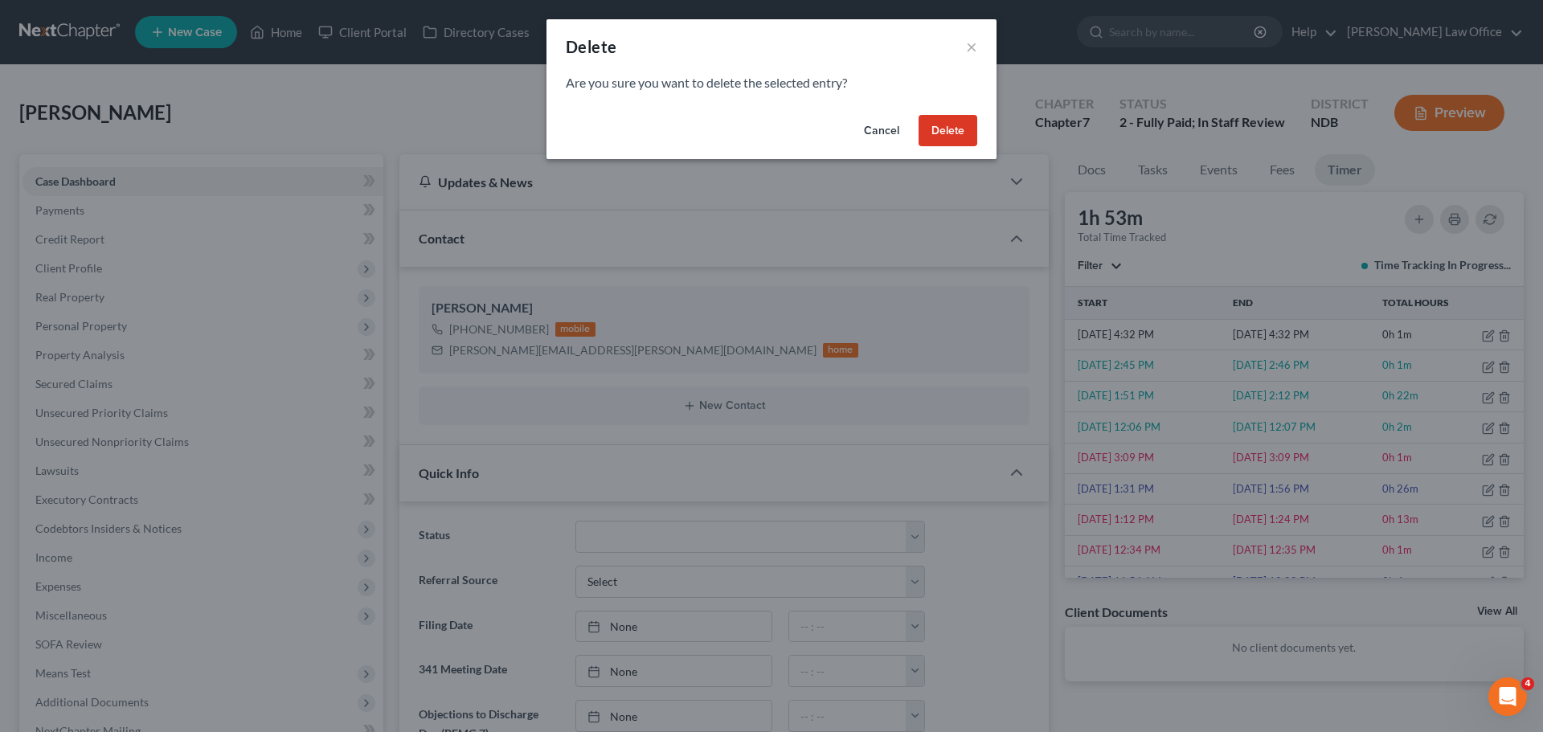
click at [737, 133] on button "Delete" at bounding box center [948, 131] width 59 height 32
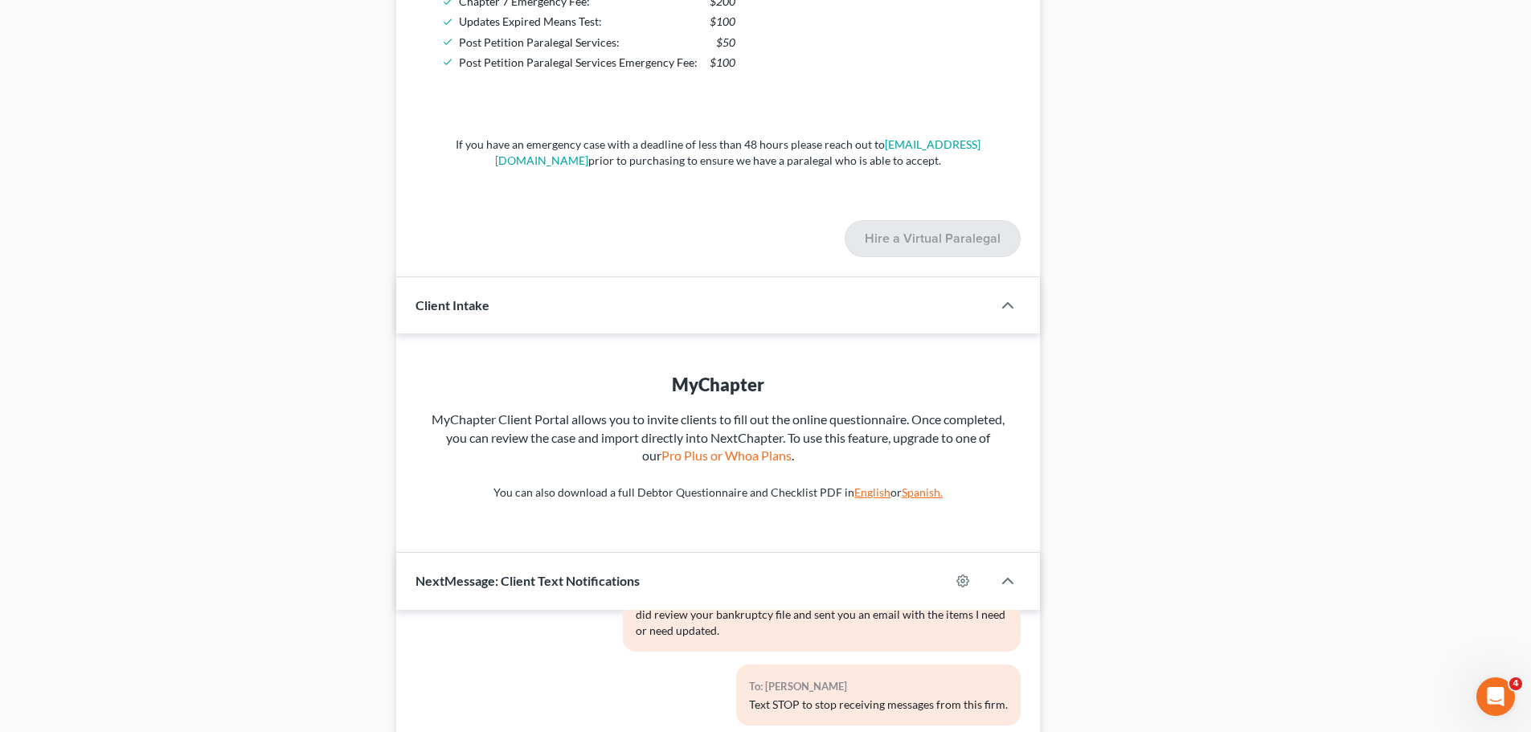
scroll to position [1768, 0]
